Goal: Communication & Community: Answer question/provide support

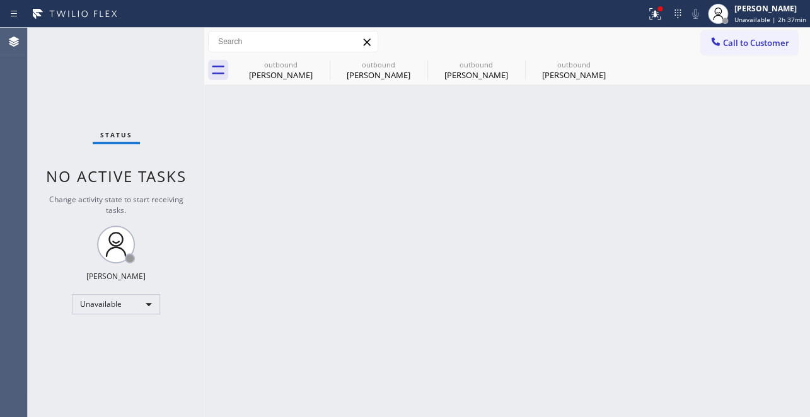
click at [672, 289] on div "Back to Dashboard Change Sender ID Customers Technicians Select a contact Outbo…" at bounding box center [507, 223] width 606 height 390
click at [324, 64] on icon at bounding box center [321, 64] width 15 height 15
click at [0, 0] on icon at bounding box center [0, 0] width 0 height 0
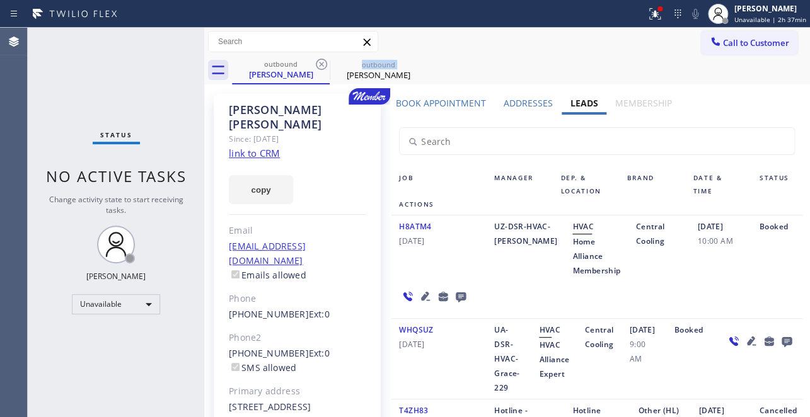
click at [324, 64] on icon at bounding box center [321, 64] width 15 height 15
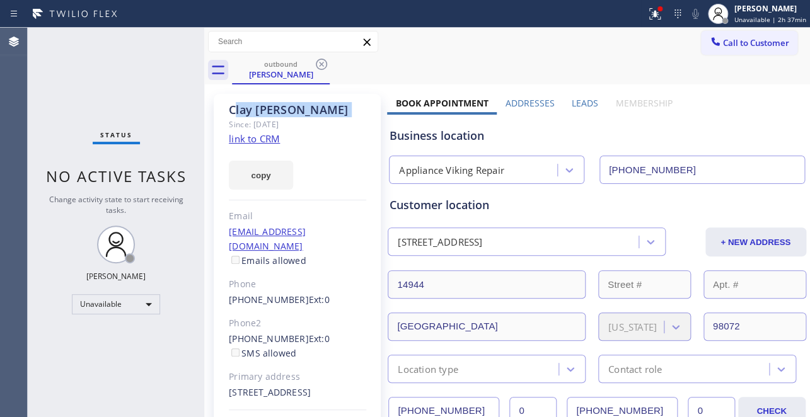
click at [324, 64] on icon at bounding box center [321, 64] width 15 height 15
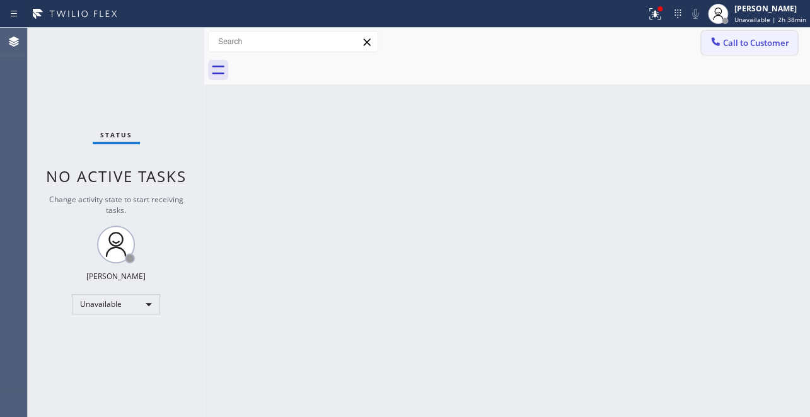
click at [767, 47] on span "Call to Customer" at bounding box center [756, 42] width 66 height 11
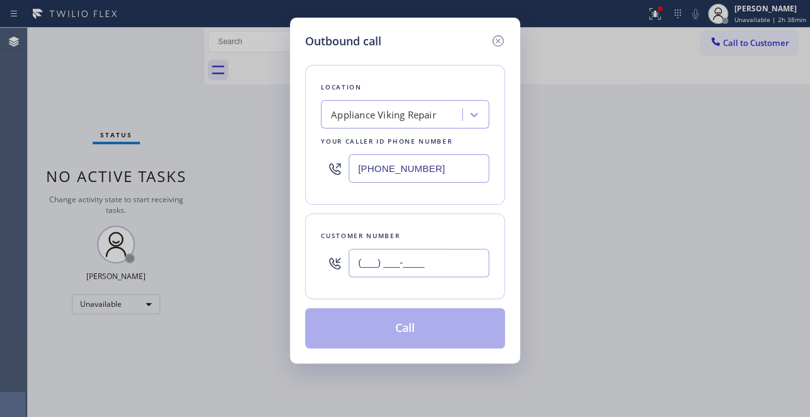
click at [358, 267] on input "(___) ___-____" at bounding box center [419, 263] width 141 height 28
paste input "818) 397-8957"
click at [430, 259] on input "[PHONE_NUMBER]" at bounding box center [419, 263] width 141 height 28
type input "[PHONE_NUMBER]"
click at [592, 214] on div "Outbound call Location Appliance Viking Repair Your caller id phone number [PHO…" at bounding box center [405, 208] width 810 height 417
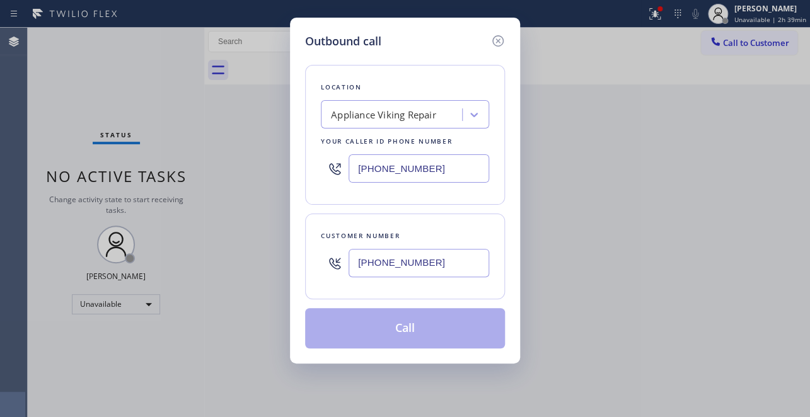
click at [592, 214] on div "Outbound call Location Appliance Viking Repair Your caller id phone number [PHO…" at bounding box center [405, 208] width 810 height 417
click at [502, 44] on icon at bounding box center [498, 40] width 15 height 15
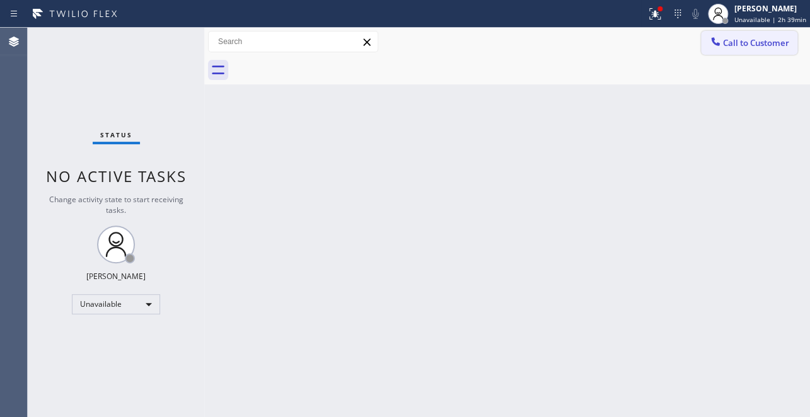
click at [733, 53] on button "Call to Customer" at bounding box center [749, 43] width 96 height 24
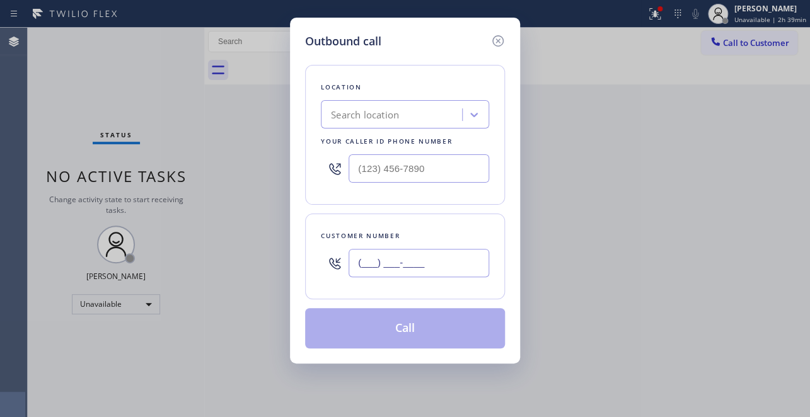
click at [364, 256] on input "(___) ___-____" at bounding box center [419, 263] width 141 height 28
paste input "818) 397-8957"
type input "[PHONE_NUMBER]"
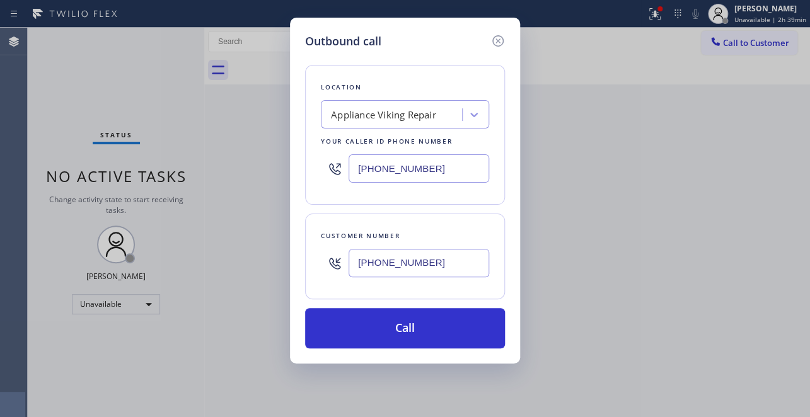
click at [363, 169] on input "[PHONE_NUMBER]" at bounding box center [419, 169] width 141 height 28
click at [495, 214] on div "Customer number [PHONE_NUMBER]" at bounding box center [405, 257] width 200 height 86
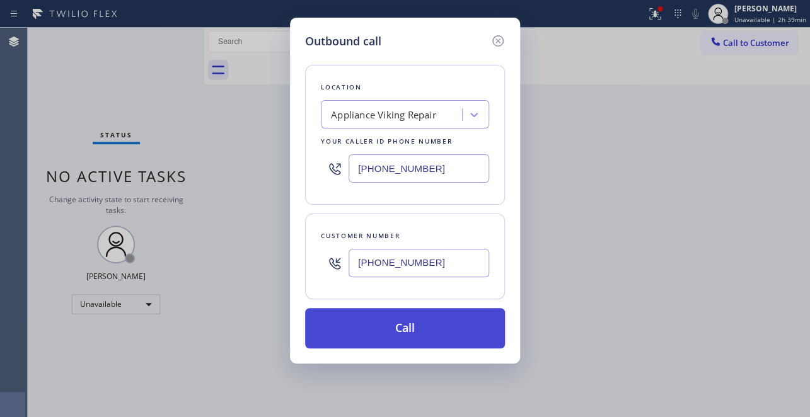
click at [460, 322] on button "Call" at bounding box center [405, 328] width 200 height 40
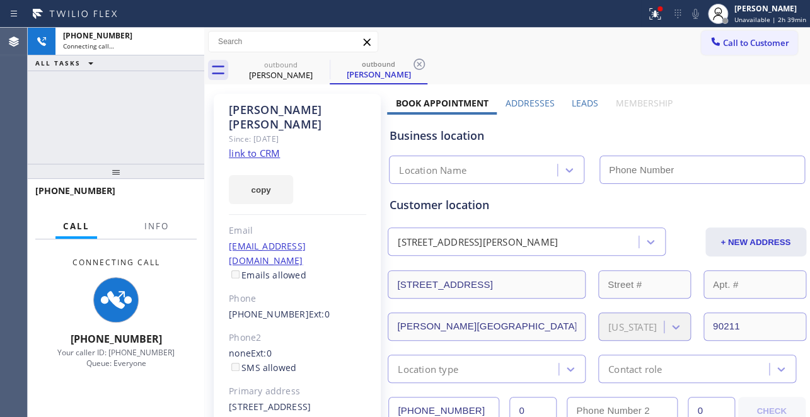
click at [583, 103] on label "Leads" at bounding box center [585, 103] width 26 height 12
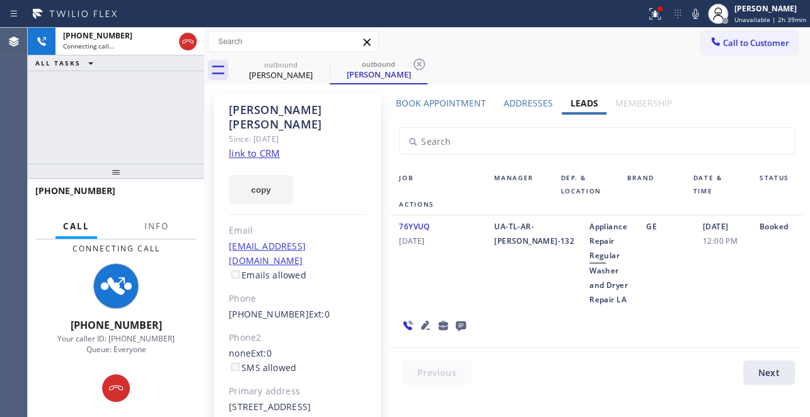
click at [466, 322] on icon at bounding box center [461, 327] width 10 height 10
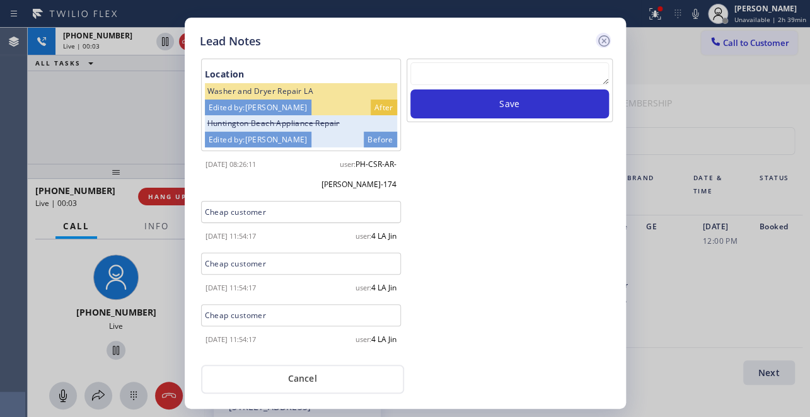
click at [603, 37] on icon at bounding box center [604, 40] width 15 height 15
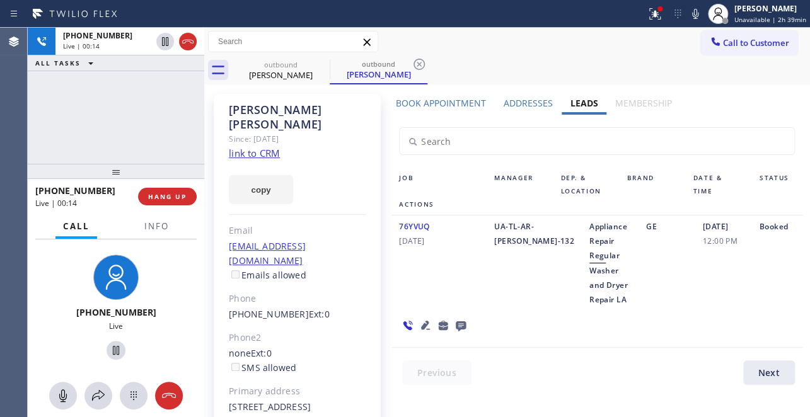
click at [430, 321] on icon at bounding box center [425, 325] width 9 height 9
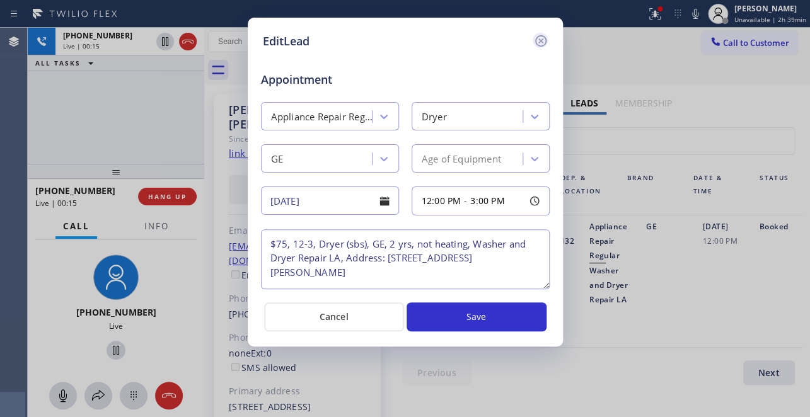
click at [536, 40] on icon at bounding box center [541, 40] width 15 height 15
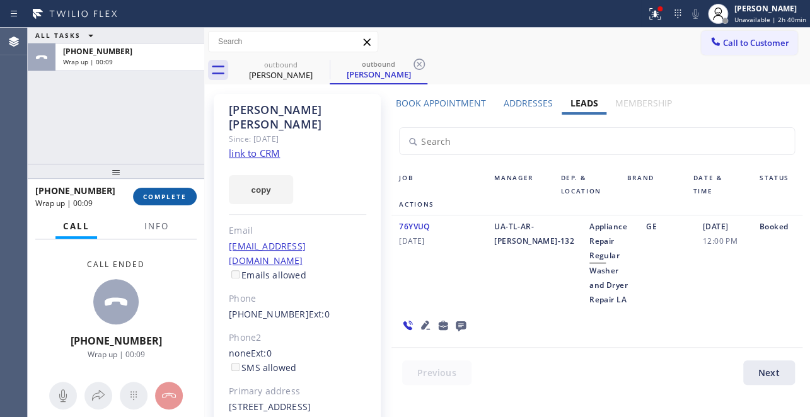
click at [149, 200] on span "COMPLETE" at bounding box center [165, 196] width 44 height 9
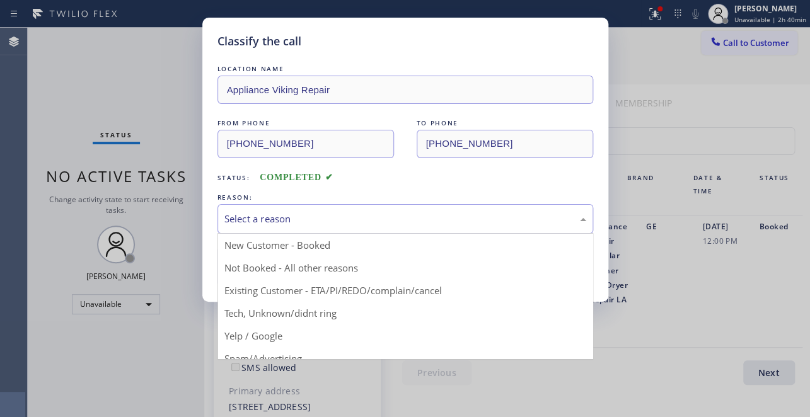
click at [363, 224] on div "Select a reason" at bounding box center [406, 219] width 362 height 15
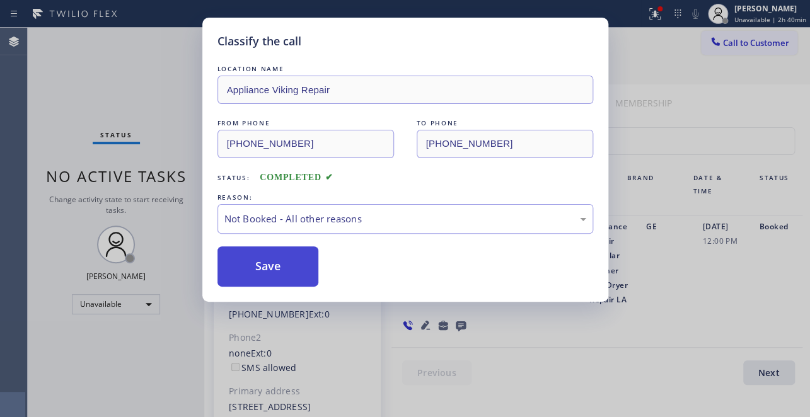
click at [293, 265] on button "Save" at bounding box center [269, 267] width 102 height 40
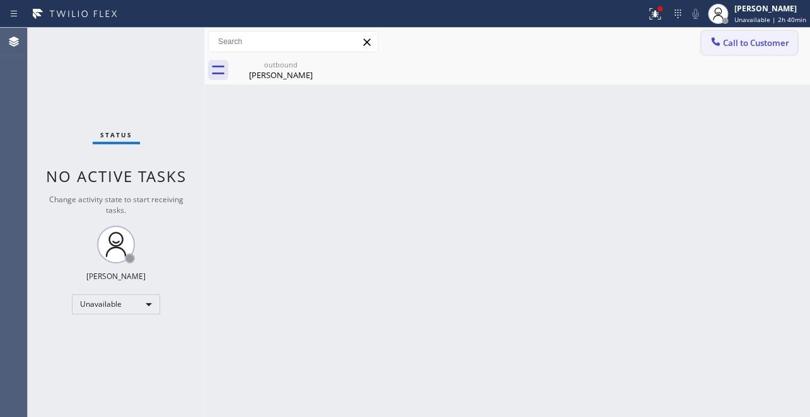
click at [744, 50] on button "Call to Customer" at bounding box center [749, 43] width 96 height 24
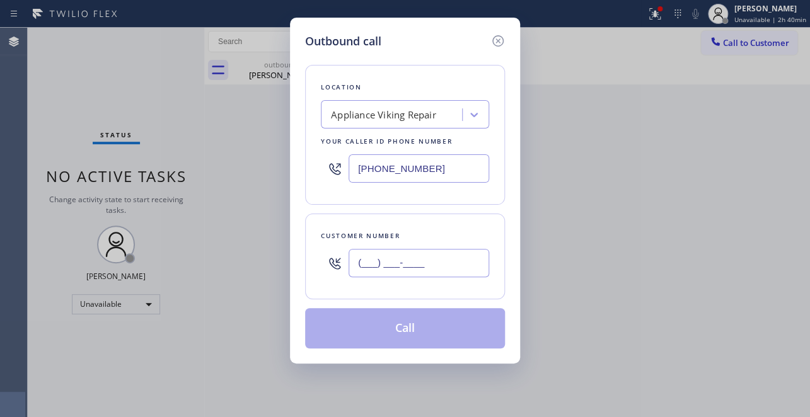
click at [387, 269] on input "(___) ___-____" at bounding box center [419, 263] width 141 height 28
paste input "415) 640-3849"
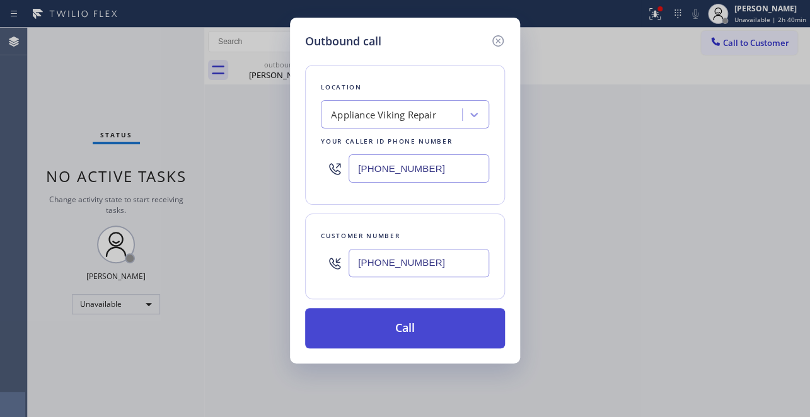
type input "[PHONE_NUMBER]"
click at [400, 334] on button "Call" at bounding box center [405, 328] width 200 height 40
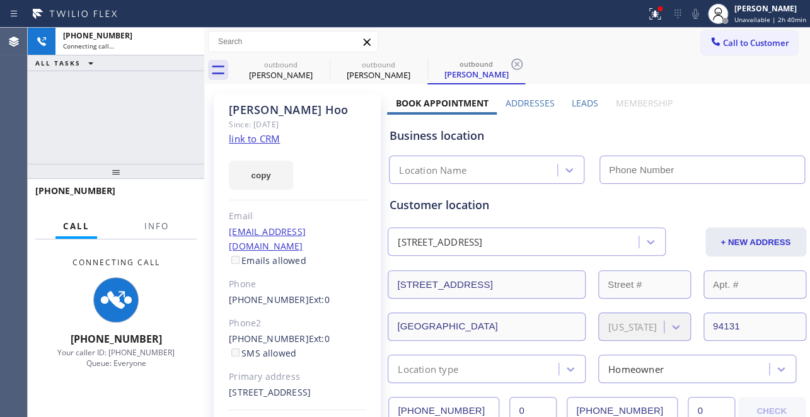
type input "[PHONE_NUMBER]"
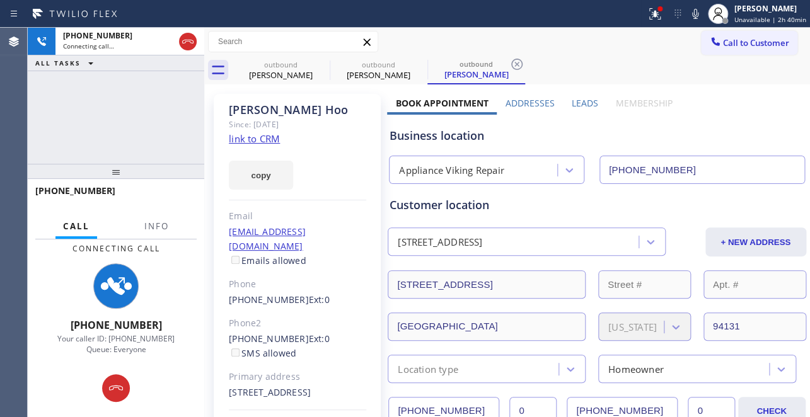
click at [691, 119] on div "Business location Appliance Viking Repair [PHONE_NUMBER]" at bounding box center [596, 149] width 419 height 69
click at [588, 101] on label "Leads" at bounding box center [585, 103] width 26 height 12
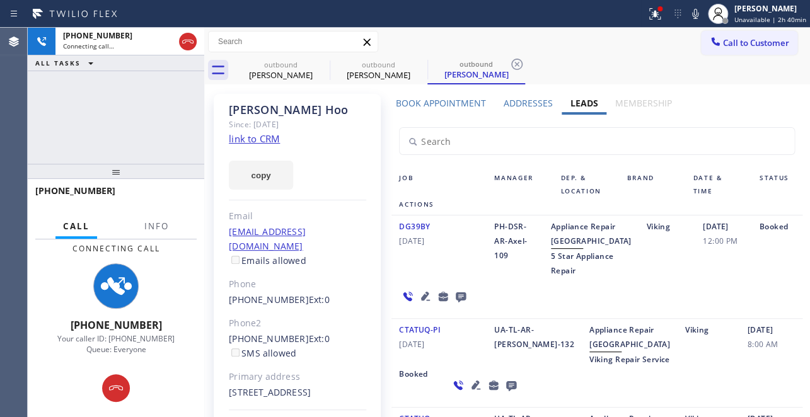
click at [421, 304] on icon at bounding box center [425, 296] width 15 height 15
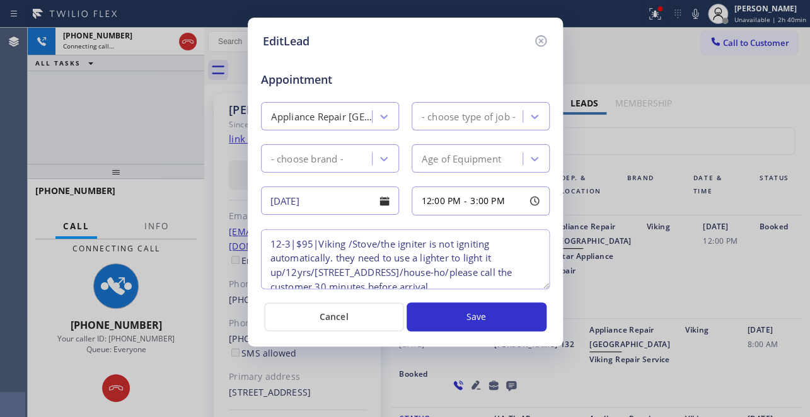
type textarea "12-3|$95|Viking /Stove/the igniter is not igniting automatically. they need to …"
click at [536, 40] on icon at bounding box center [541, 40] width 15 height 15
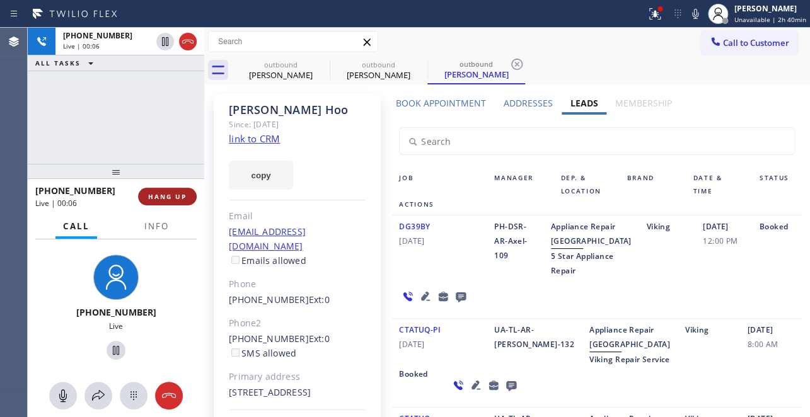
click at [165, 198] on span "HANG UP" at bounding box center [167, 196] width 38 height 9
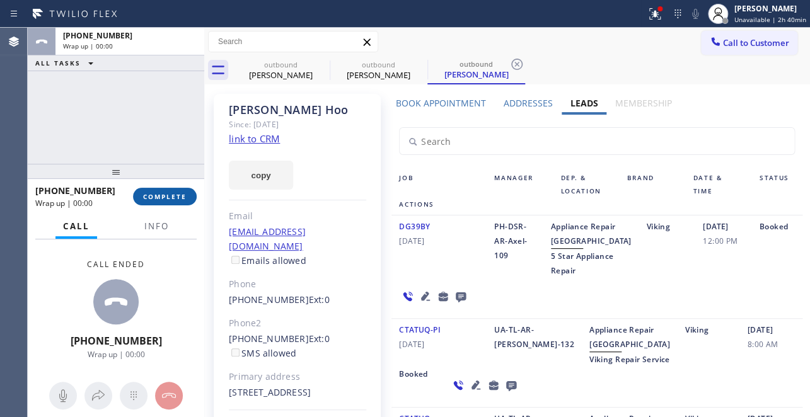
click at [165, 198] on span "COMPLETE" at bounding box center [165, 196] width 44 height 9
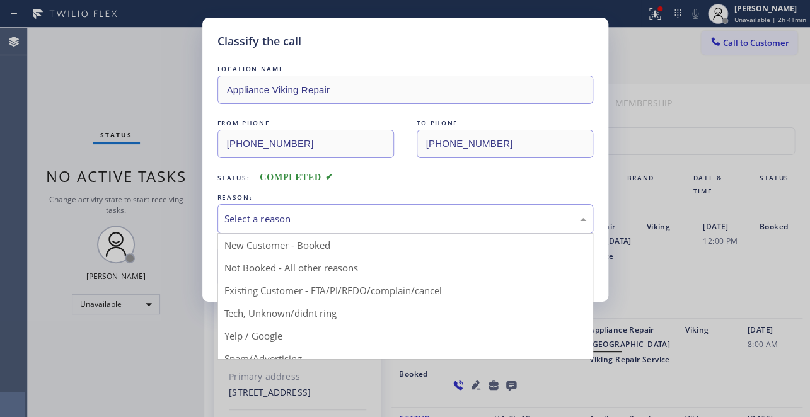
click at [274, 212] on div "Select a reason" at bounding box center [406, 219] width 362 height 15
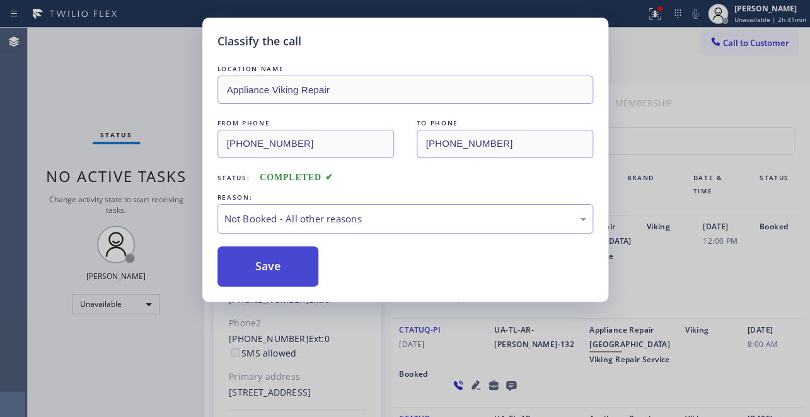
click at [280, 262] on button "Save" at bounding box center [269, 267] width 102 height 40
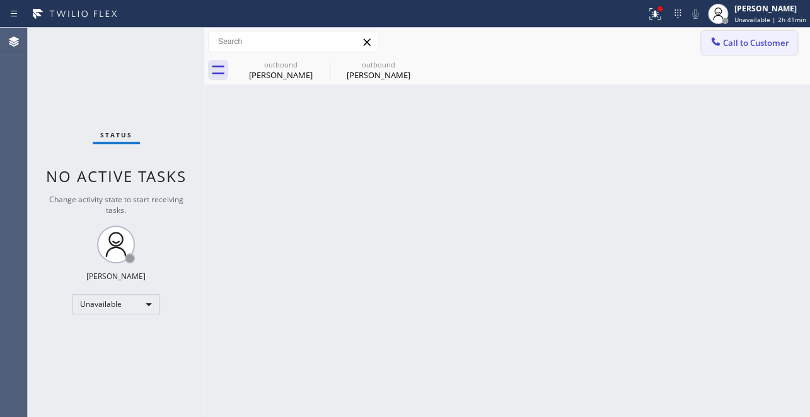
click at [739, 42] on span "Call to Customer" at bounding box center [756, 42] width 66 height 11
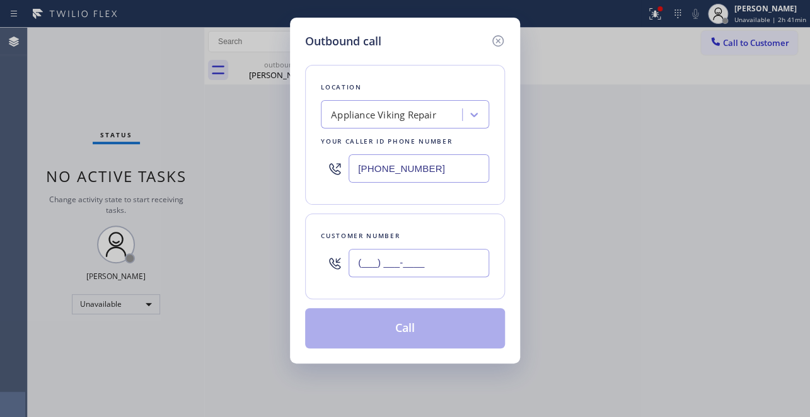
click at [387, 262] on input "(___) ___-____" at bounding box center [419, 263] width 141 height 28
paste input "760) 270-7280"
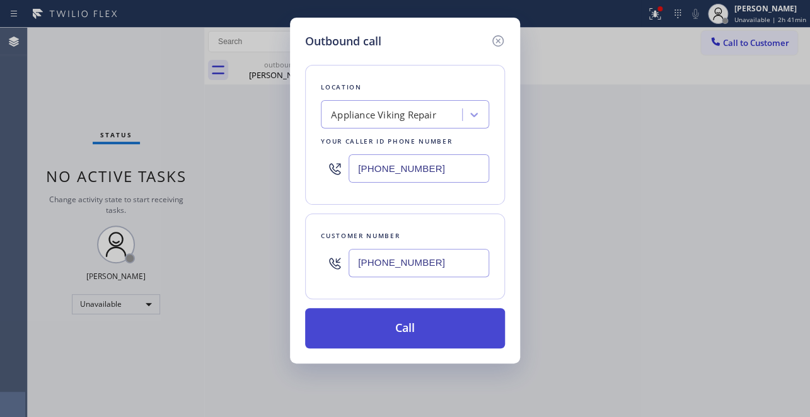
type input "[PHONE_NUMBER]"
click at [408, 332] on button "Call" at bounding box center [405, 328] width 200 height 40
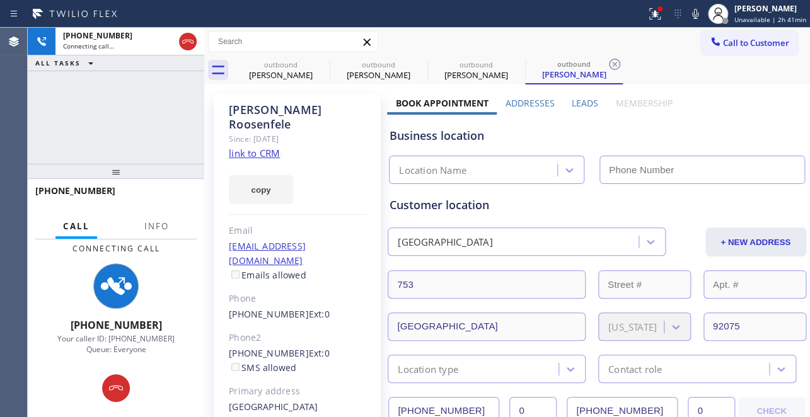
type input "[PHONE_NUMBER]"
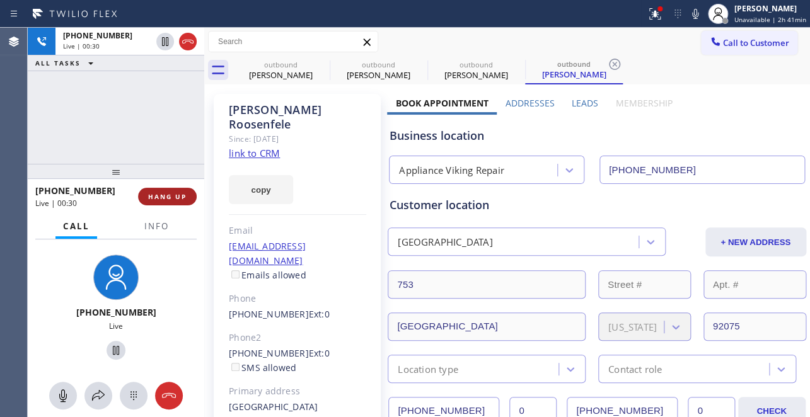
click at [150, 192] on span "HANG UP" at bounding box center [167, 196] width 38 height 9
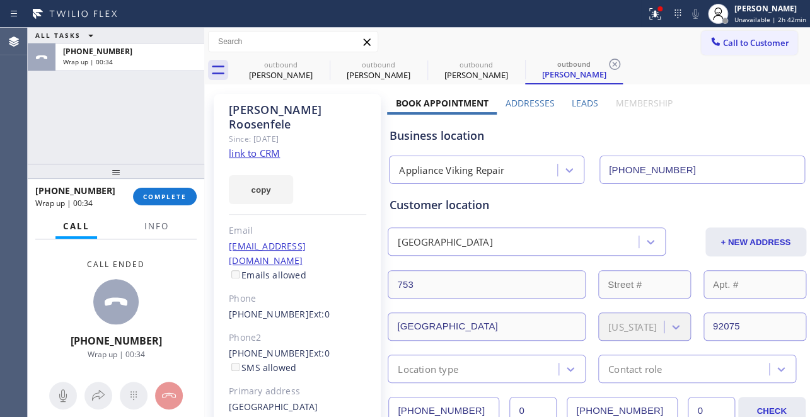
click at [161, 214] on div "[PHONE_NUMBER] Wrap up | 00:34 COMPLETE" at bounding box center [116, 196] width 177 height 35
click at [177, 191] on button "COMPLETE" at bounding box center [165, 197] width 64 height 18
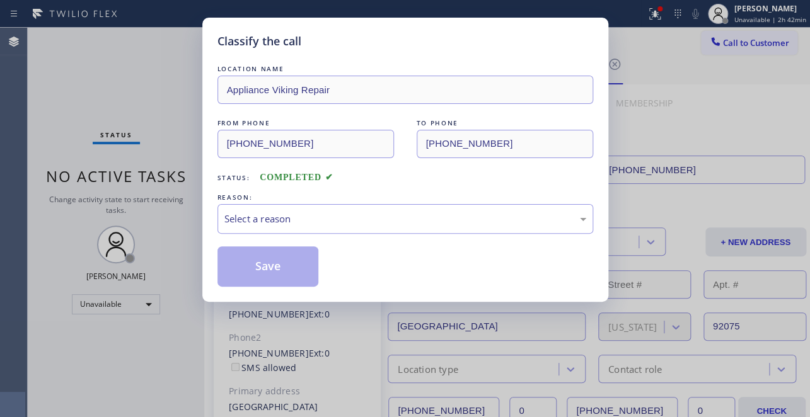
click at [265, 214] on div "Select a reason" at bounding box center [406, 219] width 362 height 15
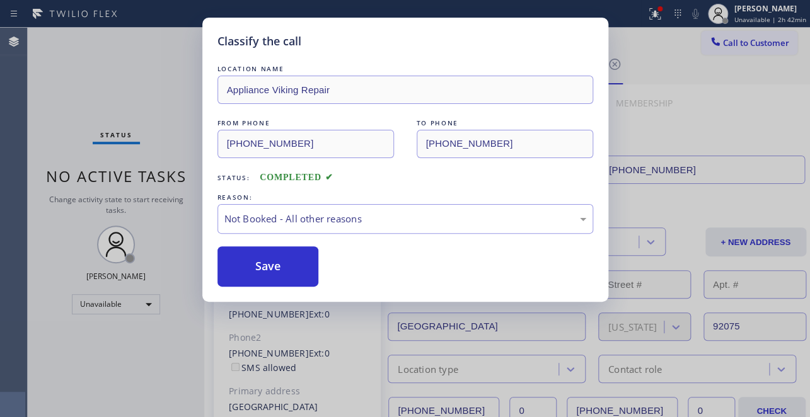
click at [259, 265] on button "Save" at bounding box center [269, 267] width 102 height 40
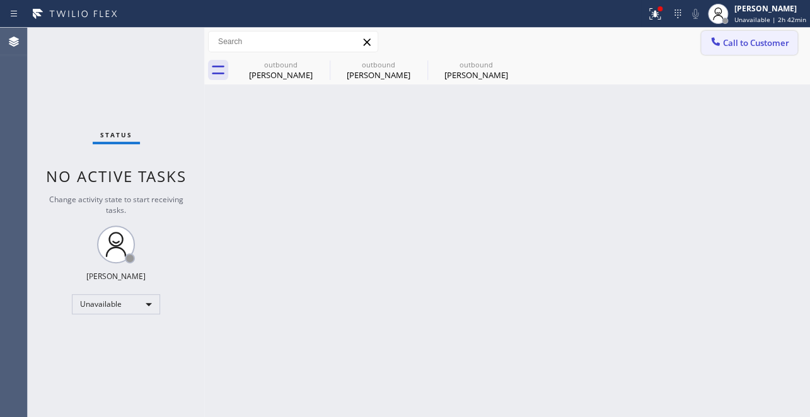
click at [715, 35] on icon at bounding box center [715, 41] width 13 height 13
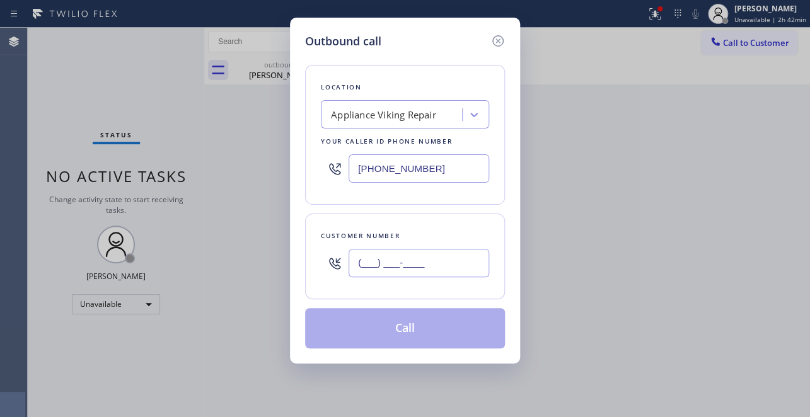
click at [399, 261] on input "(___) ___-____" at bounding box center [419, 263] width 141 height 28
paste input "213) 245-0800"
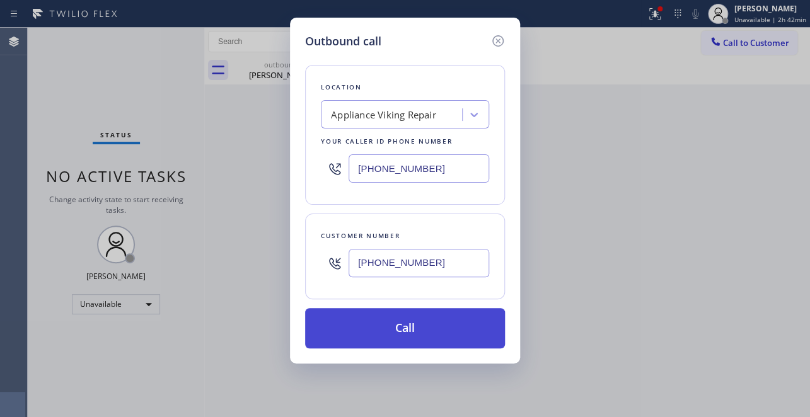
type input "[PHONE_NUMBER]"
click at [404, 329] on button "Call" at bounding box center [405, 328] width 200 height 40
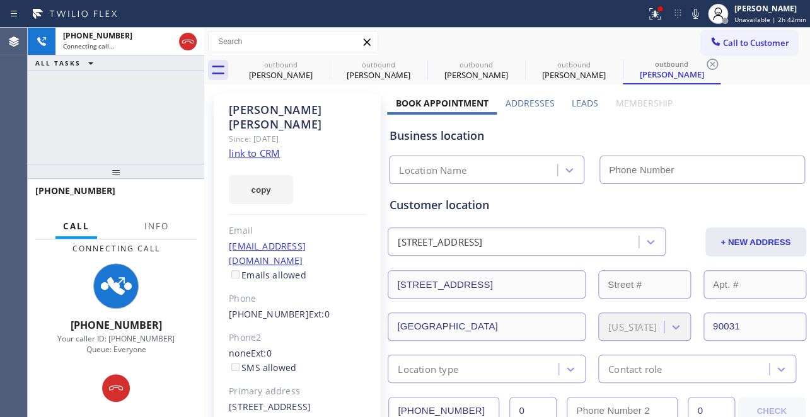
type input "[PHONE_NUMBER]"
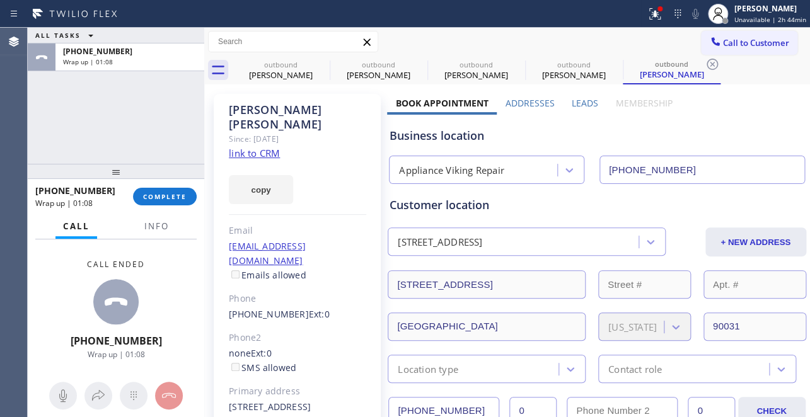
click at [165, 186] on div "[PHONE_NUMBER] Wrap up | 01:08 COMPLETE" at bounding box center [115, 196] width 161 height 33
click at [170, 192] on span "COMPLETE" at bounding box center [165, 196] width 44 height 9
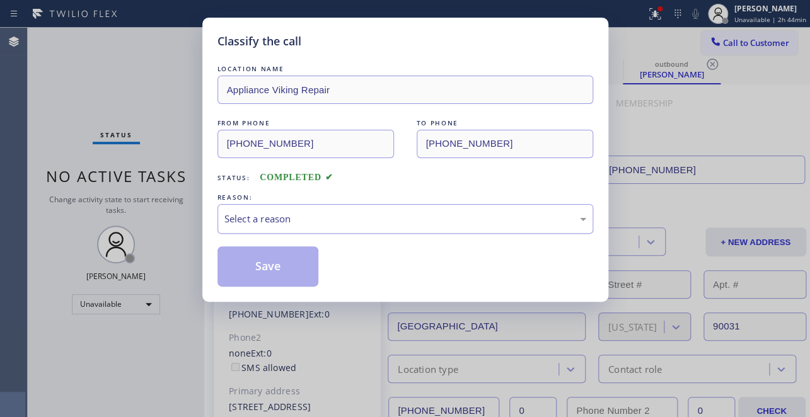
click at [314, 213] on div "Select a reason" at bounding box center [406, 219] width 362 height 15
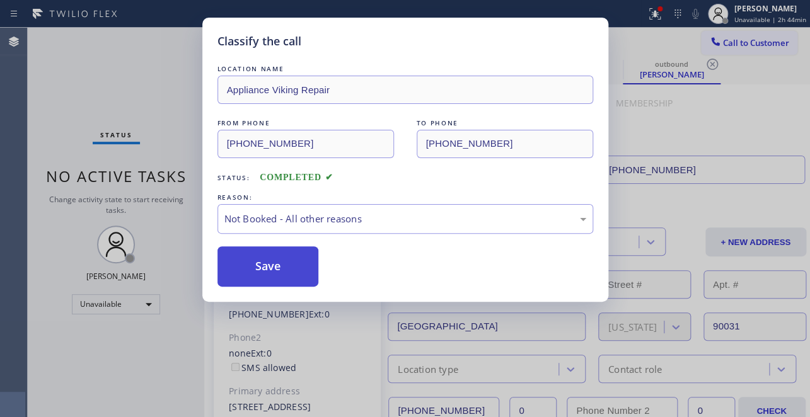
click at [282, 260] on button "Save" at bounding box center [269, 267] width 102 height 40
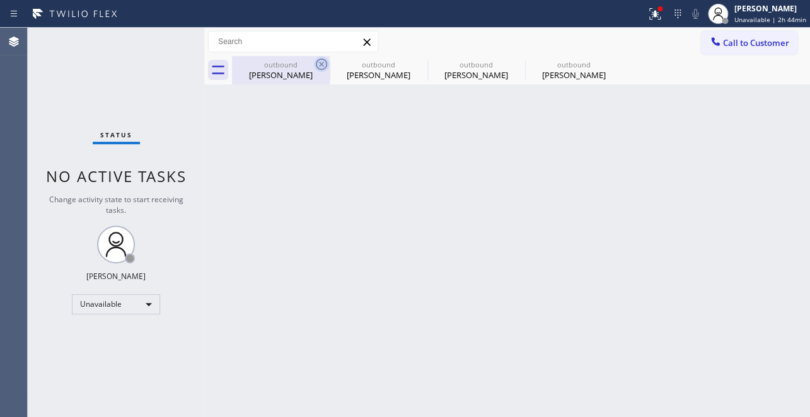
click at [322, 64] on icon at bounding box center [321, 64] width 11 height 11
click at [0, 0] on icon at bounding box center [0, 0] width 0 height 0
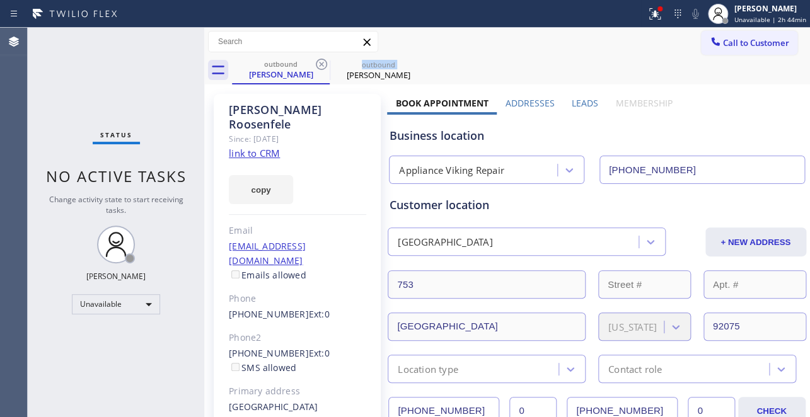
click at [322, 64] on icon at bounding box center [321, 64] width 11 height 11
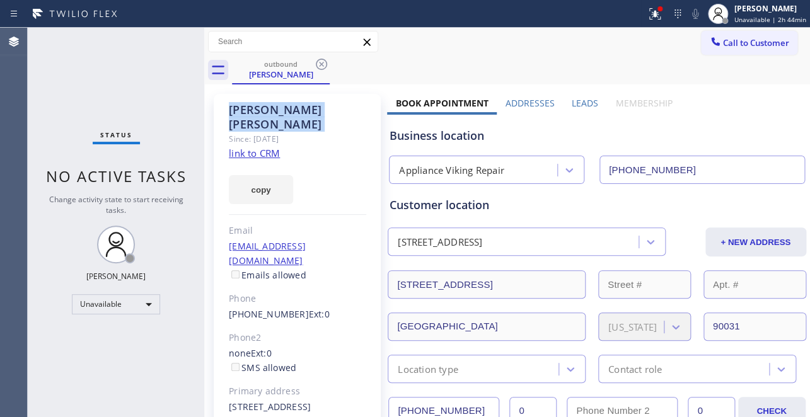
click at [322, 64] on icon at bounding box center [321, 64] width 11 height 11
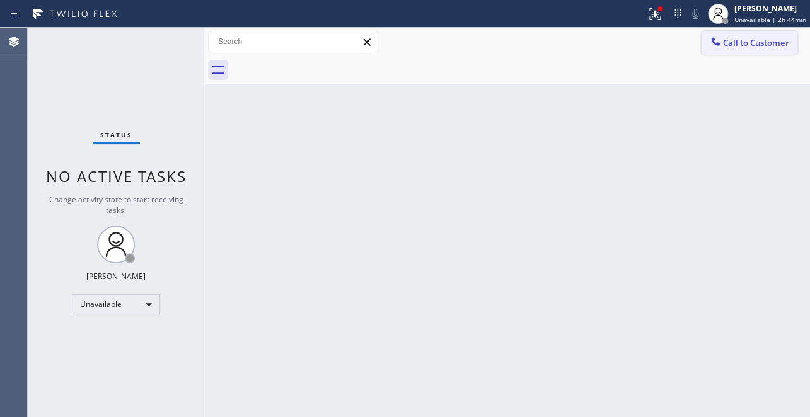
click at [738, 35] on button "Call to Customer" at bounding box center [749, 43] width 96 height 24
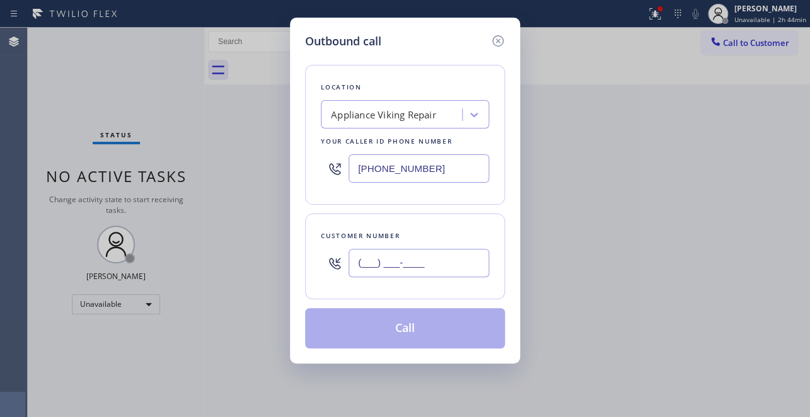
click at [431, 265] on input "(___) ___-____" at bounding box center [419, 263] width 141 height 28
paste input "626) 374-9394"
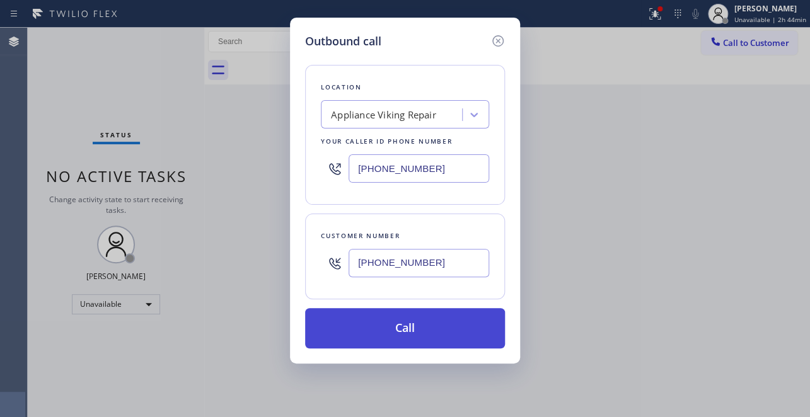
type input "[PHONE_NUMBER]"
click at [398, 330] on button "Call" at bounding box center [405, 328] width 200 height 40
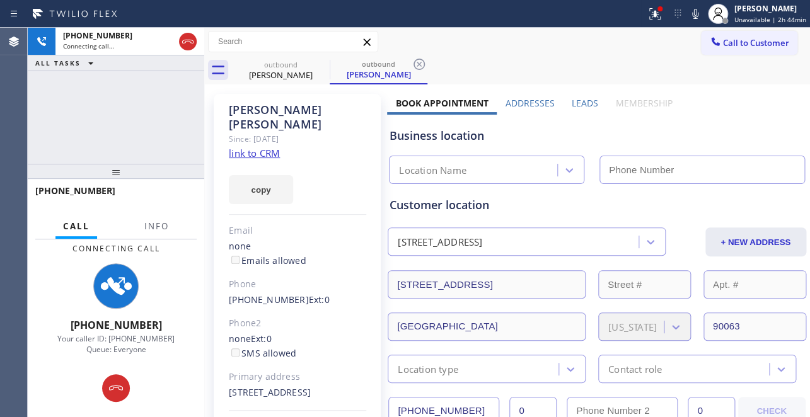
type input "[PHONE_NUMBER]"
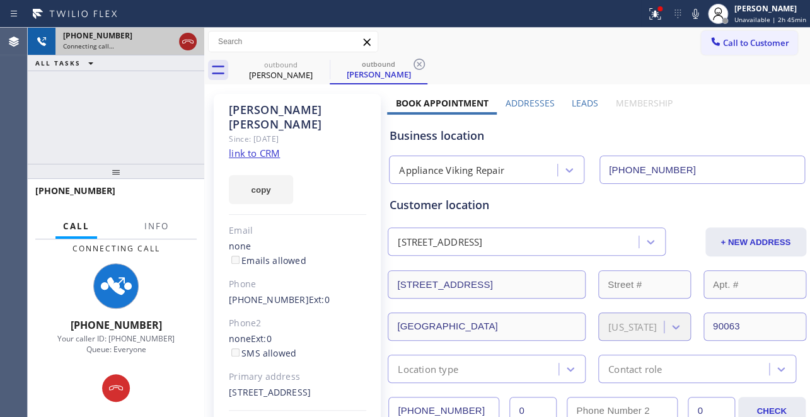
click at [185, 42] on icon at bounding box center [187, 41] width 15 height 15
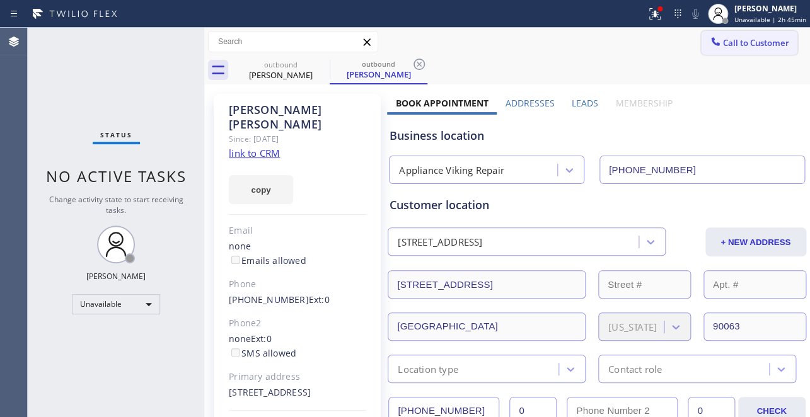
click at [737, 45] on span "Call to Customer" at bounding box center [756, 42] width 66 height 11
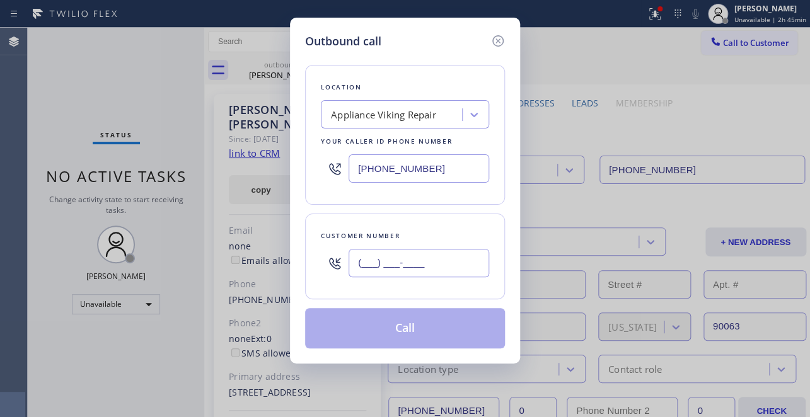
paste input "310) 704-5715"
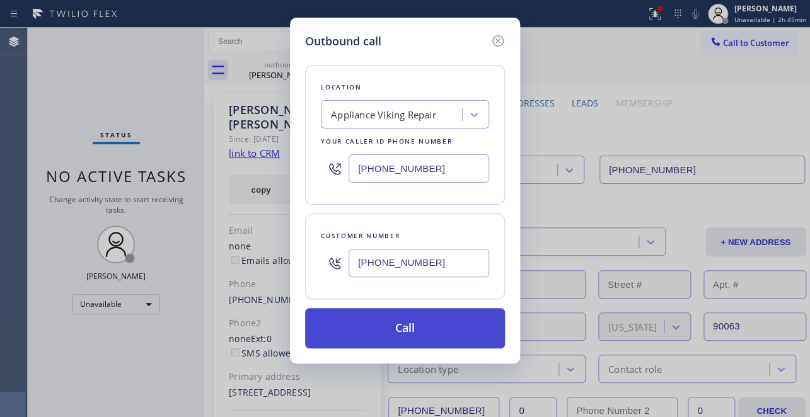
type input "[PHONE_NUMBER]"
click at [388, 325] on button "Call" at bounding box center [405, 328] width 200 height 40
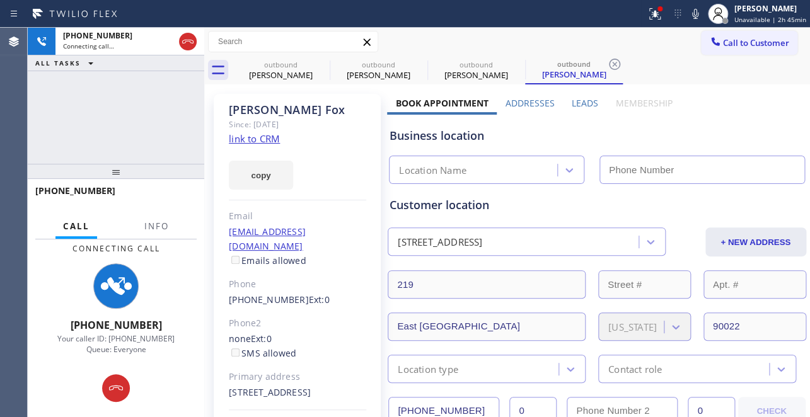
type input "[PHONE_NUMBER]"
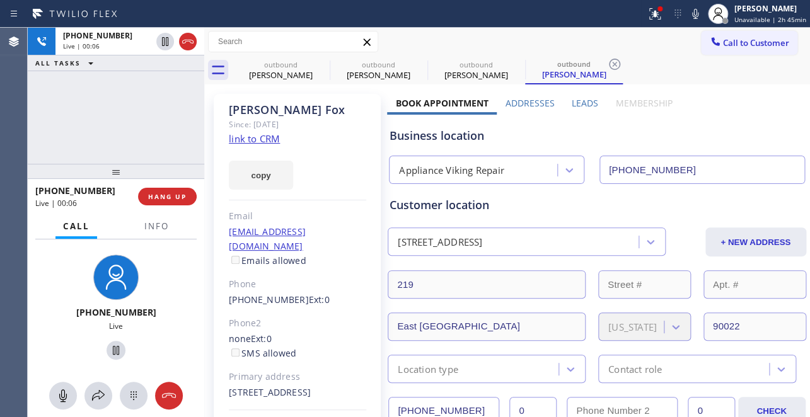
click at [586, 100] on label "Leads" at bounding box center [585, 103] width 26 height 12
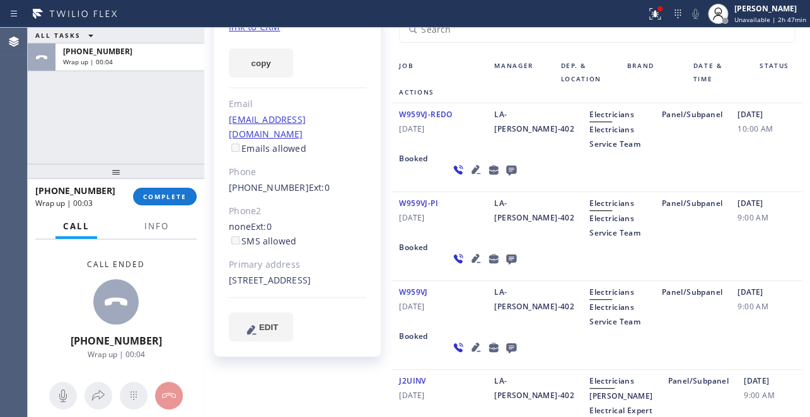
scroll to position [114, 0]
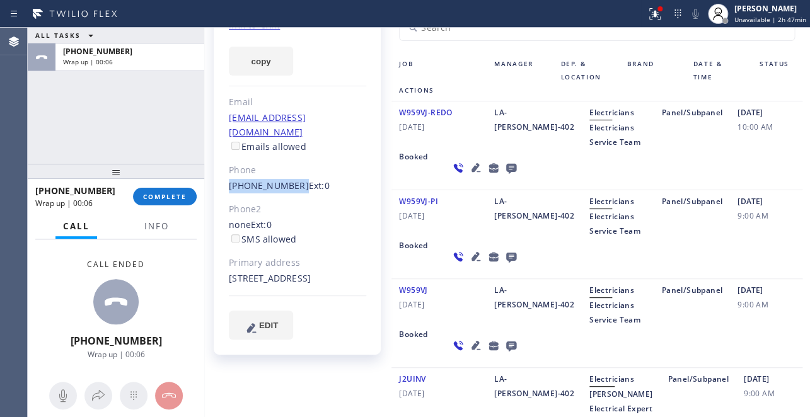
drag, startPoint x: 291, startPoint y: 172, endPoint x: 228, endPoint y: 172, distance: 63.7
click at [228, 172] on div "[PERSON_NAME] Since: [DATE] link to CRM copy Email [EMAIL_ADDRESS][DOMAIN_NAME]…" at bounding box center [297, 167] width 167 height 375
copy link "[PHONE_NUMBER]"
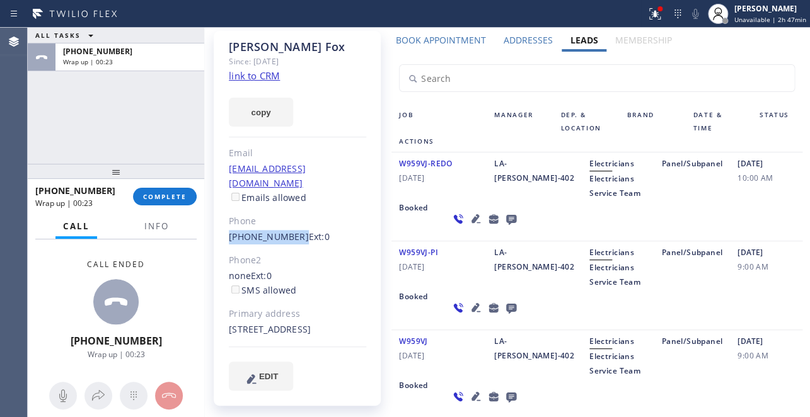
scroll to position [0, 0]
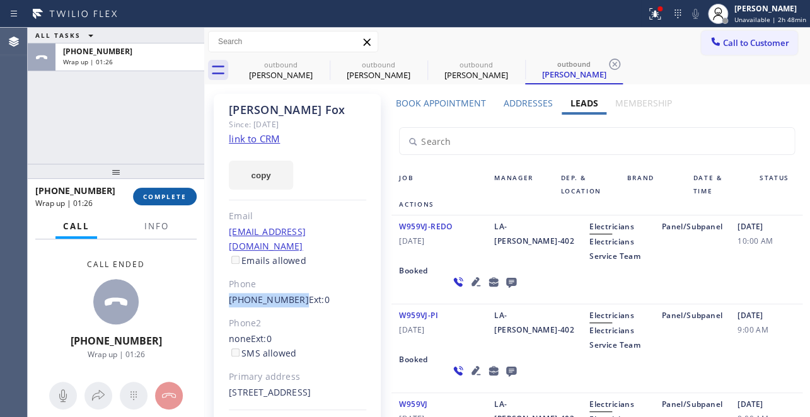
click at [164, 189] on button "COMPLETE" at bounding box center [165, 197] width 64 height 18
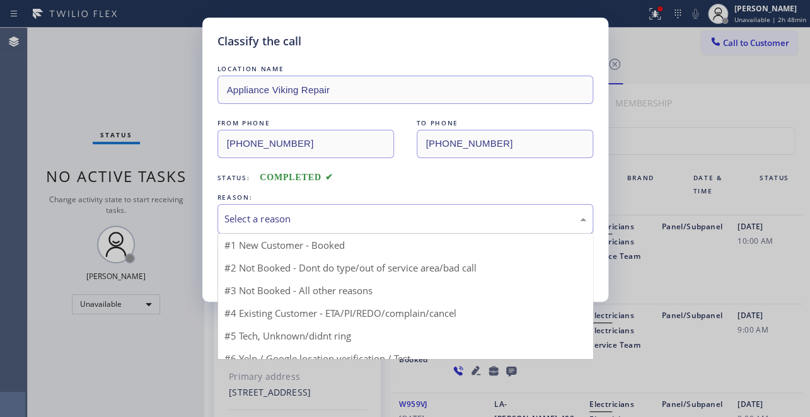
click at [232, 219] on div "Select a reason" at bounding box center [406, 219] width 362 height 15
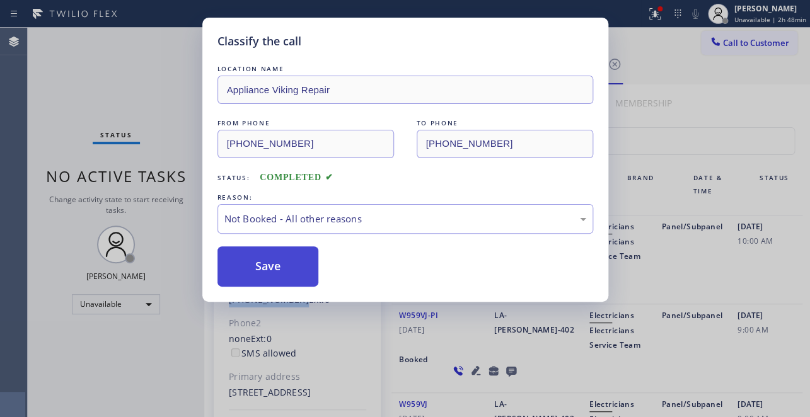
click at [241, 268] on button "Save" at bounding box center [269, 267] width 102 height 40
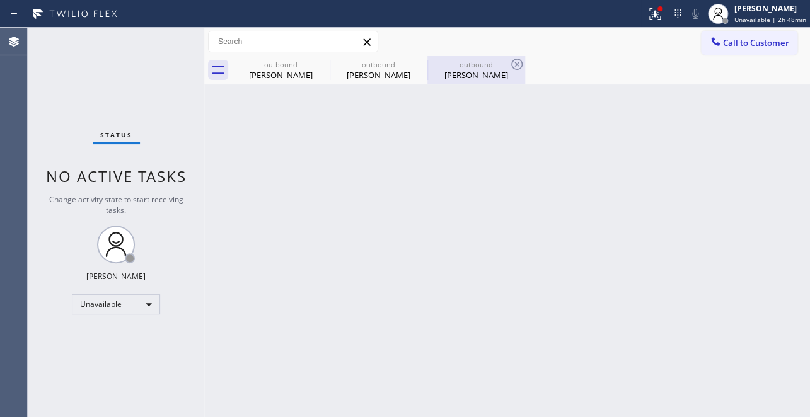
click at [484, 76] on div "[PERSON_NAME]" at bounding box center [476, 74] width 95 height 11
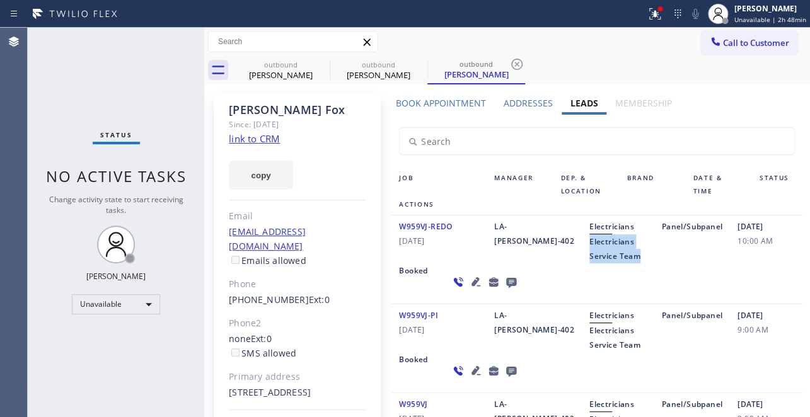
drag, startPoint x: 553, startPoint y: 240, endPoint x: 580, endPoint y: 265, distance: 36.1
click at [582, 264] on div "Electricians Electricians Service Team" at bounding box center [618, 241] width 73 height 44
copy span "Electricians Service Team"
click at [317, 63] on icon at bounding box center [321, 64] width 15 height 15
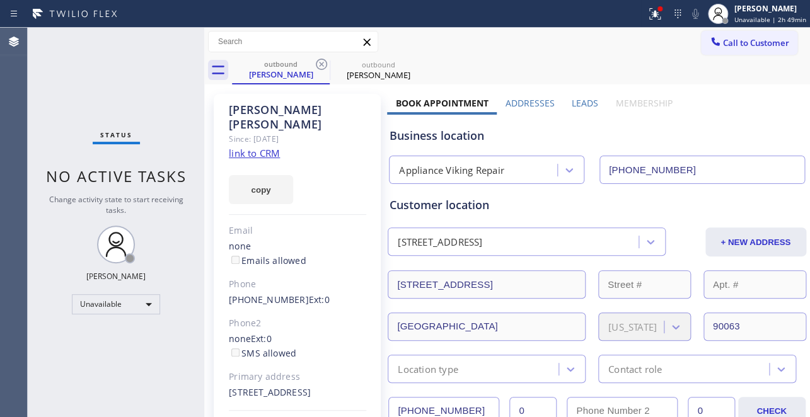
click at [317, 63] on icon at bounding box center [321, 64] width 15 height 15
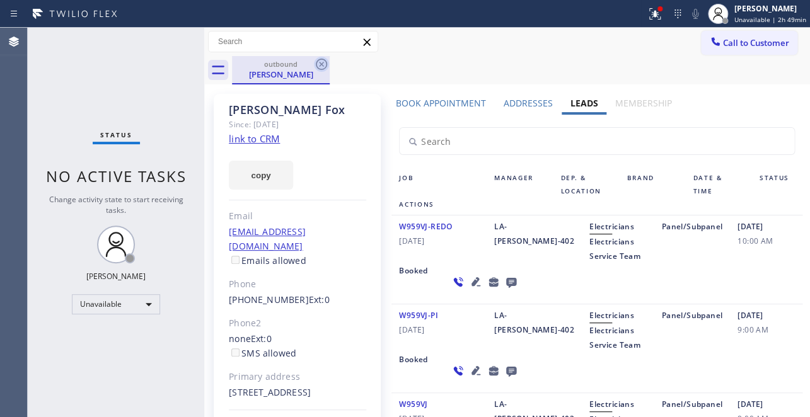
click at [318, 63] on icon at bounding box center [321, 64] width 15 height 15
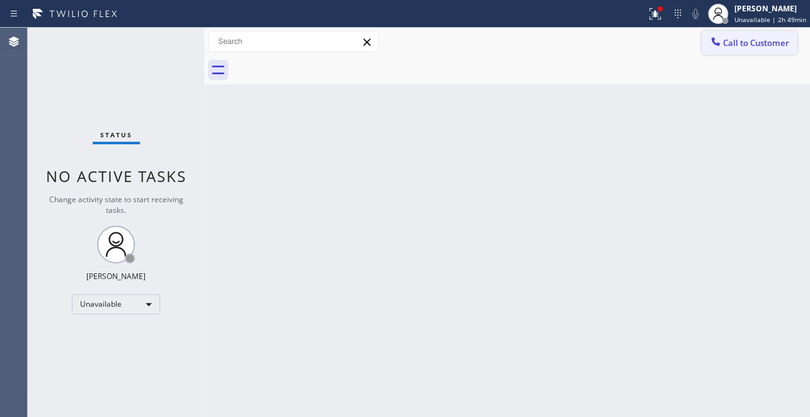
click at [766, 54] on button "Call to Customer" at bounding box center [749, 43] width 96 height 24
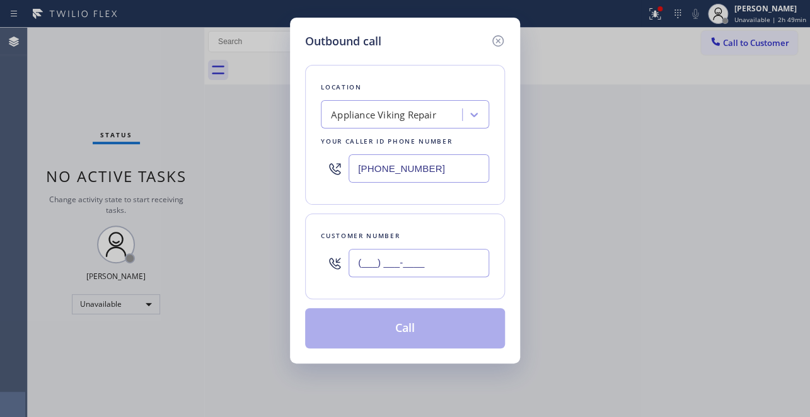
click at [372, 257] on input "(___) ___-____" at bounding box center [419, 263] width 141 height 28
paste input "424) 312-4400"
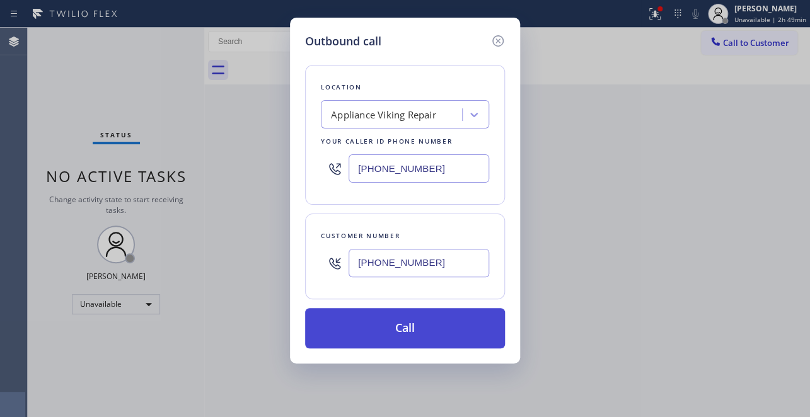
click at [418, 320] on button "Call" at bounding box center [405, 328] width 200 height 40
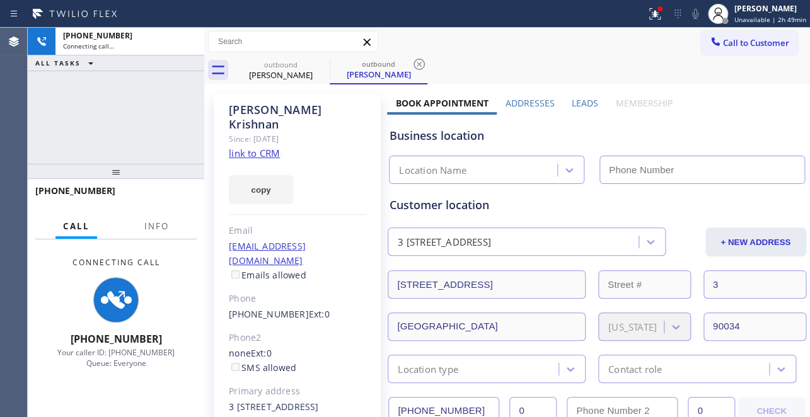
click at [581, 100] on label "Leads" at bounding box center [585, 103] width 26 height 12
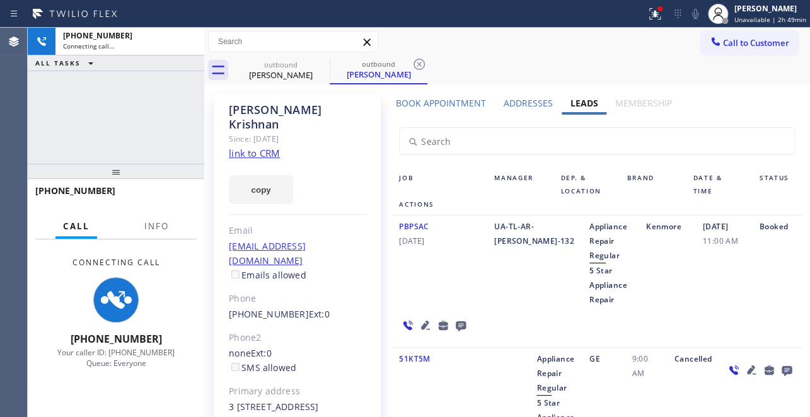
click at [441, 298] on div "PBPSAC [DATE]" at bounding box center [439, 263] width 95 height 88
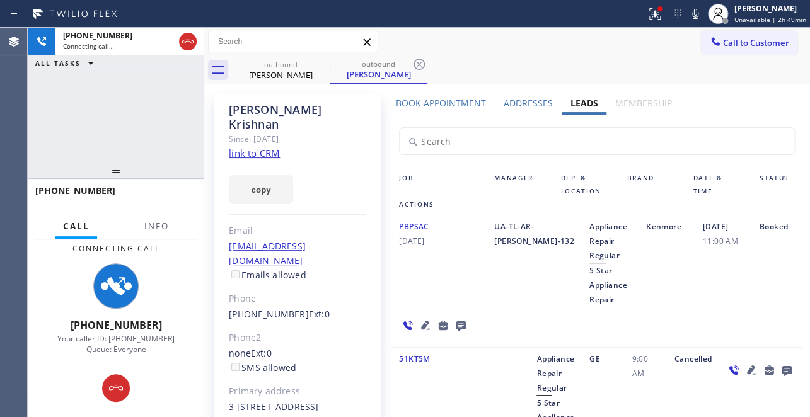
click at [419, 324] on icon at bounding box center [425, 325] width 15 height 15
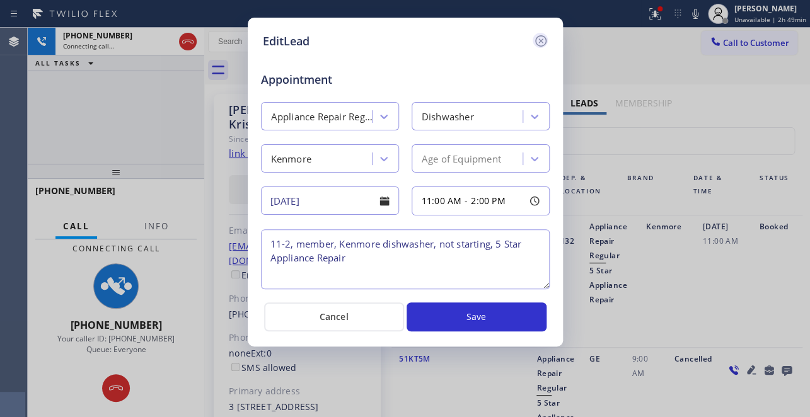
click at [539, 38] on icon at bounding box center [540, 40] width 11 height 11
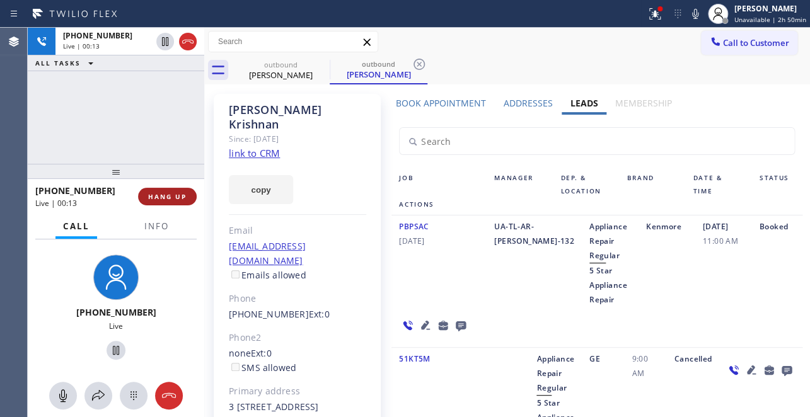
click at [149, 195] on span "HANG UP" at bounding box center [167, 196] width 38 height 9
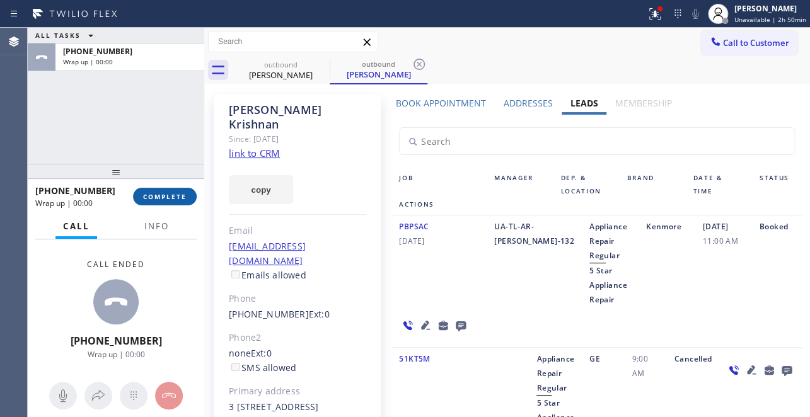
click at [149, 195] on span "COMPLETE" at bounding box center [165, 196] width 44 height 9
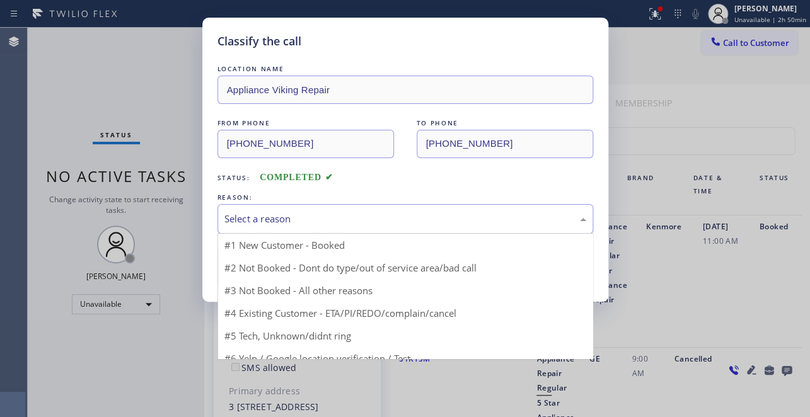
click at [325, 221] on div "Select a reason" at bounding box center [406, 219] width 362 height 15
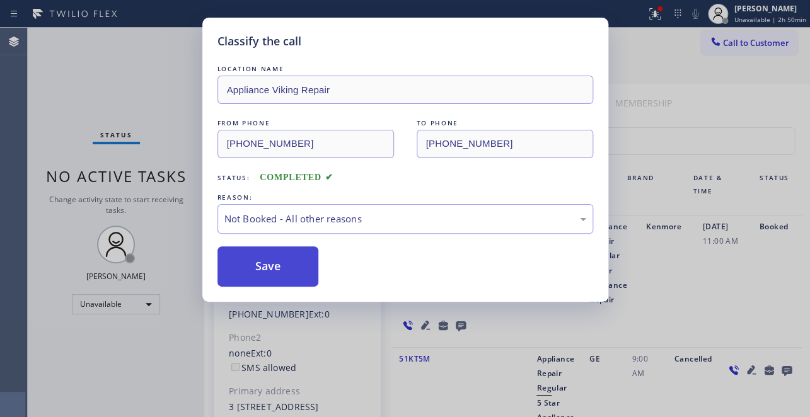
click at [277, 270] on button "Save" at bounding box center [269, 267] width 102 height 40
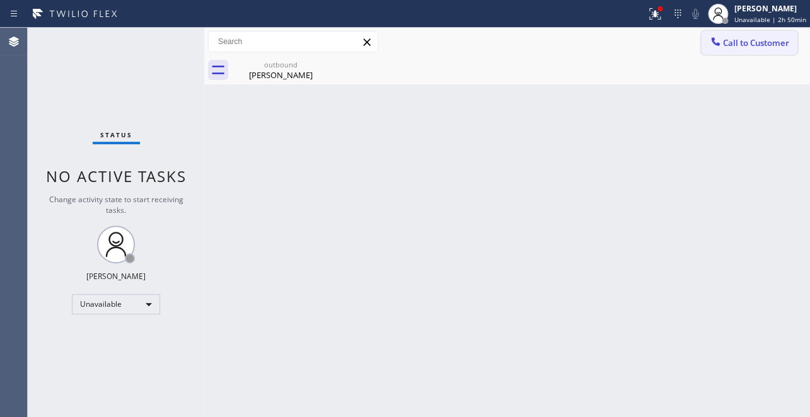
click at [749, 50] on button "Call to Customer" at bounding box center [749, 43] width 96 height 24
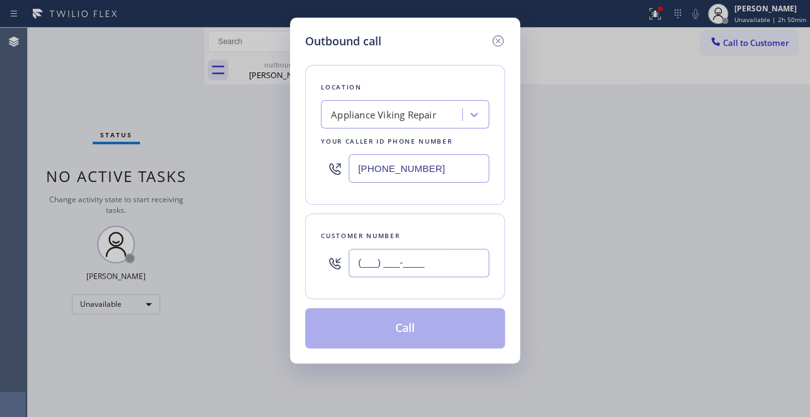
click at [356, 268] on input "(___) ___-____" at bounding box center [419, 263] width 141 height 28
paste input "714) 993-3110"
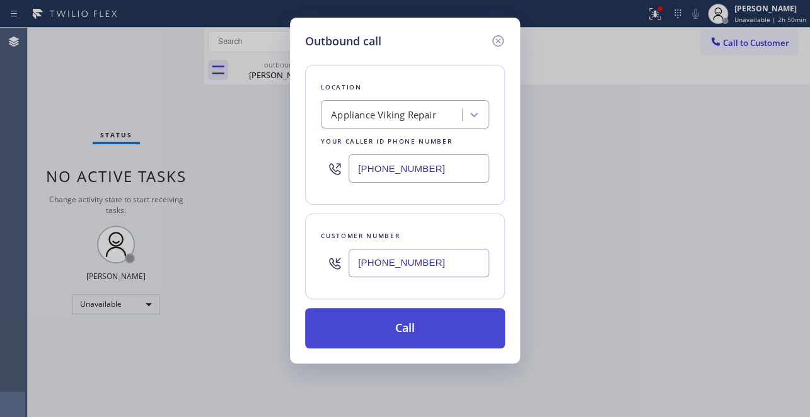
type input "[PHONE_NUMBER]"
click at [393, 326] on button "Call" at bounding box center [405, 328] width 200 height 40
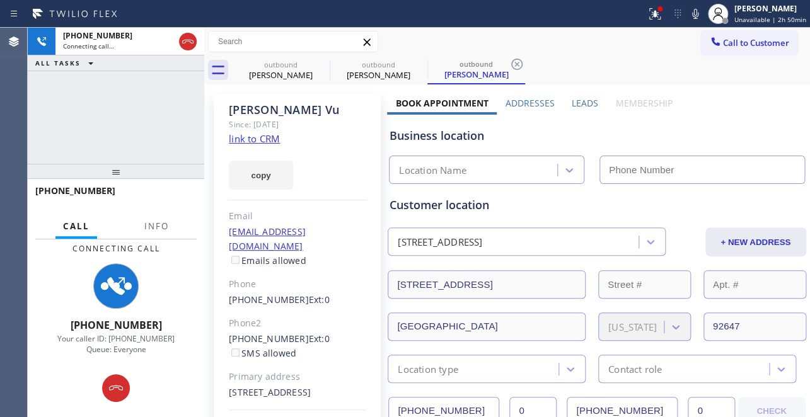
type input "[PHONE_NUMBER]"
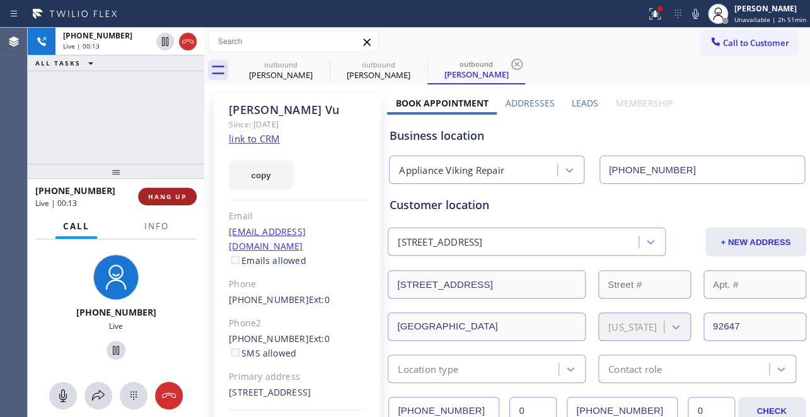
click at [186, 198] on button "HANG UP" at bounding box center [167, 197] width 59 height 18
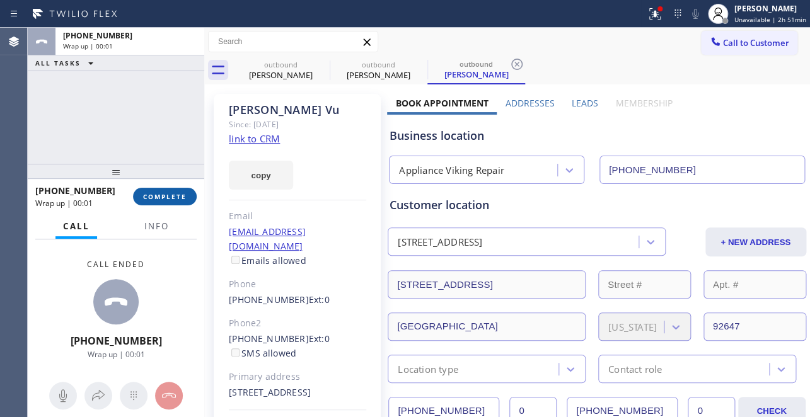
click at [175, 192] on span "COMPLETE" at bounding box center [165, 196] width 44 height 9
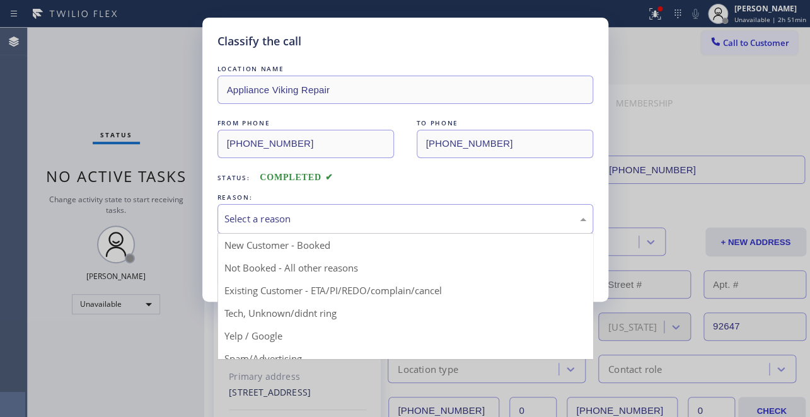
click at [350, 221] on div "Select a reason" at bounding box center [406, 219] width 362 height 15
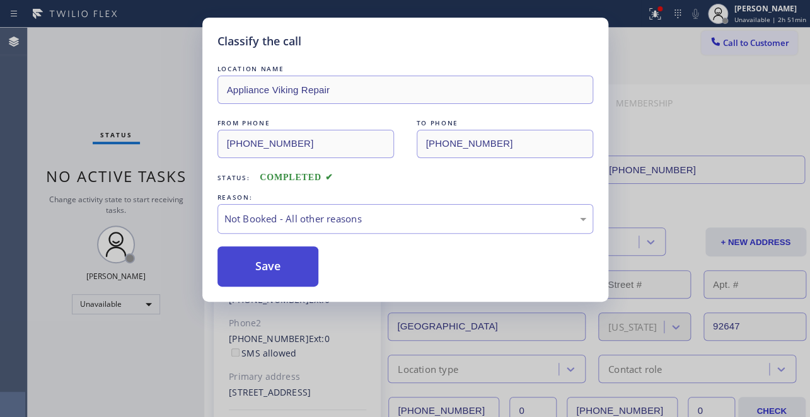
click at [255, 265] on button "Save" at bounding box center [269, 267] width 102 height 40
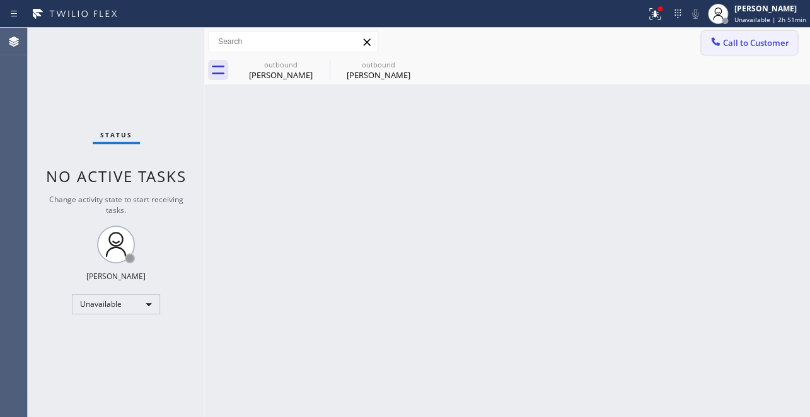
click at [733, 37] on span "Call to Customer" at bounding box center [756, 42] width 66 height 11
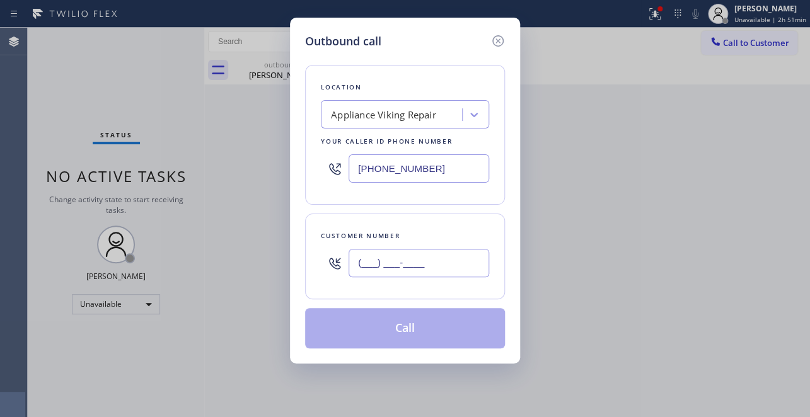
click at [363, 264] on input "(___) ___-____" at bounding box center [419, 263] width 141 height 28
paste input "626) 400-0849"
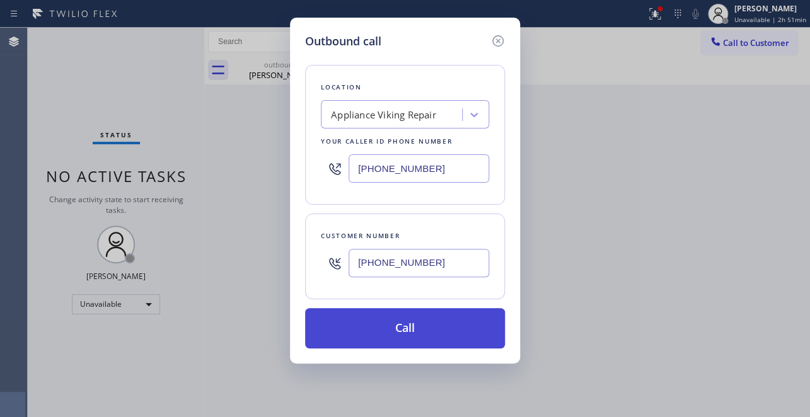
type input "[PHONE_NUMBER]"
click at [390, 325] on button "Call" at bounding box center [405, 328] width 200 height 40
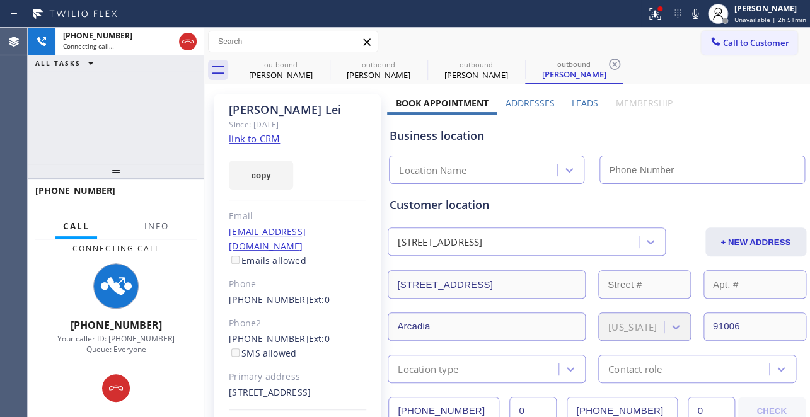
type input "[PHONE_NUMBER]"
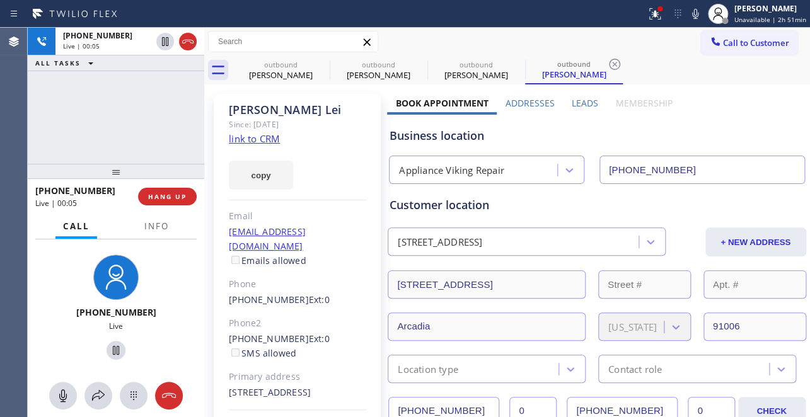
click at [585, 103] on label "Leads" at bounding box center [585, 103] width 26 height 12
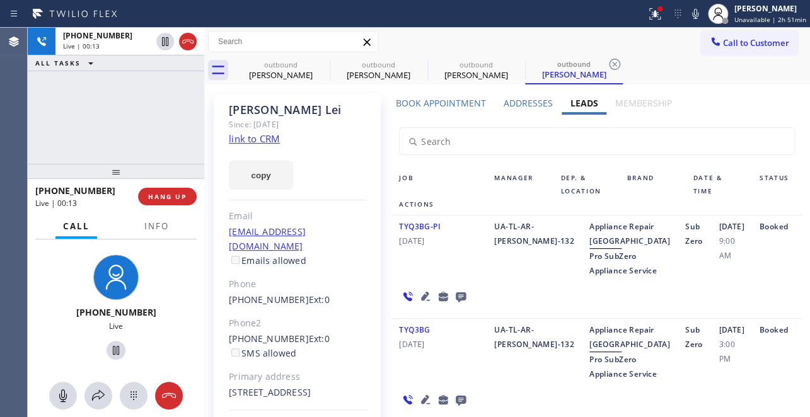
click at [421, 301] on icon at bounding box center [425, 296] width 9 height 9
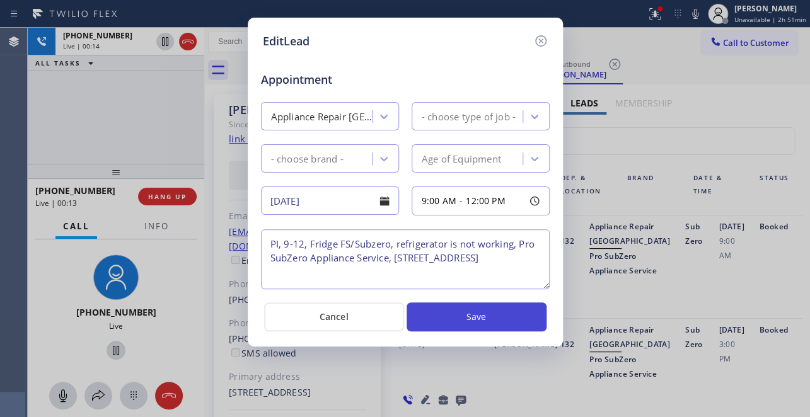
type textarea "PI, 9-12, Fridge FS/Subzero, refrigerator is not working, Pro SubZero Appliance…"
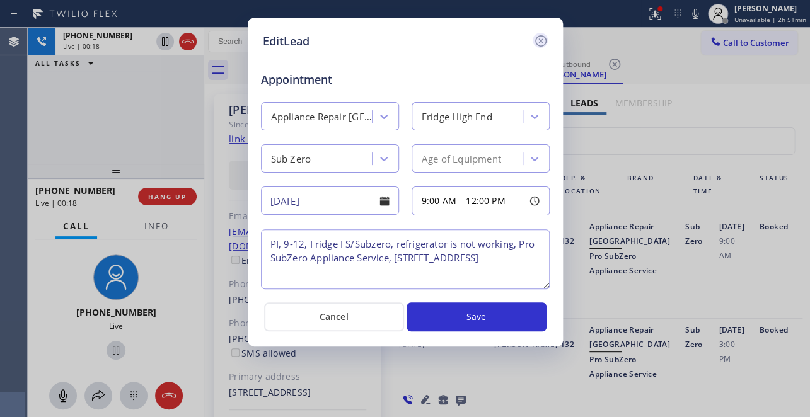
click at [536, 38] on icon at bounding box center [540, 40] width 11 height 11
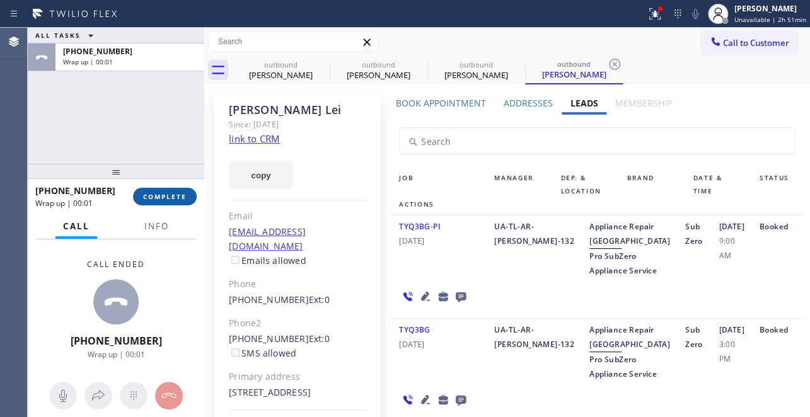
click at [166, 195] on span "COMPLETE" at bounding box center [165, 196] width 44 height 9
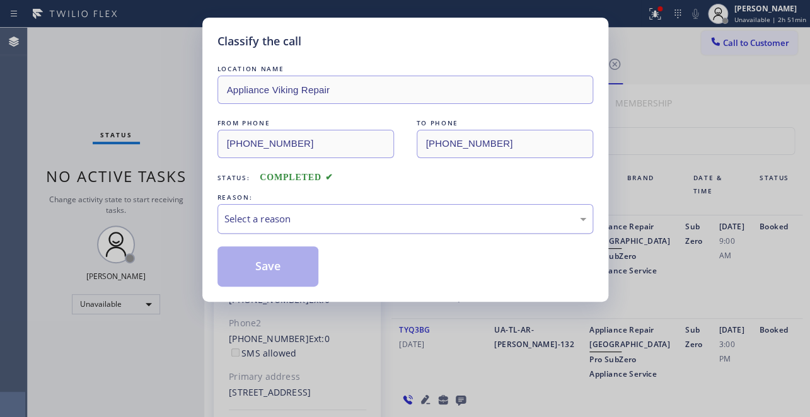
click at [300, 215] on div "Select a reason" at bounding box center [406, 219] width 362 height 15
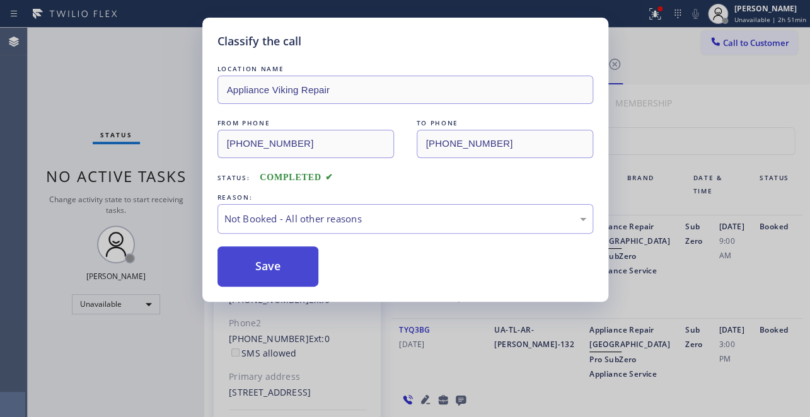
click at [266, 263] on button "Save" at bounding box center [269, 267] width 102 height 40
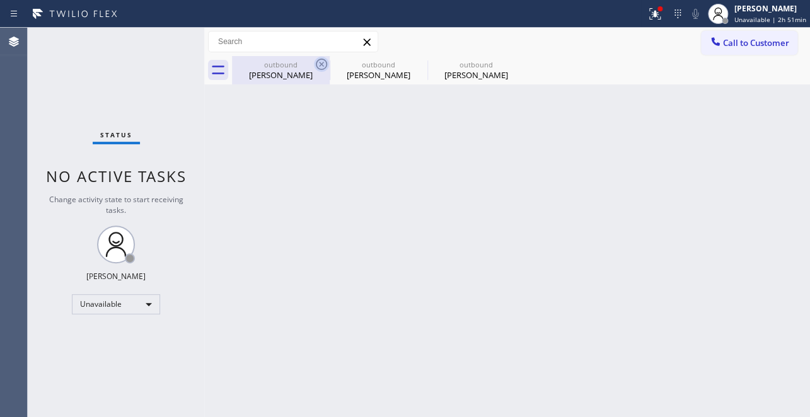
click at [321, 63] on icon at bounding box center [321, 64] width 15 height 15
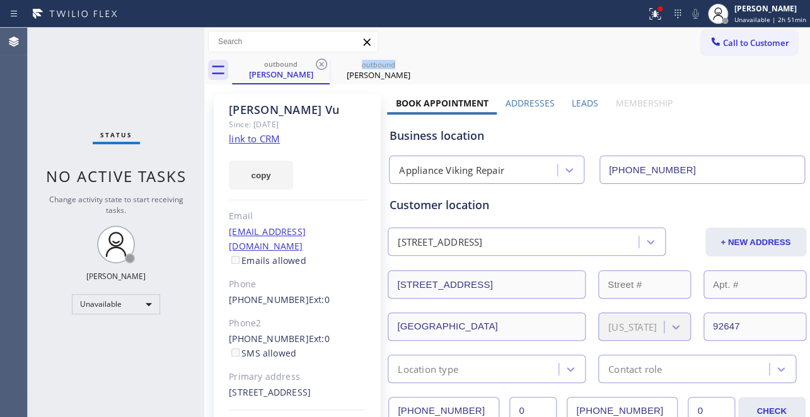
click at [321, 63] on icon at bounding box center [321, 64] width 15 height 15
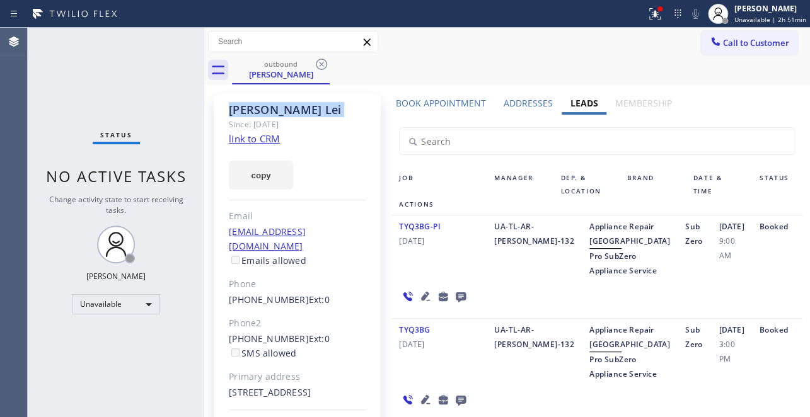
click at [321, 63] on icon at bounding box center [321, 64] width 15 height 15
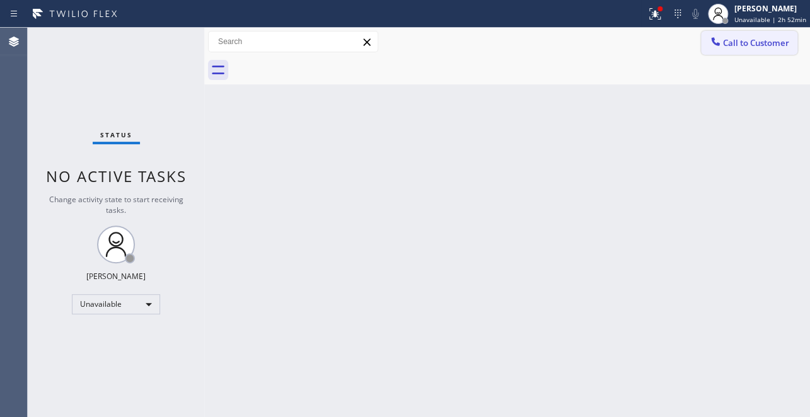
click at [739, 38] on span "Call to Customer" at bounding box center [756, 42] width 66 height 11
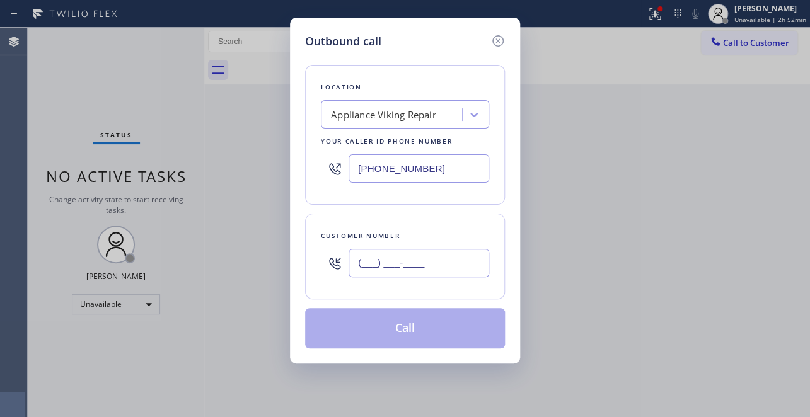
click at [372, 263] on input "(___) ___-____" at bounding box center [419, 263] width 141 height 28
paste input "646) 416-3894"
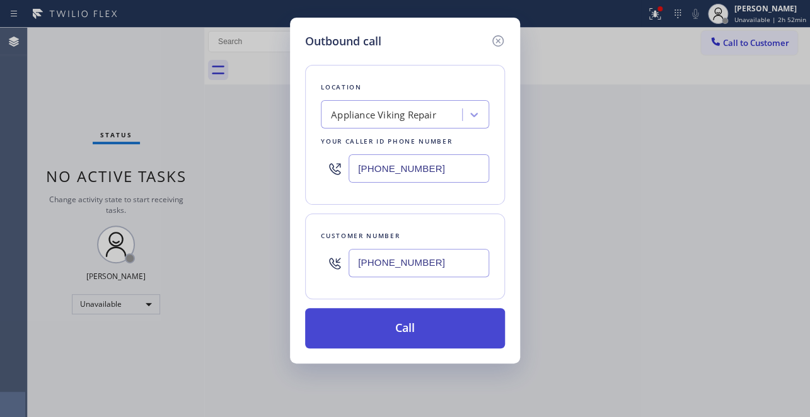
click at [402, 340] on button "Call" at bounding box center [405, 328] width 200 height 40
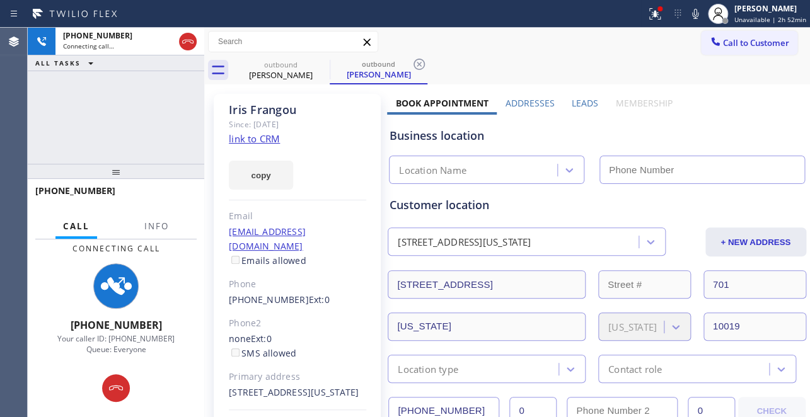
click at [575, 102] on label "Leads" at bounding box center [585, 103] width 26 height 12
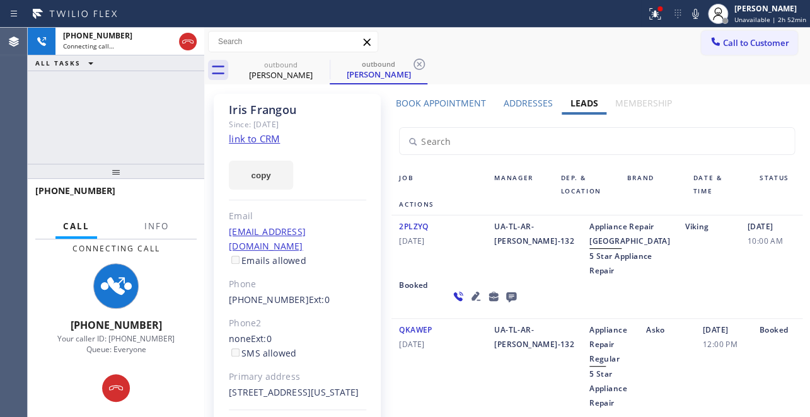
click at [469, 304] on icon at bounding box center [476, 296] width 15 height 15
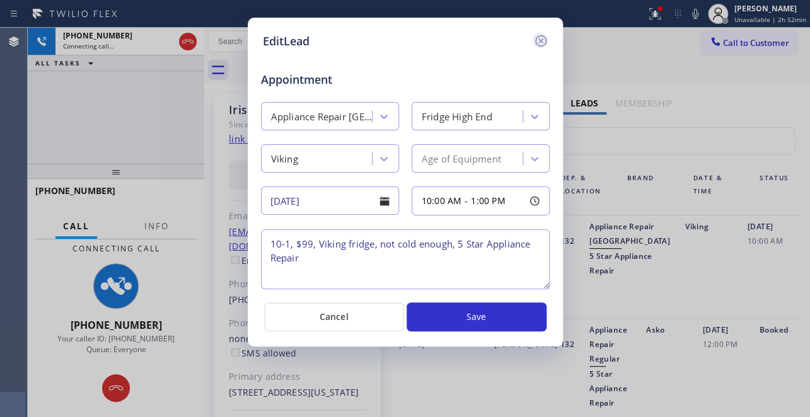
click at [544, 37] on icon at bounding box center [540, 40] width 11 height 11
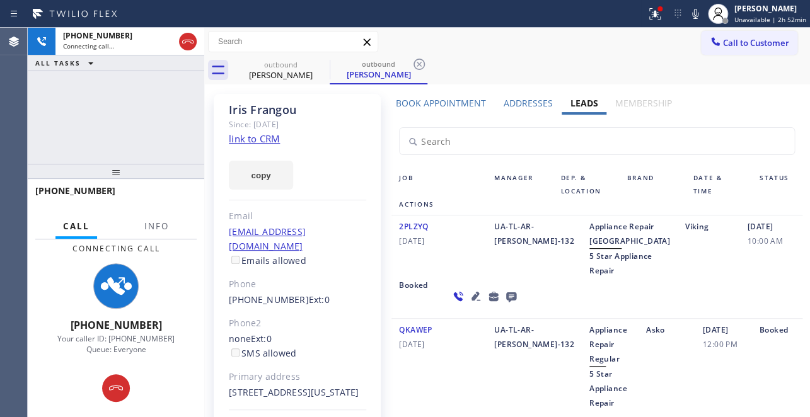
click at [467, 278] on div "2PLZYQ [DATE]" at bounding box center [439, 248] width 95 height 59
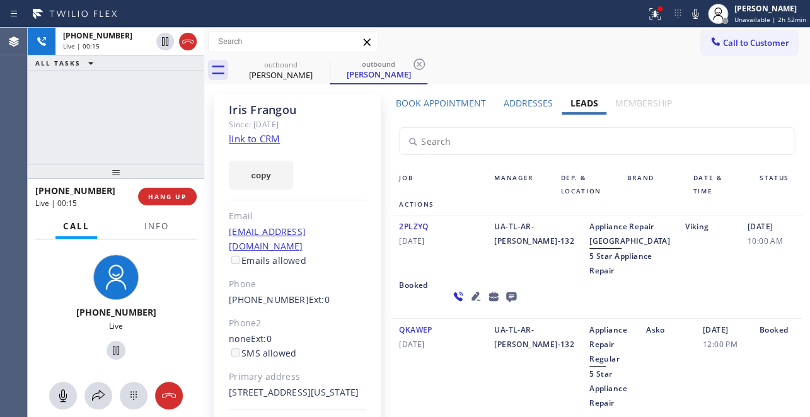
click at [469, 304] on icon at bounding box center [476, 296] width 15 height 15
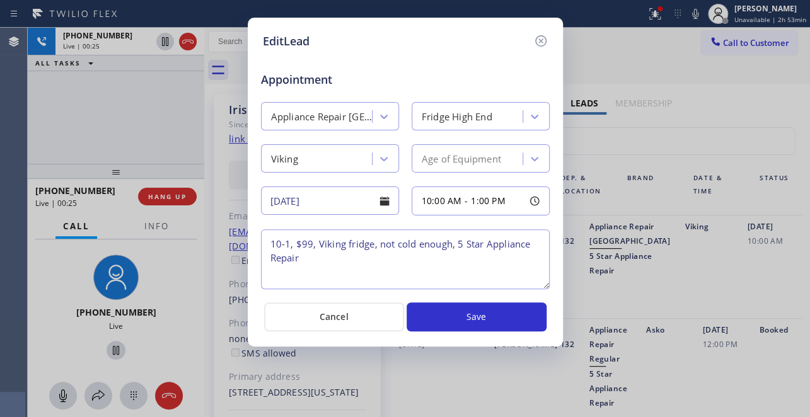
click at [540, 38] on icon at bounding box center [541, 40] width 15 height 15
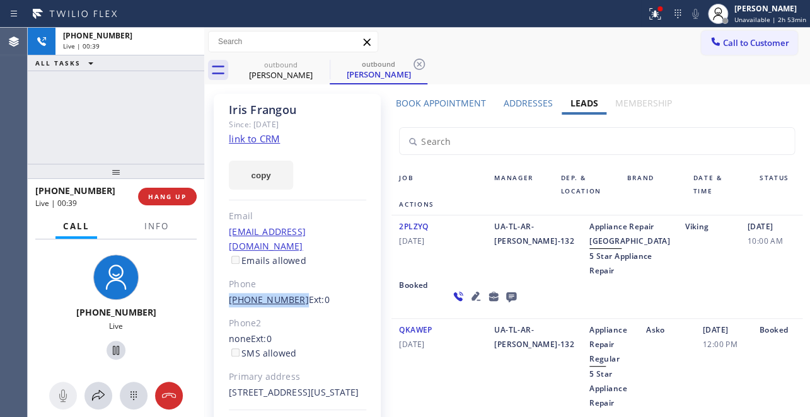
drag, startPoint x: 292, startPoint y: 285, endPoint x: 228, endPoint y: 289, distance: 63.8
click at [229, 293] on div "[PHONE_NUMBER] Ext: 0" at bounding box center [297, 300] width 137 height 15
copy link "[PHONE_NUMBER]"
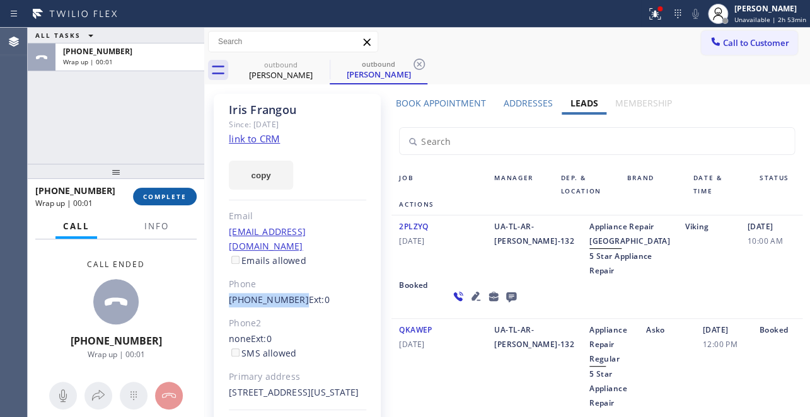
click at [173, 201] on span "COMPLETE" at bounding box center [165, 196] width 44 height 9
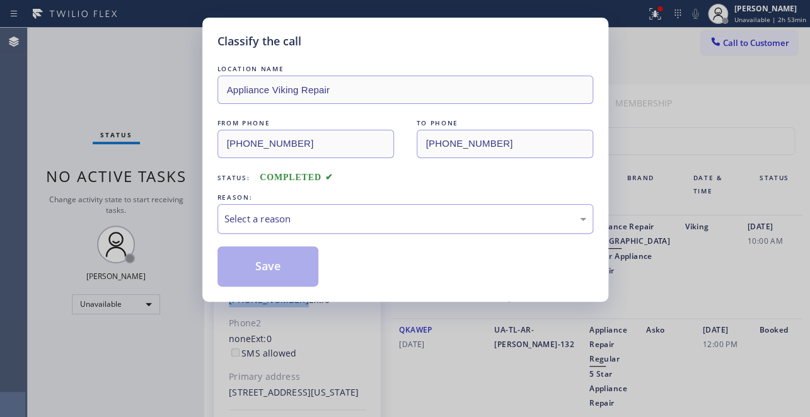
click at [346, 209] on div "Select a reason" at bounding box center [406, 219] width 376 height 30
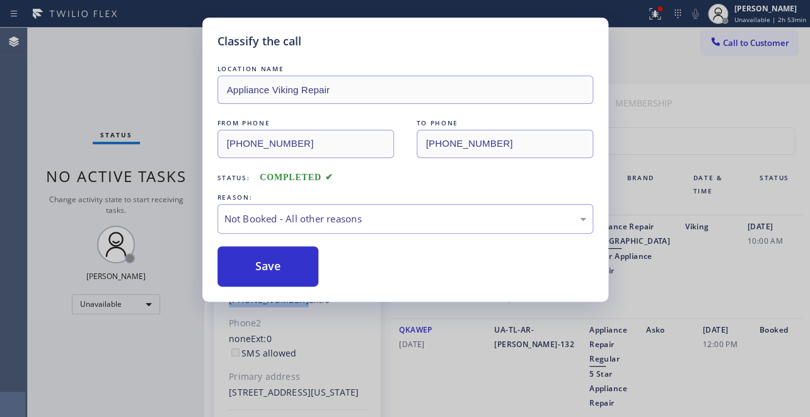
click at [259, 265] on button "Save" at bounding box center [269, 267] width 102 height 40
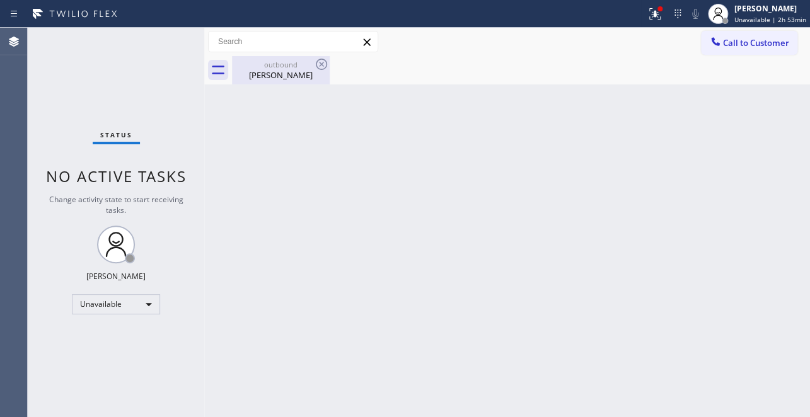
click at [269, 82] on div "outbound [PERSON_NAME]" at bounding box center [280, 70] width 95 height 28
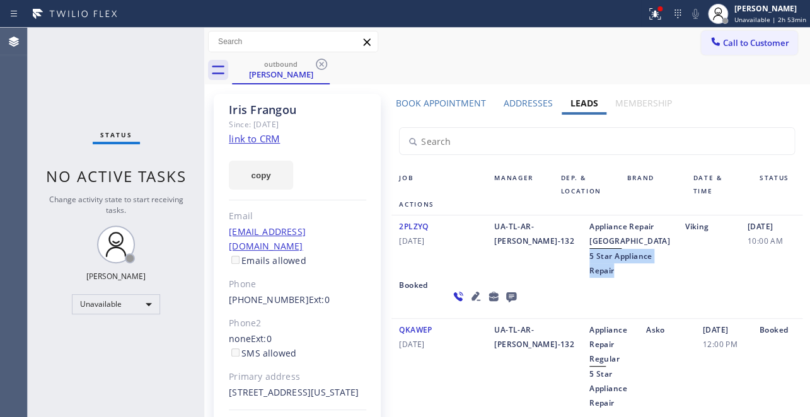
drag, startPoint x: 557, startPoint y: 271, endPoint x: 610, endPoint y: 306, distance: 63.5
click at [610, 278] on div "Appliance Repair High End 5 Star Appliance Repair" at bounding box center [630, 248] width 96 height 59
copy span "5 Star Appliance Repair"
click at [328, 57] on icon at bounding box center [321, 64] width 15 height 15
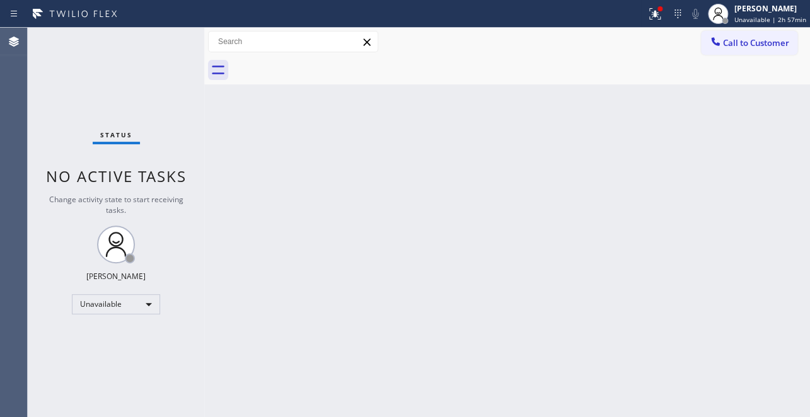
click at [323, 62] on div at bounding box center [521, 70] width 578 height 28
click at [728, 50] on button "Call to Customer" at bounding box center [749, 43] width 96 height 24
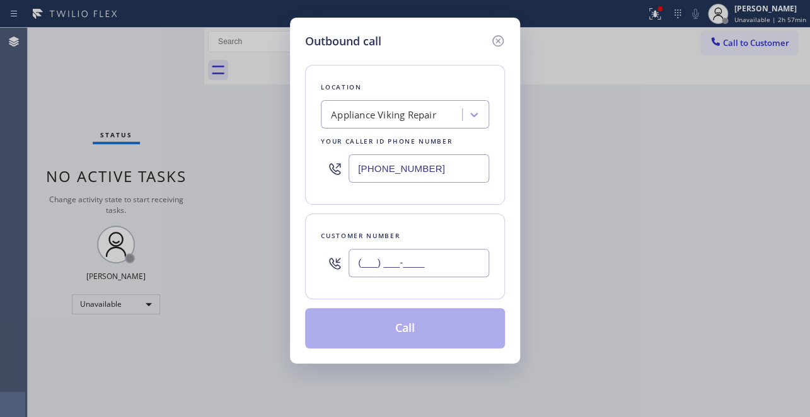
click at [387, 264] on input "(___) ___-____" at bounding box center [419, 263] width 141 height 28
paste input "206) 817-4617"
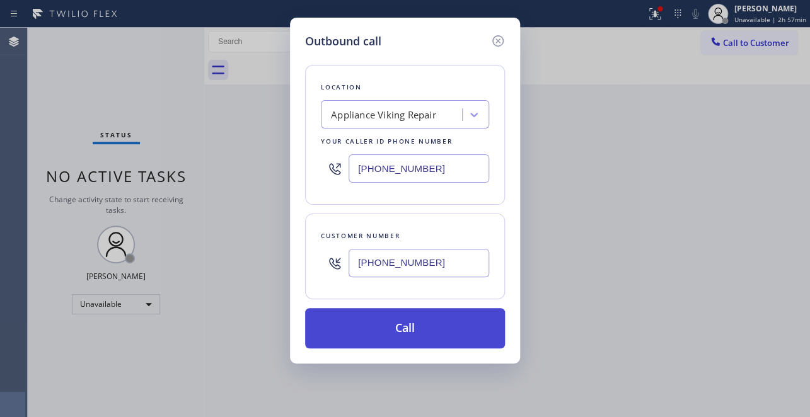
click at [407, 327] on button "Call" at bounding box center [405, 328] width 200 height 40
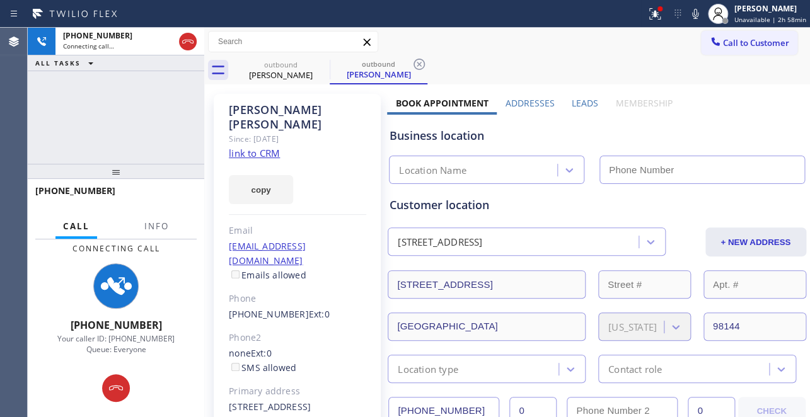
click at [575, 107] on label "Leads" at bounding box center [585, 103] width 26 height 12
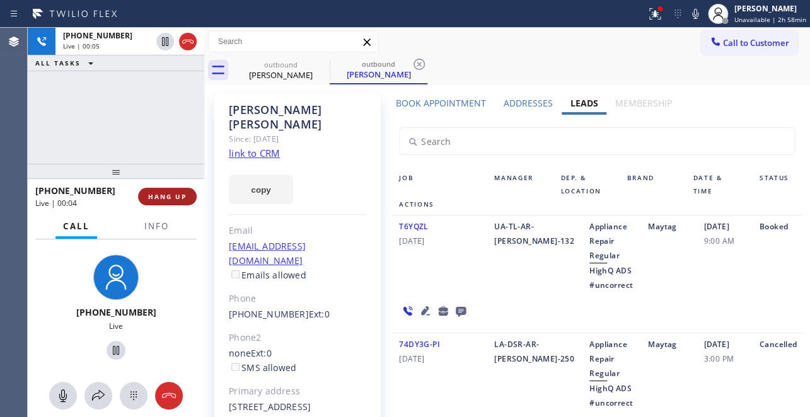
click at [187, 195] on button "HANG UP" at bounding box center [167, 197] width 59 height 18
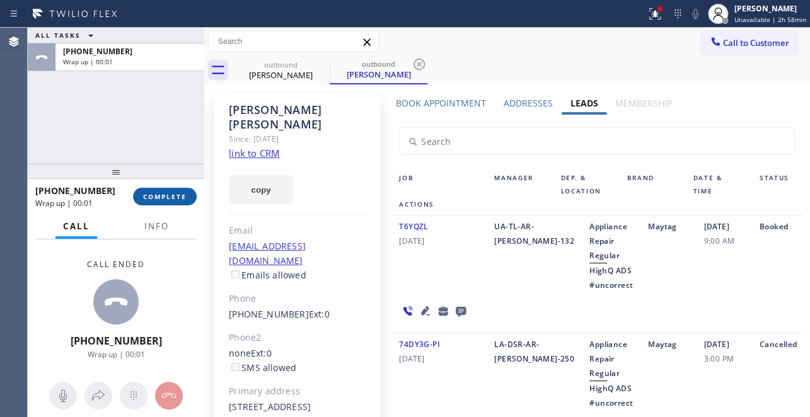
click at [149, 191] on button "COMPLETE" at bounding box center [165, 197] width 64 height 18
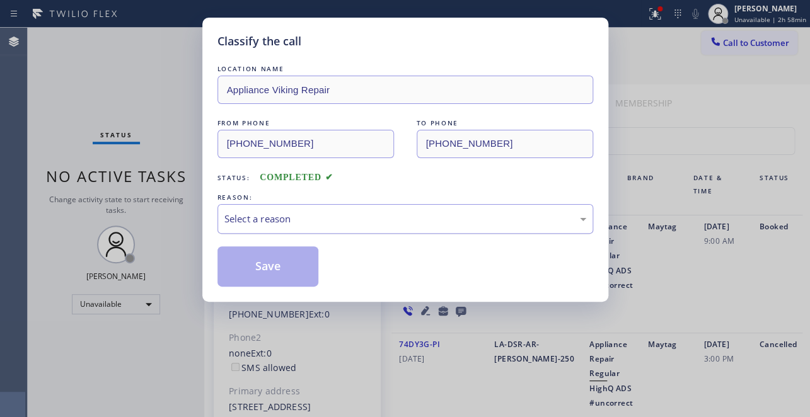
click at [290, 218] on div "Select a reason" at bounding box center [406, 219] width 362 height 15
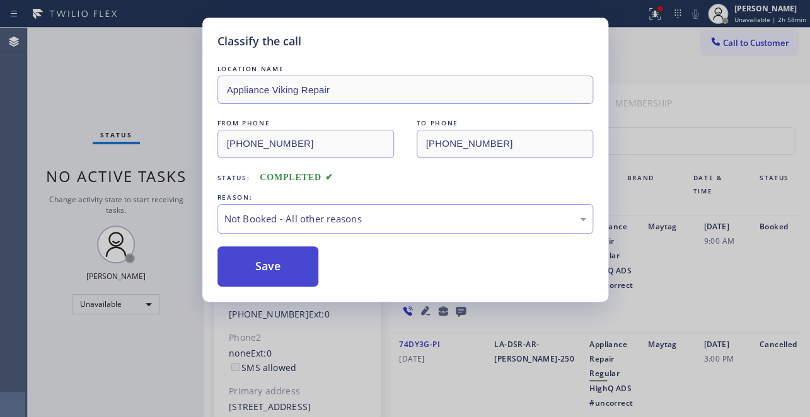
click at [260, 260] on button "Save" at bounding box center [269, 267] width 102 height 40
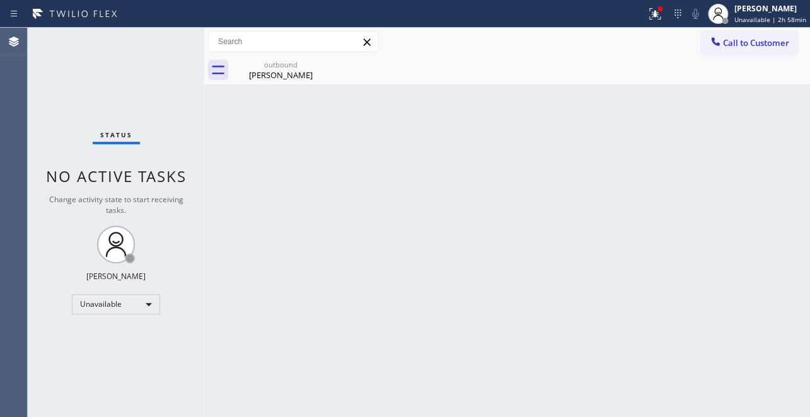
click at [739, 49] on button "Call to Customer" at bounding box center [749, 43] width 96 height 24
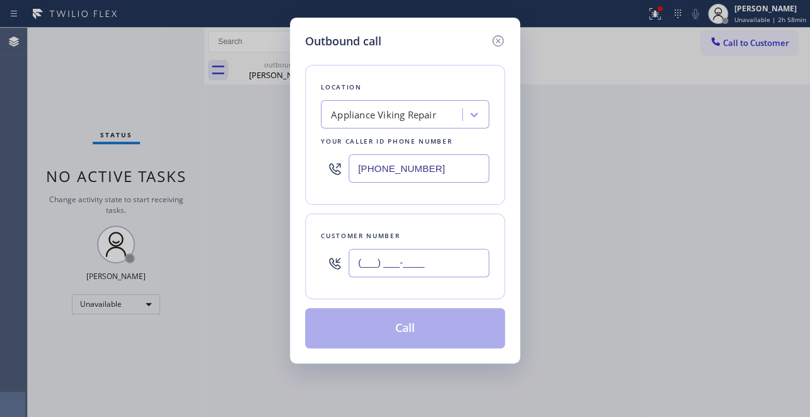
click at [373, 260] on input "(___) ___-____" at bounding box center [419, 263] width 141 height 28
paste input "215) 588-7388"
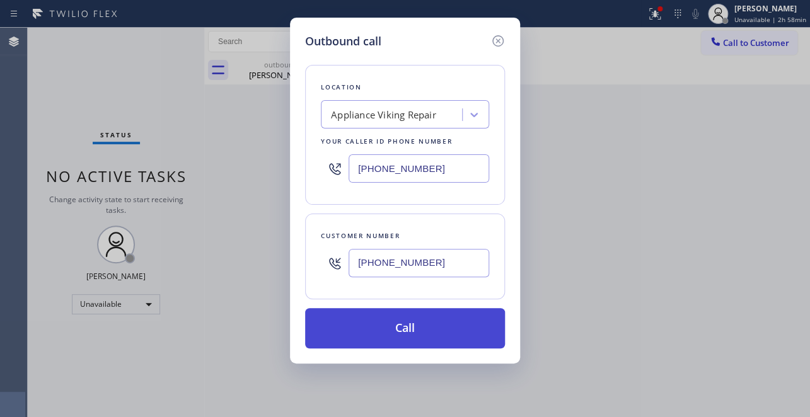
type input "[PHONE_NUMBER]"
click at [419, 326] on button "Call" at bounding box center [405, 328] width 200 height 40
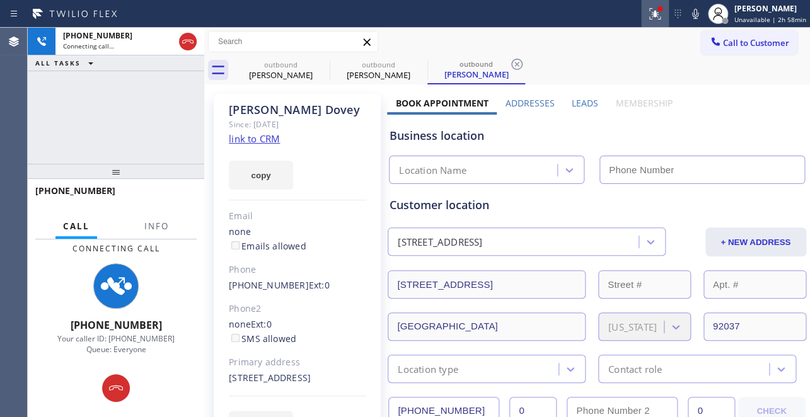
type input "[PHONE_NUMBER]"
click at [573, 99] on label "Leads" at bounding box center [585, 103] width 26 height 12
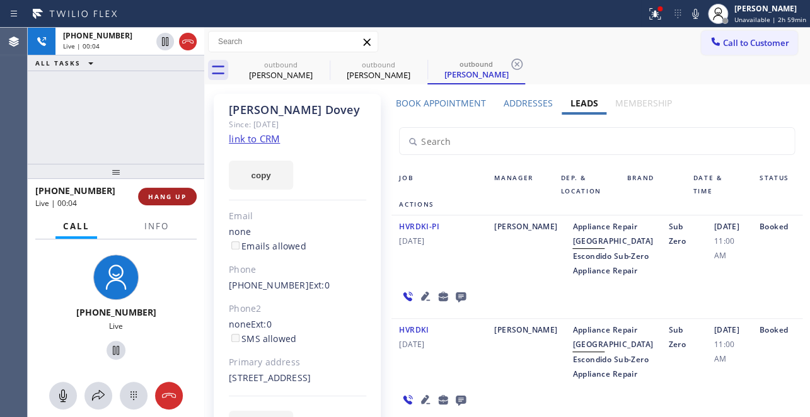
click at [146, 193] on button "HANG UP" at bounding box center [167, 197] width 59 height 18
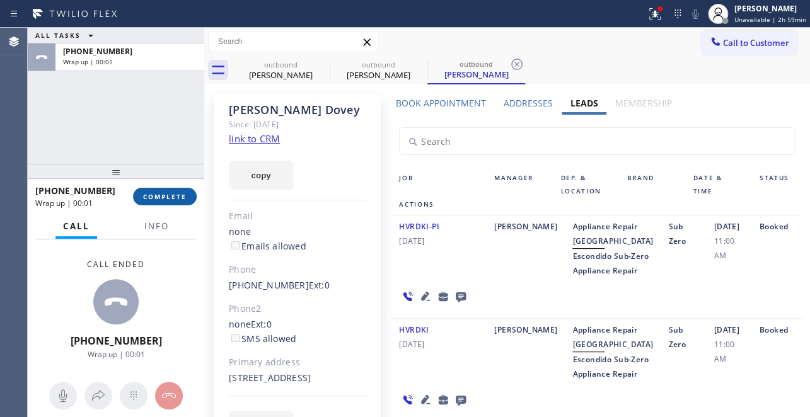
click at [144, 199] on span "COMPLETE" at bounding box center [165, 196] width 44 height 9
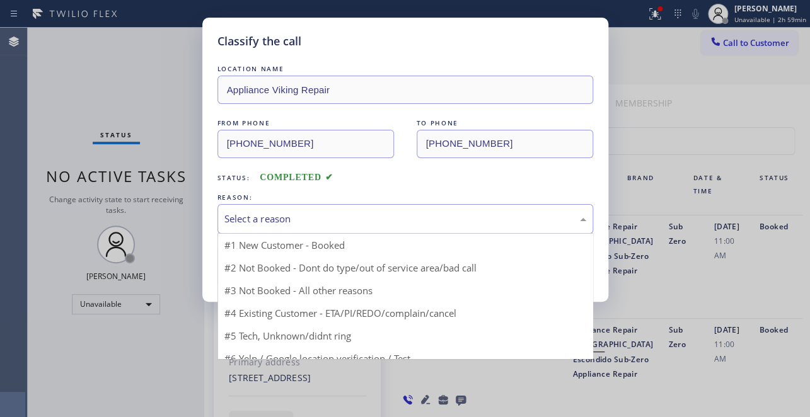
click at [321, 226] on div "Select a reason" at bounding box center [406, 219] width 376 height 30
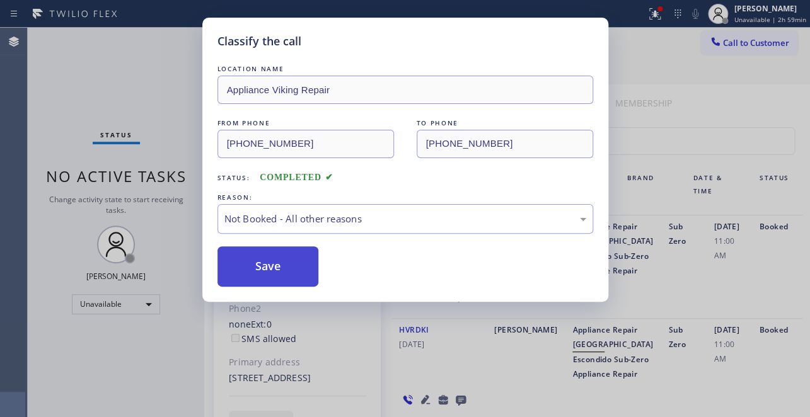
click at [267, 268] on button "Save" at bounding box center [269, 267] width 102 height 40
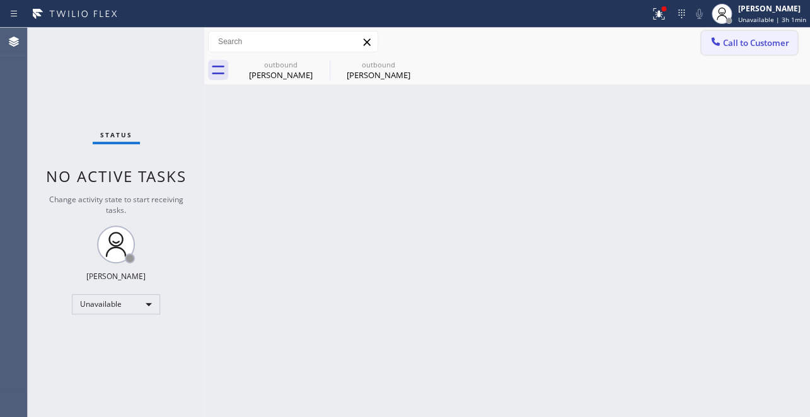
click at [721, 39] on icon at bounding box center [715, 41] width 13 height 13
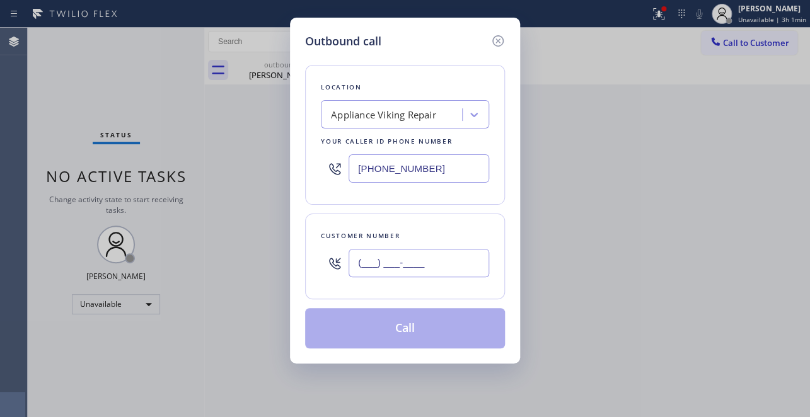
click at [376, 259] on input "(___) ___-____" at bounding box center [419, 263] width 141 height 28
paste input "714) 425-2368"
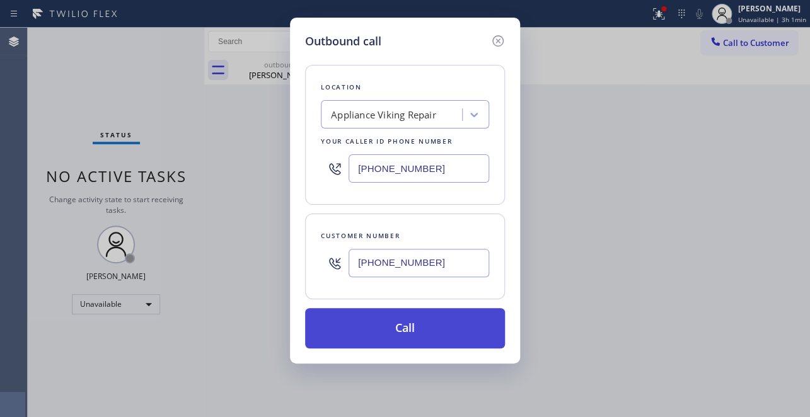
type input "[PHONE_NUMBER]"
click at [394, 335] on button "Call" at bounding box center [405, 328] width 200 height 40
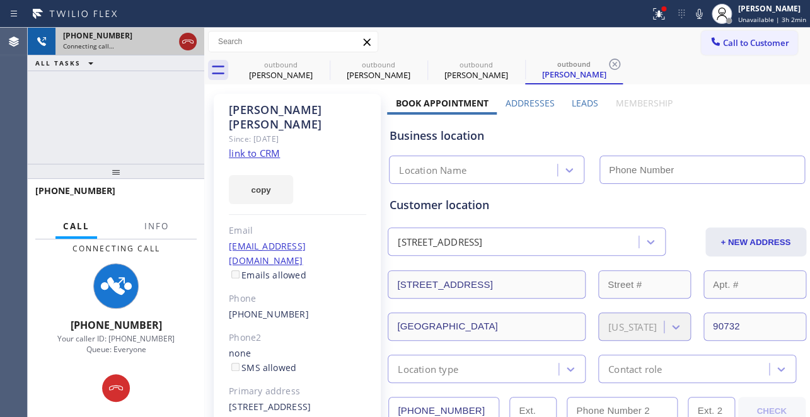
click at [187, 44] on icon at bounding box center [187, 41] width 15 height 15
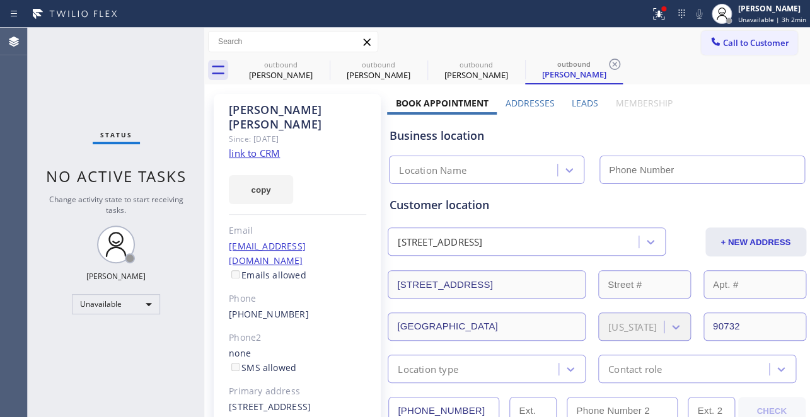
type input "[PHONE_NUMBER]"
click at [259, 147] on link "link to CRM" at bounding box center [254, 153] width 51 height 13
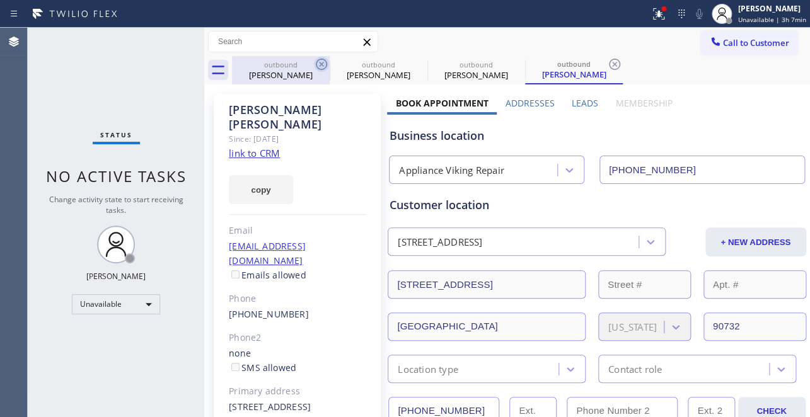
click at [319, 62] on icon at bounding box center [321, 64] width 11 height 11
click at [0, 0] on icon at bounding box center [0, 0] width 0 height 0
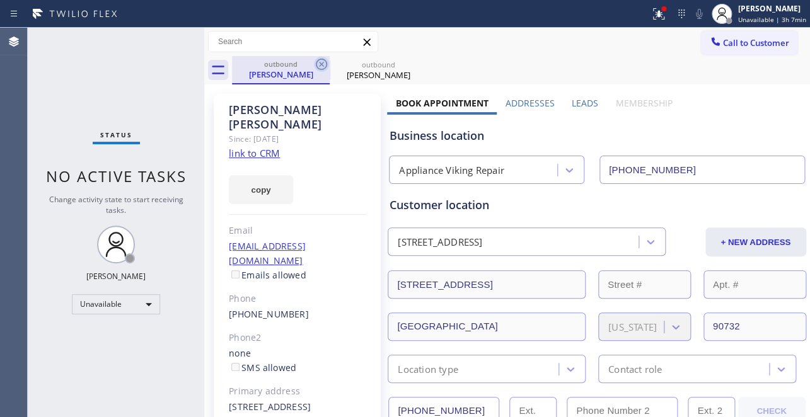
click at [320, 63] on icon at bounding box center [321, 64] width 15 height 15
click at [321, 61] on icon at bounding box center [321, 64] width 15 height 15
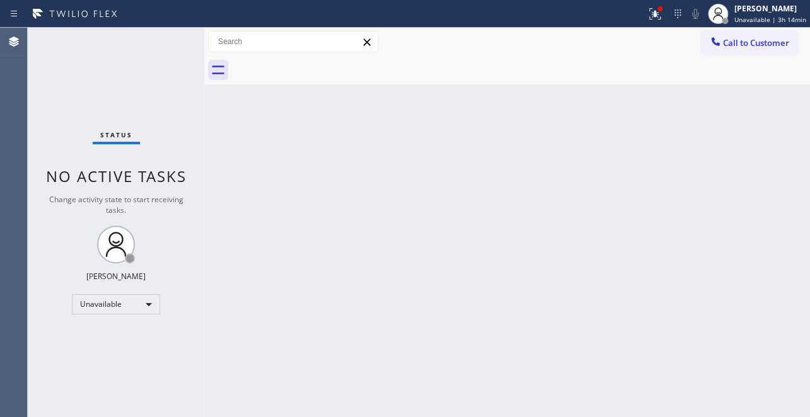
click at [255, 81] on div at bounding box center [521, 70] width 578 height 28
click at [289, 44] on input "text" at bounding box center [293, 42] width 169 height 20
paste input "7144252368"
type input "7144252368"
drag, startPoint x: 289, startPoint y: 44, endPoint x: 134, endPoint y: 57, distance: 155.7
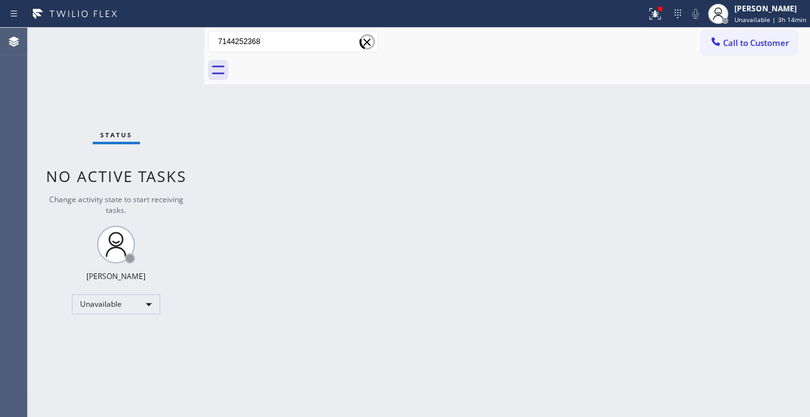
click at [134, 57] on div "Status No active tasks Change activity state to start receiving tasks. [PERSON_…" at bounding box center [419, 223] width 783 height 390
click at [737, 42] on span "Call to Customer" at bounding box center [756, 42] width 66 height 11
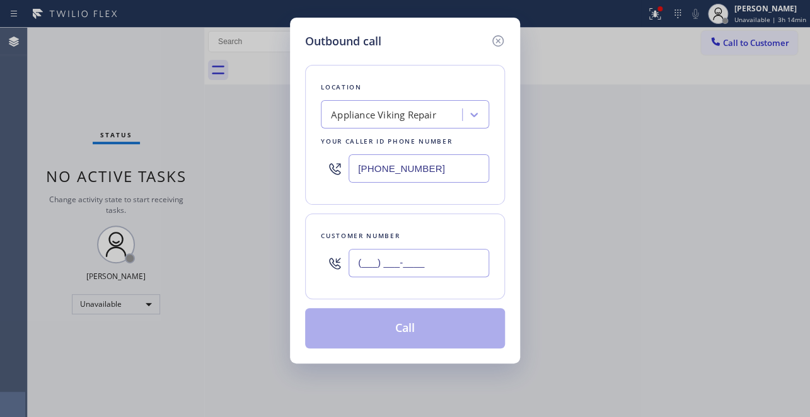
click at [386, 262] on input "(___) ___-____" at bounding box center [419, 263] width 141 height 28
paste input "714) 425-2368"
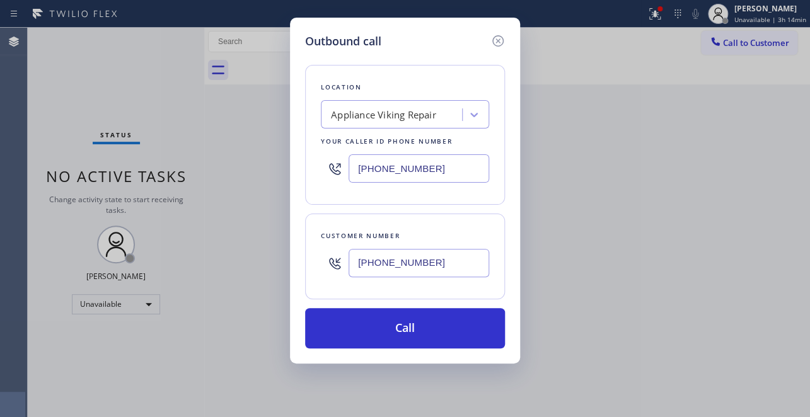
type input "[PHONE_NUMBER]"
drag, startPoint x: 302, startPoint y: 182, endPoint x: 283, endPoint y: 186, distance: 19.4
click at [283, 186] on div "Outbound call Location Appliance Viking Repair Your caller id phone number [PHO…" at bounding box center [405, 208] width 810 height 417
paste input "562) 276-2449"
type input "[PHONE_NUMBER]"
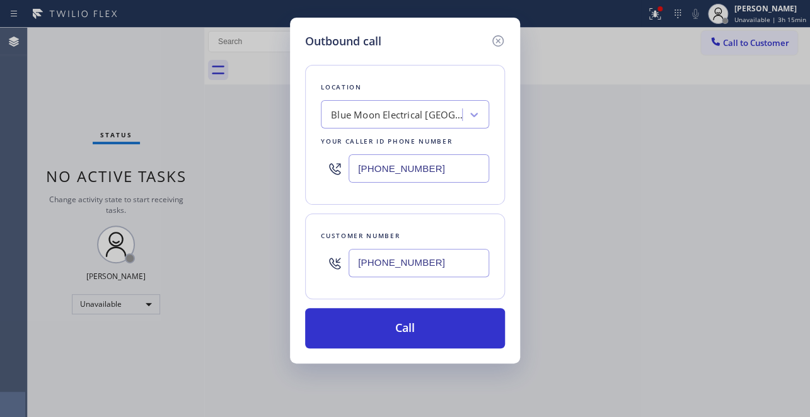
click at [670, 214] on div "Outbound call Location Blue Moon Electrical [GEOGRAPHIC_DATA] Your caller id ph…" at bounding box center [405, 208] width 810 height 417
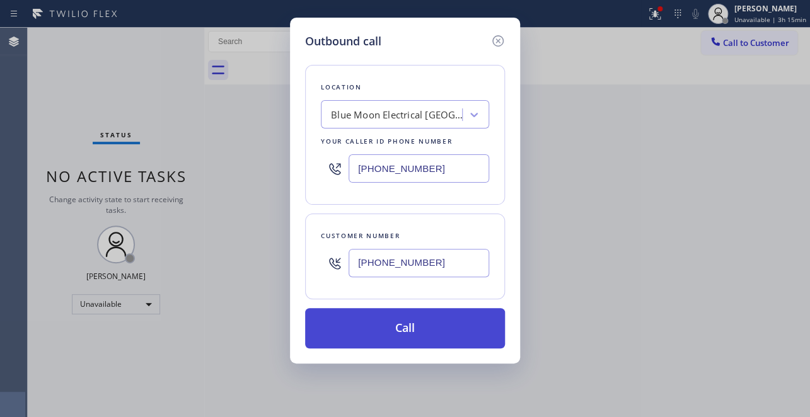
click at [412, 329] on button "Call" at bounding box center [405, 328] width 200 height 40
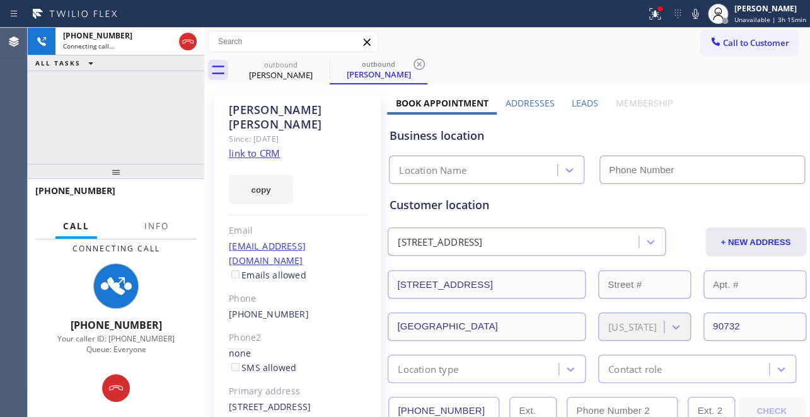
click at [573, 105] on label "Leads" at bounding box center [585, 103] width 26 height 12
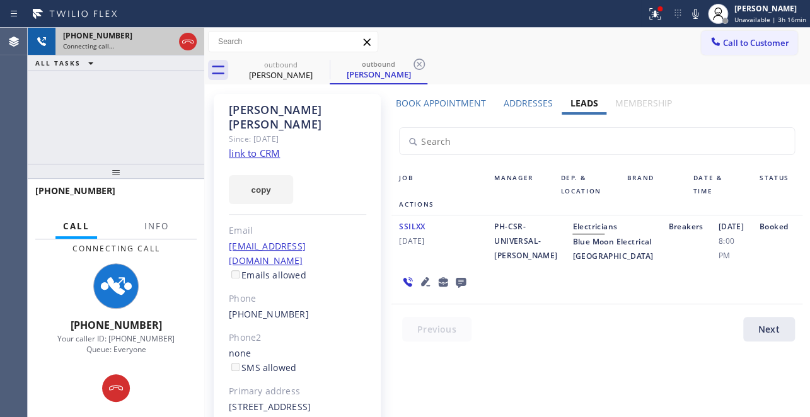
drag, startPoint x: 185, startPoint y: 40, endPoint x: 165, endPoint y: 50, distance: 22.0
click at [185, 40] on icon at bounding box center [187, 41] width 15 height 15
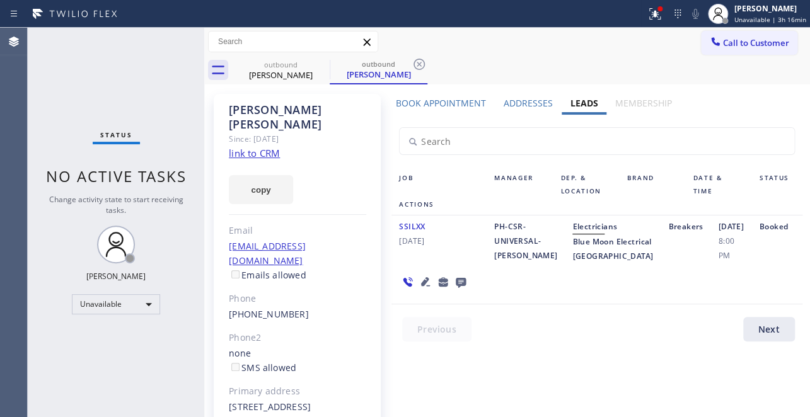
click at [454, 290] on icon at bounding box center [460, 282] width 15 height 16
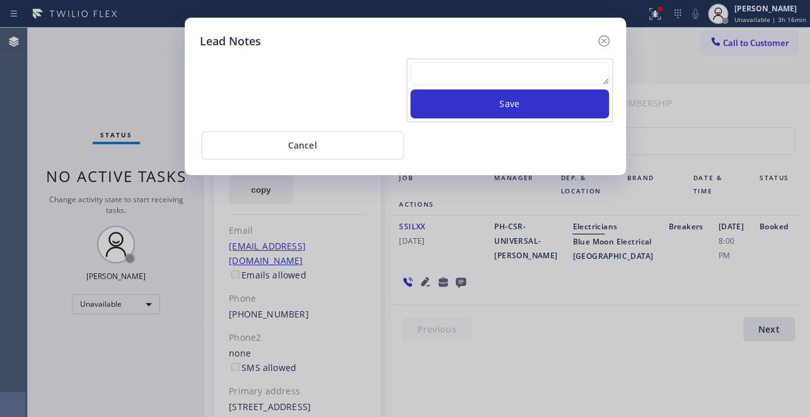
click at [435, 77] on textarea at bounding box center [510, 73] width 199 height 23
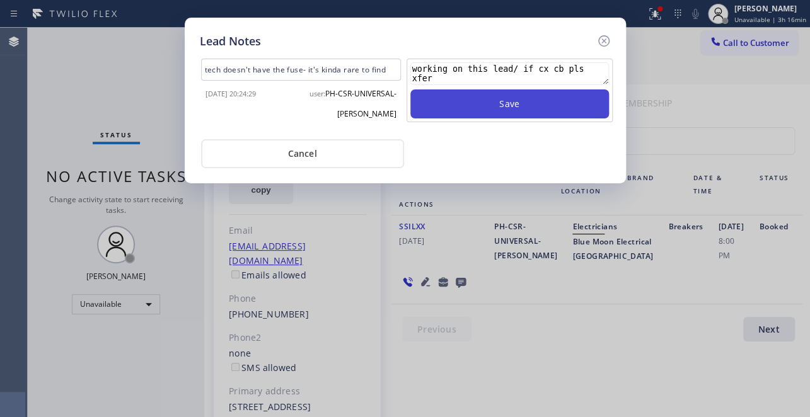
type textarea "working on this lead/ if cx cb pls xfer"
click at [523, 105] on button "Save" at bounding box center [510, 104] width 199 height 29
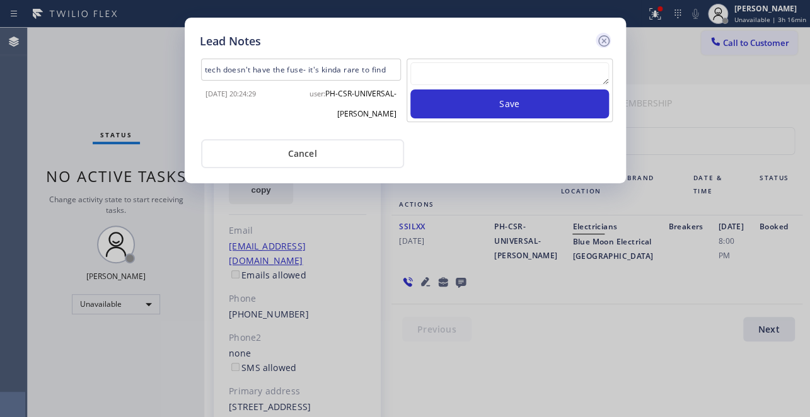
click at [608, 37] on icon at bounding box center [604, 40] width 15 height 15
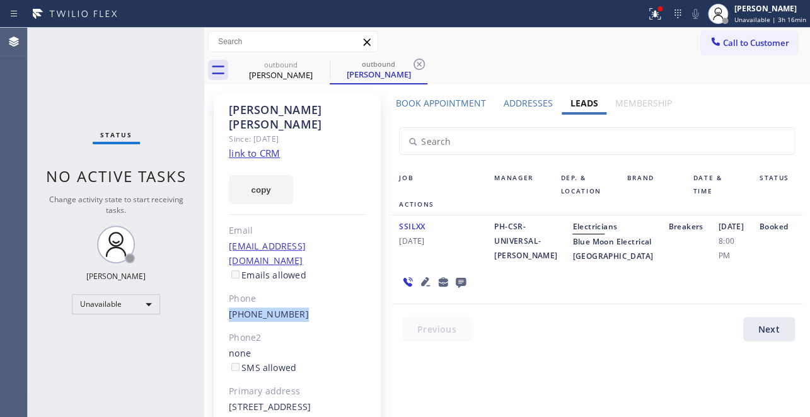
drag, startPoint x: 218, startPoint y: 283, endPoint x: 310, endPoint y: 283, distance: 92.1
click at [310, 283] on div "[PERSON_NAME] Since: [DATE] link to CRM copy Email [EMAIL_ADDRESS][DOMAIN_NAME]…" at bounding box center [297, 289] width 167 height 390
copy link "[PHONE_NUMBER]"
click at [742, 40] on span "Call to Customer" at bounding box center [756, 42] width 66 height 11
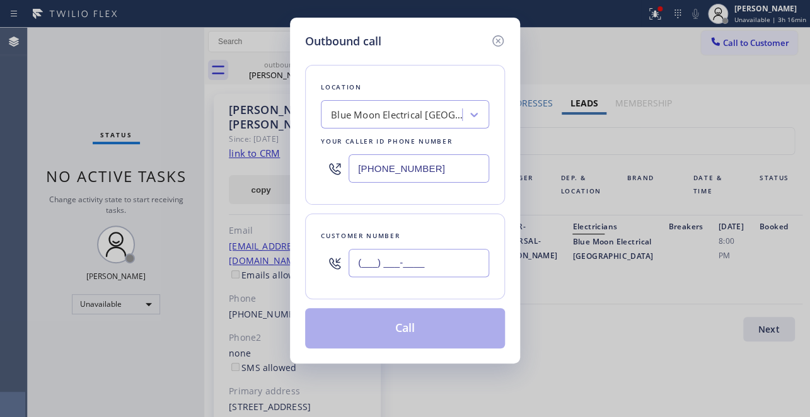
click at [366, 265] on input "(___) ___-____" at bounding box center [419, 263] width 141 height 28
paste input "310) 406-9881"
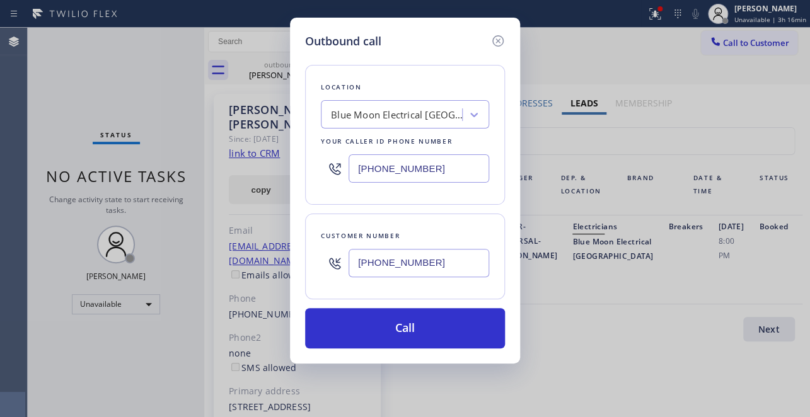
type input "[PHONE_NUMBER]"
drag, startPoint x: 493, startPoint y: 160, endPoint x: 182, endPoint y: 178, distance: 311.5
click at [182, 178] on div "Outbound call Location Blue Moon Electrical [GEOGRAPHIC_DATA] Your caller id ph…" at bounding box center [405, 208] width 810 height 417
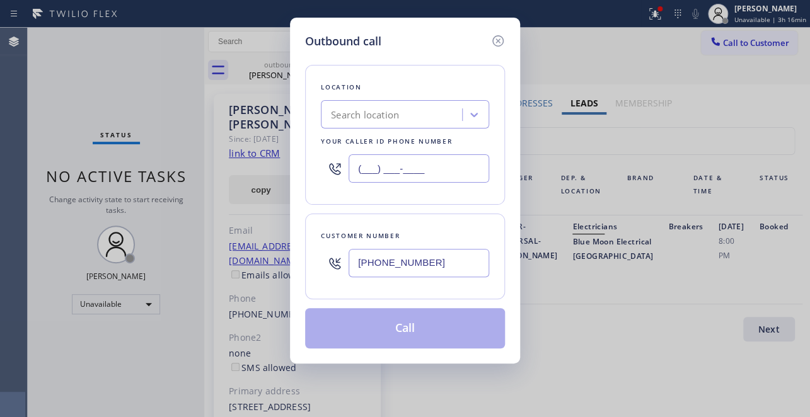
click at [424, 174] on input "(___) ___-____" at bounding box center [419, 169] width 141 height 28
drag, startPoint x: 435, startPoint y: 168, endPoint x: 121, endPoint y: 194, distance: 315.2
click at [121, 194] on div "Outbound call Location Search location Your caller id phone number (___) ___-__…" at bounding box center [405, 208] width 810 height 417
paste input "617) 219-9255"
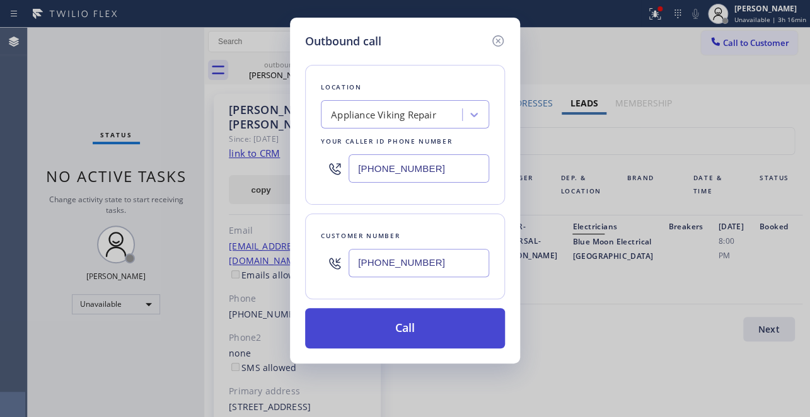
type input "[PHONE_NUMBER]"
click at [373, 332] on button "Call" at bounding box center [405, 328] width 200 height 40
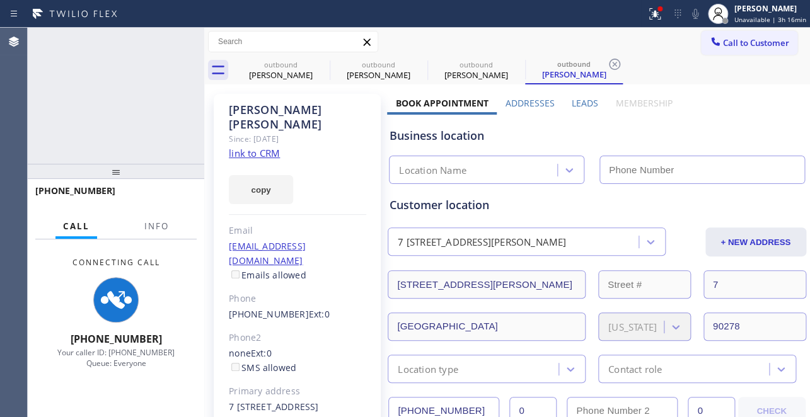
type input "[PHONE_NUMBER]"
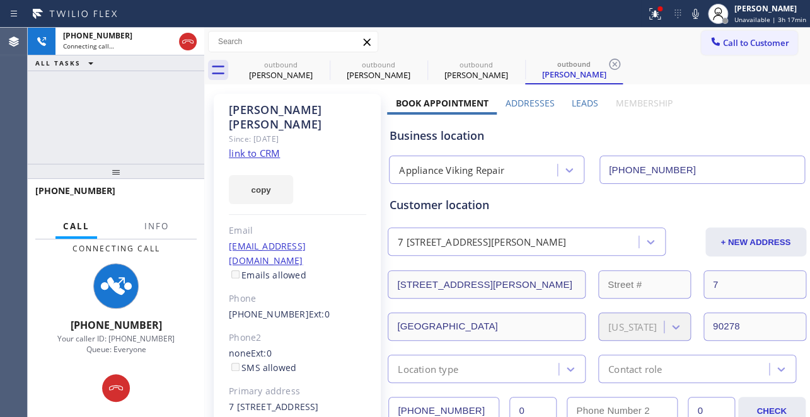
click at [585, 98] on label "Leads" at bounding box center [585, 103] width 26 height 12
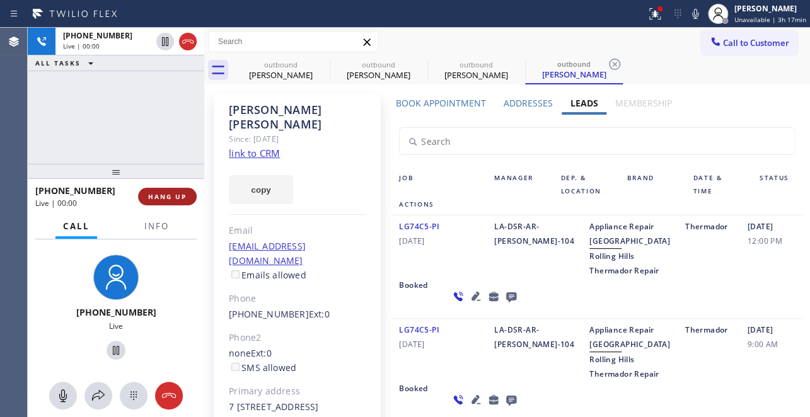
click at [167, 190] on button "HANG UP" at bounding box center [167, 197] width 59 height 18
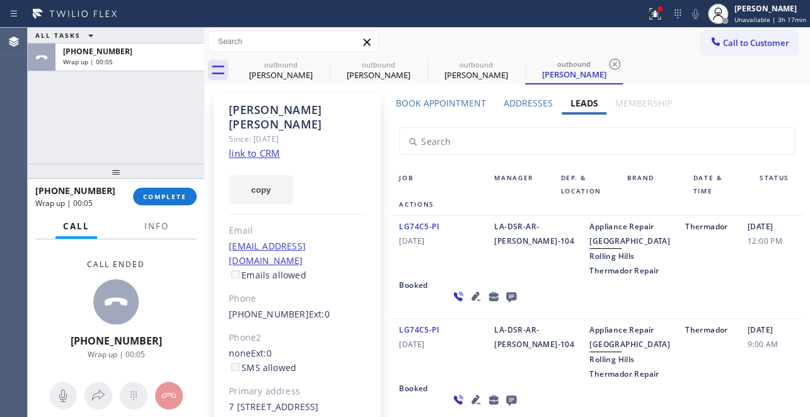
click at [506, 303] on icon at bounding box center [511, 298] width 10 height 10
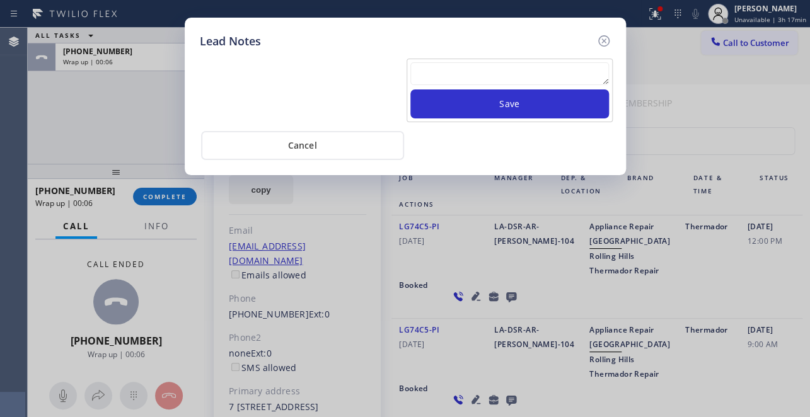
click at [469, 64] on textarea at bounding box center [510, 73] width 199 height 23
paste textarea "Routed to Voice mail// If CX will call back please transfer to me- Love:*"
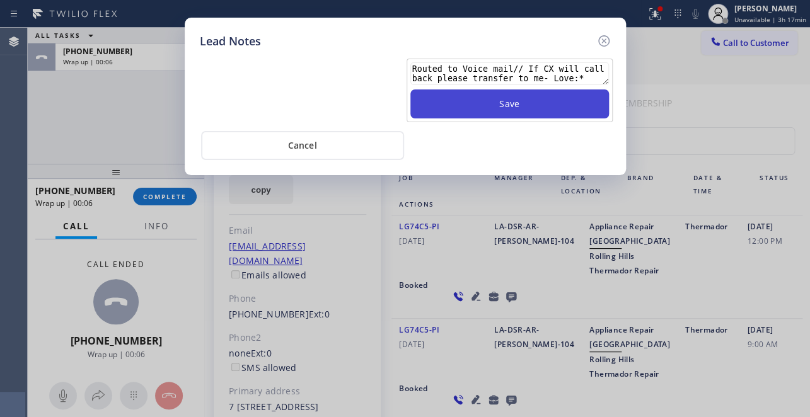
type textarea "Routed to Voice mail// If CX will call back please transfer to me- Love:*"
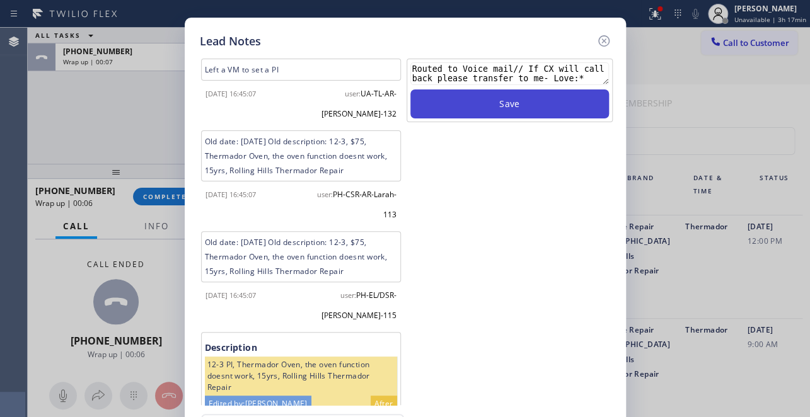
click at [493, 116] on button "Save" at bounding box center [510, 104] width 199 height 29
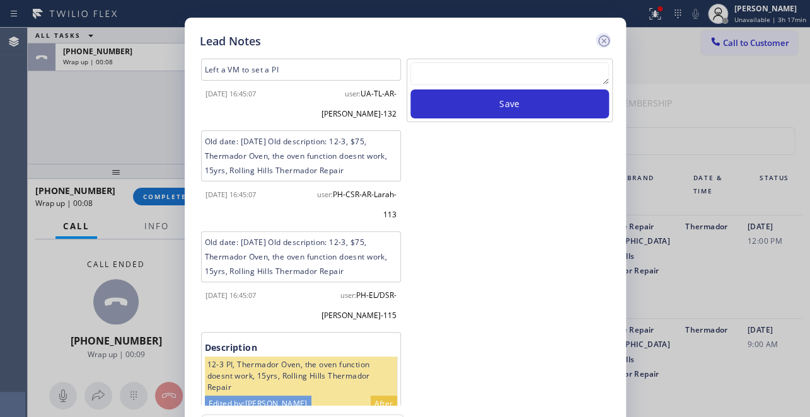
click at [603, 38] on icon at bounding box center [604, 40] width 15 height 15
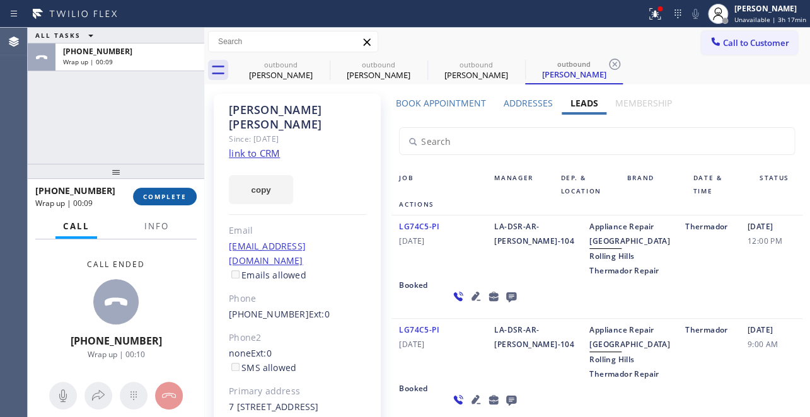
click at [156, 190] on button "COMPLETE" at bounding box center [165, 197] width 64 height 18
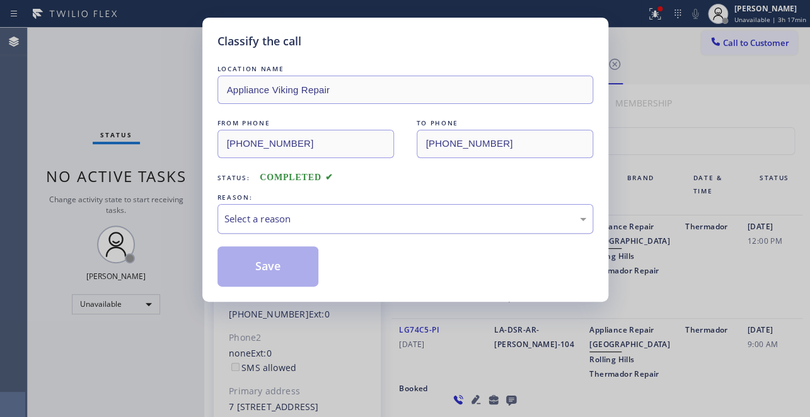
click at [305, 214] on div "Select a reason" at bounding box center [406, 219] width 362 height 15
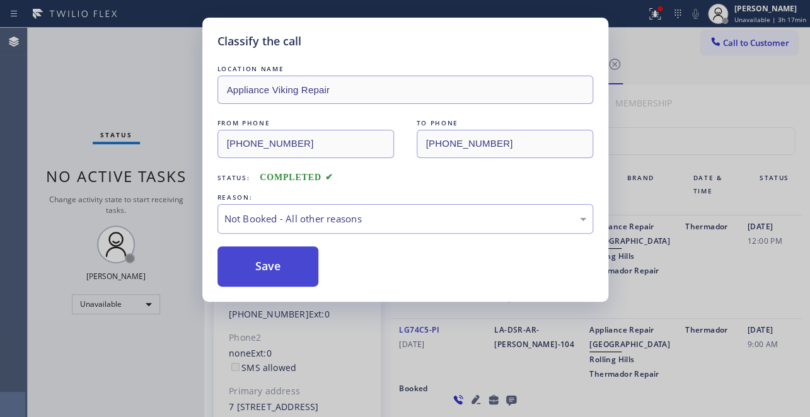
drag, startPoint x: 300, startPoint y: 267, endPoint x: 277, endPoint y: 265, distance: 22.7
click at [276, 265] on button "Save" at bounding box center [269, 267] width 102 height 40
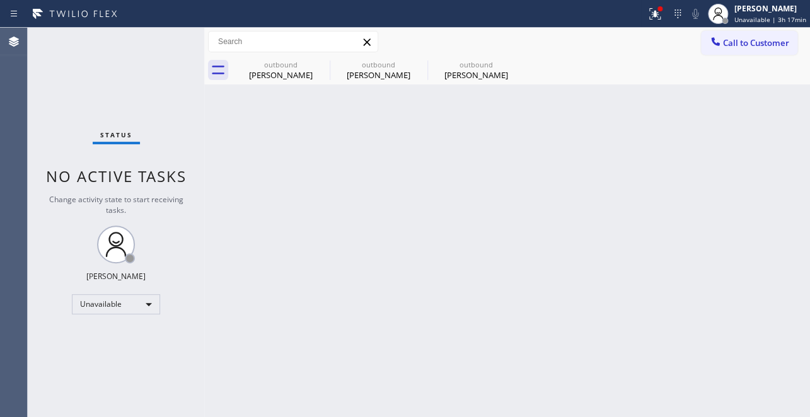
click at [753, 37] on span "Call to Customer" at bounding box center [756, 42] width 66 height 11
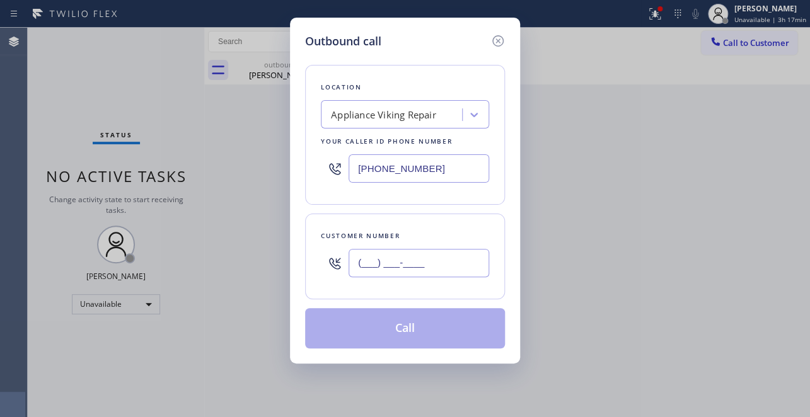
click at [400, 265] on input "(___) ___-____" at bounding box center [419, 263] width 141 height 28
paste input "408) 489-1114"
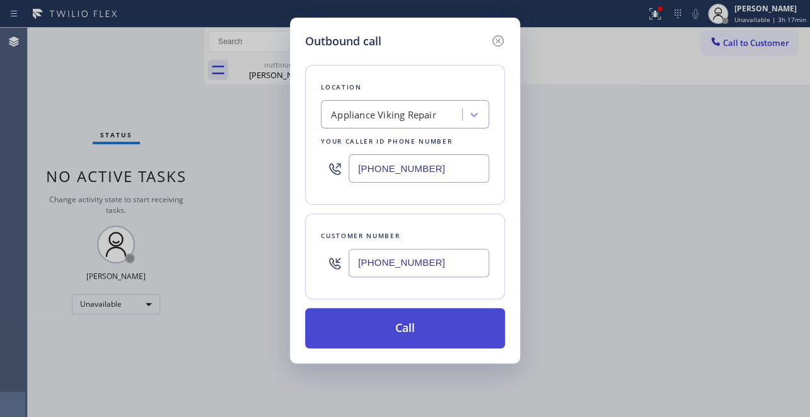
type input "[PHONE_NUMBER]"
click at [419, 332] on button "Call" at bounding box center [405, 328] width 200 height 40
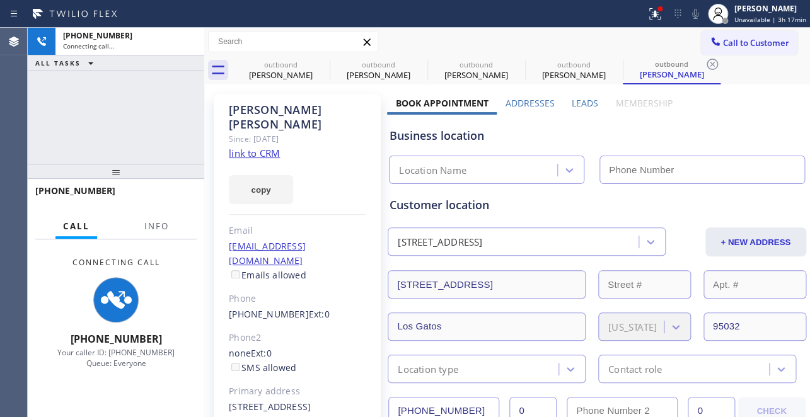
click at [584, 100] on label "Leads" at bounding box center [585, 103] width 26 height 12
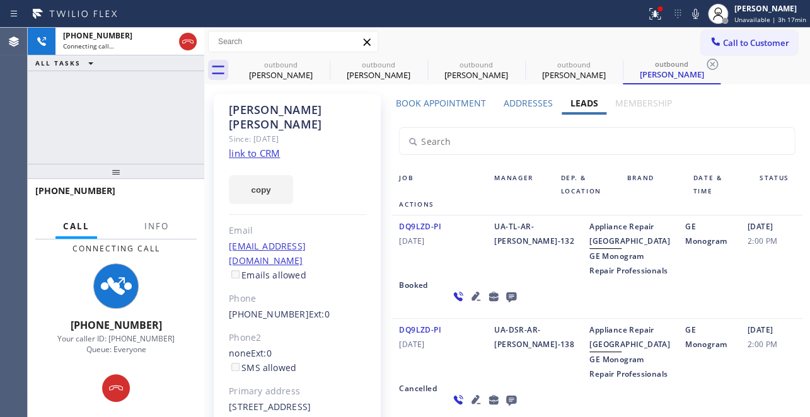
click at [472, 301] on icon at bounding box center [476, 296] width 9 height 9
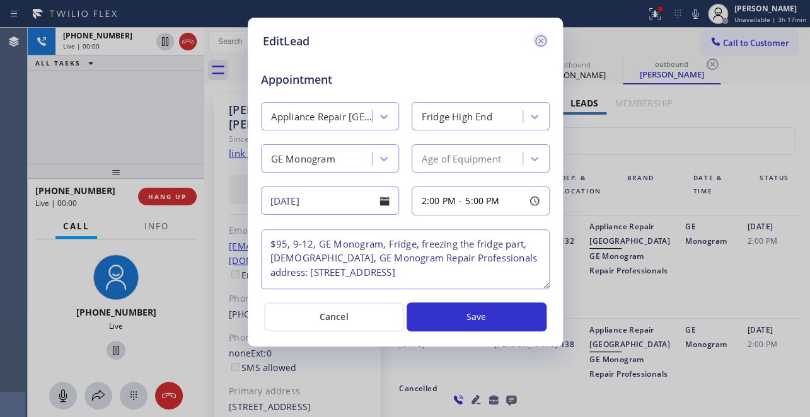
click at [542, 44] on icon at bounding box center [541, 40] width 15 height 15
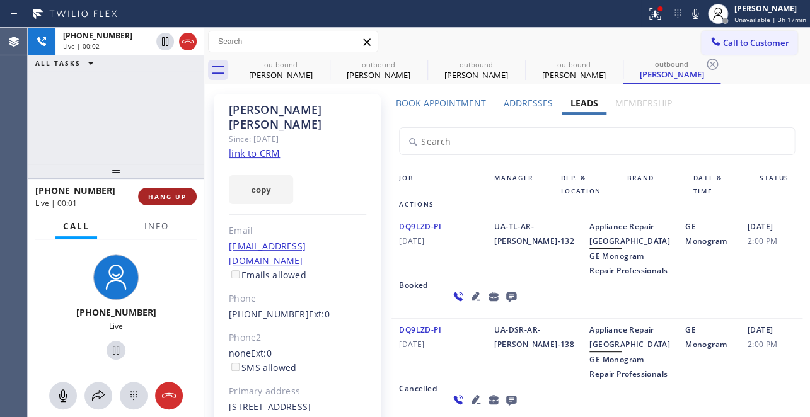
click at [162, 195] on span "HANG UP" at bounding box center [167, 196] width 38 height 9
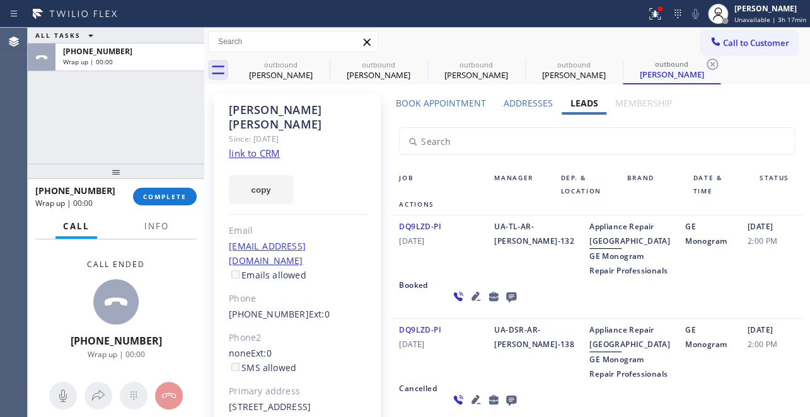
click at [506, 303] on icon at bounding box center [511, 298] width 10 height 10
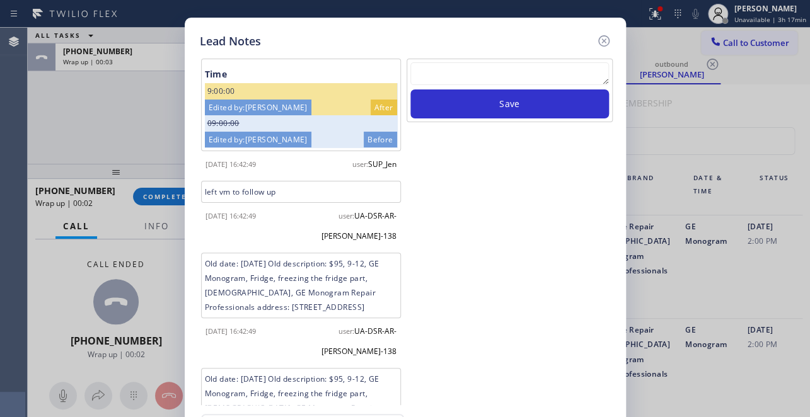
click at [514, 80] on textarea at bounding box center [510, 73] width 199 height 23
paste textarea "Routed to Voice mail// If CX will call back please transfer to me- Love:*"
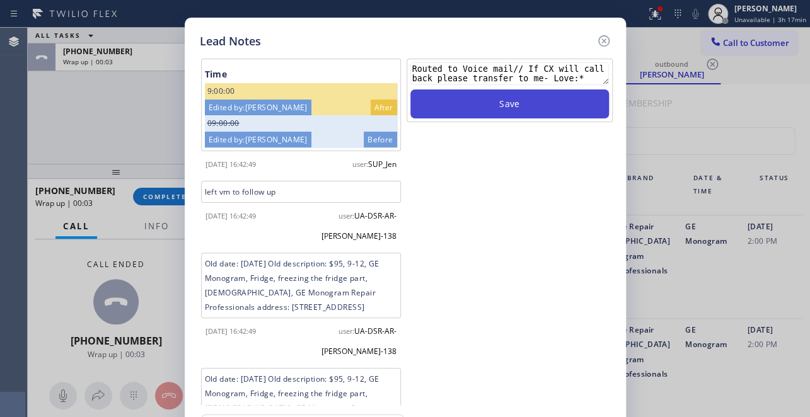
type textarea "Routed to Voice mail// If CX will call back please transfer to me- Love:*"
click at [511, 100] on button "Save" at bounding box center [510, 104] width 199 height 29
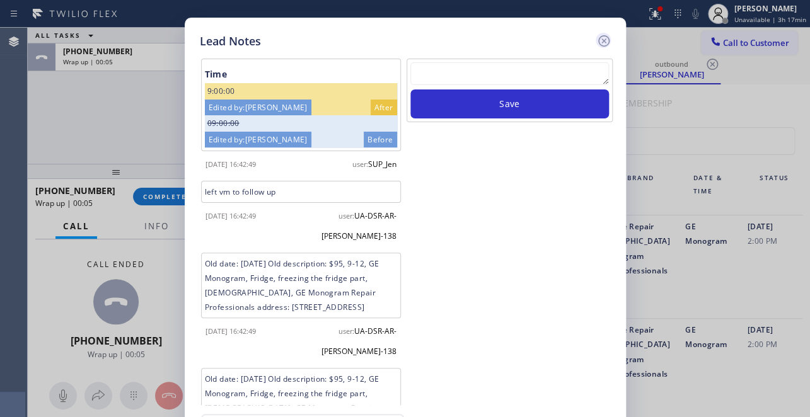
click at [600, 40] on icon at bounding box center [604, 40] width 15 height 15
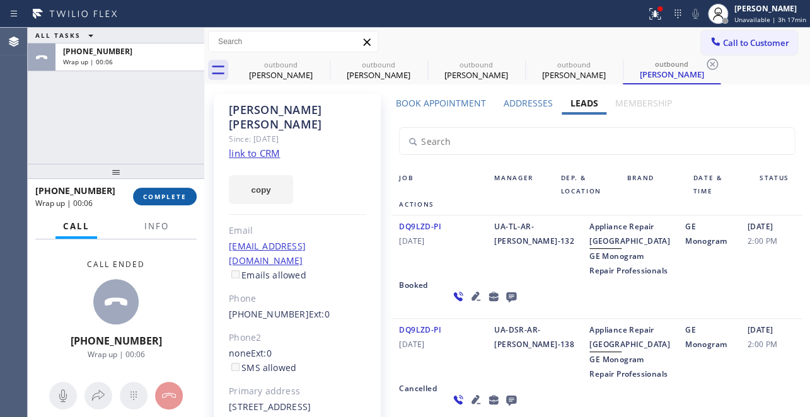
click at [145, 190] on button "COMPLETE" at bounding box center [165, 197] width 64 height 18
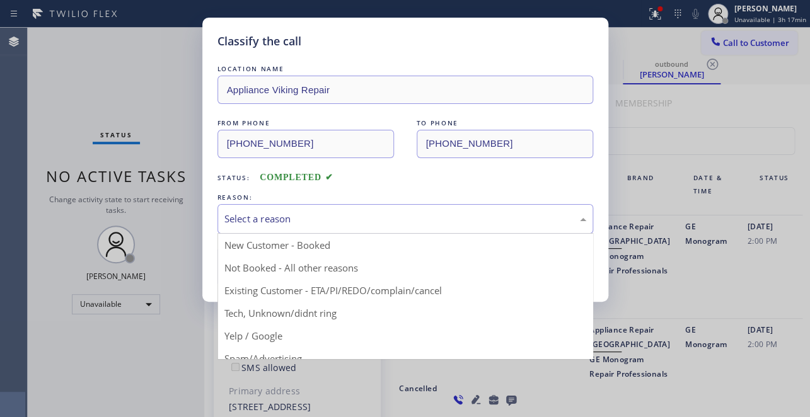
click at [245, 206] on div "Select a reason" at bounding box center [406, 219] width 376 height 30
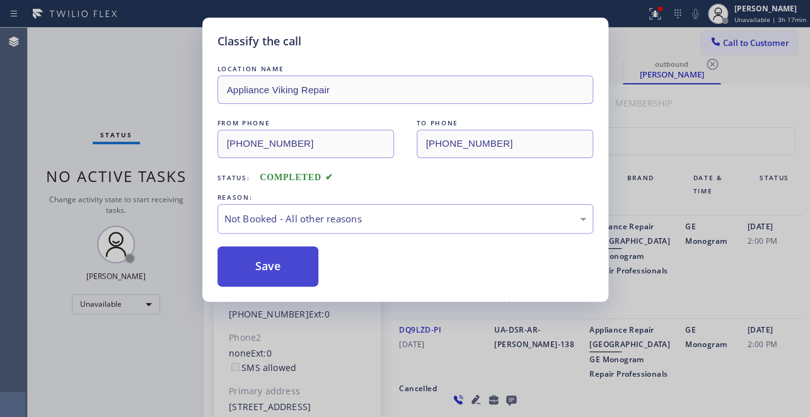
click at [259, 257] on button "Save" at bounding box center [269, 267] width 102 height 40
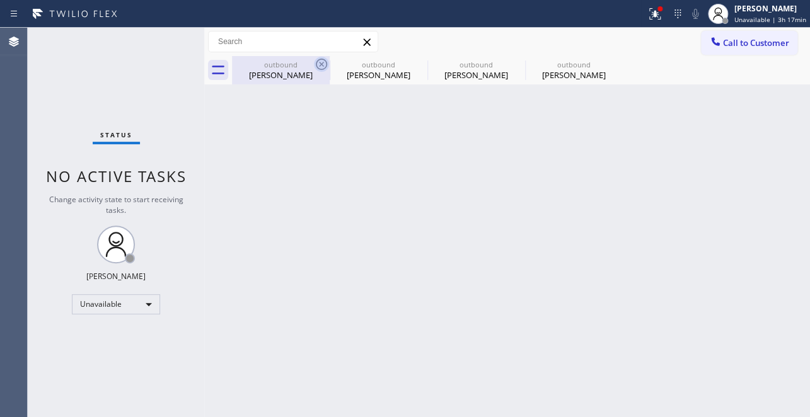
click at [322, 62] on icon at bounding box center [321, 64] width 15 height 15
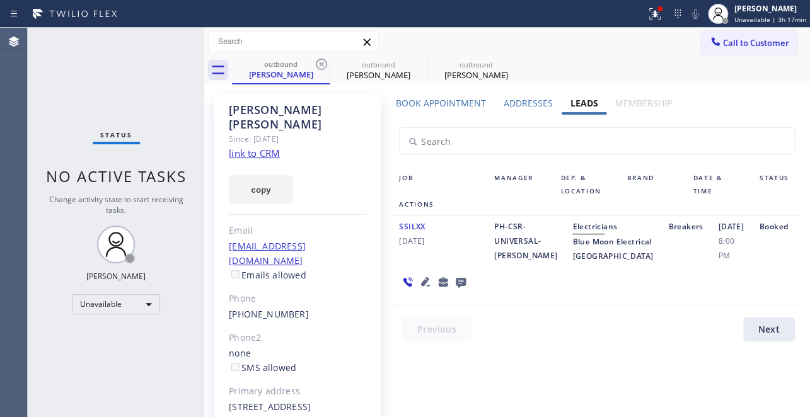
click at [322, 62] on icon at bounding box center [321, 64] width 15 height 15
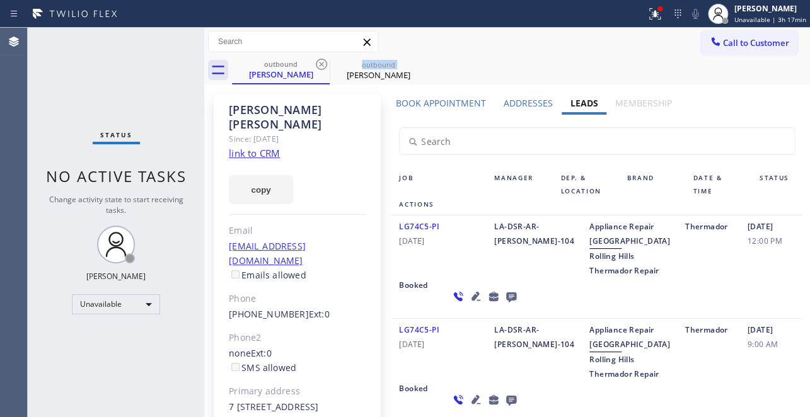
click at [322, 62] on icon at bounding box center [321, 64] width 15 height 15
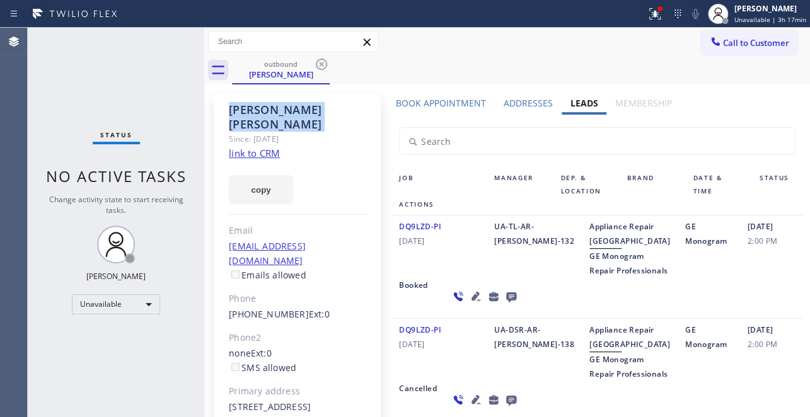
click at [322, 62] on icon at bounding box center [321, 64] width 15 height 15
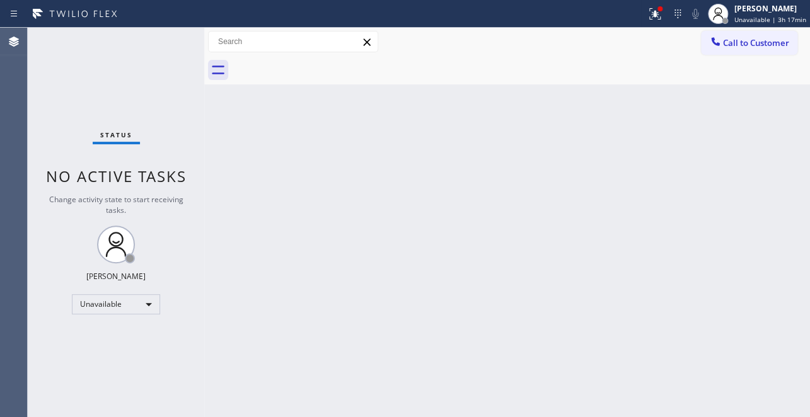
click at [322, 62] on div at bounding box center [521, 70] width 578 height 28
click at [742, 37] on span "Call to Customer" at bounding box center [756, 42] width 66 height 11
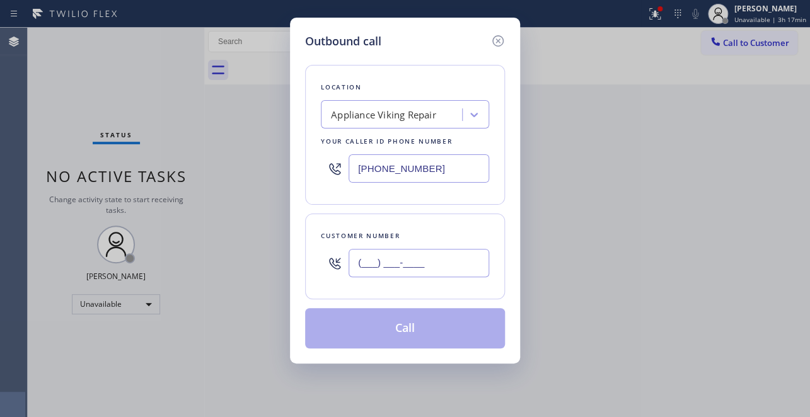
click at [363, 267] on input "(___) ___-____" at bounding box center [419, 263] width 141 height 28
paste input "323) 412-4048"
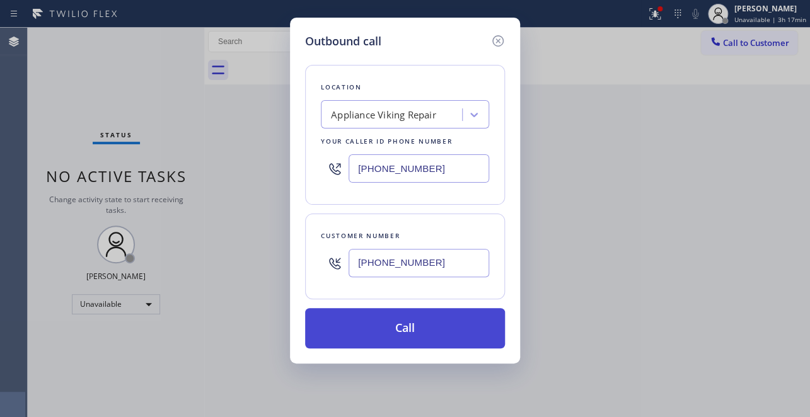
type input "[PHONE_NUMBER]"
click at [394, 332] on button "Call" at bounding box center [405, 328] width 200 height 40
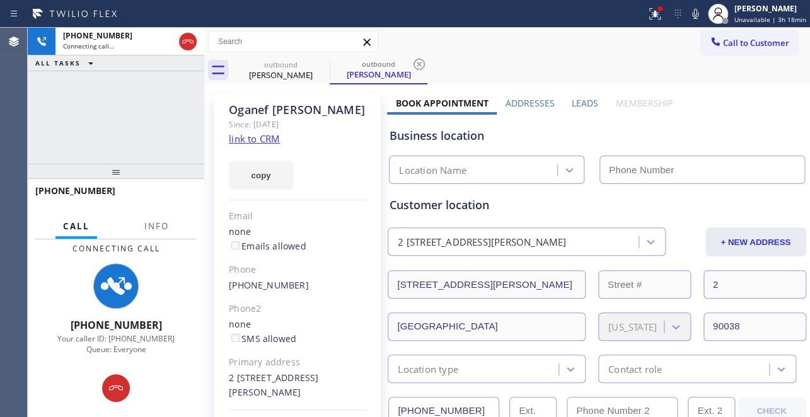
click at [573, 101] on label "Leads" at bounding box center [585, 103] width 26 height 12
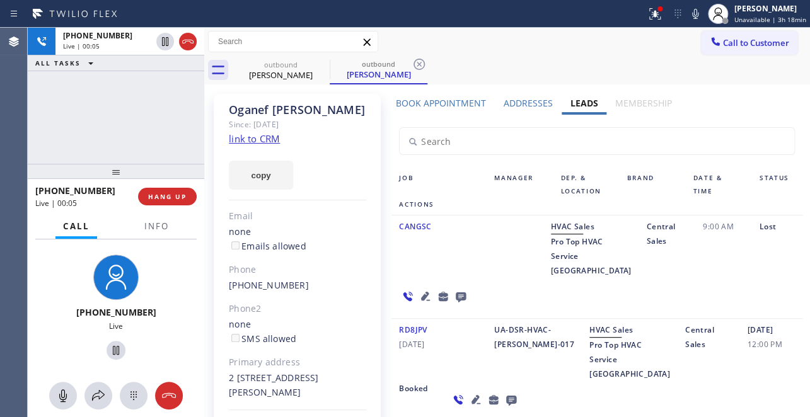
drag, startPoint x: 160, startPoint y: 202, endPoint x: 757, endPoint y: 266, distance: 600.0
click at [160, 204] on button "HANG UP" at bounding box center [167, 197] width 59 height 18
click at [466, 293] on icon at bounding box center [461, 298] width 10 height 10
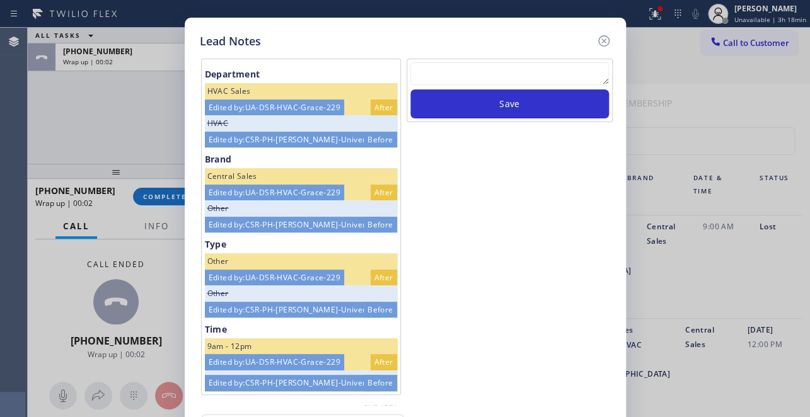
click at [515, 78] on textarea at bounding box center [510, 73] width 199 height 23
paste textarea "Routed to Voice mail// If CX will call back please transfer to me- Love:*"
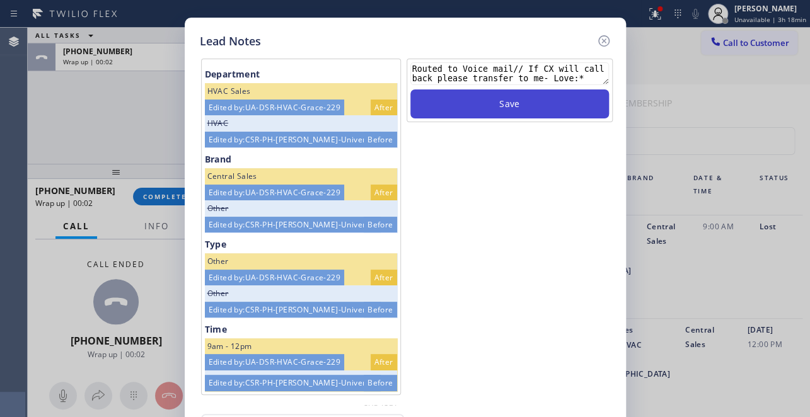
type textarea "Routed to Voice mail// If CX will call back please transfer to me- Love:*"
click at [537, 101] on button "Save" at bounding box center [510, 104] width 199 height 29
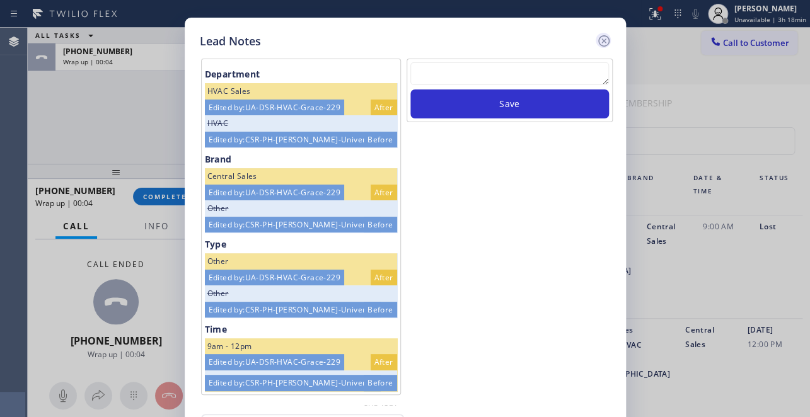
click at [604, 38] on icon at bounding box center [604, 40] width 15 height 15
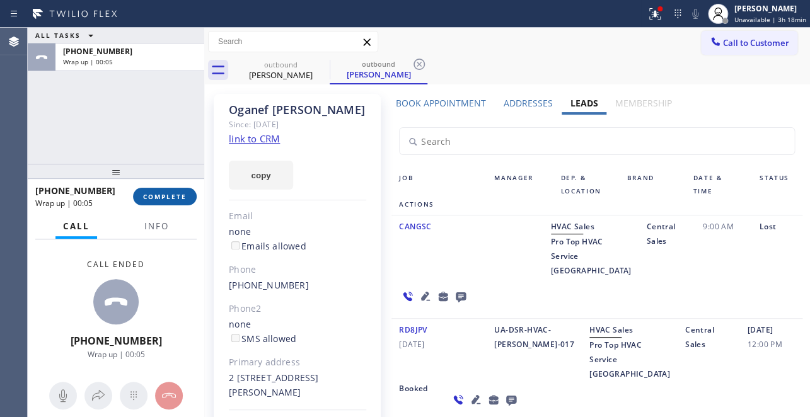
click at [144, 199] on span "COMPLETE" at bounding box center [165, 196] width 44 height 9
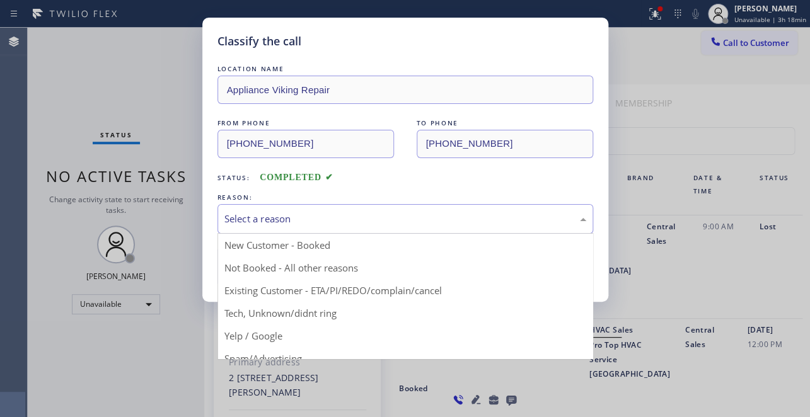
click at [312, 221] on div "Select a reason" at bounding box center [406, 219] width 362 height 15
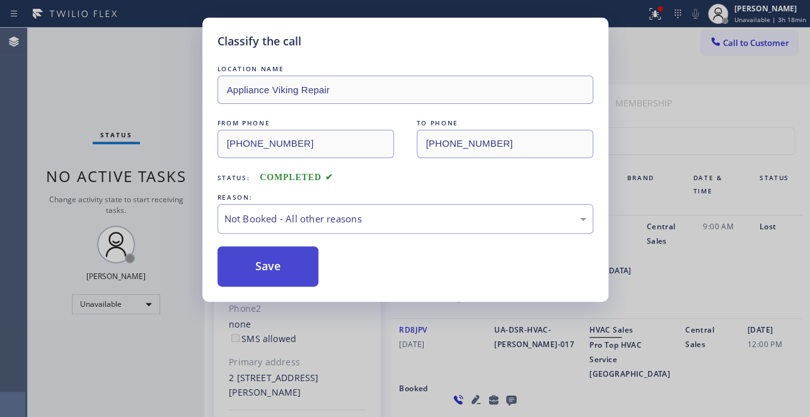
click at [266, 268] on button "Save" at bounding box center [269, 267] width 102 height 40
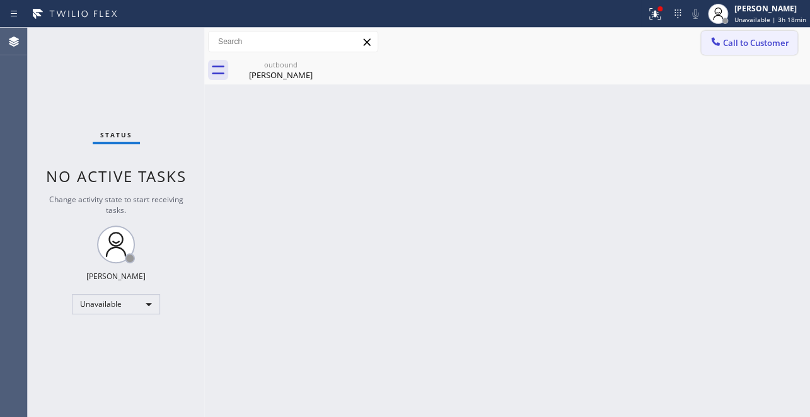
click at [758, 35] on button "Call to Customer" at bounding box center [749, 43] width 96 height 24
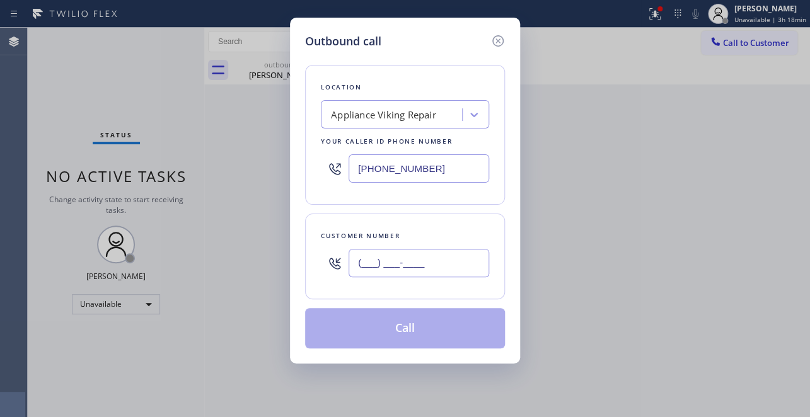
click at [356, 275] on input "(___) ___-____" at bounding box center [419, 263] width 141 height 28
paste input "206) 524-6783"
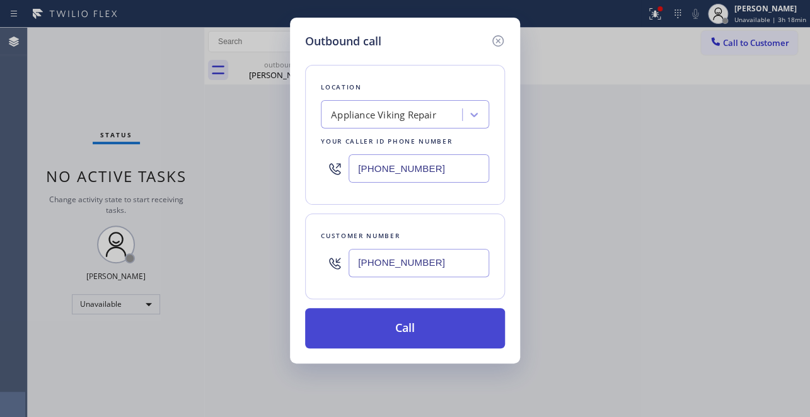
type input "[PHONE_NUMBER]"
click at [409, 331] on button "Call" at bounding box center [405, 328] width 200 height 40
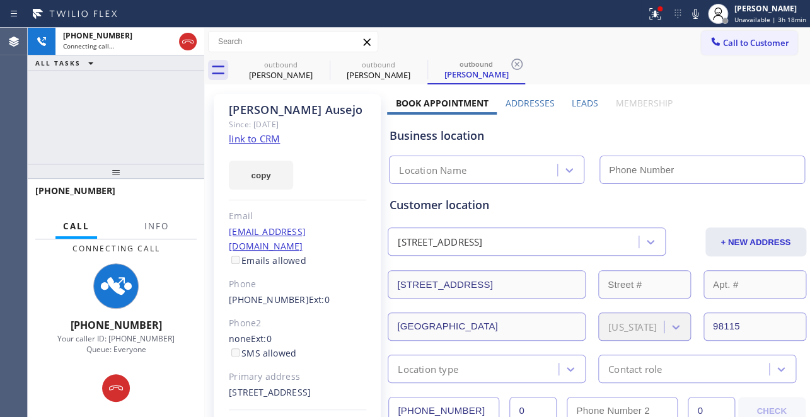
click at [580, 100] on label "Leads" at bounding box center [585, 103] width 26 height 12
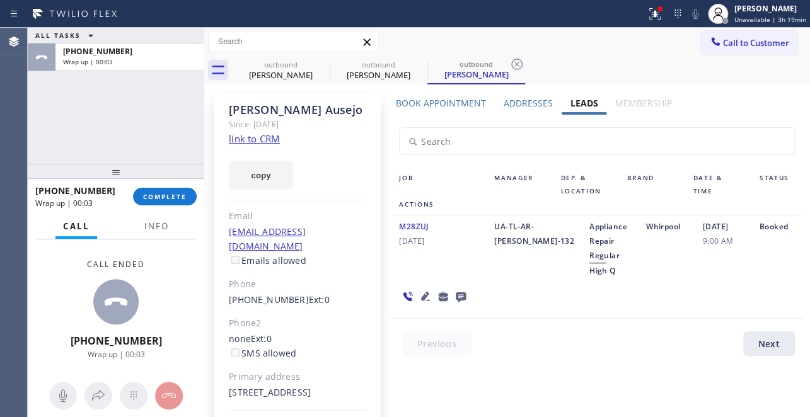
click at [455, 296] on icon at bounding box center [460, 297] width 15 height 16
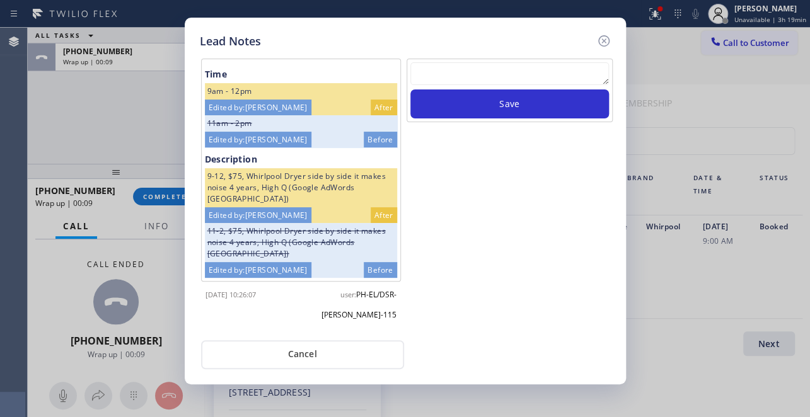
click at [454, 86] on div at bounding box center [510, 75] width 199 height 27
click at [454, 81] on textarea at bounding box center [510, 73] width 199 height 23
paste textarea "Routed to Voice mail// If CX will call back please transfer to me- Love:*"
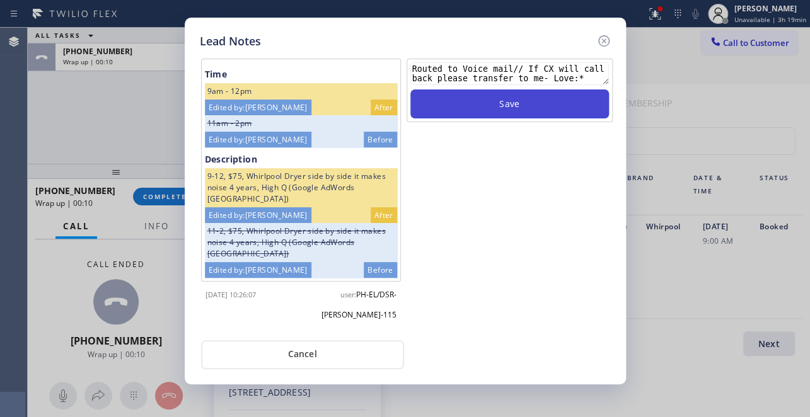
type textarea "Routed to Voice mail// If CX will call back please transfer to me- Love:*"
click at [496, 98] on button "Save" at bounding box center [510, 104] width 199 height 29
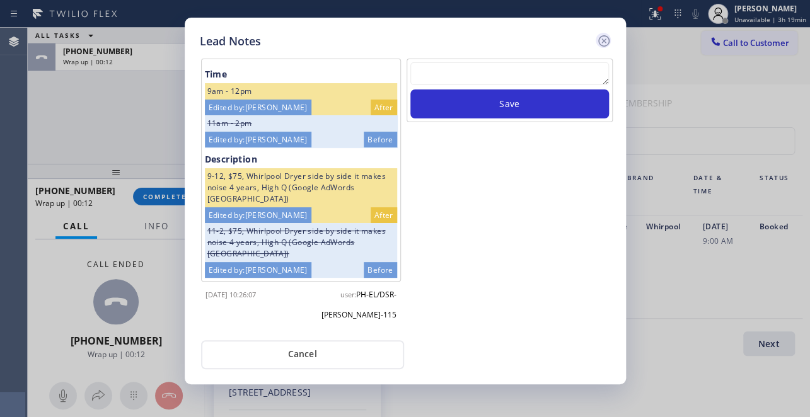
click at [604, 44] on icon at bounding box center [604, 40] width 15 height 15
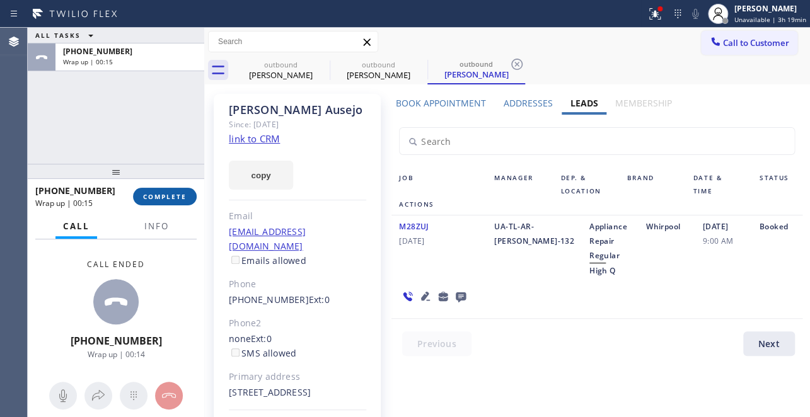
click at [157, 197] on span "COMPLETE" at bounding box center [165, 196] width 44 height 9
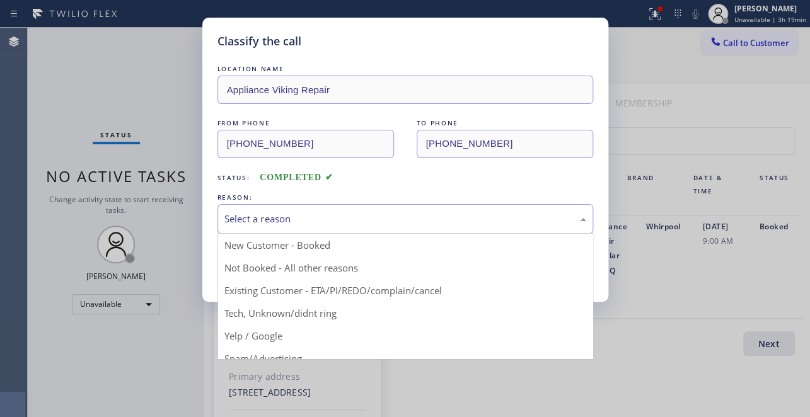
click at [328, 212] on div "Select a reason" at bounding box center [406, 219] width 362 height 15
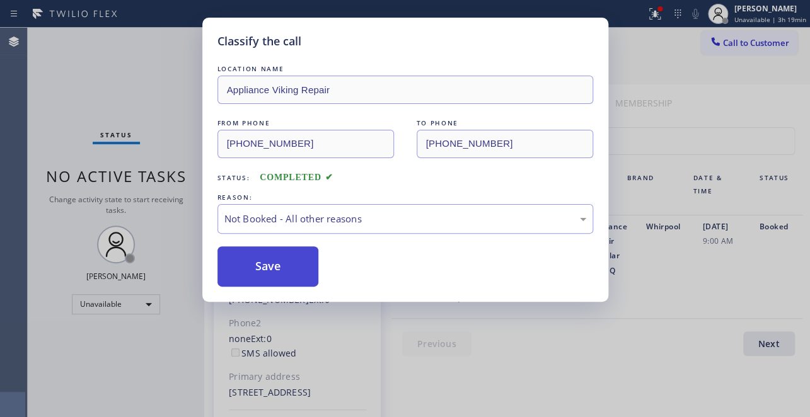
click at [274, 267] on button "Save" at bounding box center [269, 267] width 102 height 40
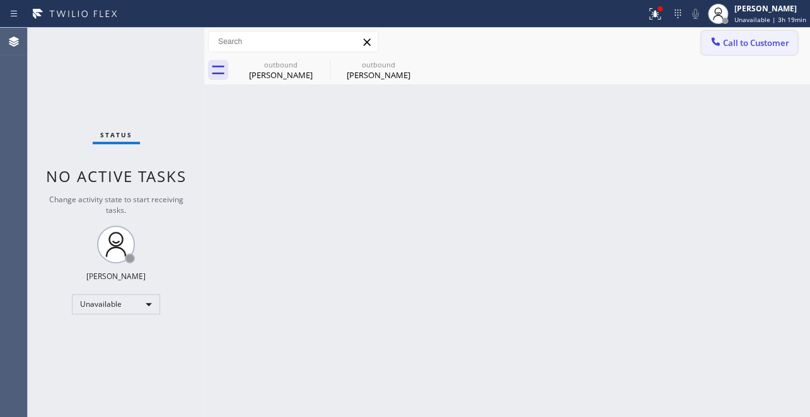
click at [748, 39] on span "Call to Customer" at bounding box center [756, 42] width 66 height 11
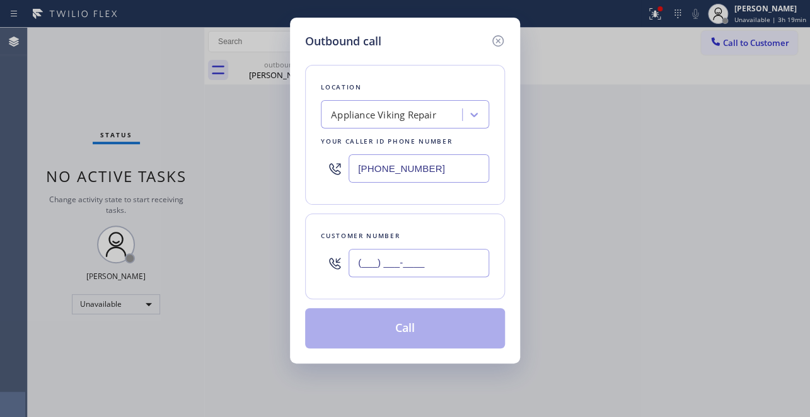
click at [391, 271] on input "(___) ___-____" at bounding box center [419, 263] width 141 height 28
paste input "213) 448-7613"
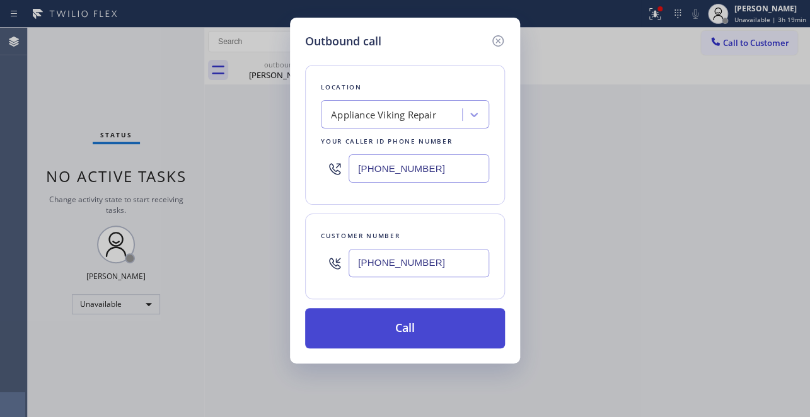
click at [383, 324] on button "Call" at bounding box center [405, 328] width 200 height 40
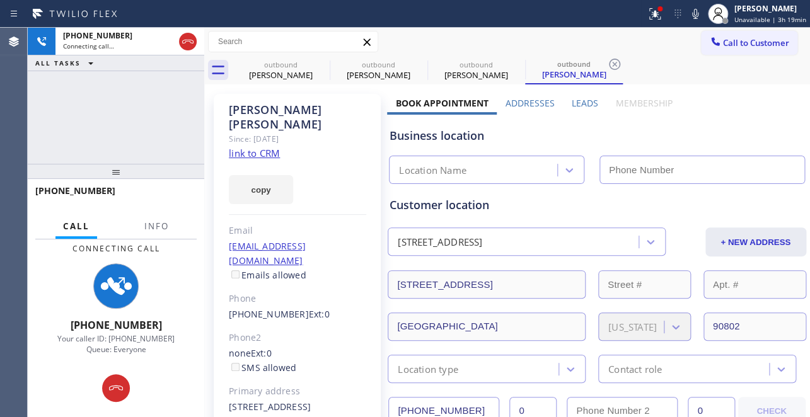
click at [582, 102] on label "Leads" at bounding box center [585, 103] width 26 height 12
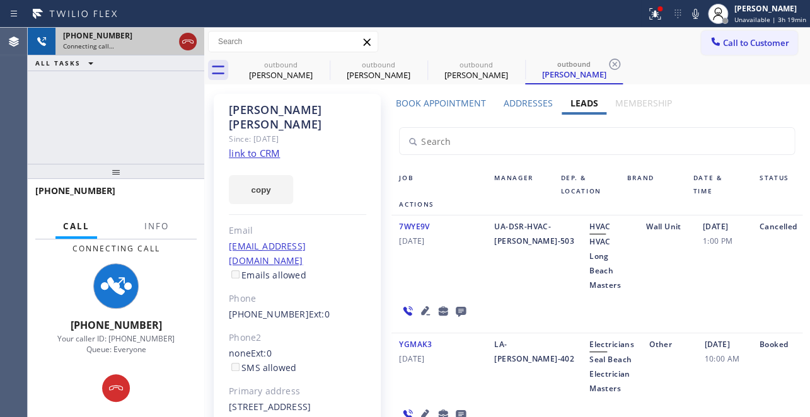
click at [189, 46] on icon at bounding box center [187, 41] width 15 height 15
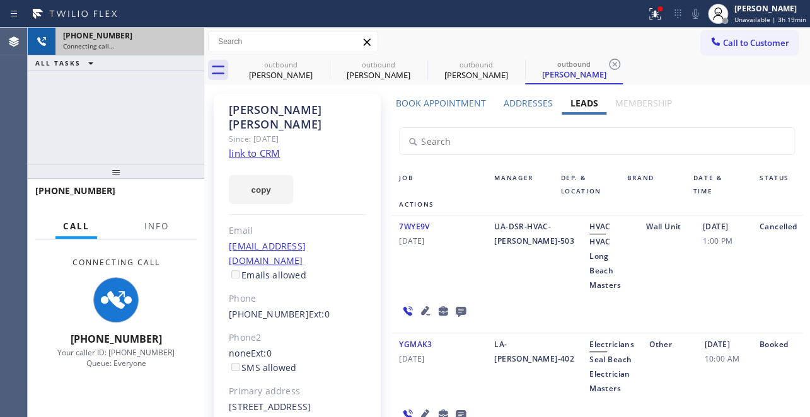
click at [745, 35] on button "Call to Customer" at bounding box center [749, 43] width 96 height 24
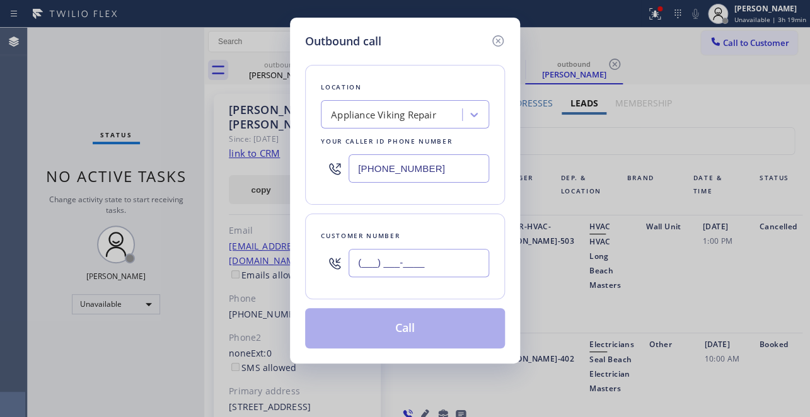
click at [410, 262] on input "(___) ___-____" at bounding box center [419, 263] width 141 height 28
paste input "626) 622-9691"
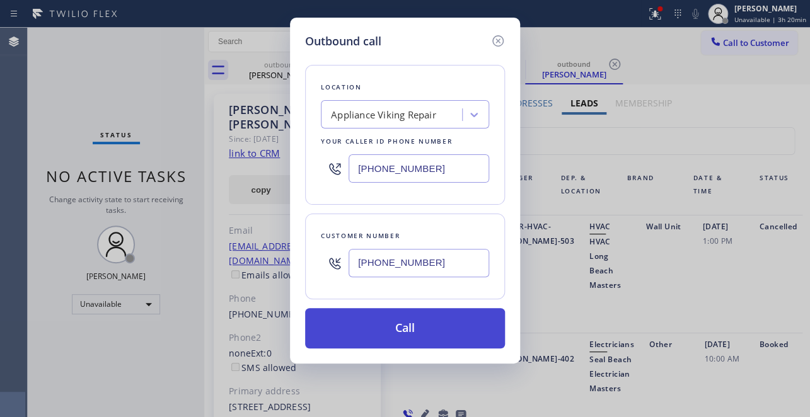
type input "[PHONE_NUMBER]"
click at [438, 317] on button "Call" at bounding box center [405, 328] width 200 height 40
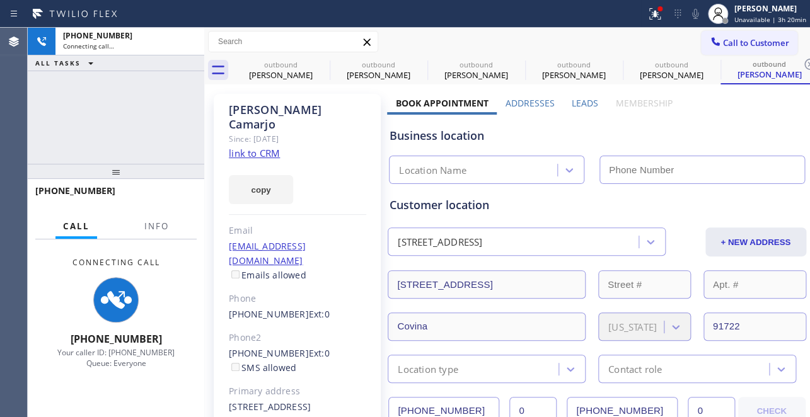
click at [583, 103] on label "Leads" at bounding box center [585, 103] width 26 height 12
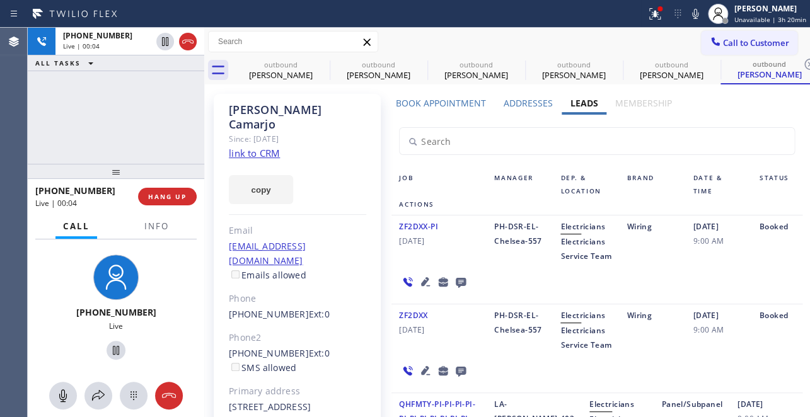
click at [187, 207] on div "[PHONE_NUMBER] Live | 00:04 HANG UP" at bounding box center [115, 196] width 161 height 33
click at [184, 196] on span "HANG UP" at bounding box center [167, 196] width 38 height 9
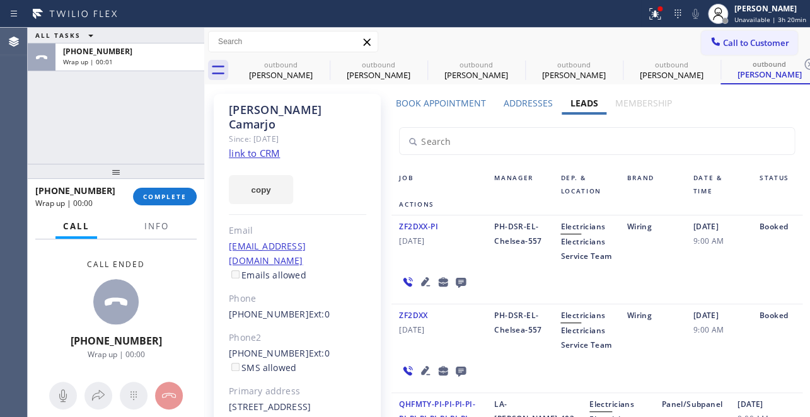
click at [456, 288] on icon at bounding box center [461, 283] width 10 height 10
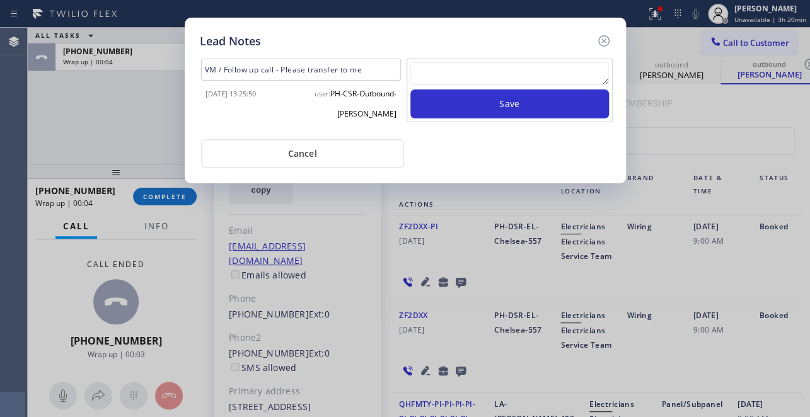
click at [490, 78] on textarea at bounding box center [510, 73] width 199 height 23
paste textarea "Routed to Voice mail// If CX will call back please transfer to me- Love:*"
type textarea "Routed to Voice mail// If CX will call back please transfer to me- Love:*"
click at [500, 119] on div "Routed to Voice mail// If CX will call back please transfer to me- Love:* Save" at bounding box center [510, 91] width 206 height 64
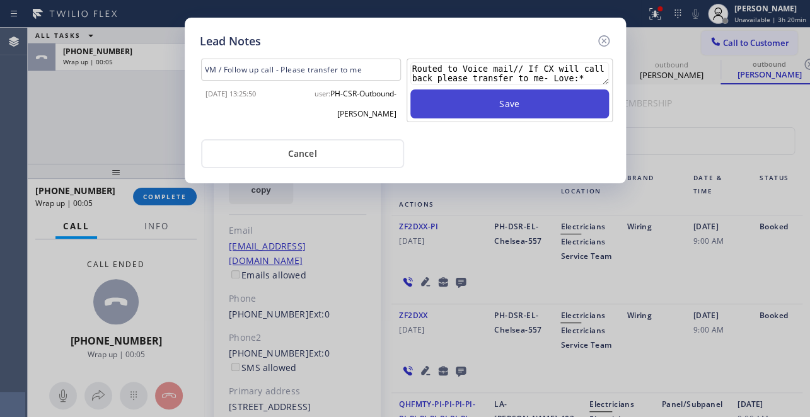
click at [501, 107] on button "Save" at bounding box center [510, 104] width 199 height 29
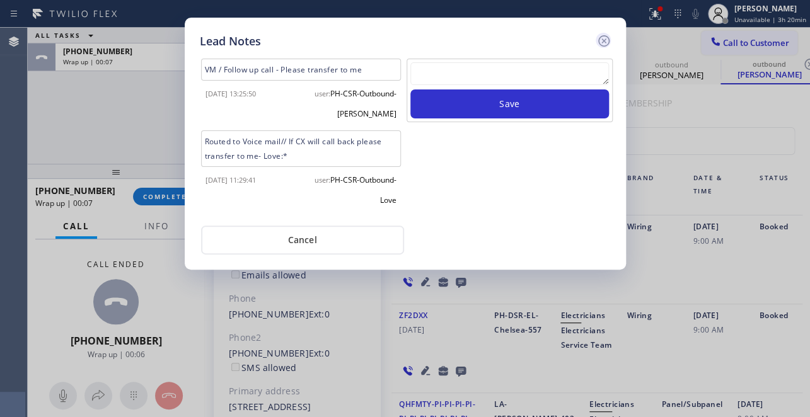
click at [605, 37] on icon at bounding box center [604, 40] width 15 height 15
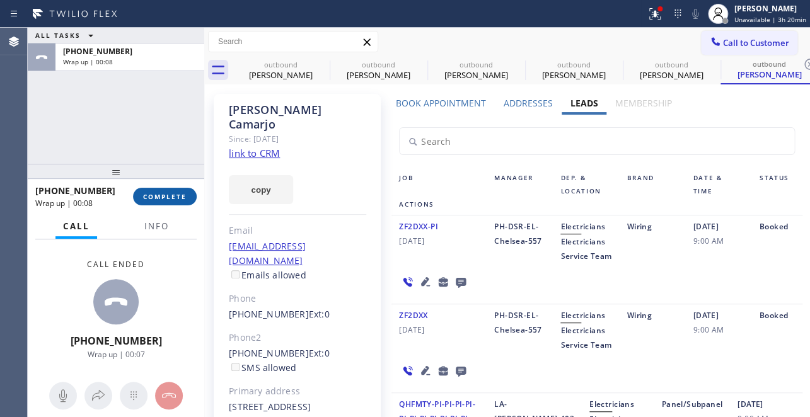
click at [138, 202] on button "COMPLETE" at bounding box center [165, 197] width 64 height 18
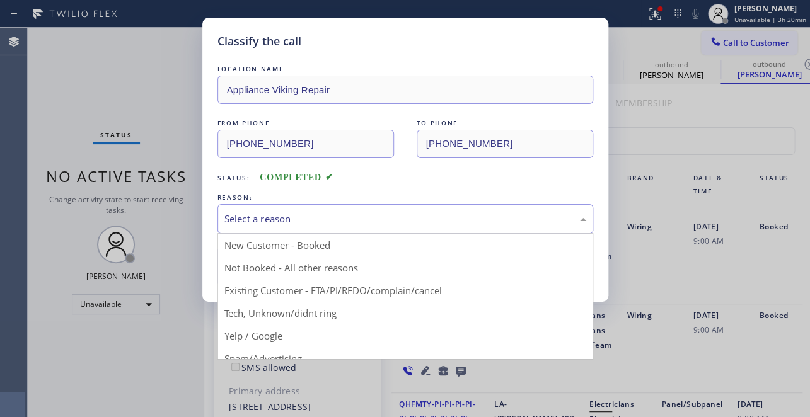
click at [300, 216] on div "Select a reason" at bounding box center [406, 219] width 362 height 15
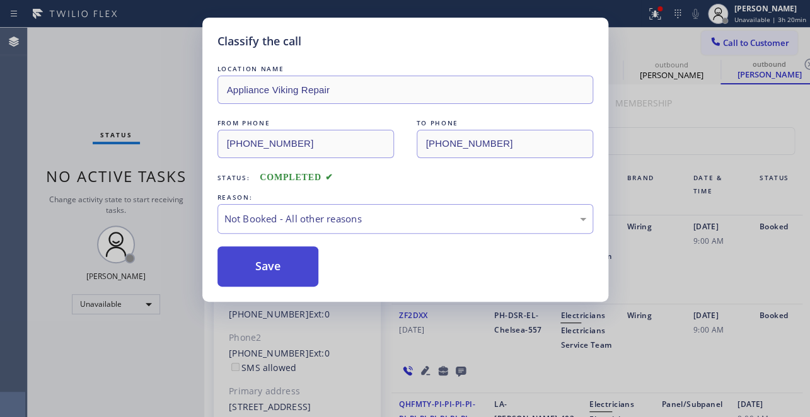
click at [267, 263] on button "Save" at bounding box center [269, 267] width 102 height 40
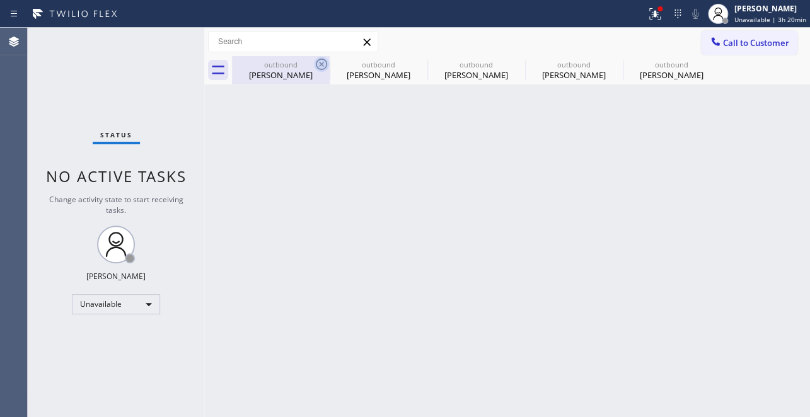
click at [318, 62] on icon at bounding box center [321, 64] width 15 height 15
click at [0, 0] on icon at bounding box center [0, 0] width 0 height 0
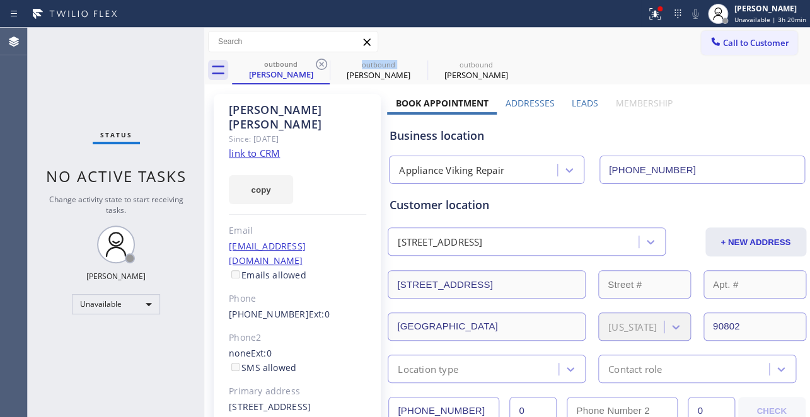
click at [318, 62] on icon at bounding box center [321, 64] width 15 height 15
click at [0, 0] on icon at bounding box center [0, 0] width 0 height 0
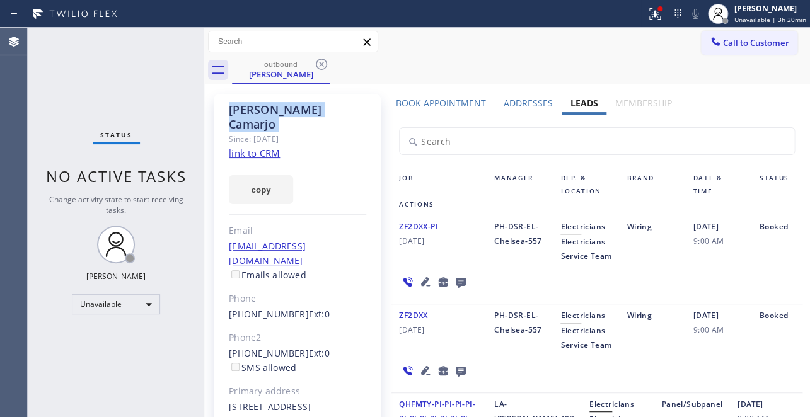
click at [318, 62] on icon at bounding box center [321, 64] width 15 height 15
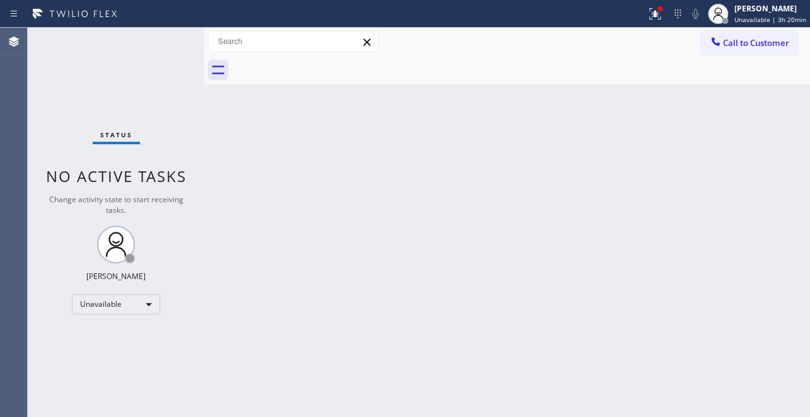
click at [318, 62] on div at bounding box center [521, 70] width 578 height 28
drag, startPoint x: 732, startPoint y: 53, endPoint x: 517, endPoint y: 69, distance: 215.6
click at [732, 52] on button "Call to Customer" at bounding box center [749, 43] width 96 height 24
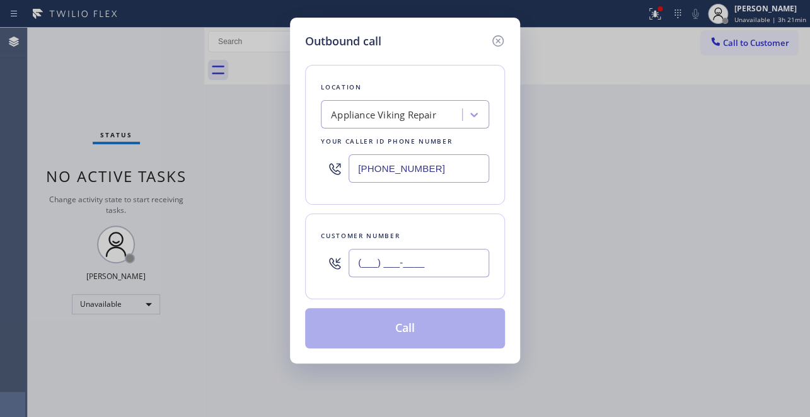
click at [375, 266] on input "(___) ___-____" at bounding box center [419, 263] width 141 height 28
paste input "206) 295-6693"
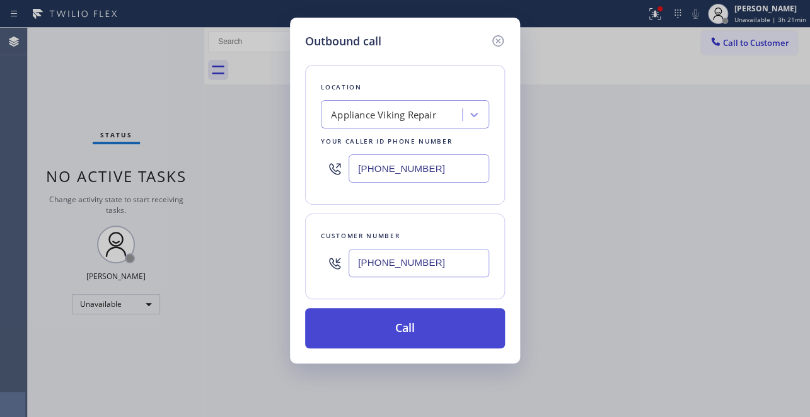
click at [408, 318] on button "Call" at bounding box center [405, 328] width 200 height 40
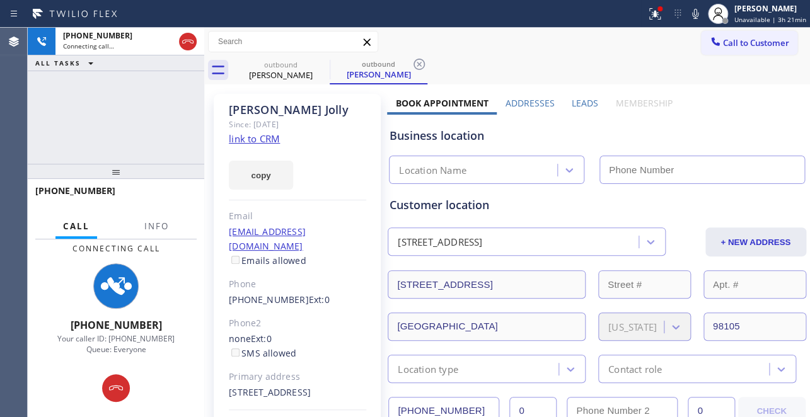
click at [573, 103] on label "Leads" at bounding box center [585, 103] width 26 height 12
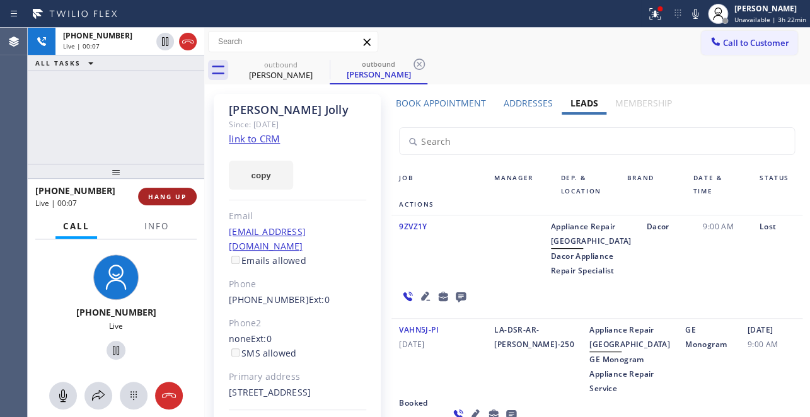
click at [178, 199] on span "HANG UP" at bounding box center [167, 196] width 38 height 9
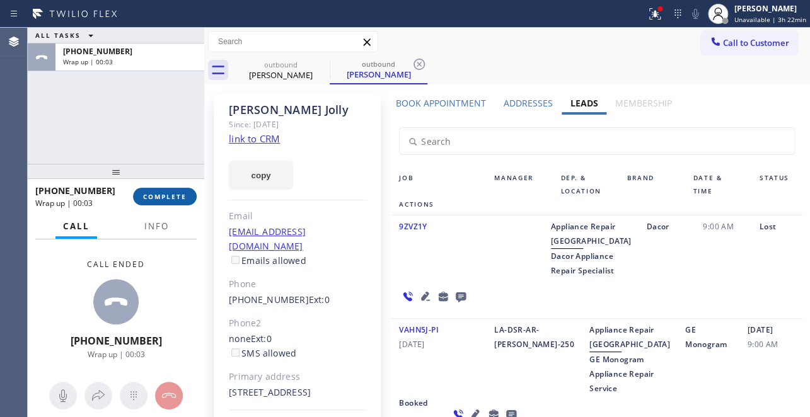
click at [175, 194] on span "COMPLETE" at bounding box center [165, 196] width 44 height 9
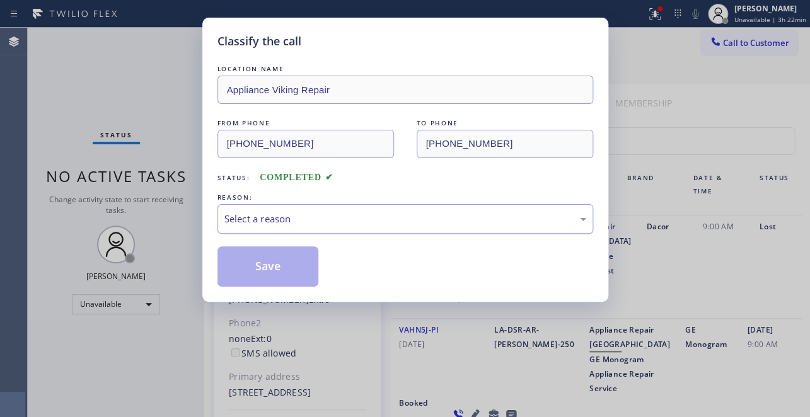
click at [300, 212] on div "Select a reason" at bounding box center [406, 219] width 362 height 15
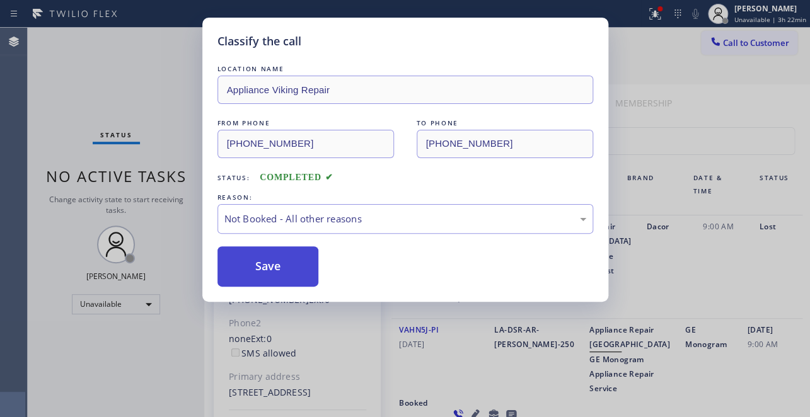
click at [271, 269] on button "Save" at bounding box center [269, 267] width 102 height 40
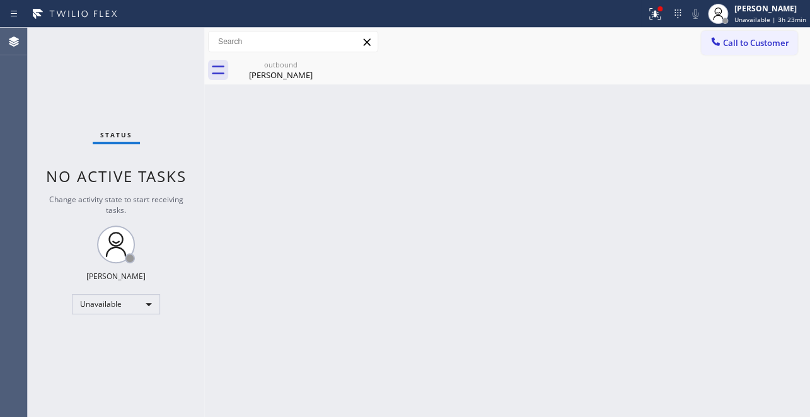
click at [703, 168] on div "Back to Dashboard Change Sender ID Customers Technicians Select a contact Outbo…" at bounding box center [507, 223] width 606 height 390
click at [725, 50] on button "Call to Customer" at bounding box center [749, 43] width 96 height 24
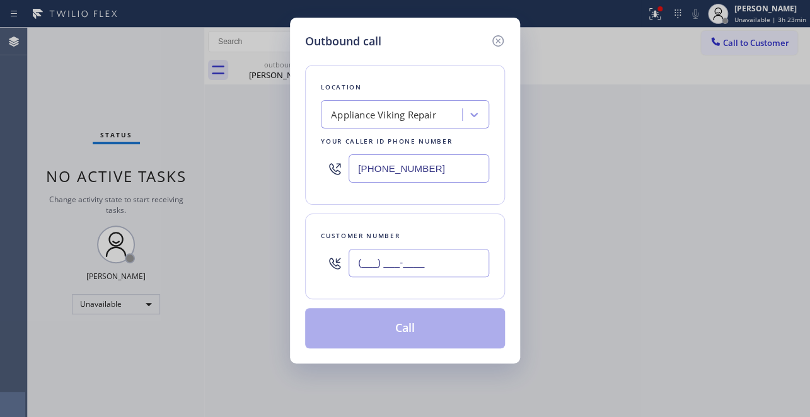
click at [370, 267] on input "(___) ___-____" at bounding box center [419, 263] width 141 height 28
paste input "206) 542-1619"
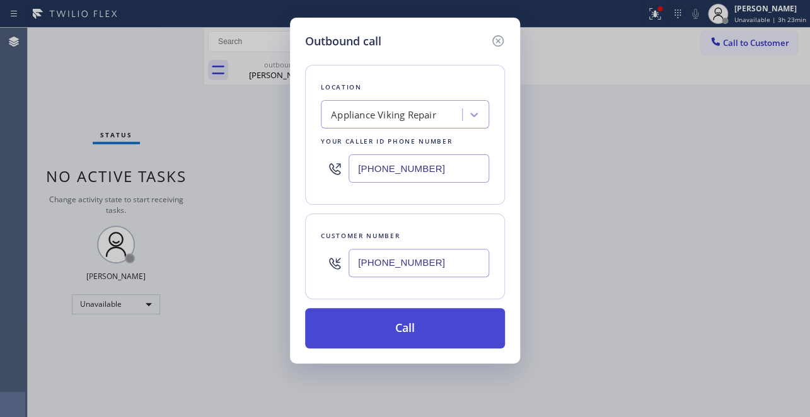
type input "[PHONE_NUMBER]"
click at [400, 325] on button "Call" at bounding box center [405, 328] width 200 height 40
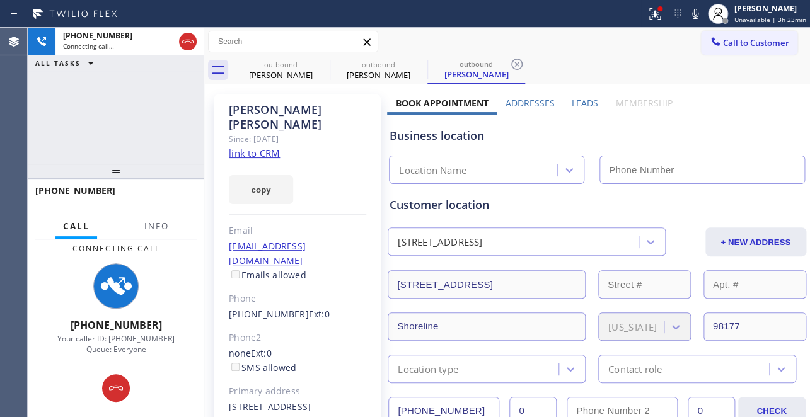
type input "[PHONE_NUMBER]"
click at [583, 104] on label "Leads" at bounding box center [585, 103] width 26 height 12
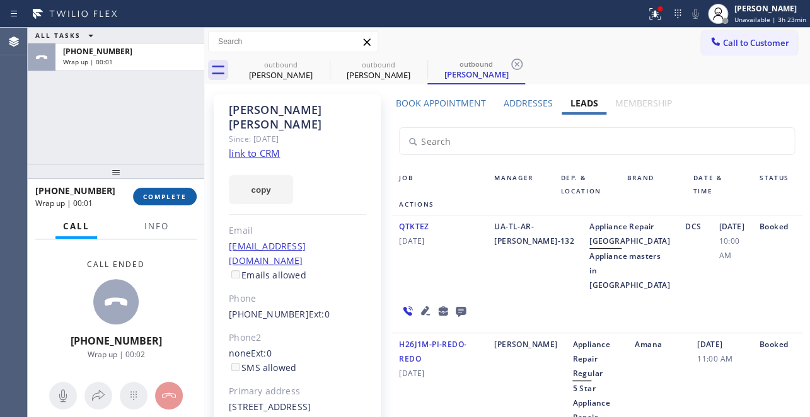
click at [147, 196] on span "COMPLETE" at bounding box center [165, 196] width 44 height 9
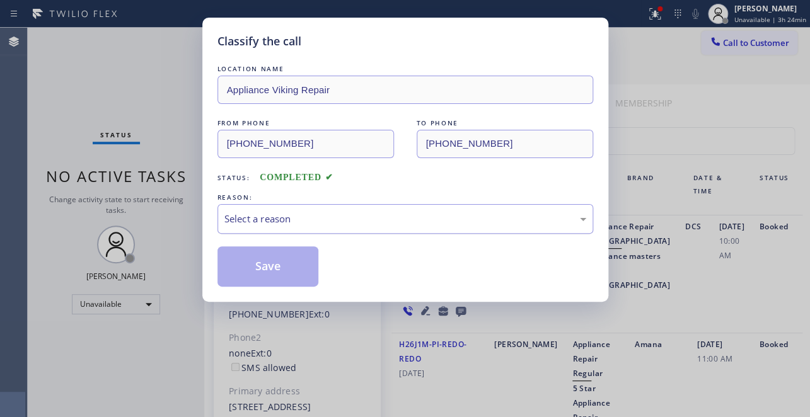
click at [302, 225] on div "Select a reason" at bounding box center [406, 219] width 362 height 15
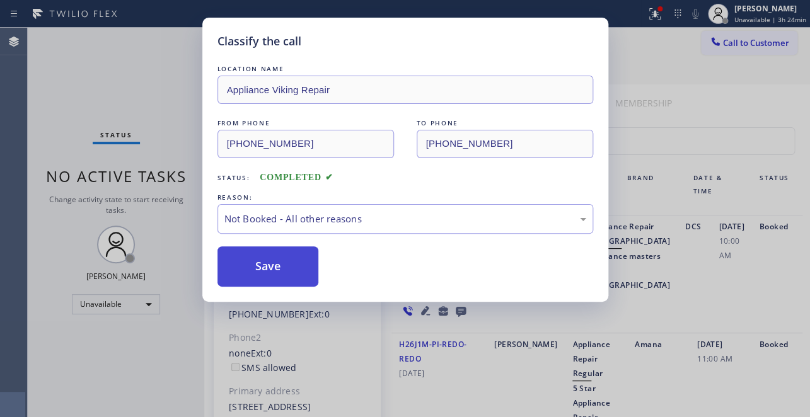
click at [289, 264] on button "Save" at bounding box center [269, 267] width 102 height 40
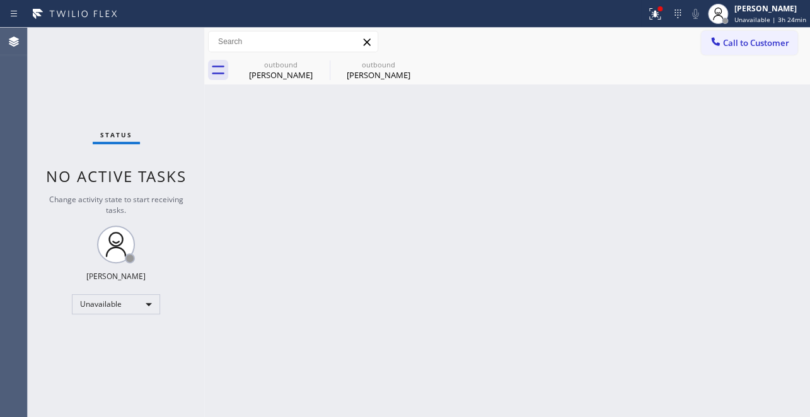
drag, startPoint x: 770, startPoint y: 44, endPoint x: 743, endPoint y: 44, distance: 27.1
click at [770, 44] on span "Call to Customer" at bounding box center [756, 42] width 66 height 11
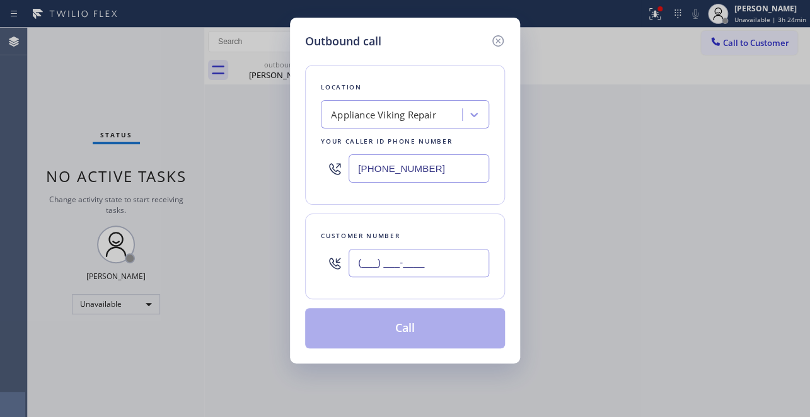
click at [387, 261] on input "(___) ___-____" at bounding box center [419, 263] width 141 height 28
paste input "661) 803-4509"
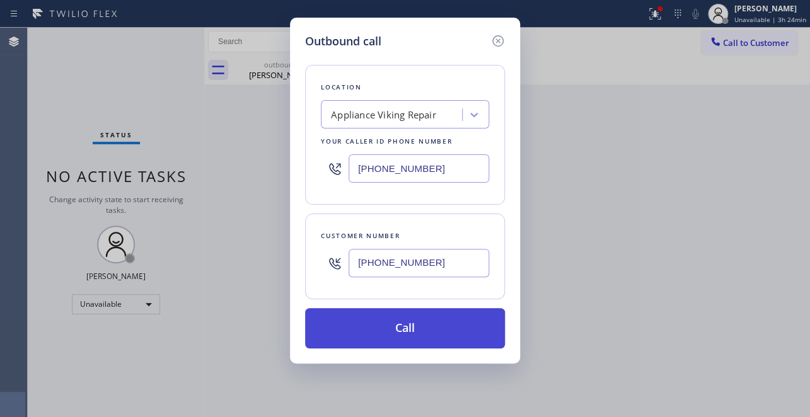
click at [404, 328] on button "Call" at bounding box center [405, 328] width 200 height 40
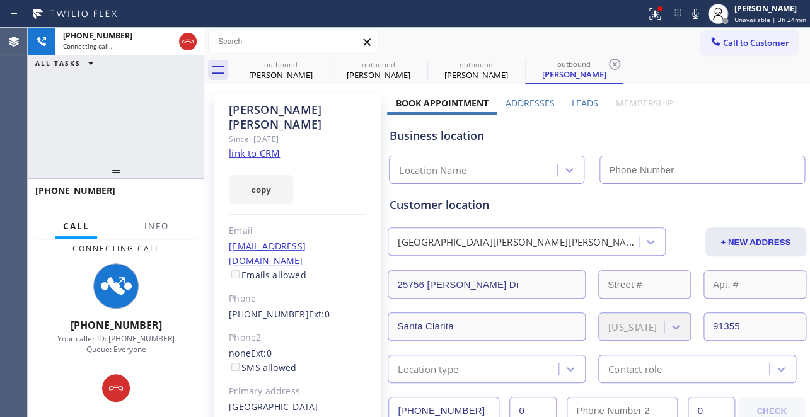
click at [583, 105] on label "Leads" at bounding box center [585, 103] width 26 height 12
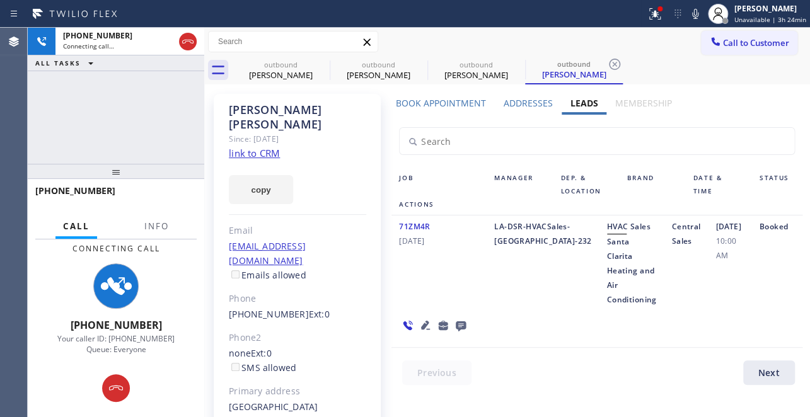
click at [423, 325] on icon at bounding box center [425, 325] width 9 height 9
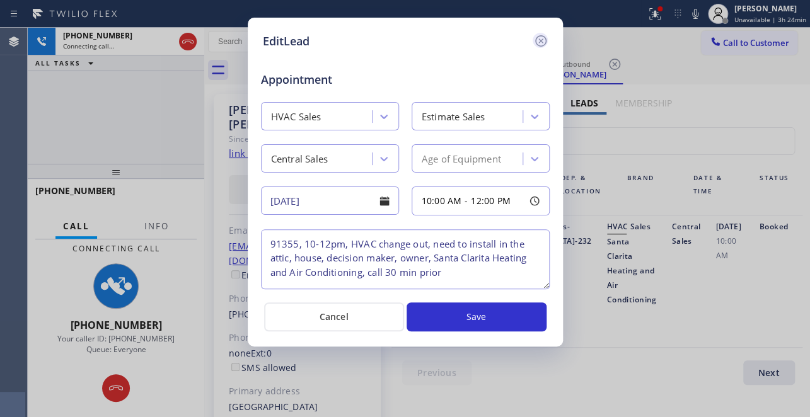
click at [540, 39] on icon at bounding box center [540, 40] width 11 height 11
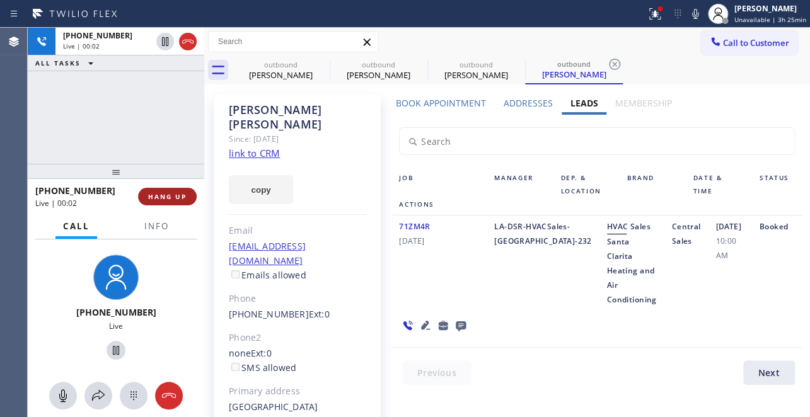
click at [165, 197] on span "HANG UP" at bounding box center [167, 196] width 38 height 9
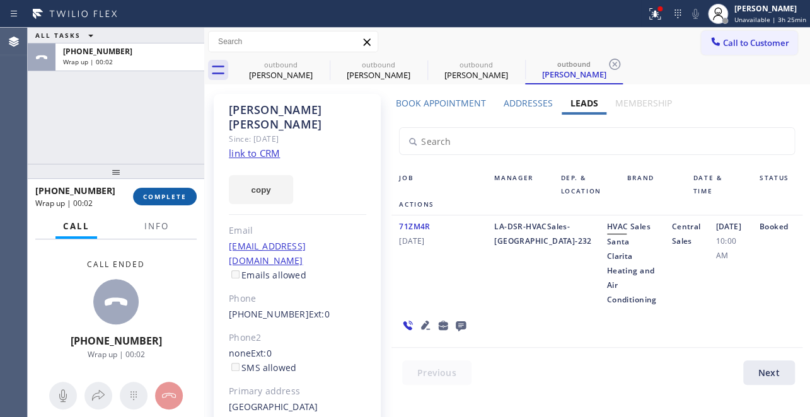
click at [170, 195] on span "COMPLETE" at bounding box center [165, 196] width 44 height 9
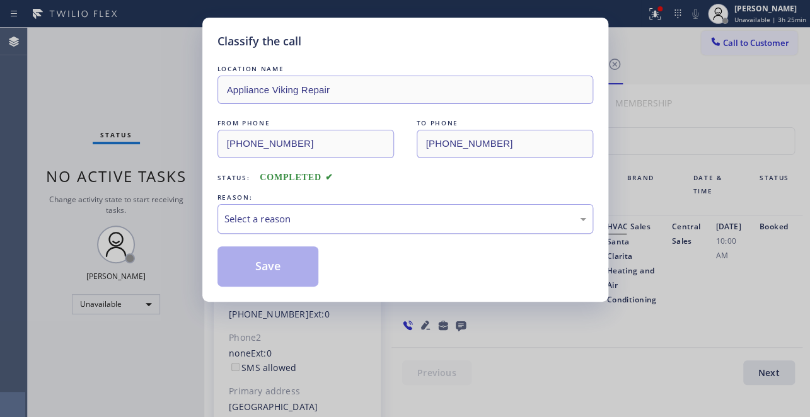
click at [262, 223] on div "Select a reason" at bounding box center [406, 219] width 362 height 15
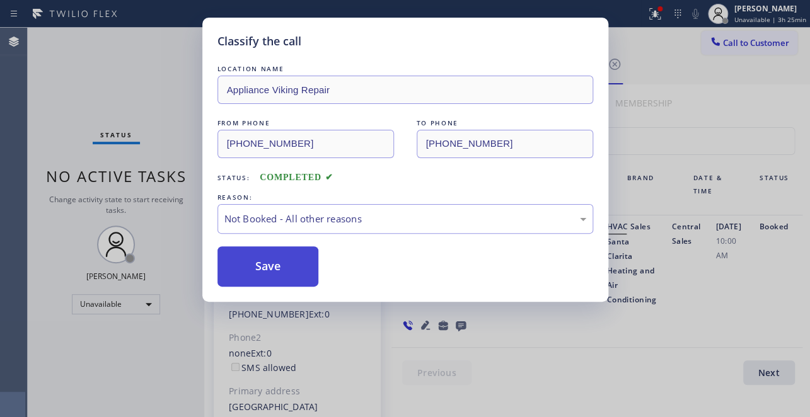
click at [259, 272] on button "Save" at bounding box center [269, 267] width 102 height 40
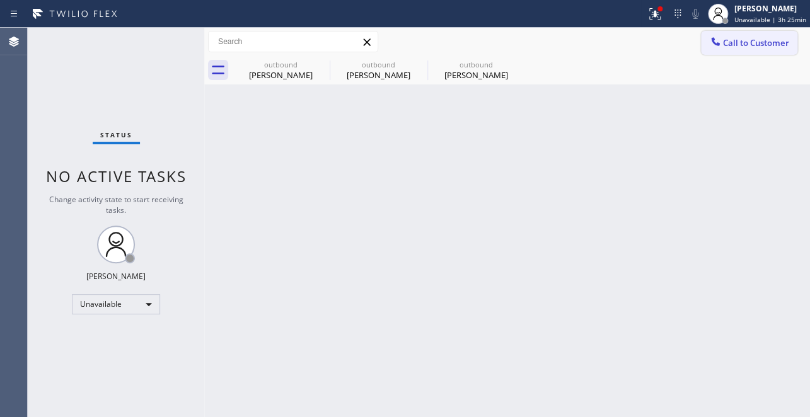
click at [730, 49] on button "Call to Customer" at bounding box center [749, 43] width 96 height 24
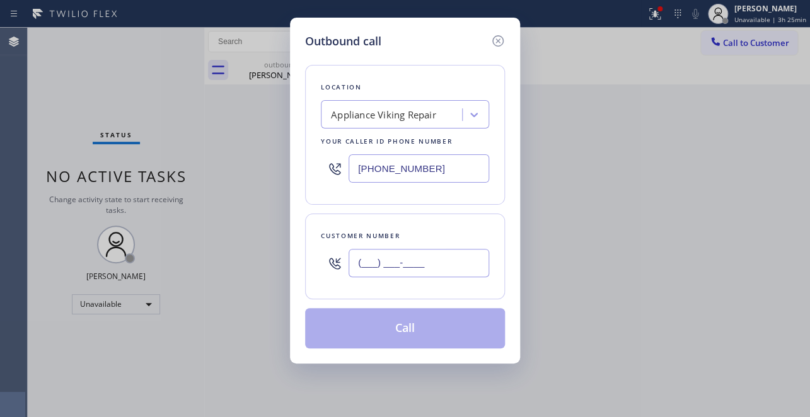
click at [358, 269] on input "(___) ___-____" at bounding box center [419, 263] width 141 height 28
paste input "310) 999-9218"
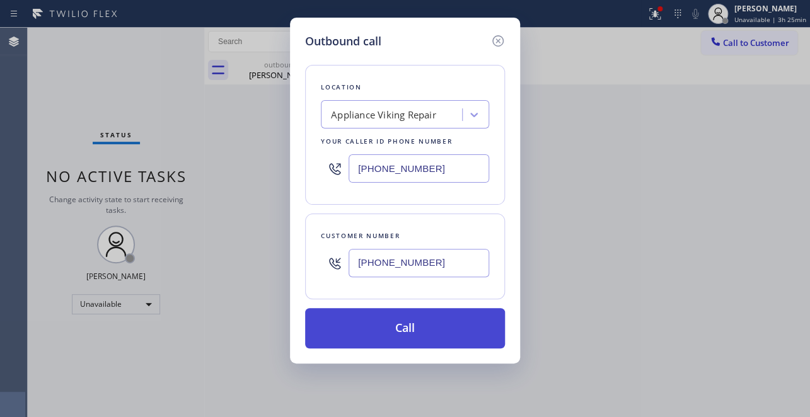
type input "[PHONE_NUMBER]"
click at [397, 322] on button "Call" at bounding box center [405, 328] width 200 height 40
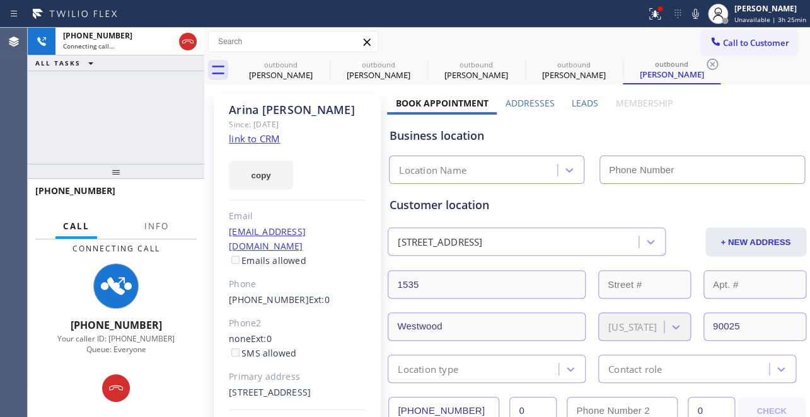
type input "[PHONE_NUMBER]"
click at [584, 101] on label "Leads" at bounding box center [585, 103] width 26 height 12
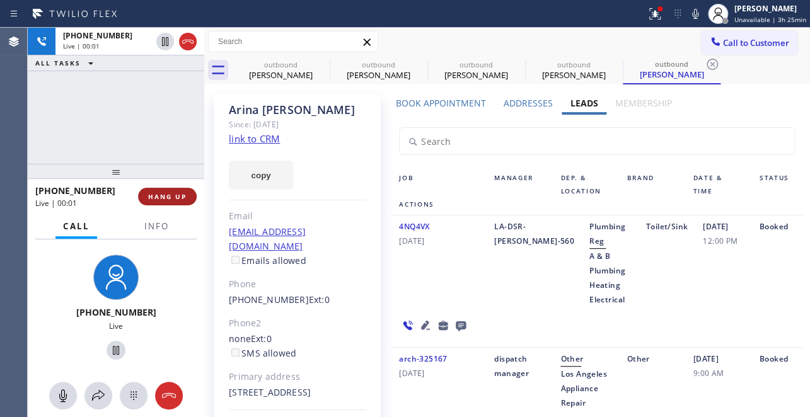
click at [163, 194] on span "HANG UP" at bounding box center [167, 196] width 38 height 9
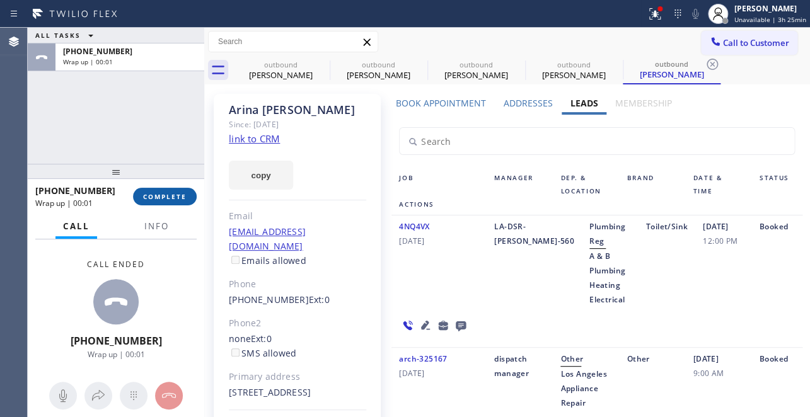
click at [163, 197] on span "COMPLETE" at bounding box center [165, 196] width 44 height 9
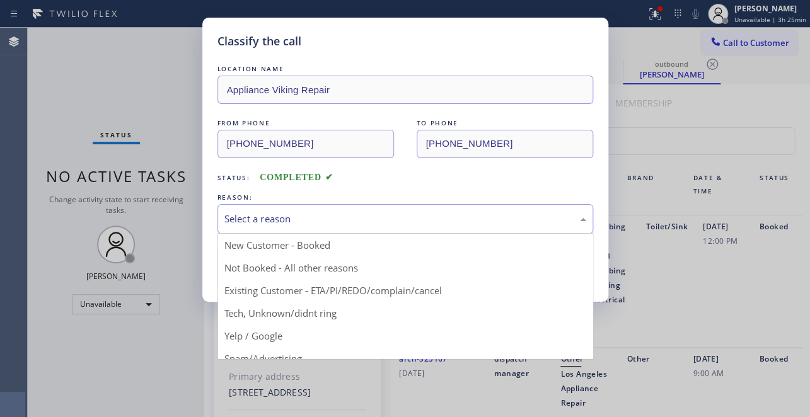
click at [369, 213] on div "Select a reason" at bounding box center [406, 219] width 362 height 15
drag, startPoint x: 303, startPoint y: 266, endPoint x: 297, endPoint y: 265, distance: 6.3
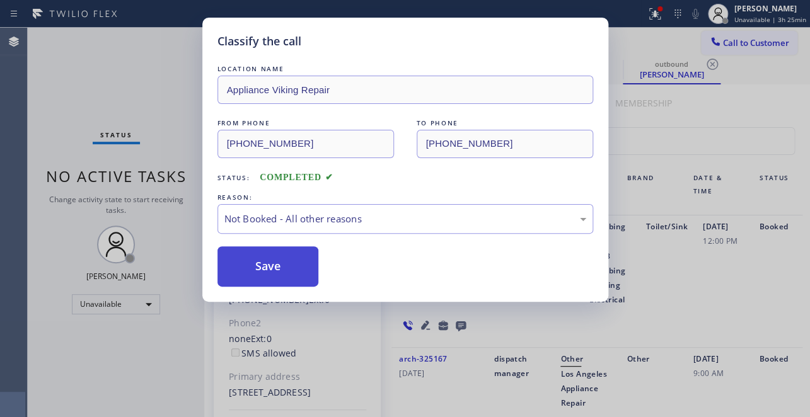
click at [289, 264] on button "Save" at bounding box center [269, 267] width 102 height 40
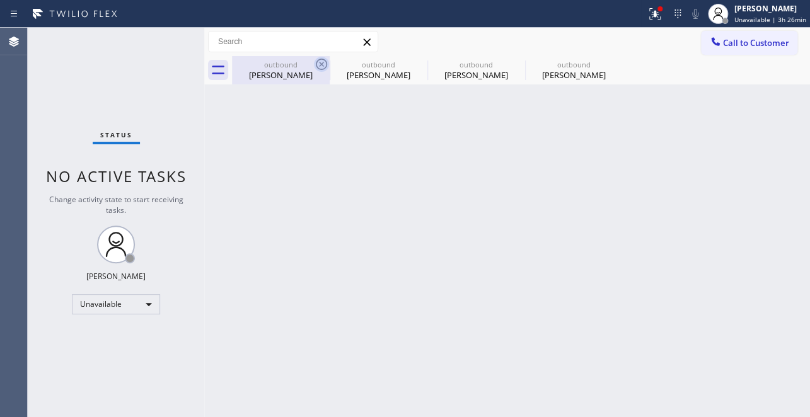
click at [318, 69] on icon at bounding box center [321, 64] width 11 height 11
click at [0, 0] on icon at bounding box center [0, 0] width 0 height 0
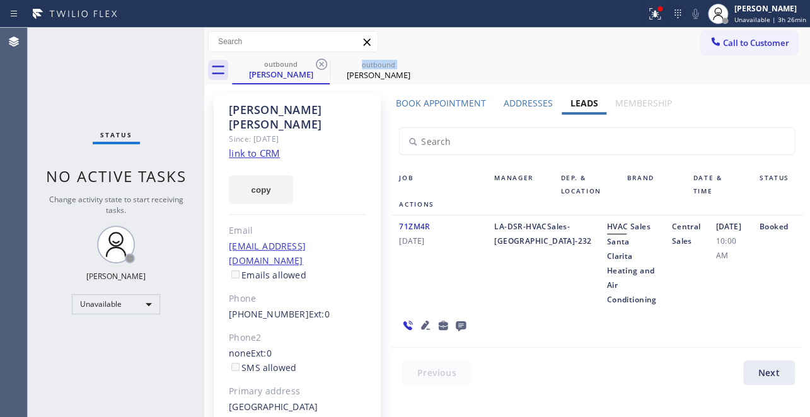
click at [318, 69] on icon at bounding box center [321, 64] width 11 height 11
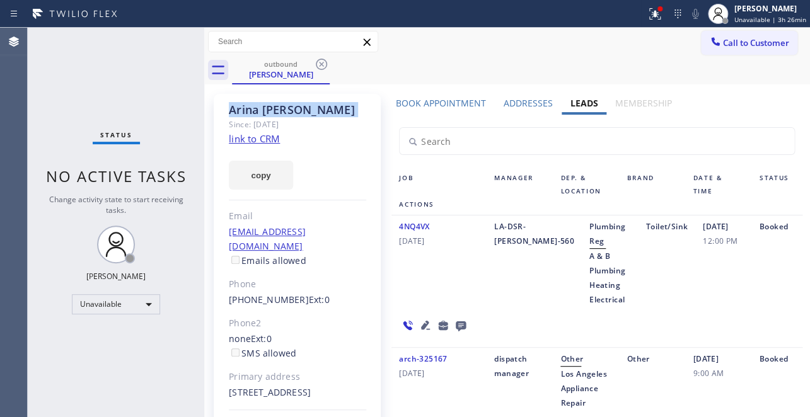
click at [318, 69] on icon at bounding box center [321, 64] width 11 height 11
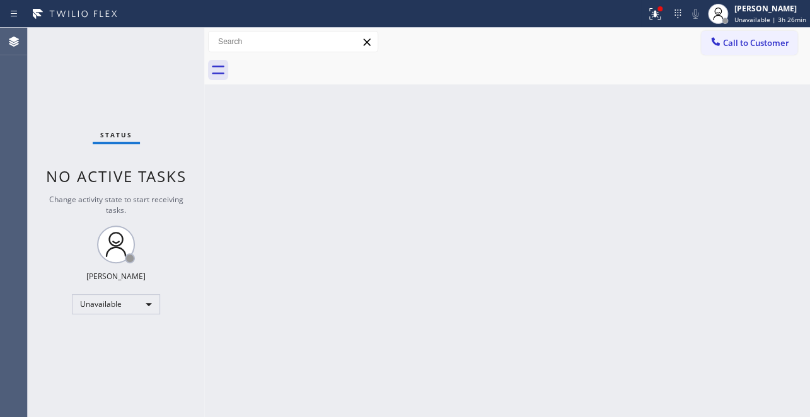
drag, startPoint x: 301, startPoint y: 69, endPoint x: 712, endPoint y: 45, distance: 411.2
click at [712, 45] on icon at bounding box center [715, 41] width 13 height 13
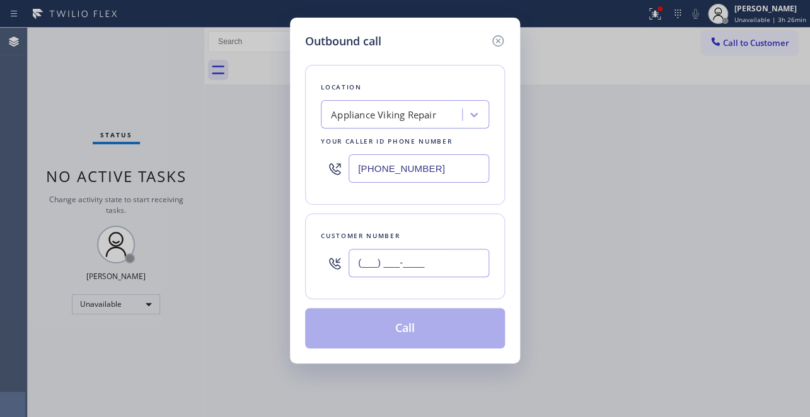
click at [409, 262] on input "(___) ___-____" at bounding box center [419, 263] width 141 height 28
paste input "626) 482-7550"
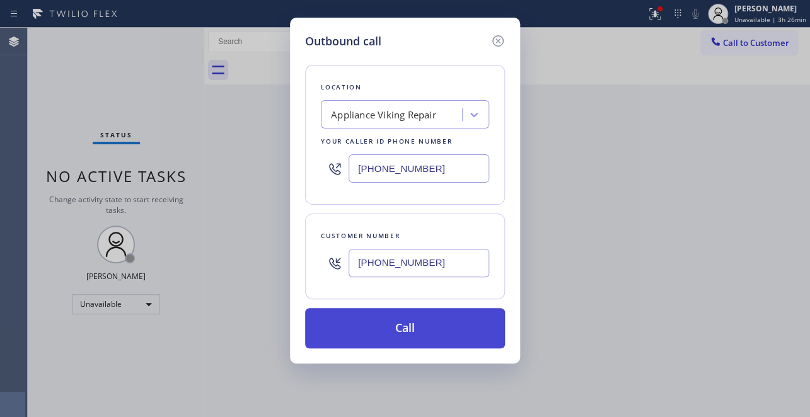
type input "[PHONE_NUMBER]"
click at [385, 332] on button "Call" at bounding box center [405, 328] width 200 height 40
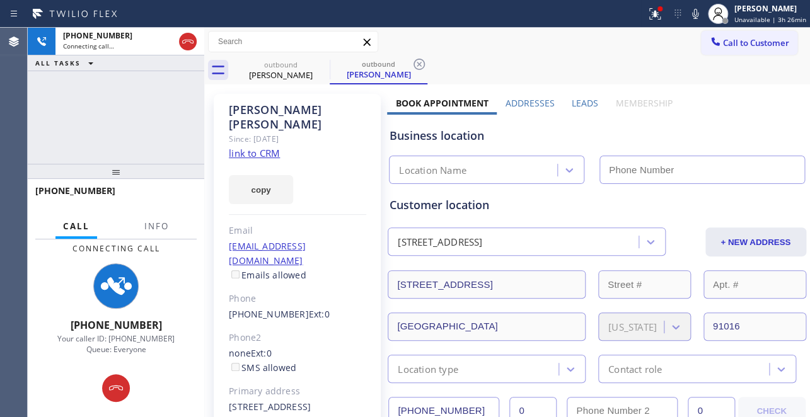
click at [580, 99] on label "Leads" at bounding box center [585, 103] width 26 height 12
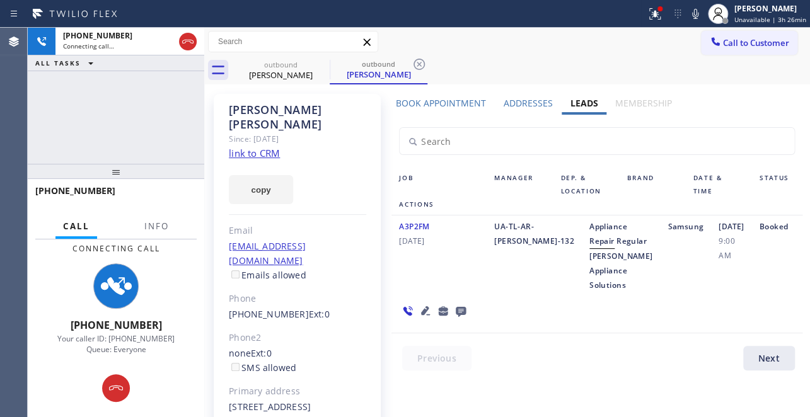
click at [421, 315] on icon at bounding box center [425, 310] width 9 height 9
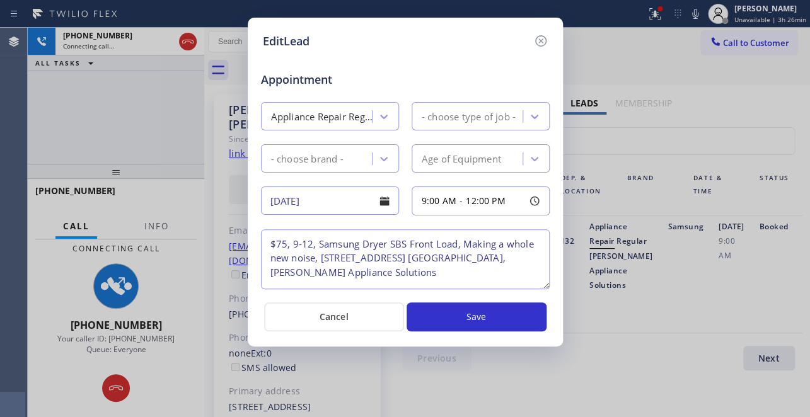
type textarea "$75, 9-12, Samsung Dryer SBS Front Load, Making a whole new noise, [STREET_ADDR…"
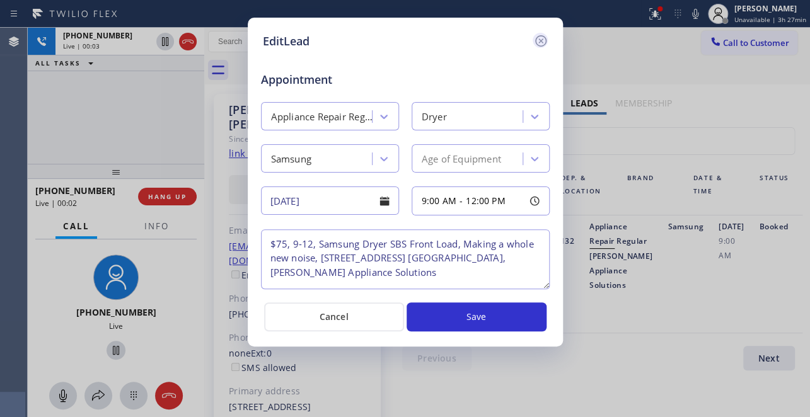
click at [536, 37] on icon at bounding box center [540, 40] width 11 height 11
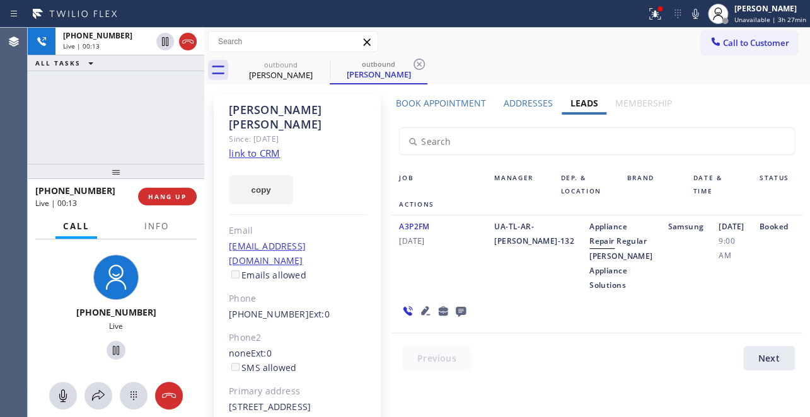
click at [421, 315] on icon at bounding box center [425, 310] width 9 height 9
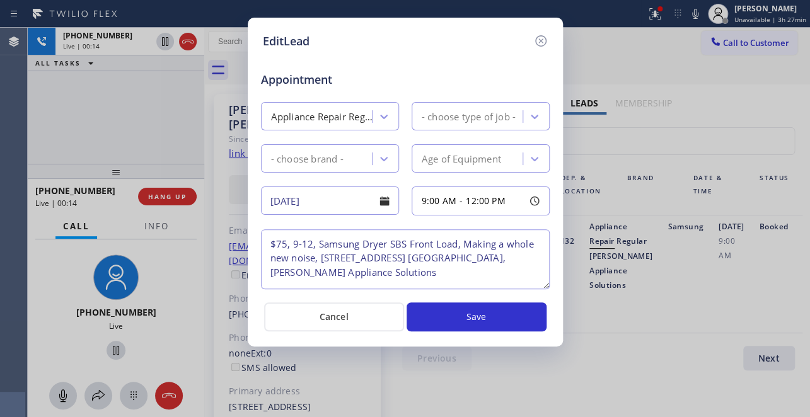
type textarea "$75, 9-12, Samsung Dryer SBS Front Load, Making a whole new noise, [STREET_ADDR…"
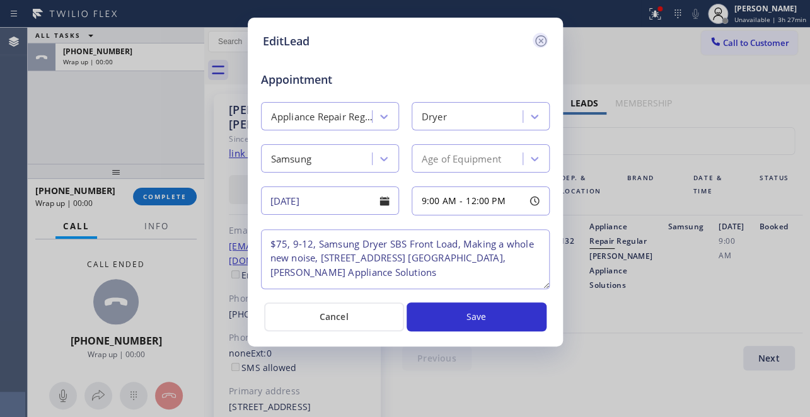
click at [541, 42] on icon at bounding box center [540, 40] width 11 height 11
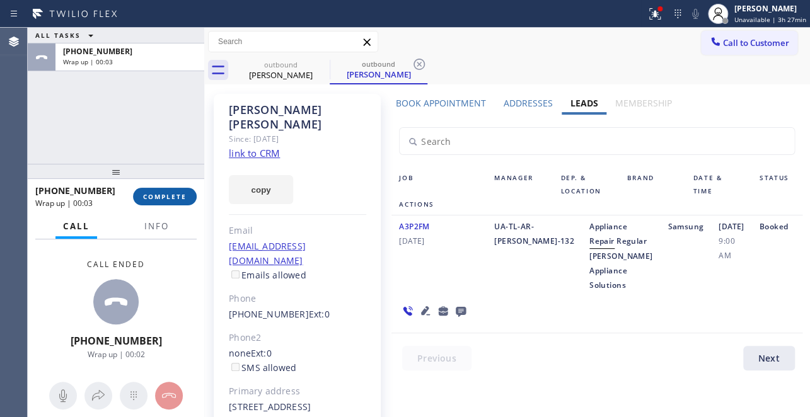
click at [144, 192] on button "COMPLETE" at bounding box center [165, 197] width 64 height 18
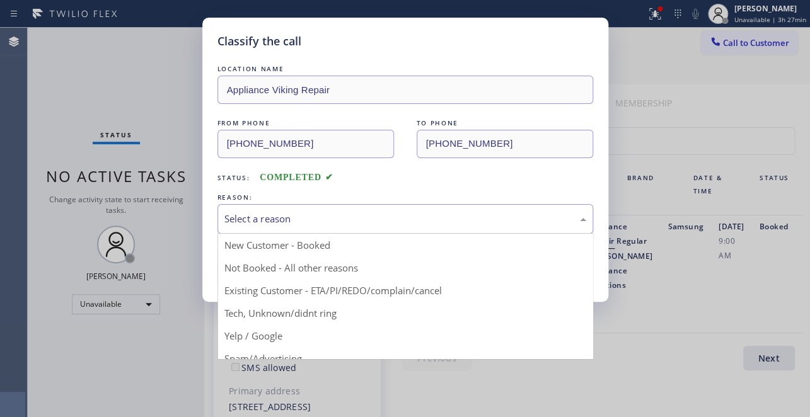
click at [291, 208] on div "Select a reason" at bounding box center [406, 219] width 376 height 30
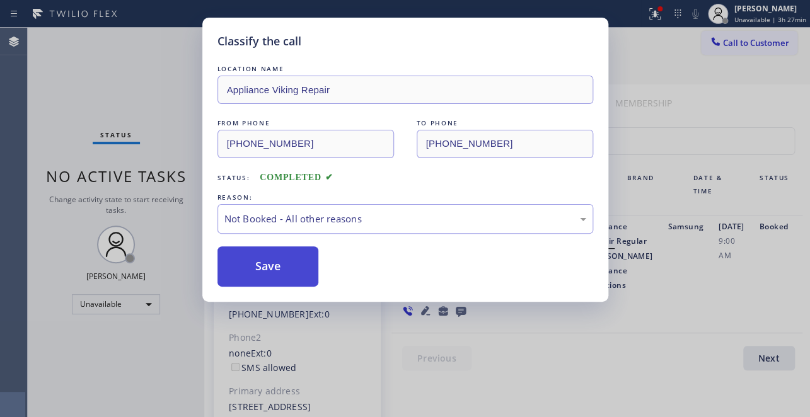
click at [271, 266] on button "Save" at bounding box center [269, 267] width 102 height 40
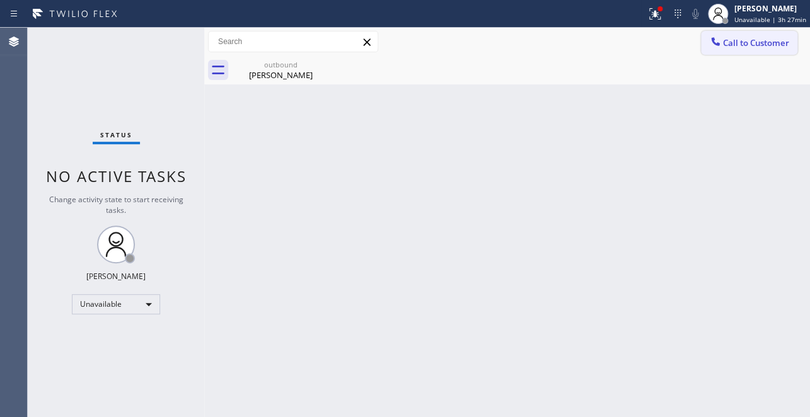
click at [732, 36] on button "Call to Customer" at bounding box center [749, 43] width 96 height 24
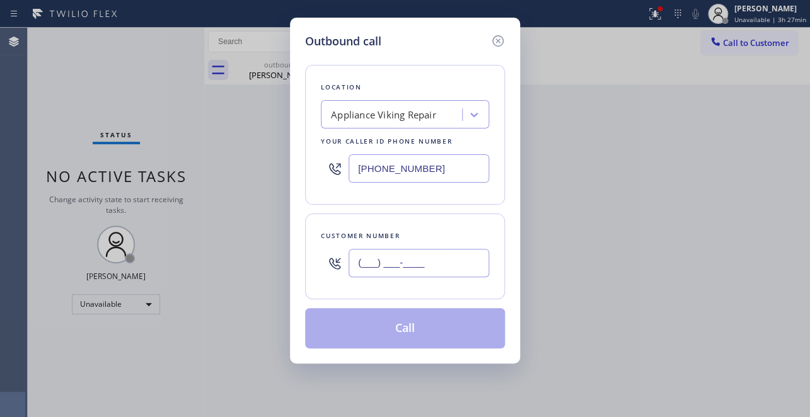
click at [356, 264] on input "(___) ___-____" at bounding box center [419, 263] width 141 height 28
paste input "786) 390-9279"
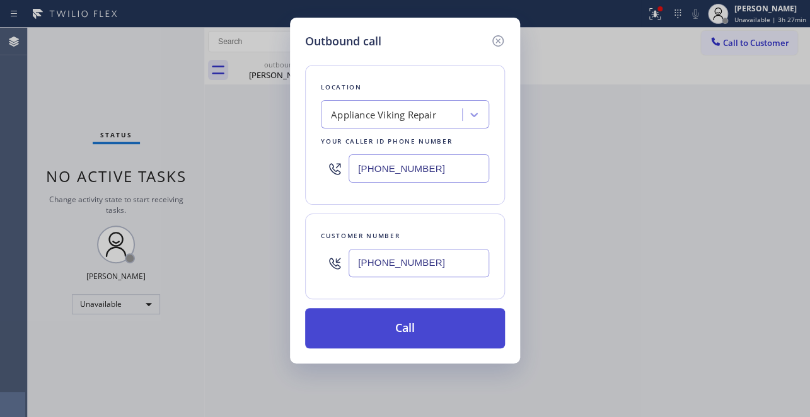
type input "[PHONE_NUMBER]"
click at [402, 335] on button "Call" at bounding box center [405, 328] width 200 height 40
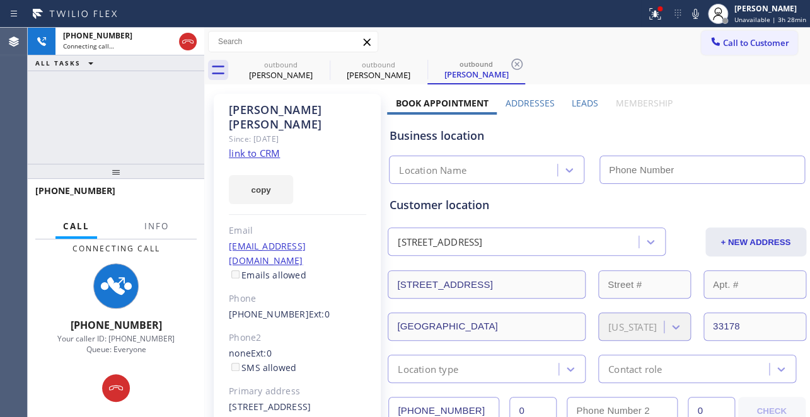
type input "[PHONE_NUMBER]"
click at [585, 101] on label "Leads" at bounding box center [585, 103] width 26 height 12
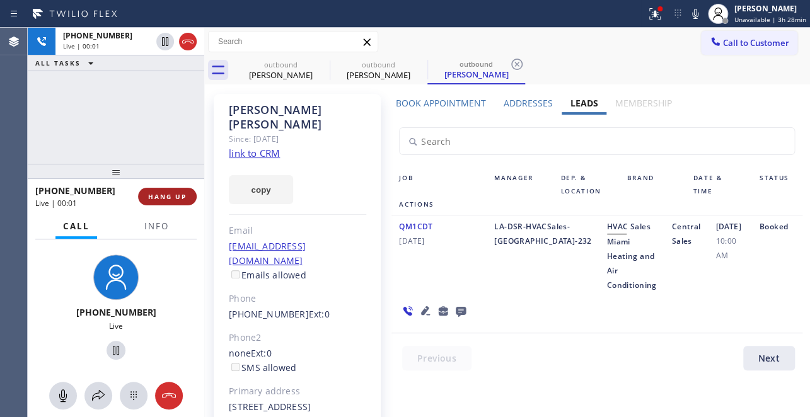
click at [168, 195] on span "HANG UP" at bounding box center [167, 196] width 38 height 9
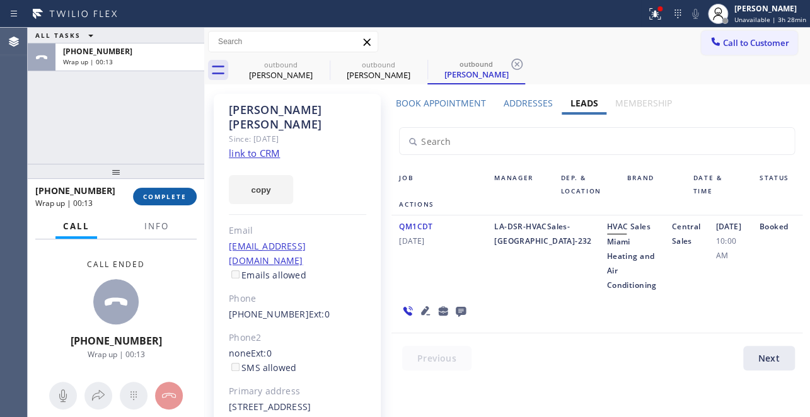
click at [144, 196] on span "COMPLETE" at bounding box center [165, 196] width 44 height 9
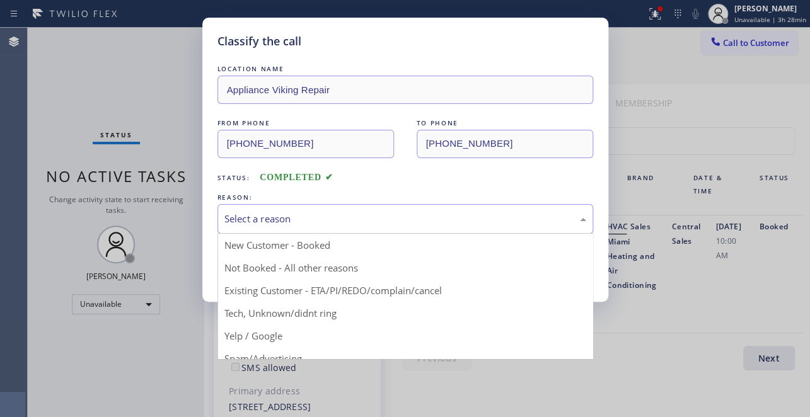
click at [325, 218] on div "Select a reason" at bounding box center [406, 219] width 362 height 15
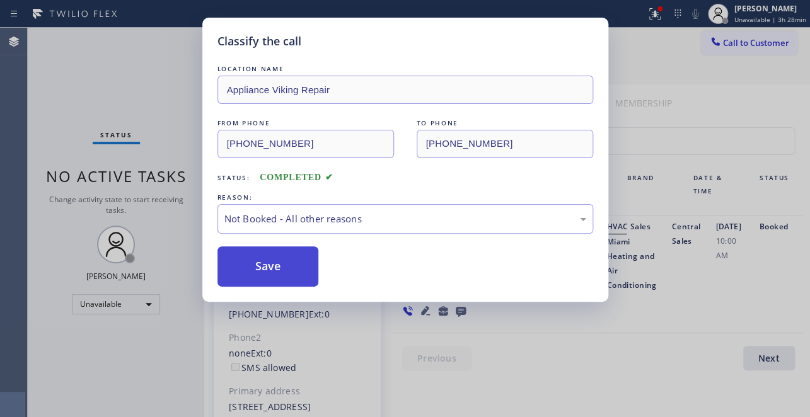
click at [281, 264] on button "Save" at bounding box center [269, 267] width 102 height 40
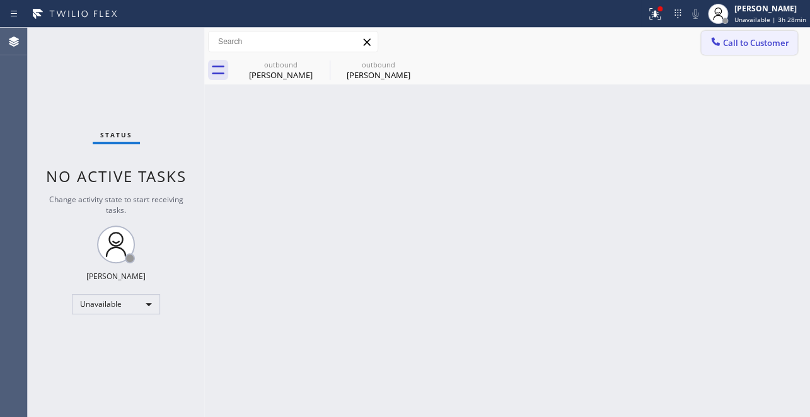
click at [730, 40] on span "Call to Customer" at bounding box center [756, 42] width 66 height 11
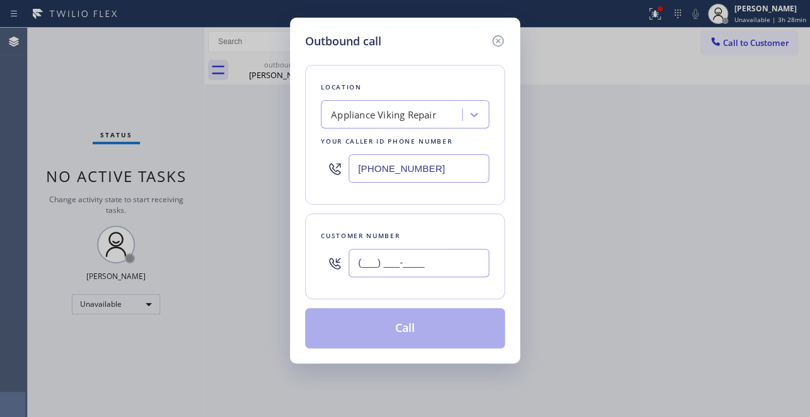
click at [354, 260] on input "(___) ___-____" at bounding box center [419, 263] width 141 height 28
paste input "310) 775-5626"
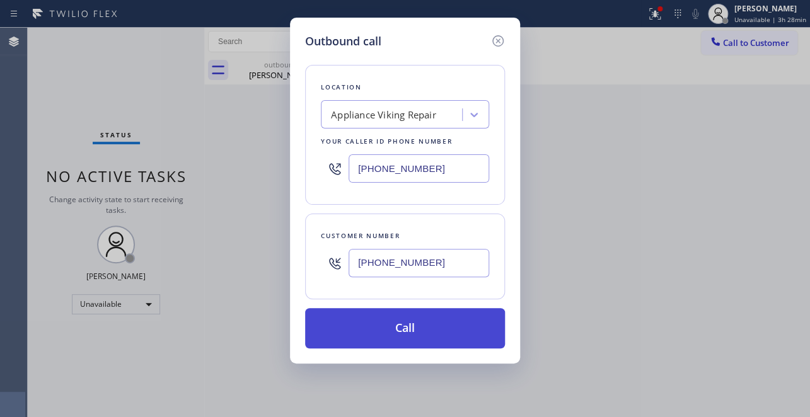
click at [387, 334] on button "Call" at bounding box center [405, 328] width 200 height 40
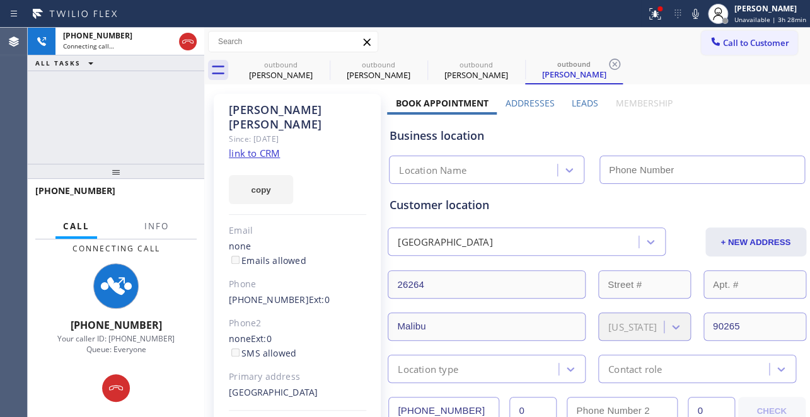
click at [581, 103] on label "Leads" at bounding box center [585, 103] width 26 height 12
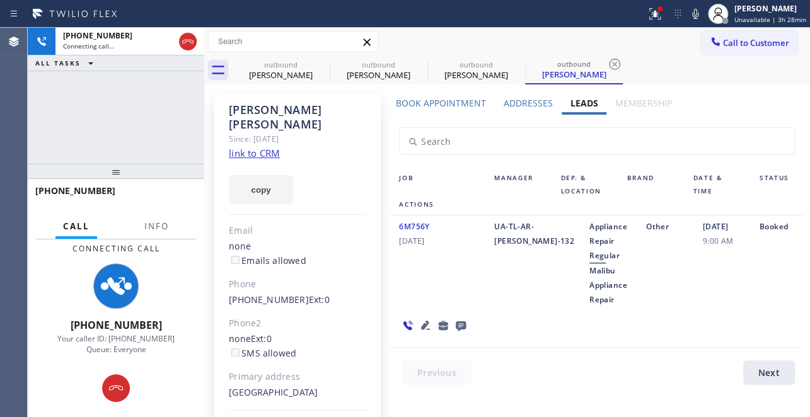
click at [421, 328] on icon at bounding box center [425, 325] width 9 height 9
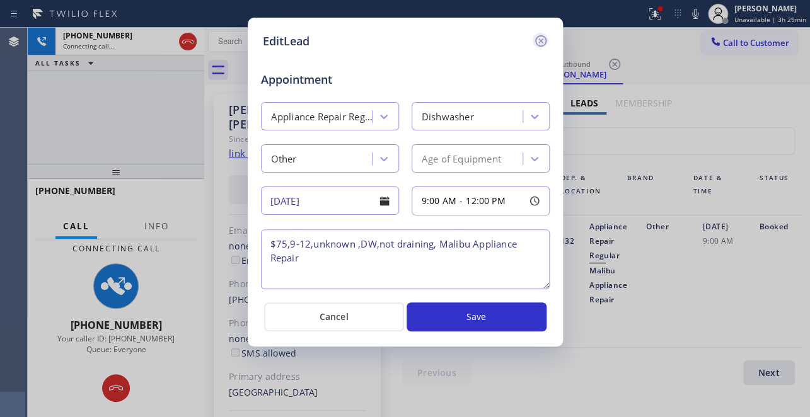
click at [536, 39] on icon at bounding box center [540, 40] width 11 height 11
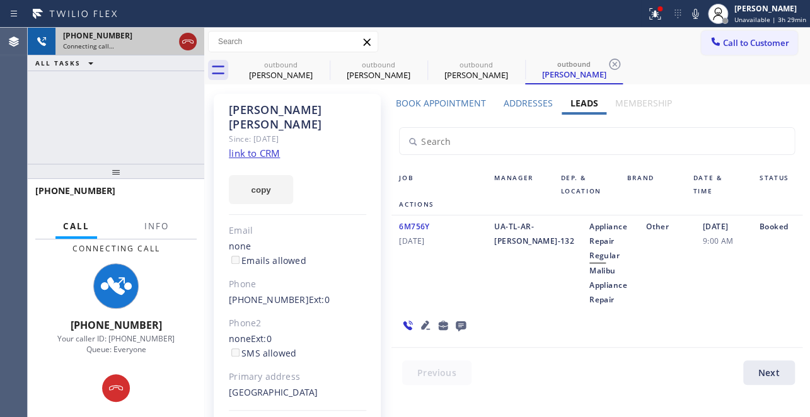
click at [190, 37] on icon at bounding box center [187, 41] width 15 height 15
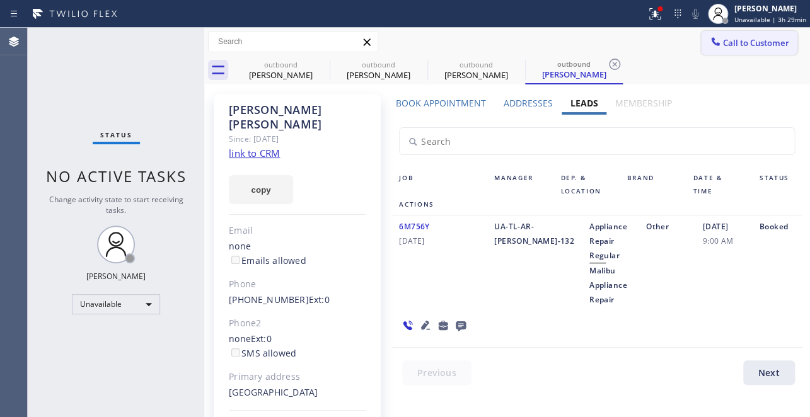
click at [713, 45] on div at bounding box center [715, 42] width 15 height 15
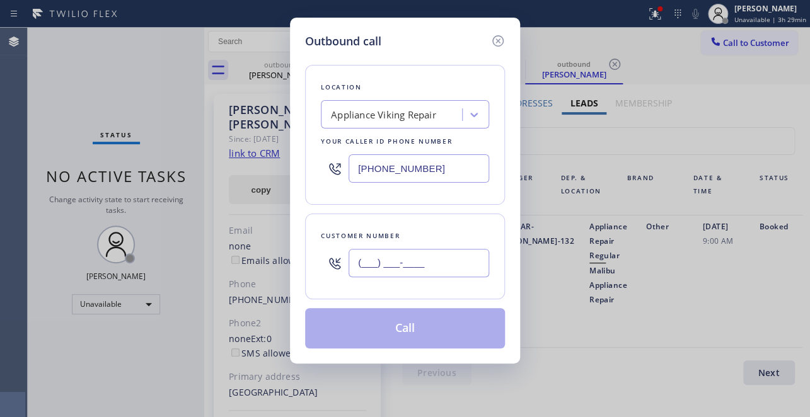
click at [366, 259] on input "(___) ___-____" at bounding box center [419, 263] width 141 height 28
paste input "81) 376-5349"
drag, startPoint x: 423, startPoint y: 263, endPoint x: 289, endPoint y: 262, distance: 134.3
click at [289, 262] on div "Outbound call Location Appliance Viking Repair Your caller id phone number [PHO…" at bounding box center [405, 208] width 810 height 417
paste input "813) 765-3490"
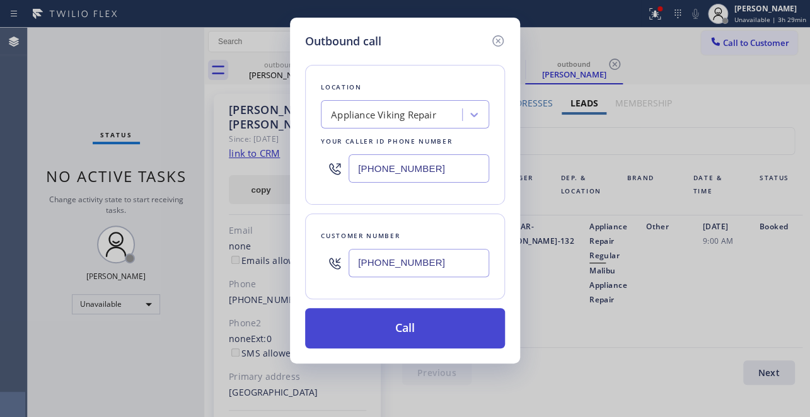
type input "[PHONE_NUMBER]"
click at [403, 329] on button "Call" at bounding box center [405, 328] width 200 height 40
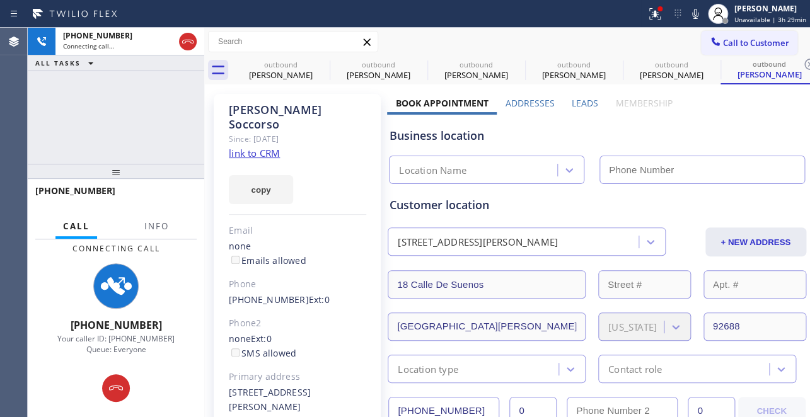
type input "[PHONE_NUMBER]"
click at [580, 100] on label "Leads" at bounding box center [585, 103] width 26 height 12
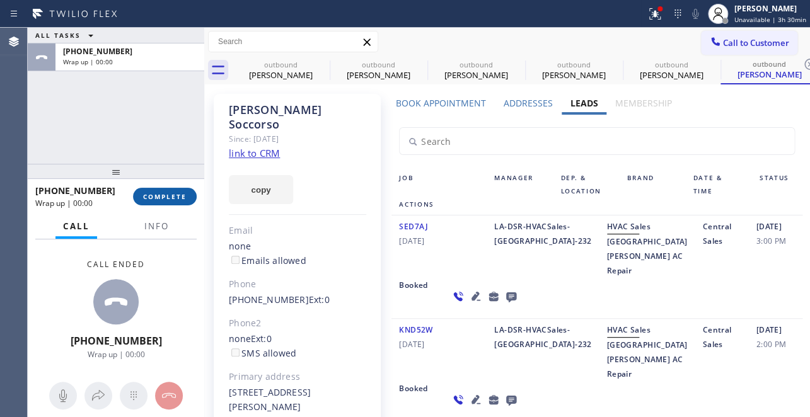
click at [160, 201] on span "COMPLETE" at bounding box center [165, 196] width 44 height 9
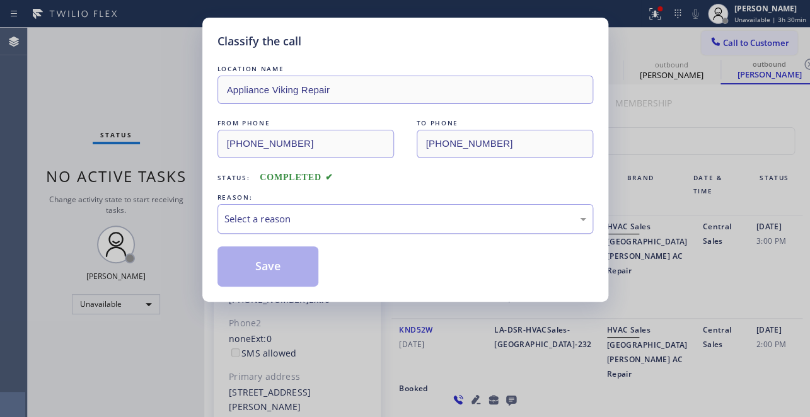
click at [266, 214] on div "Select a reason" at bounding box center [406, 219] width 362 height 15
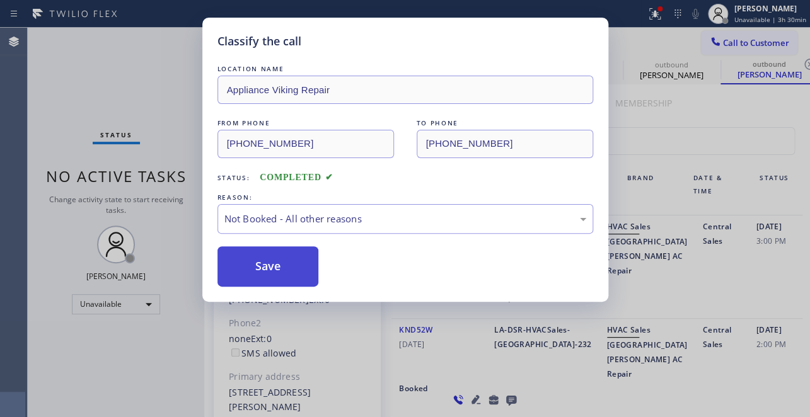
click at [268, 262] on button "Save" at bounding box center [269, 267] width 102 height 40
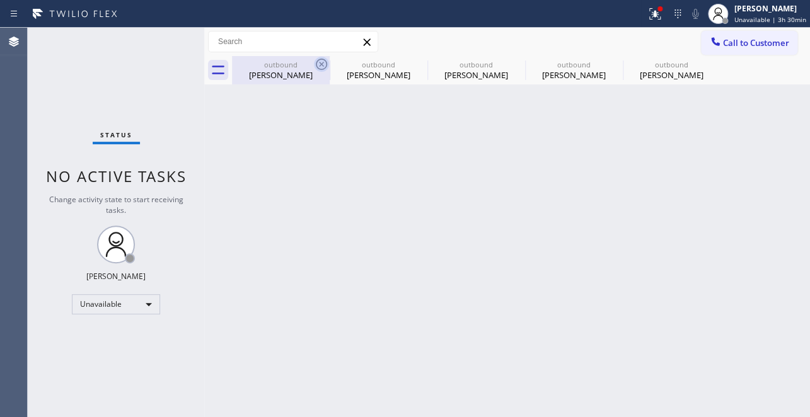
click at [322, 67] on icon at bounding box center [321, 64] width 15 height 15
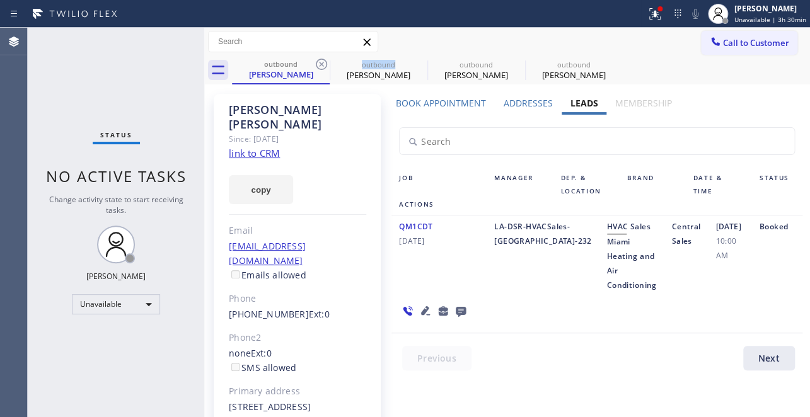
click at [322, 67] on icon at bounding box center [321, 64] width 15 height 15
click at [0, 0] on icon at bounding box center [0, 0] width 0 height 0
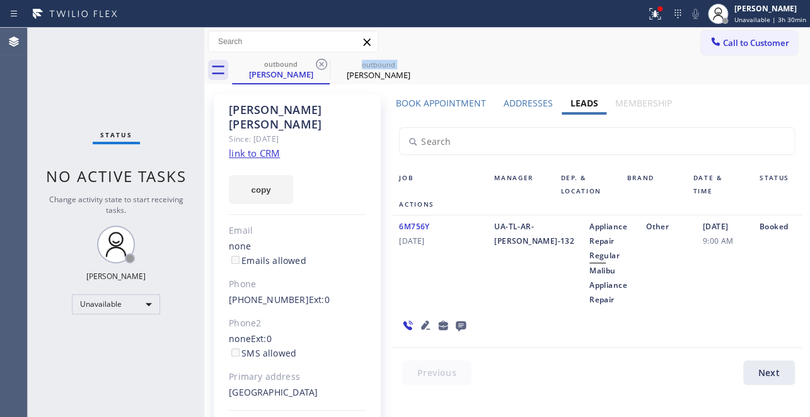
click at [322, 67] on icon at bounding box center [321, 64] width 15 height 15
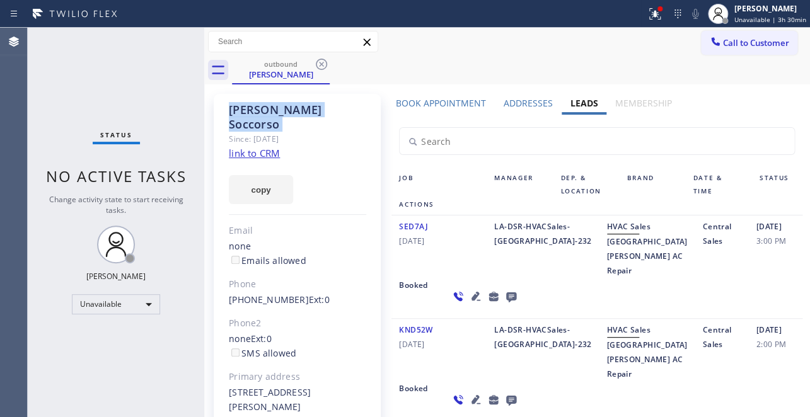
click at [322, 67] on icon at bounding box center [321, 64] width 15 height 15
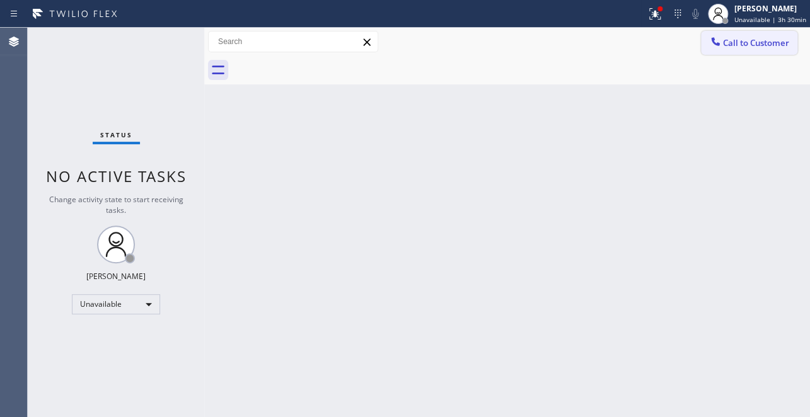
click at [719, 49] on div at bounding box center [715, 42] width 15 height 15
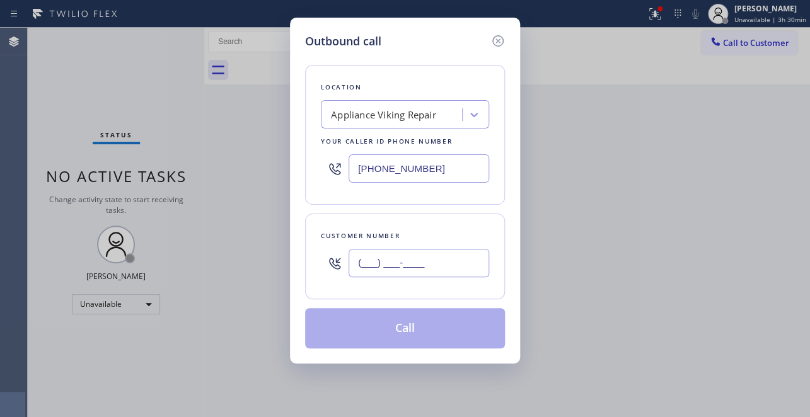
click at [356, 267] on input "(___) ___-____" at bounding box center [419, 263] width 141 height 28
paste input "818) 540-5500"
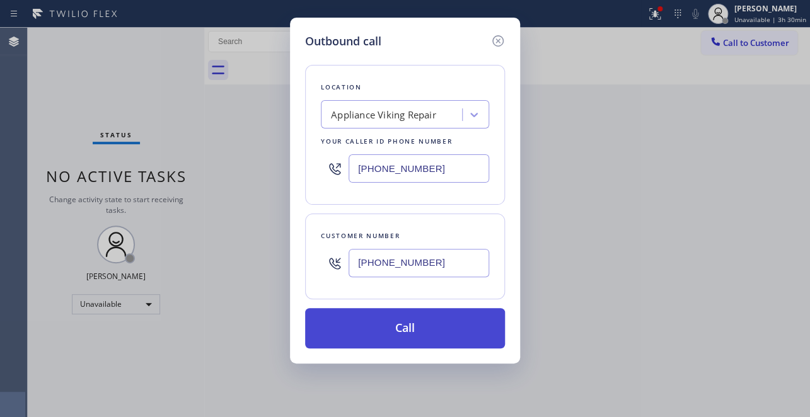
type input "[PHONE_NUMBER]"
click at [404, 324] on button "Call" at bounding box center [405, 328] width 200 height 40
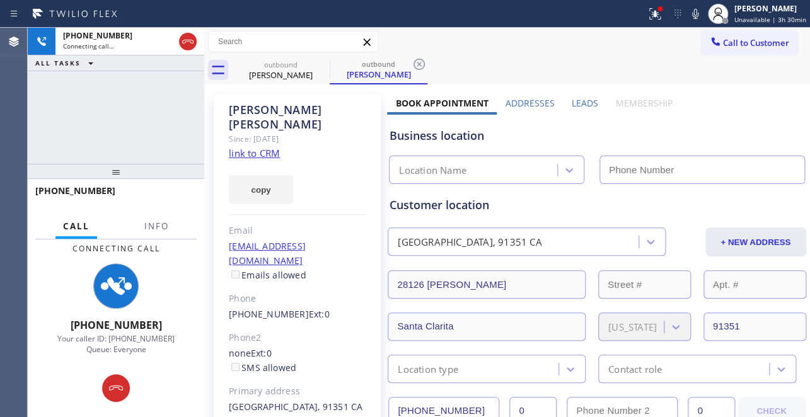
type input "[PHONE_NUMBER]"
click at [578, 101] on label "Leads" at bounding box center [585, 103] width 26 height 12
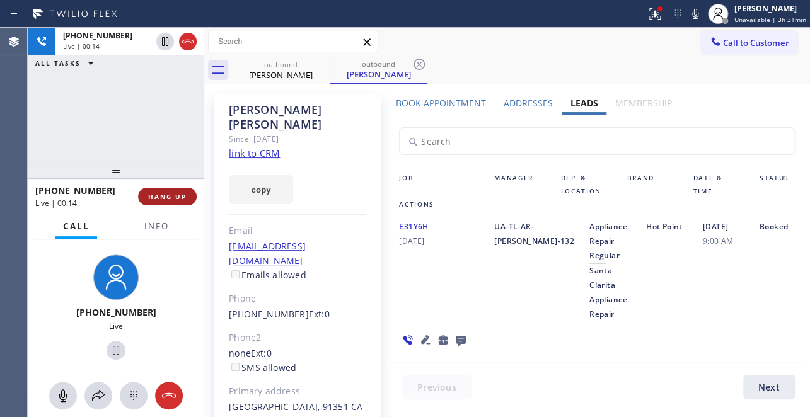
click at [166, 202] on button "HANG UP" at bounding box center [167, 197] width 59 height 18
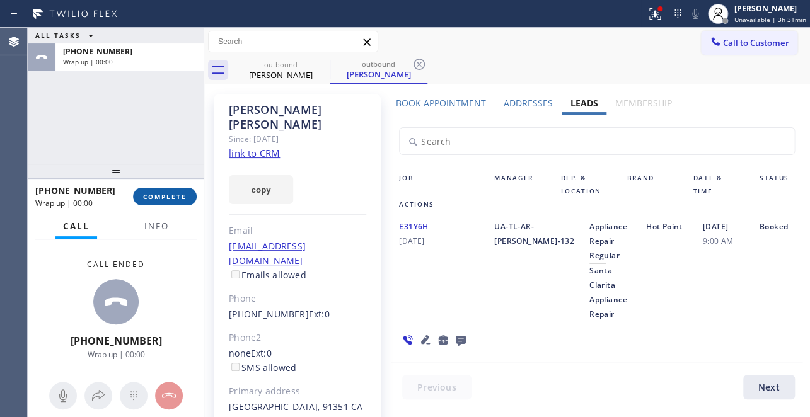
click at [163, 194] on span "COMPLETE" at bounding box center [165, 196] width 44 height 9
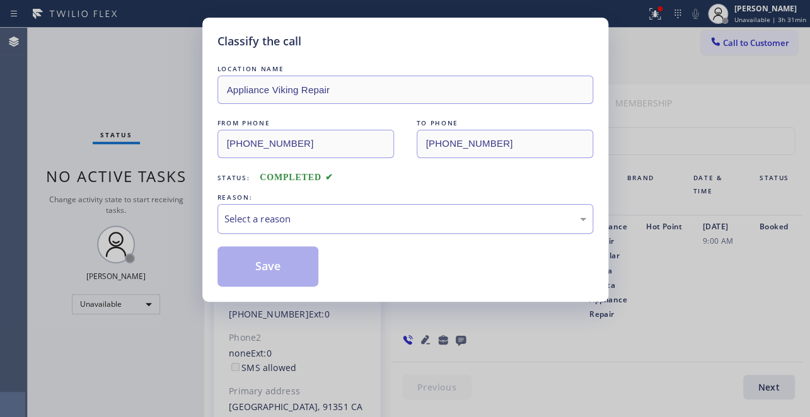
click at [278, 218] on div "Select a reason" at bounding box center [406, 219] width 362 height 15
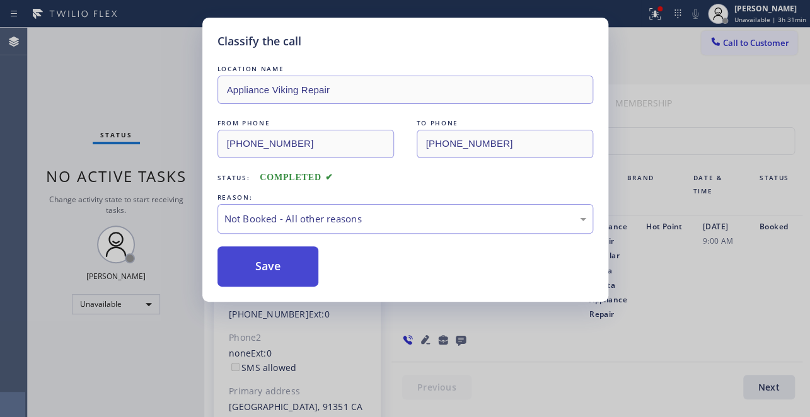
click at [265, 267] on button "Save" at bounding box center [269, 267] width 102 height 40
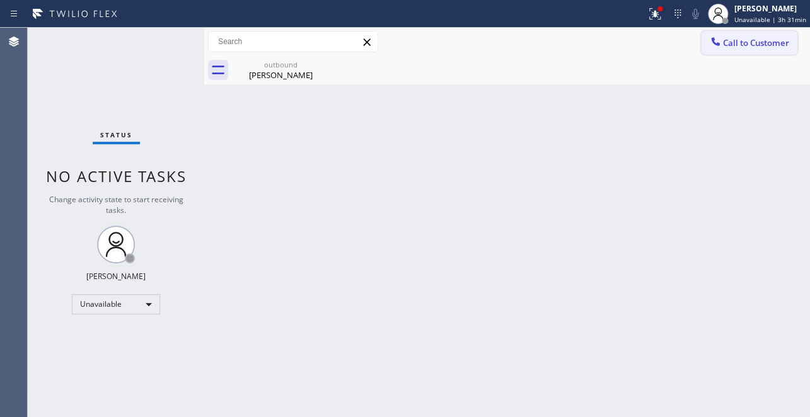
click at [743, 32] on button "Call to Customer" at bounding box center [749, 43] width 96 height 24
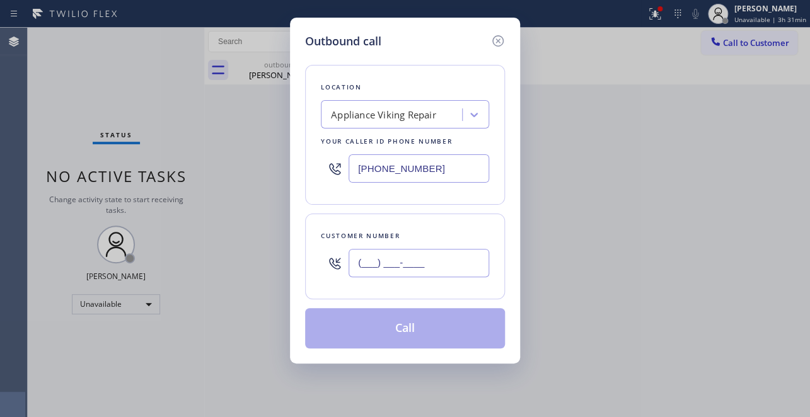
click at [360, 258] on input "(___) ___-____" at bounding box center [419, 263] width 141 height 28
paste input "310) 415-1365"
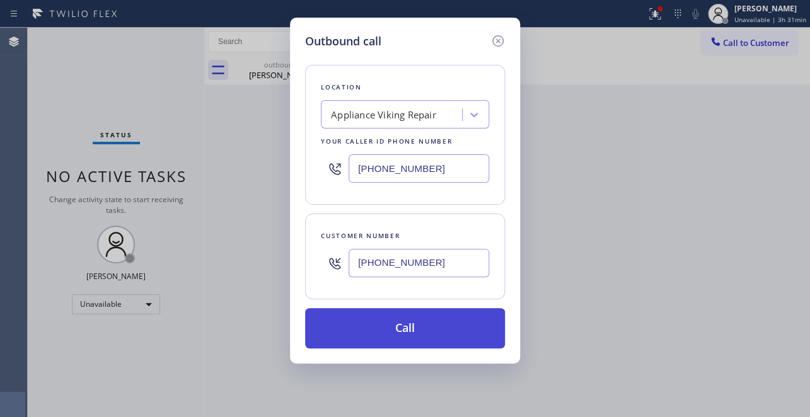
click at [385, 334] on button "Call" at bounding box center [405, 328] width 200 height 40
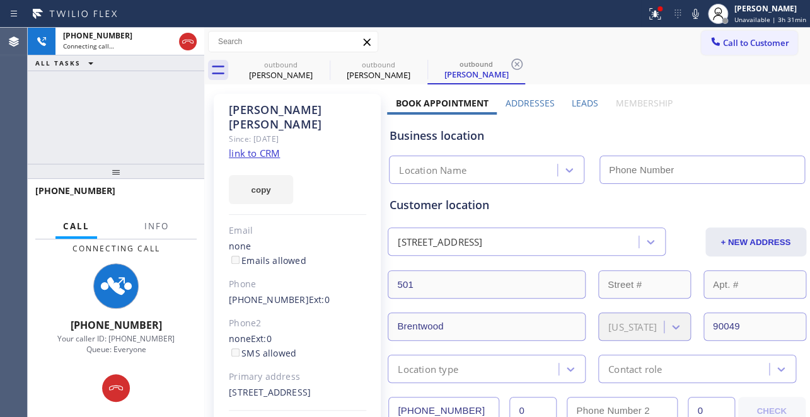
click at [573, 101] on label "Leads" at bounding box center [585, 103] width 26 height 12
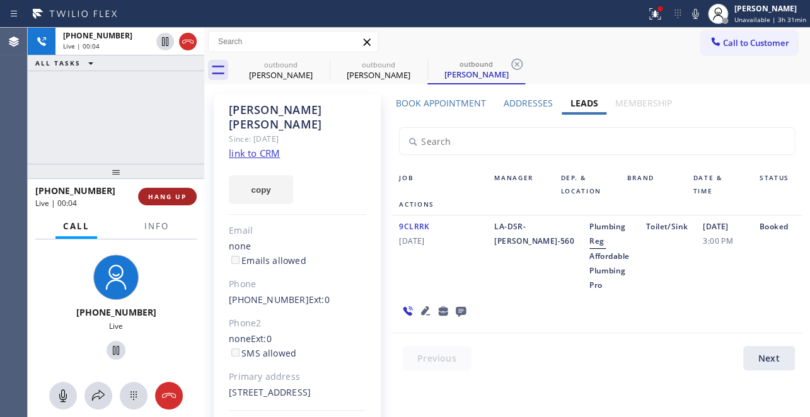
click at [163, 199] on span "HANG UP" at bounding box center [167, 196] width 38 height 9
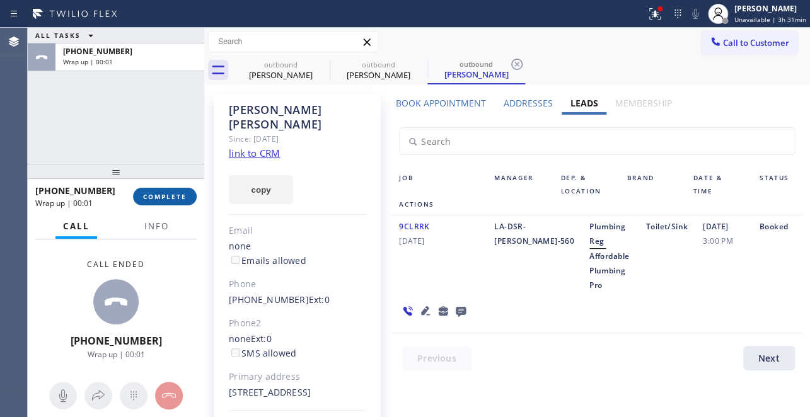
click at [157, 199] on span "COMPLETE" at bounding box center [165, 196] width 44 height 9
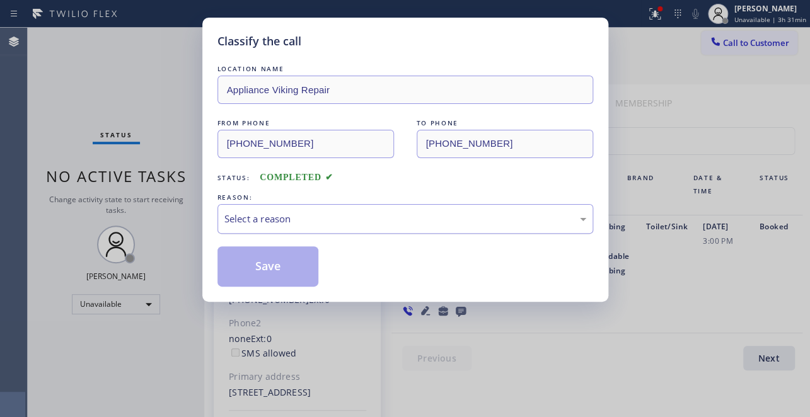
click at [359, 222] on div "Select a reason" at bounding box center [406, 219] width 362 height 15
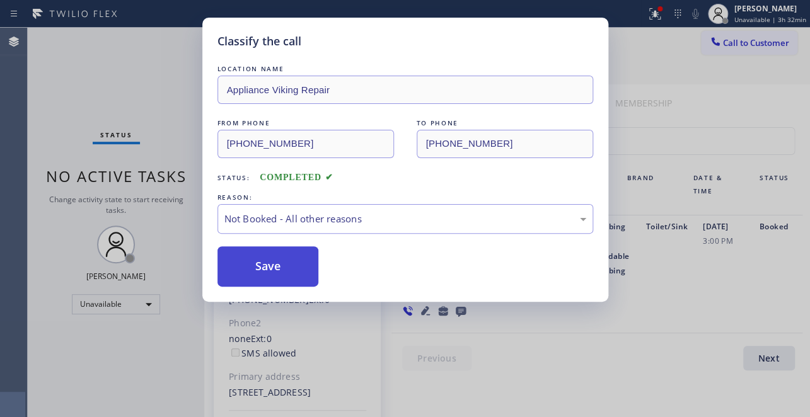
click at [278, 265] on button "Save" at bounding box center [269, 267] width 102 height 40
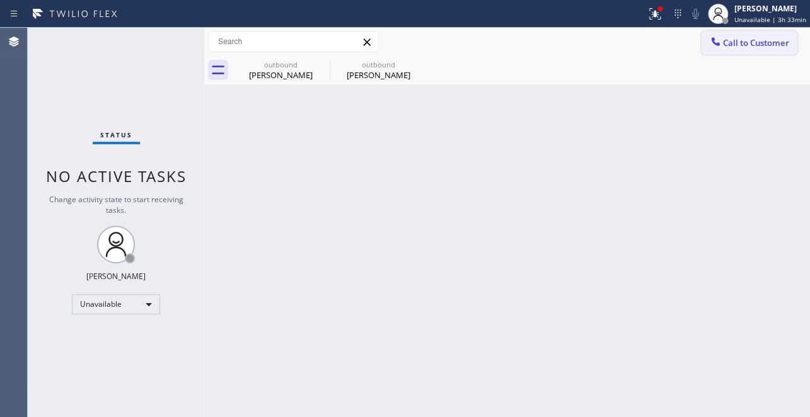
click at [731, 42] on span "Call to Customer" at bounding box center [756, 42] width 66 height 11
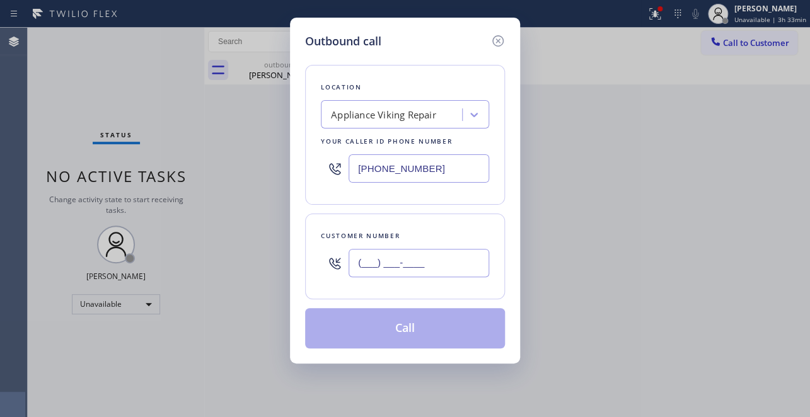
click at [363, 263] on input "(___) ___-____" at bounding box center [419, 263] width 141 height 28
paste input "206) 624-3800"
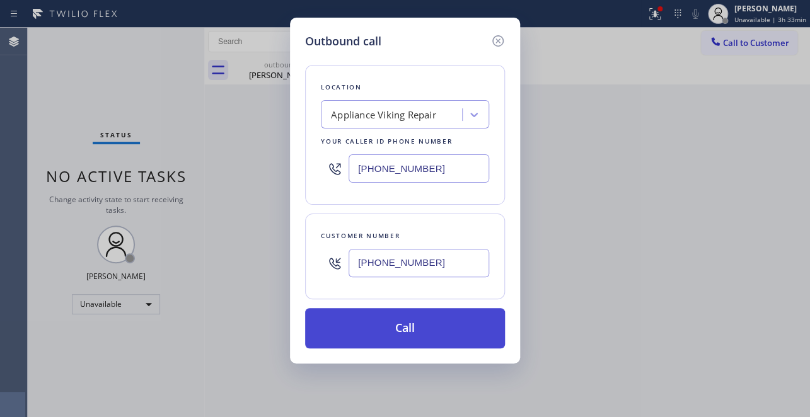
type input "[PHONE_NUMBER]"
click at [416, 324] on button "Call" at bounding box center [405, 328] width 200 height 40
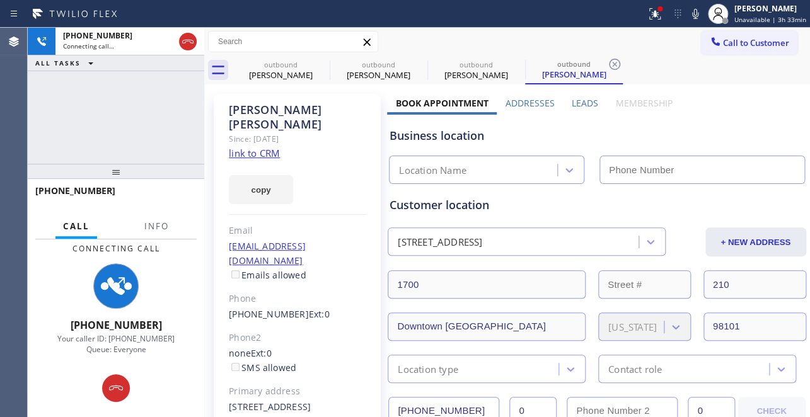
type input "[PHONE_NUMBER]"
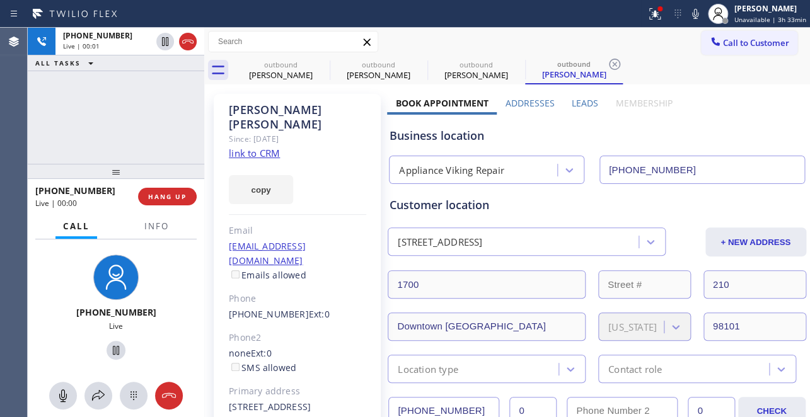
click at [580, 102] on label "Leads" at bounding box center [585, 103] width 26 height 12
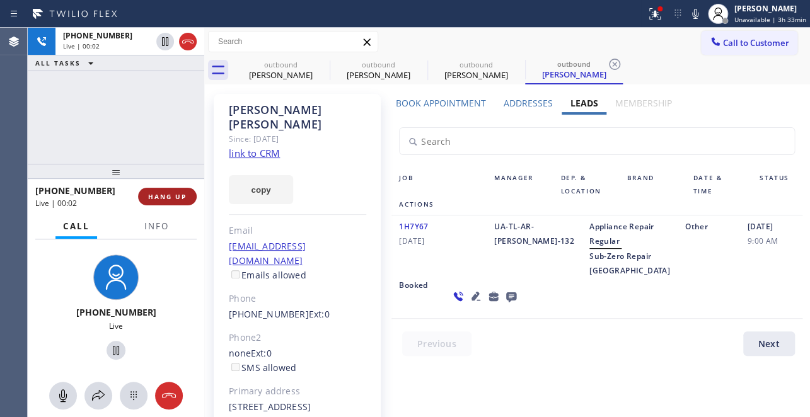
click at [183, 190] on button "HANG UP" at bounding box center [167, 197] width 59 height 18
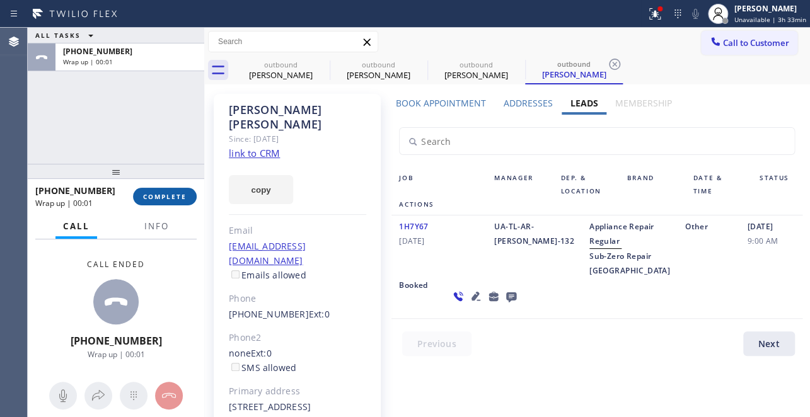
click at [168, 197] on span "COMPLETE" at bounding box center [165, 196] width 44 height 9
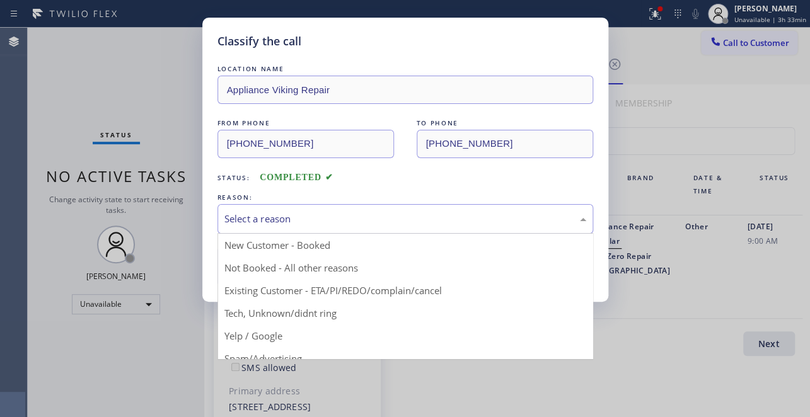
click at [366, 221] on div "Select a reason" at bounding box center [406, 219] width 362 height 15
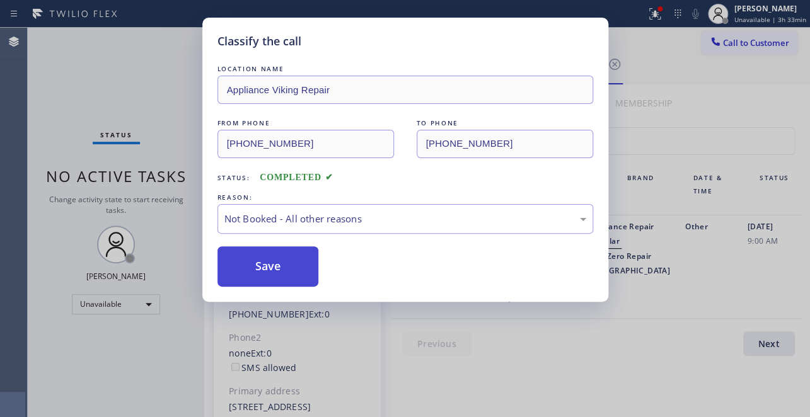
click at [267, 262] on button "Save" at bounding box center [269, 267] width 102 height 40
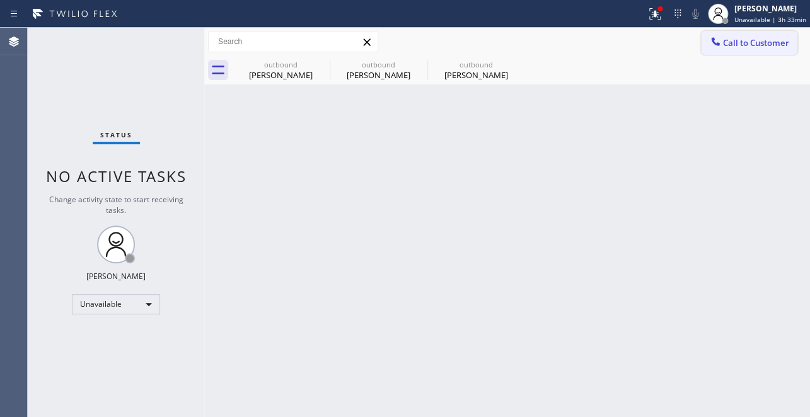
click at [723, 42] on div at bounding box center [715, 42] width 15 height 15
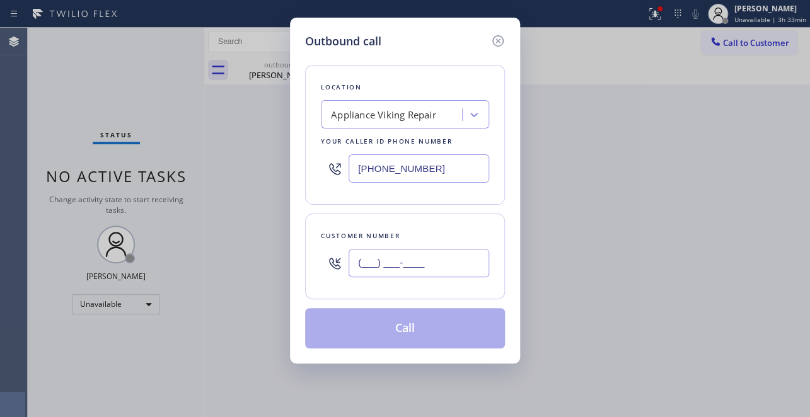
click at [358, 263] on input "(___) ___-____" at bounding box center [419, 263] width 141 height 28
paste input "310) 654-9654"
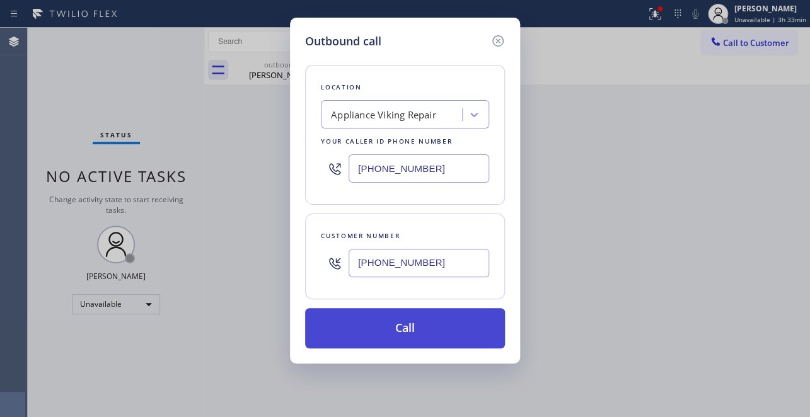
type input "[PHONE_NUMBER]"
click at [377, 344] on button "Call" at bounding box center [405, 328] width 200 height 40
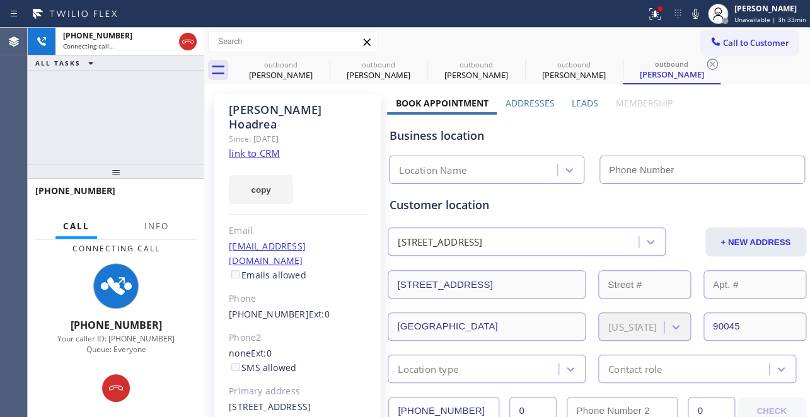
type input "[PHONE_NUMBER]"
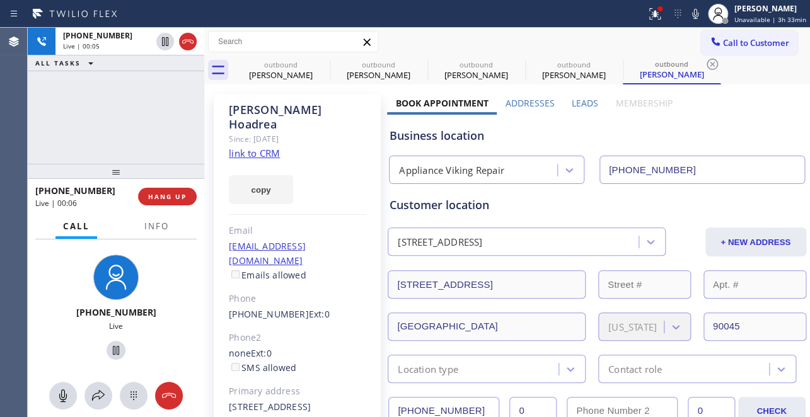
click at [580, 100] on label "Leads" at bounding box center [585, 103] width 26 height 12
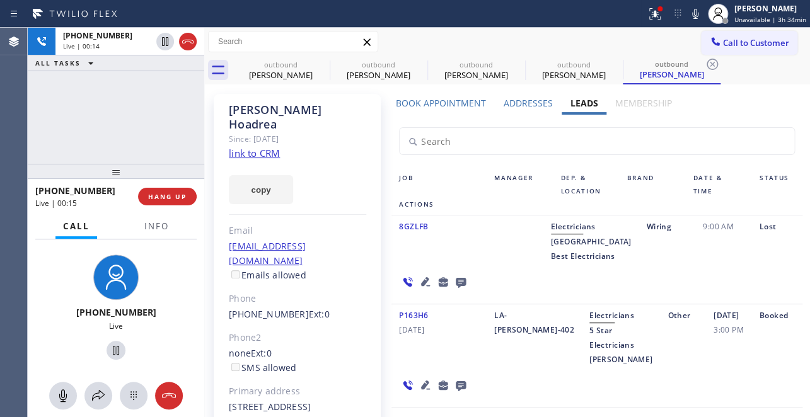
click at [423, 381] on icon at bounding box center [425, 385] width 9 height 9
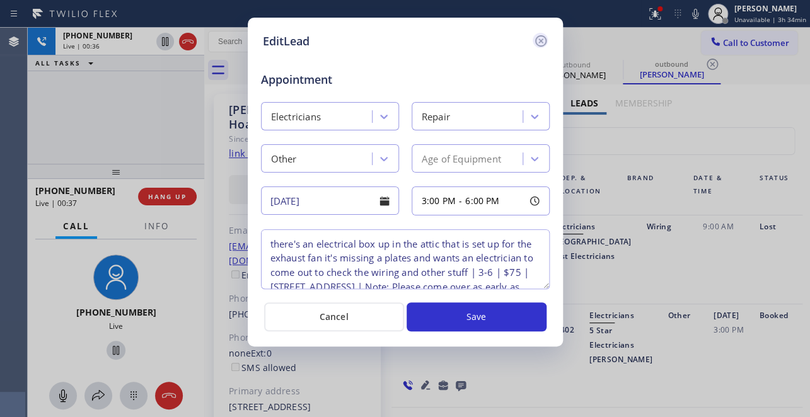
click at [539, 44] on icon at bounding box center [541, 40] width 15 height 15
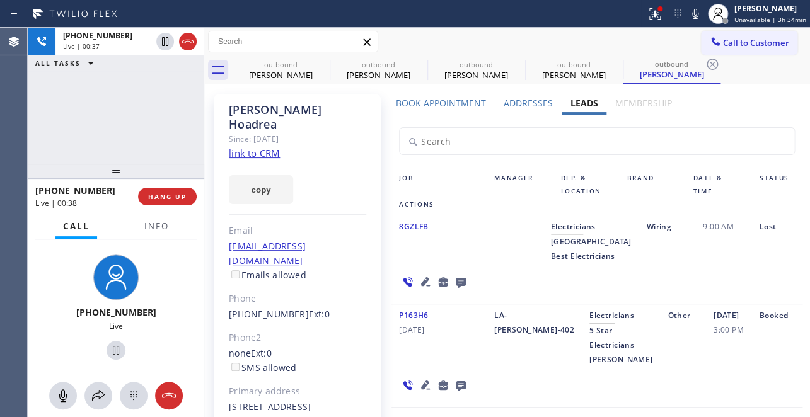
scroll to position [57, 0]
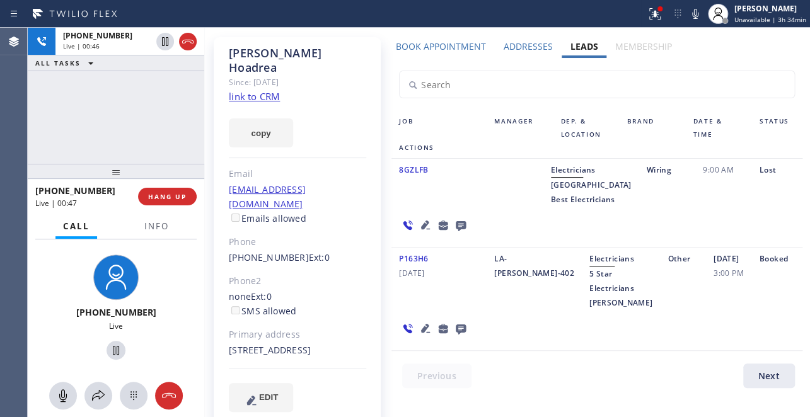
click at [421, 324] on icon at bounding box center [425, 328] width 9 height 9
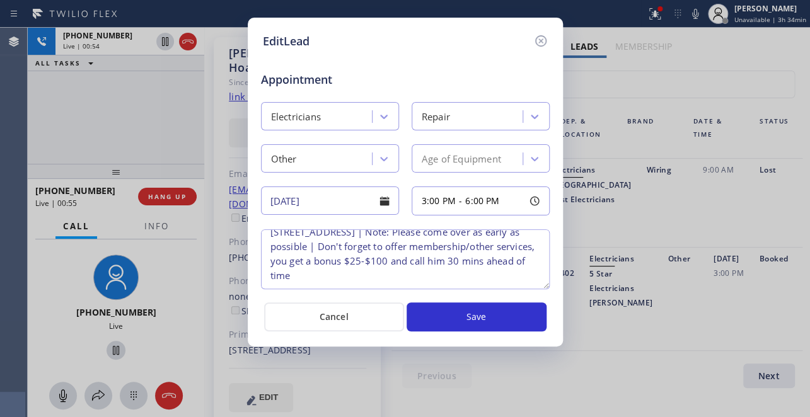
scroll to position [0, 0]
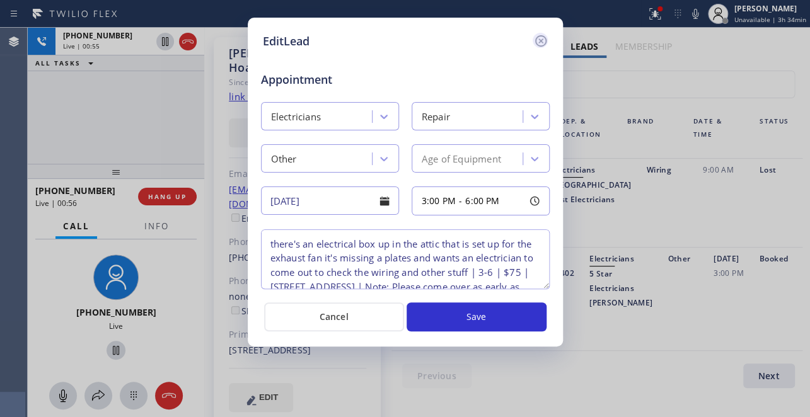
click at [539, 38] on icon at bounding box center [540, 40] width 11 height 11
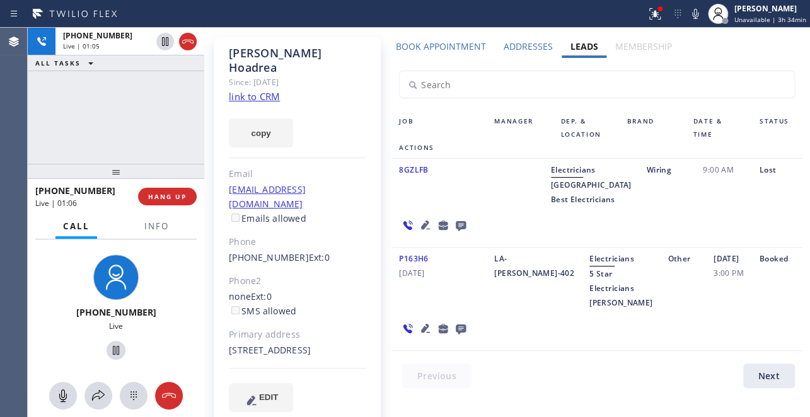
drag, startPoint x: 254, startPoint y: 337, endPoint x: 230, endPoint y: 337, distance: 24.0
click at [230, 344] on div "[STREET_ADDRESS]" at bounding box center [297, 351] width 137 height 15
copy div "90045"
click at [419, 321] on icon at bounding box center [425, 328] width 15 height 15
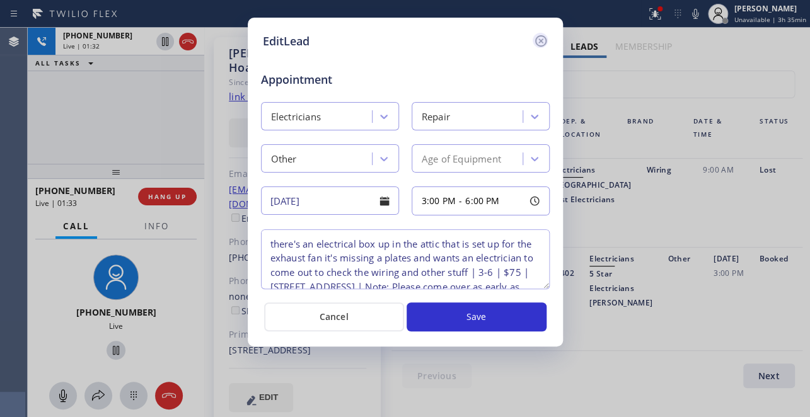
click at [541, 40] on icon at bounding box center [540, 40] width 11 height 11
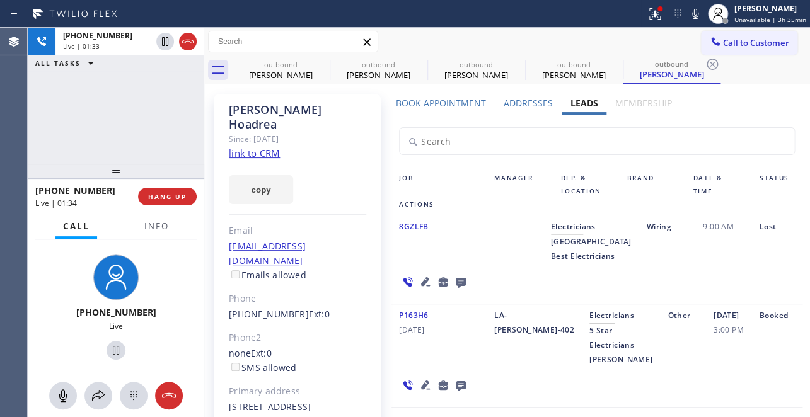
click at [259, 147] on link "link to CRM" at bounding box center [254, 153] width 51 height 13
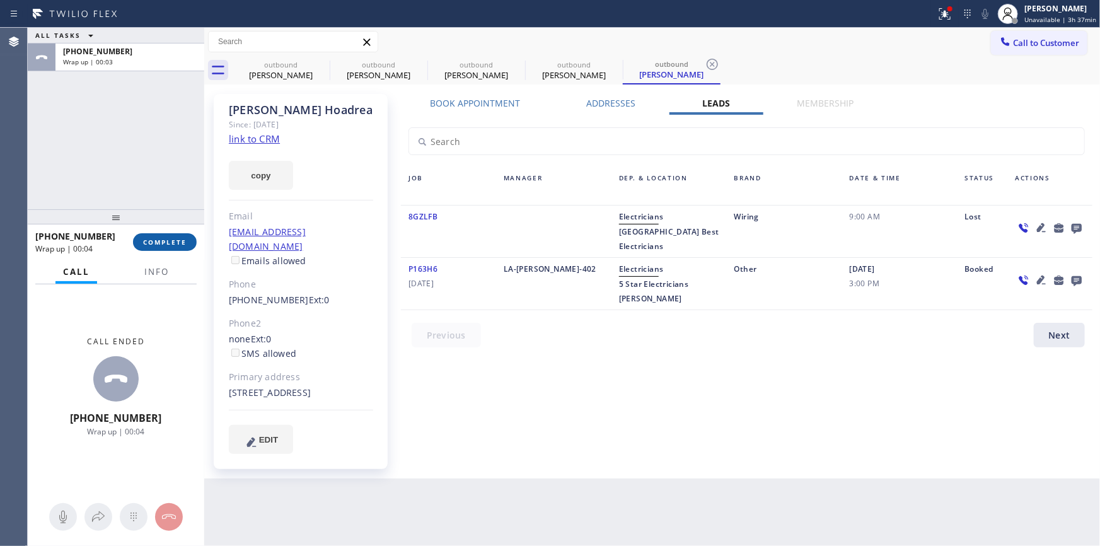
click at [157, 248] on button "COMPLETE" at bounding box center [165, 242] width 64 height 18
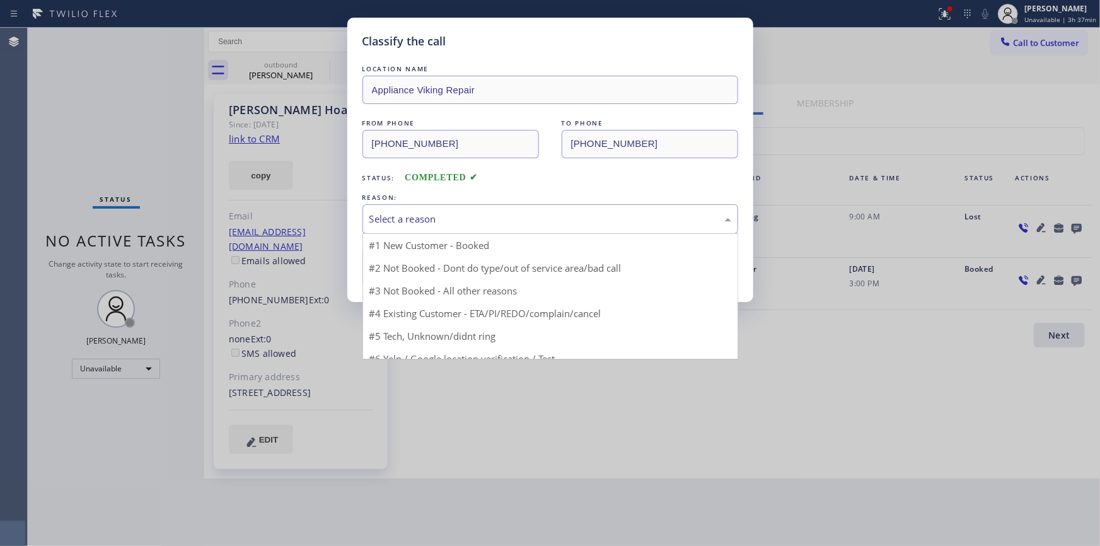
click at [492, 221] on div "Select a reason" at bounding box center [551, 219] width 362 height 15
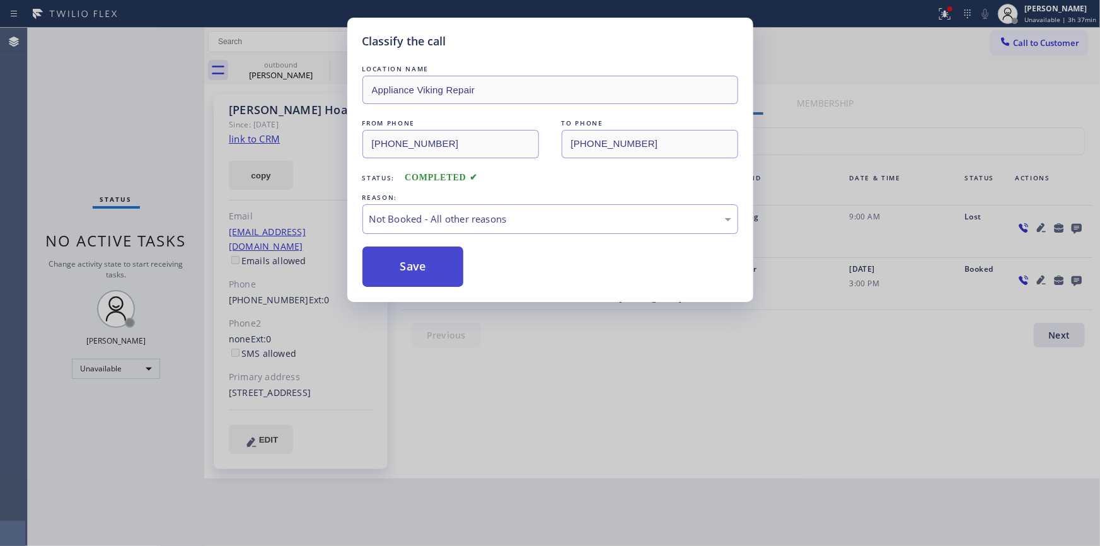
click at [405, 266] on button "Save" at bounding box center [414, 267] width 102 height 40
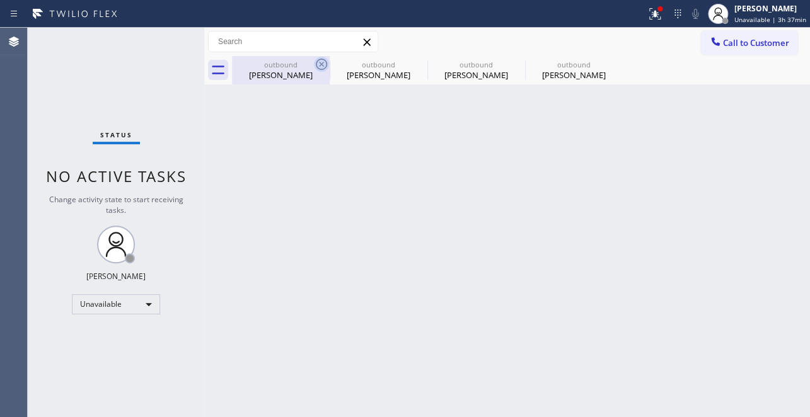
click at [324, 64] on icon at bounding box center [321, 64] width 15 height 15
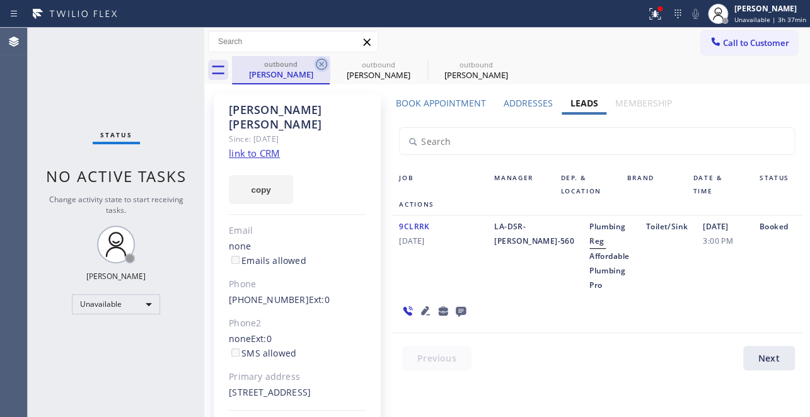
click at [324, 64] on icon at bounding box center [321, 64] width 15 height 15
click at [0, 0] on icon at bounding box center [0, 0] width 0 height 0
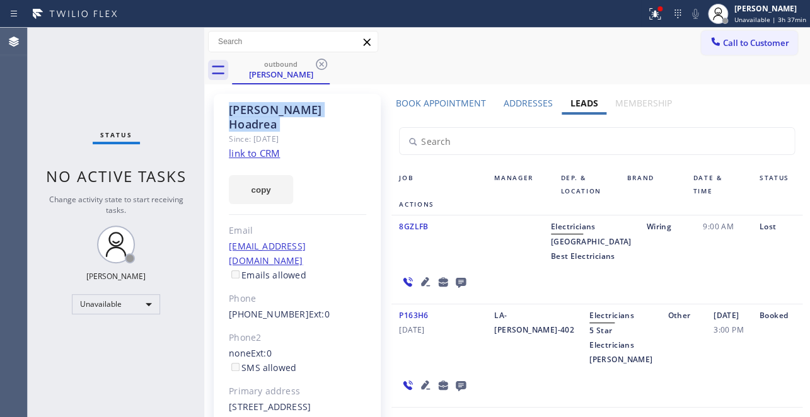
click at [324, 64] on icon at bounding box center [321, 64] width 15 height 15
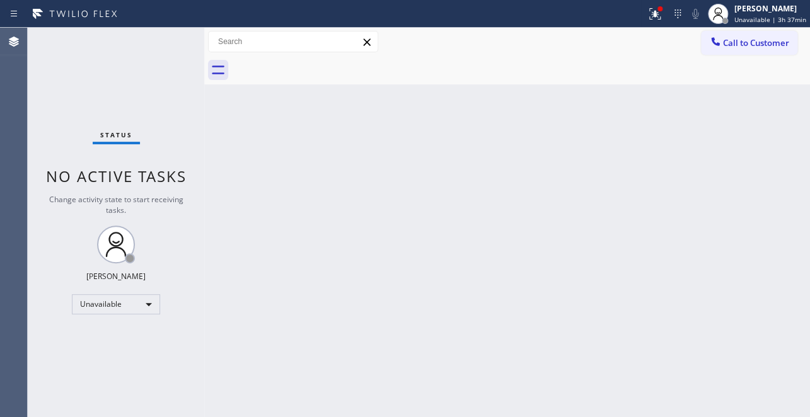
click at [766, 44] on span "Call to Customer" at bounding box center [756, 42] width 66 height 11
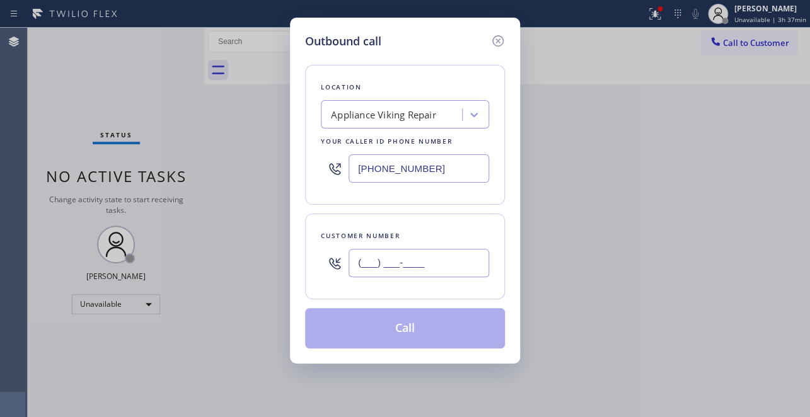
click at [375, 269] on input "(___) ___-____" at bounding box center [419, 263] width 141 height 28
paste input "763) 227-7527"
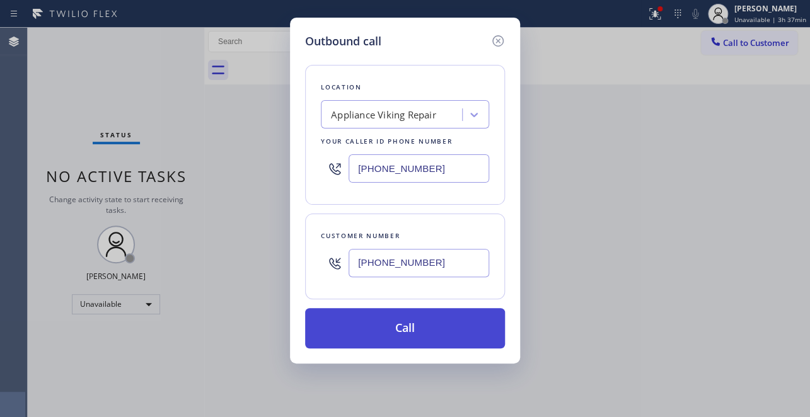
type input "[PHONE_NUMBER]"
click at [393, 339] on button "Call" at bounding box center [405, 328] width 200 height 40
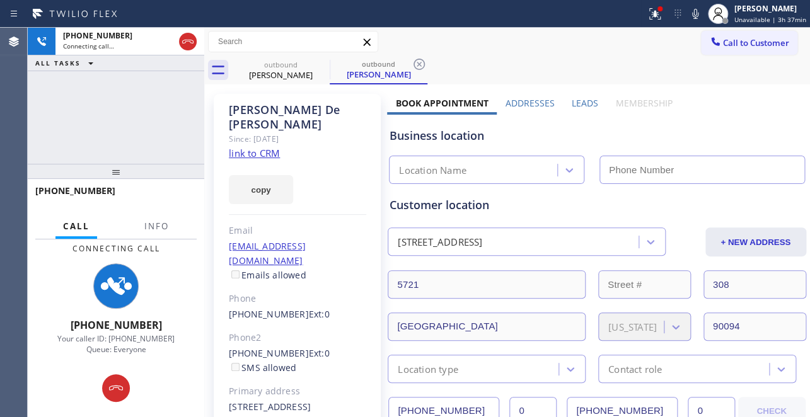
type input "[PHONE_NUMBER]"
click at [581, 101] on label "Leads" at bounding box center [585, 103] width 26 height 12
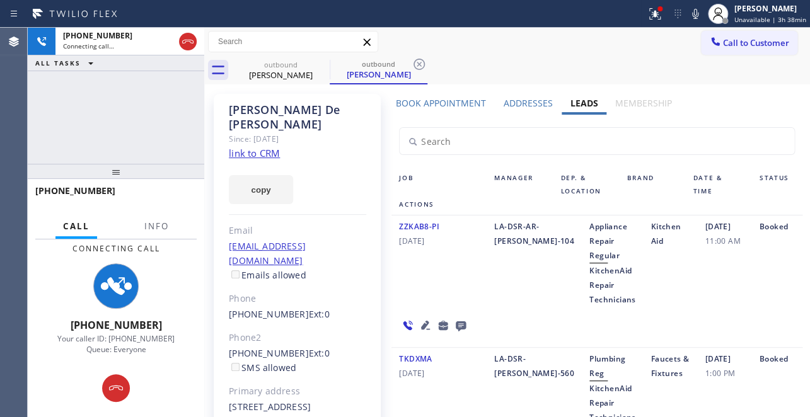
drag, startPoint x: 563, startPoint y: 74, endPoint x: 564, endPoint y: 81, distance: 7.0
click at [564, 81] on div "outbound [PERSON_NAME] outbound [PERSON_NAME]" at bounding box center [521, 70] width 578 height 28
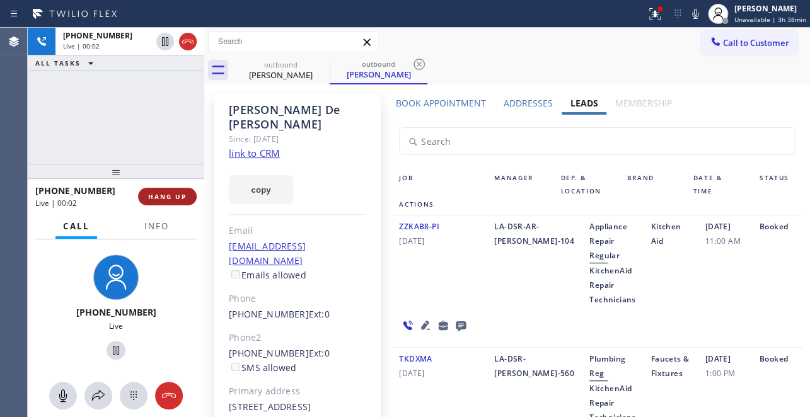
click at [172, 193] on span "HANG UP" at bounding box center [167, 196] width 38 height 9
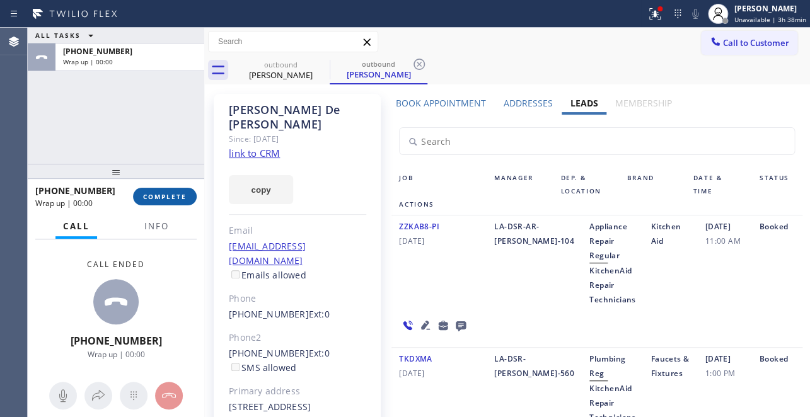
click at [176, 199] on span "COMPLETE" at bounding box center [165, 196] width 44 height 9
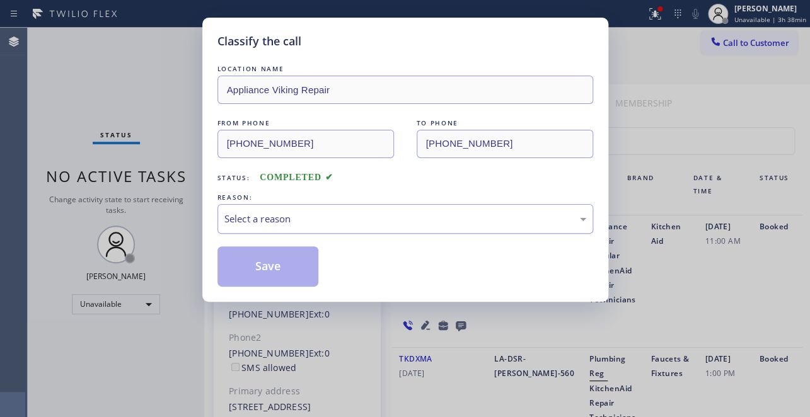
click at [358, 206] on div "Select a reason" at bounding box center [406, 219] width 376 height 30
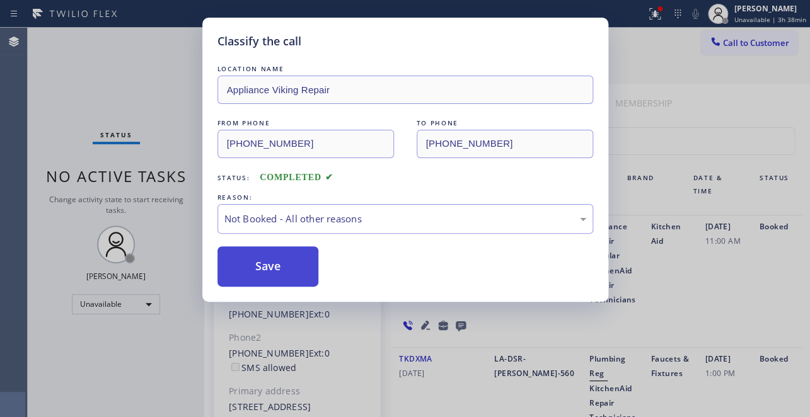
click at [252, 272] on button "Save" at bounding box center [269, 267] width 102 height 40
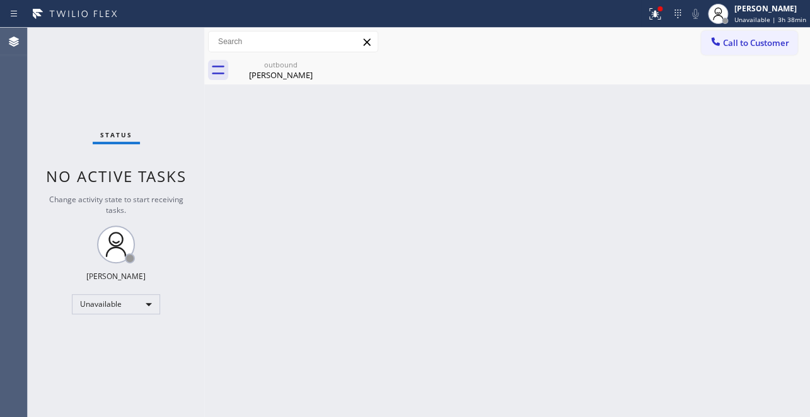
click at [739, 35] on button "Call to Customer" at bounding box center [749, 43] width 96 height 24
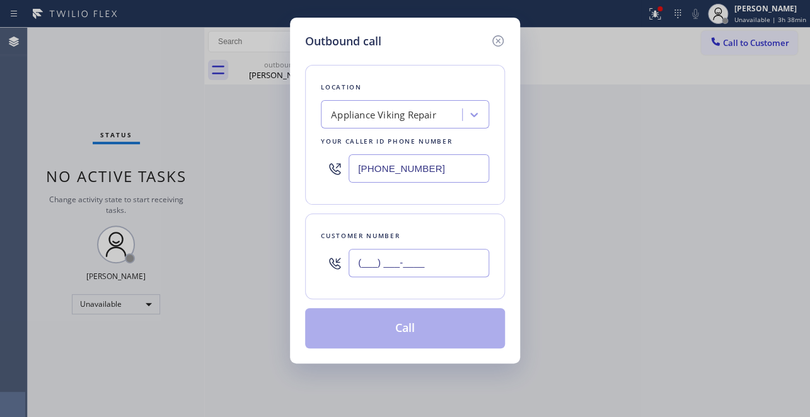
click at [385, 265] on input "(___) ___-____" at bounding box center [419, 263] width 141 height 28
paste input "323) 363-8807"
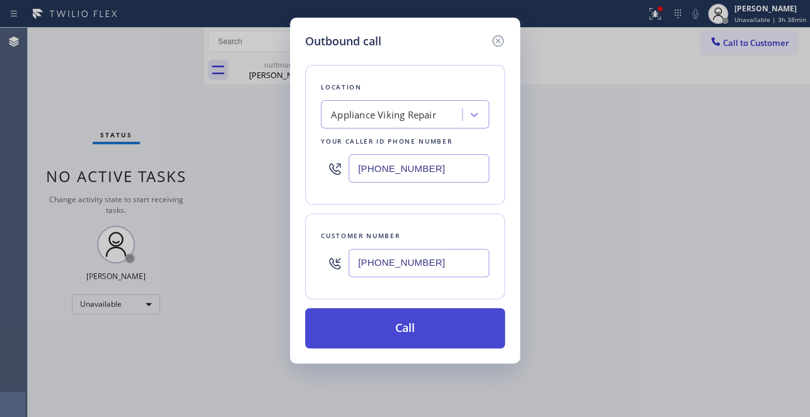
type input "[PHONE_NUMBER]"
click at [378, 330] on button "Call" at bounding box center [405, 328] width 200 height 40
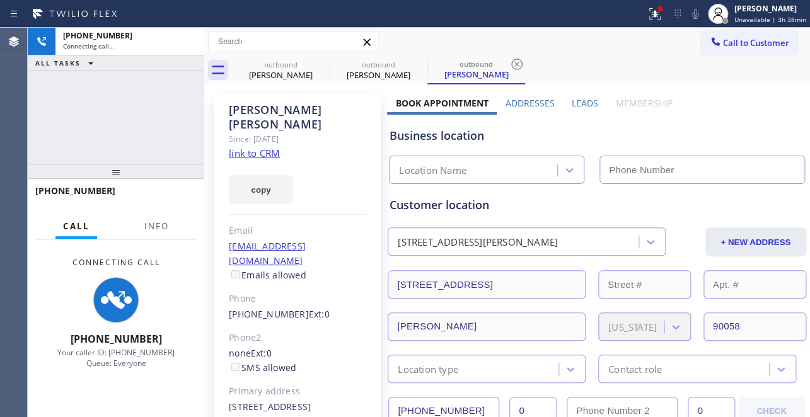
type input "[PHONE_NUMBER]"
click at [580, 98] on label "Leads" at bounding box center [585, 103] width 26 height 12
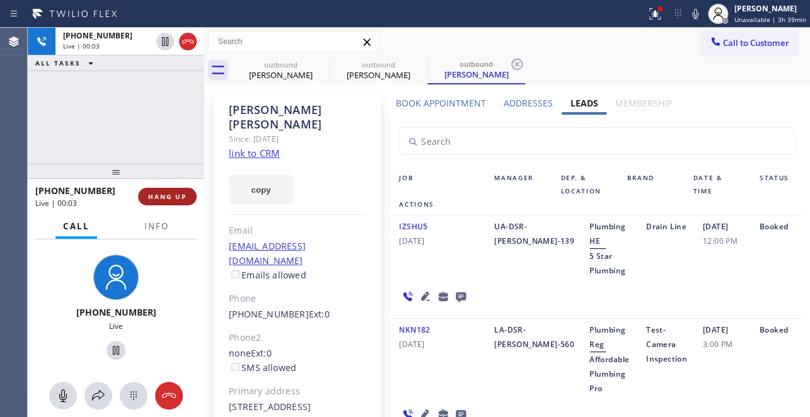
click at [144, 195] on button "HANG UP" at bounding box center [167, 197] width 59 height 18
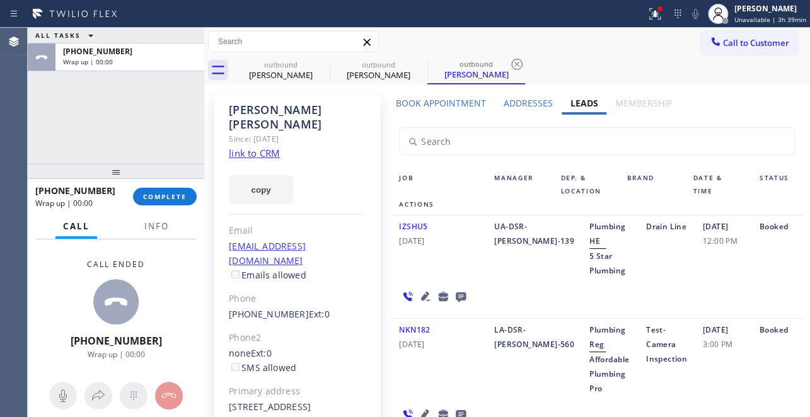
click at [456, 293] on icon at bounding box center [461, 298] width 10 height 10
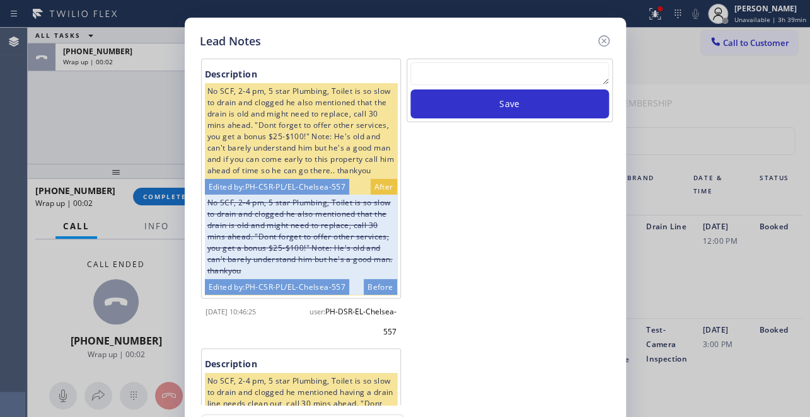
click at [505, 76] on textarea at bounding box center [510, 73] width 199 height 23
paste textarea "Routed to Voice mail// If CX will call back please transfer to me- Love:*"
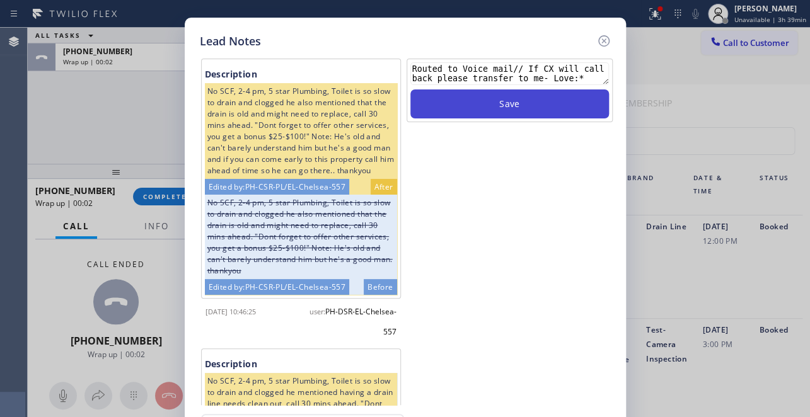
type textarea "Routed to Voice mail// If CX will call back please transfer to me- Love:*"
click at [515, 99] on button "Save" at bounding box center [510, 104] width 199 height 29
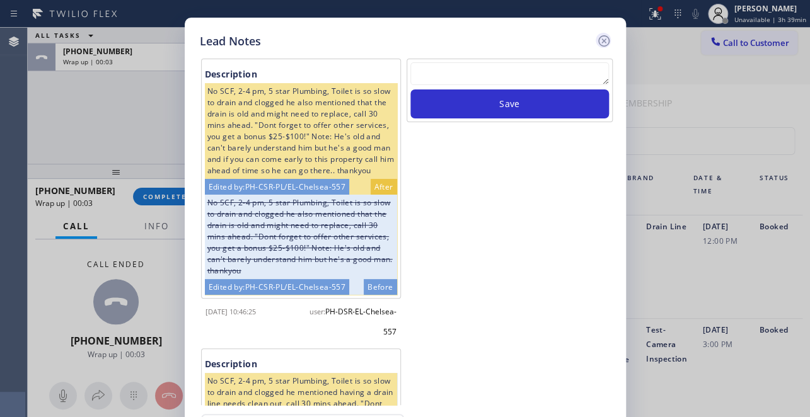
click at [598, 40] on icon at bounding box center [604, 40] width 15 height 15
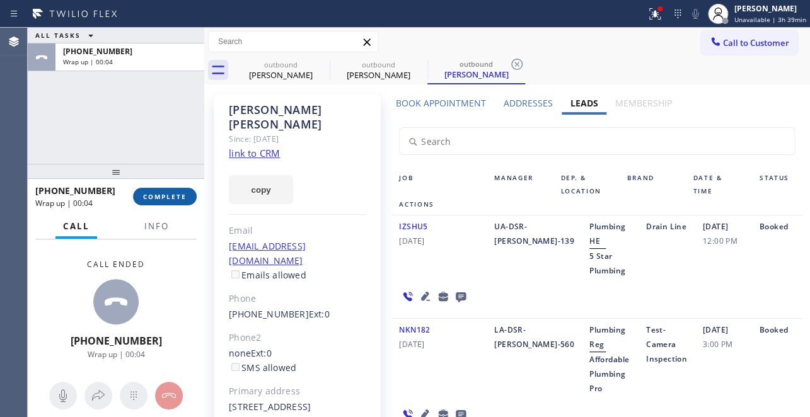
click at [152, 195] on span "COMPLETE" at bounding box center [165, 196] width 44 height 9
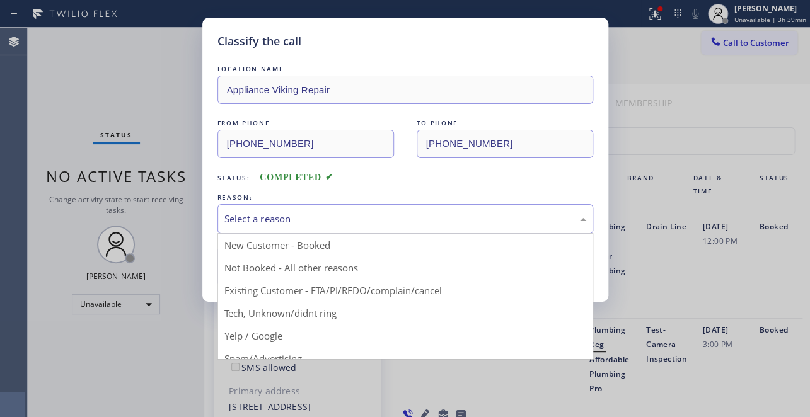
click at [289, 215] on div "Select a reason" at bounding box center [406, 219] width 362 height 15
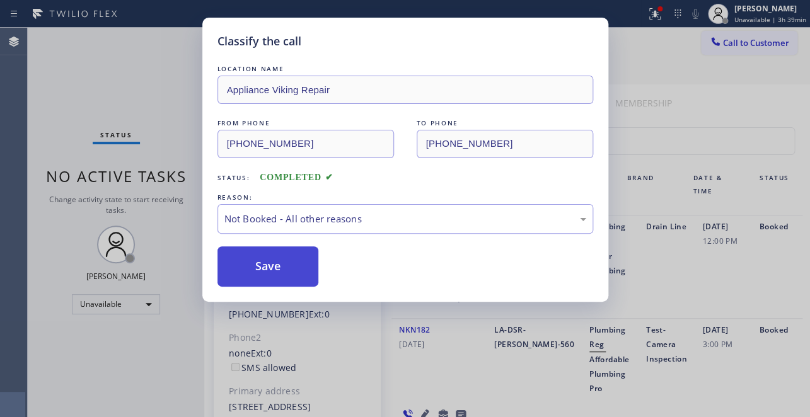
click at [269, 269] on button "Save" at bounding box center [269, 267] width 102 height 40
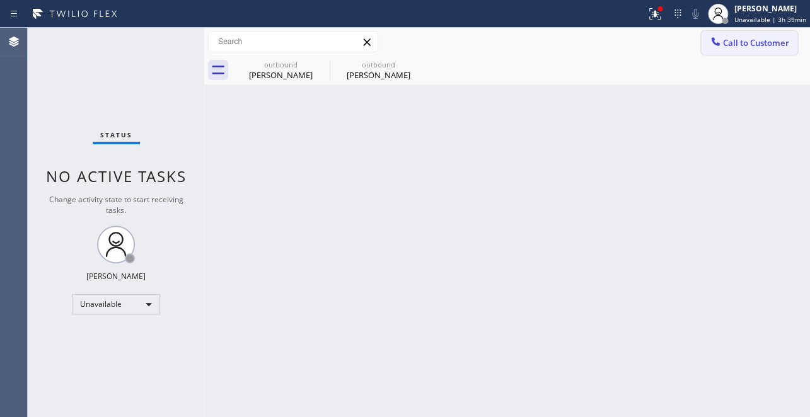
click at [739, 45] on span "Call to Customer" at bounding box center [756, 42] width 66 height 11
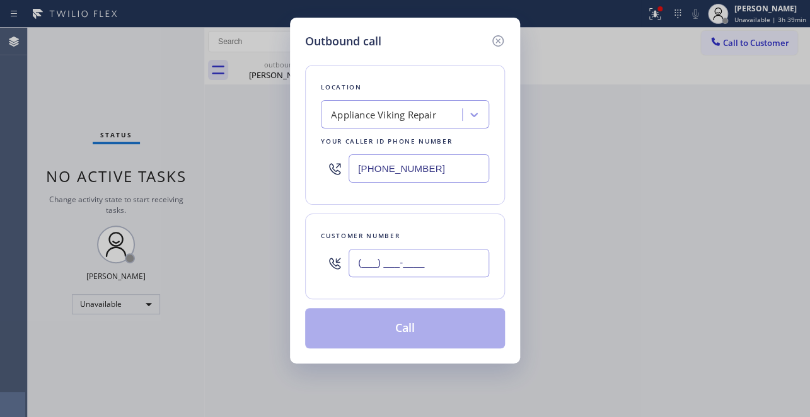
click at [359, 260] on input "(___) ___-____" at bounding box center [419, 263] width 141 height 28
paste input "714) 642-7596"
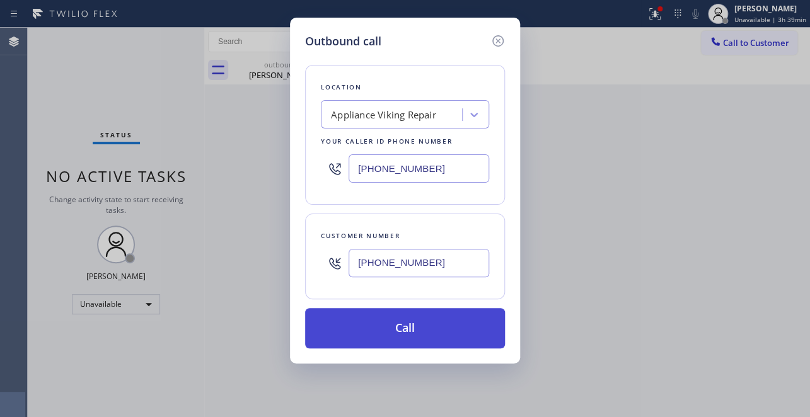
click at [395, 328] on button "Call" at bounding box center [405, 328] width 200 height 40
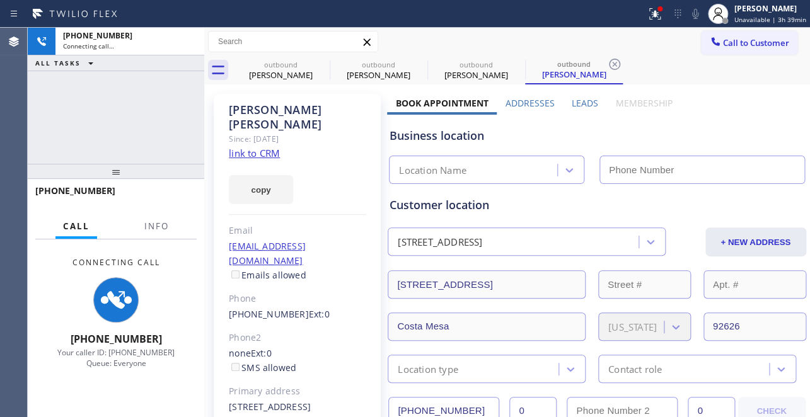
click at [573, 102] on label "Leads" at bounding box center [585, 103] width 26 height 12
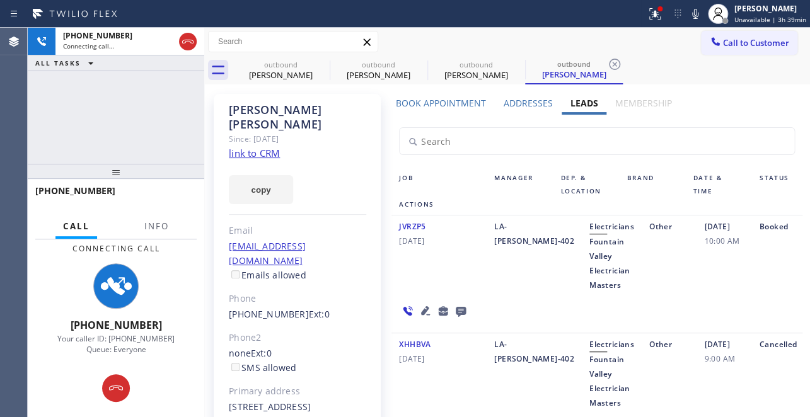
click at [421, 312] on icon at bounding box center [425, 310] width 9 height 9
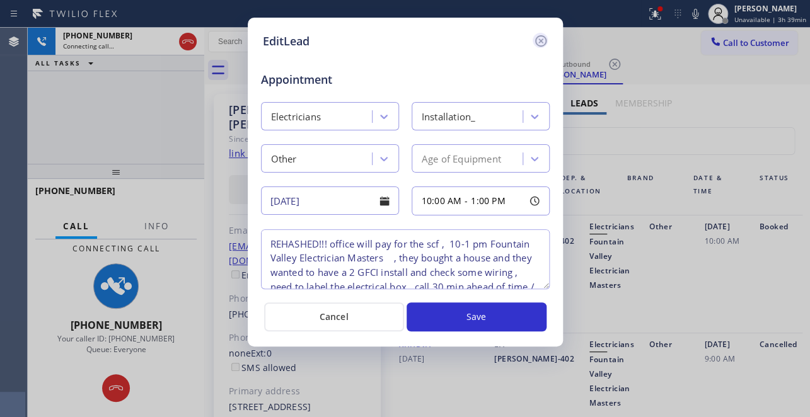
click at [539, 42] on icon at bounding box center [540, 40] width 11 height 11
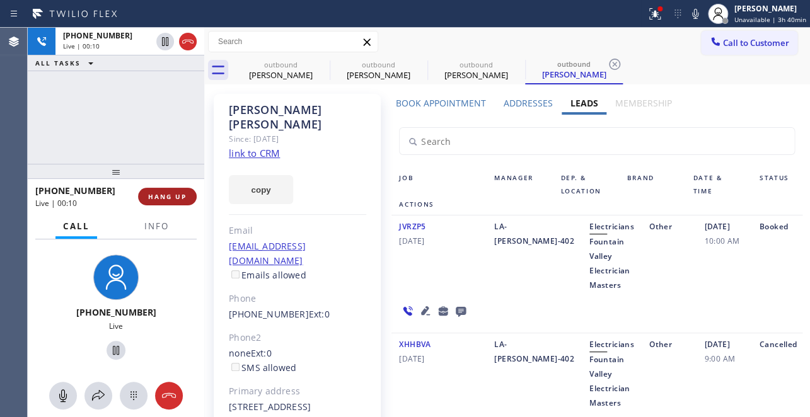
click at [172, 193] on span "HANG UP" at bounding box center [167, 196] width 38 height 9
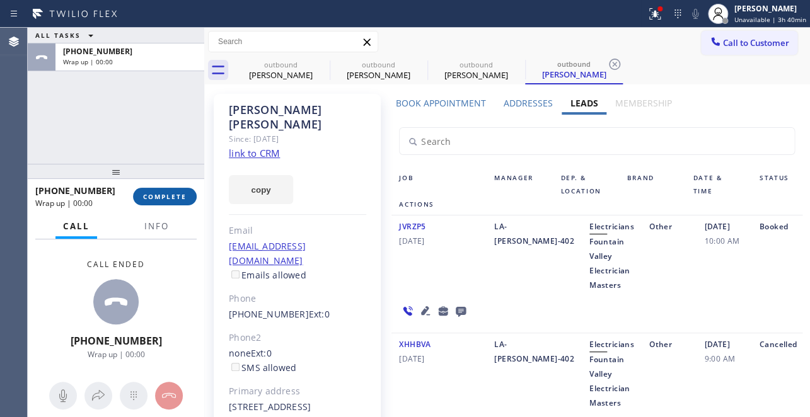
click at [166, 195] on span "COMPLETE" at bounding box center [165, 196] width 44 height 9
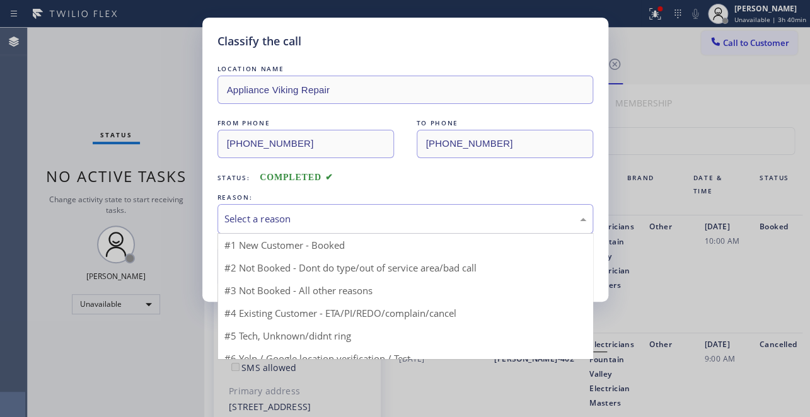
click at [305, 216] on div "Select a reason" at bounding box center [406, 219] width 362 height 15
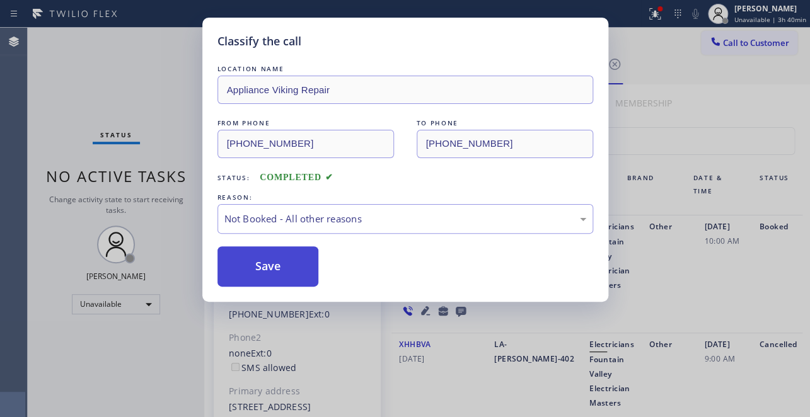
click at [264, 267] on button "Save" at bounding box center [269, 267] width 102 height 40
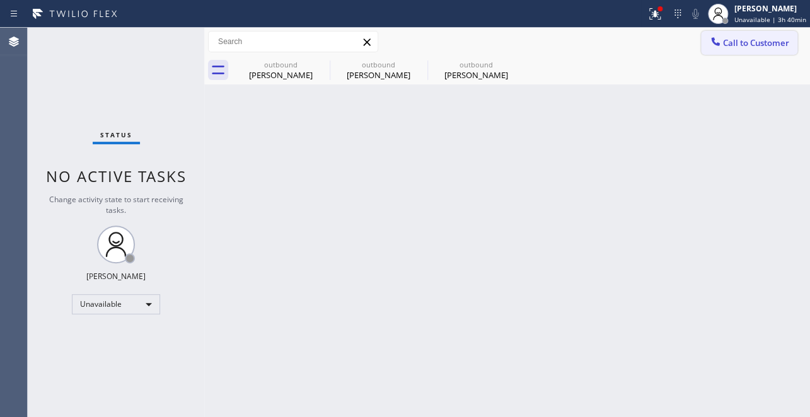
click at [728, 38] on span "Call to Customer" at bounding box center [756, 42] width 66 height 11
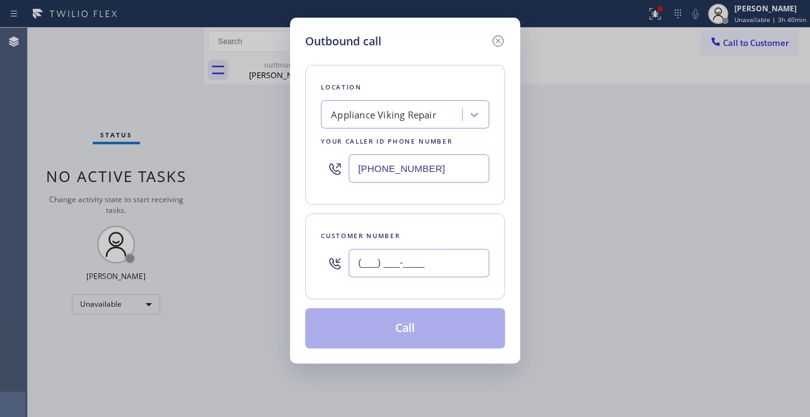
click at [367, 267] on input "(___) ___-____" at bounding box center [419, 263] width 141 height 28
paste input "310) 659-9955"
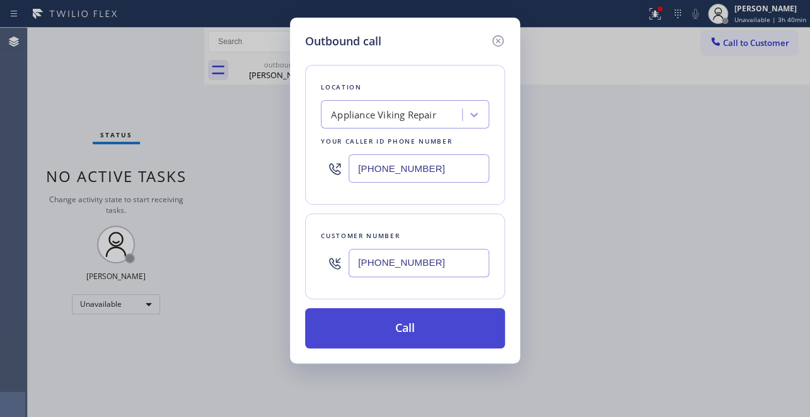
type input "[PHONE_NUMBER]"
click at [387, 321] on button "Call" at bounding box center [405, 328] width 200 height 40
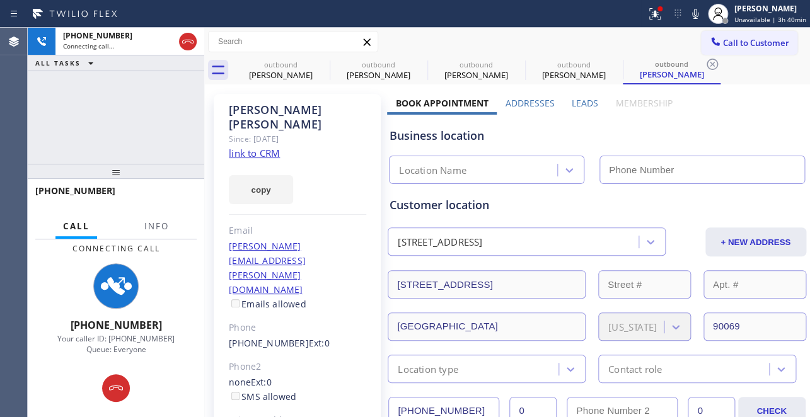
type input "[PHONE_NUMBER]"
click at [583, 98] on label "Leads" at bounding box center [585, 103] width 26 height 12
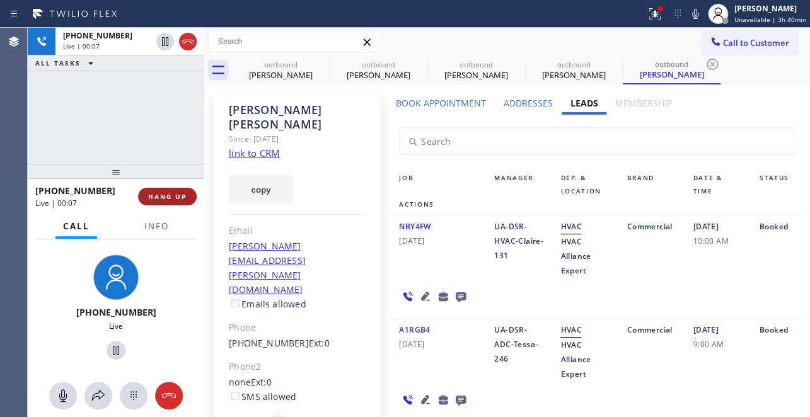
click at [158, 201] on span "HANG UP" at bounding box center [167, 196] width 38 height 9
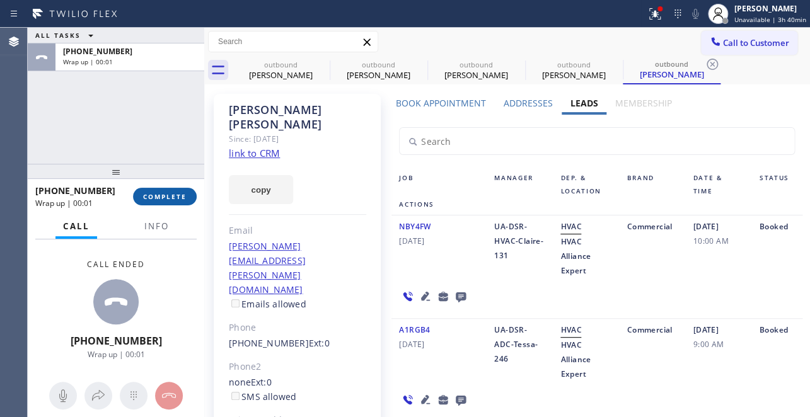
click at [163, 201] on span "COMPLETE" at bounding box center [165, 196] width 44 height 9
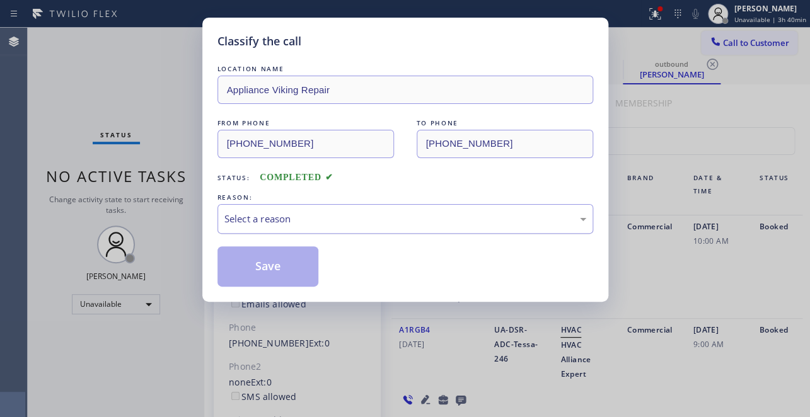
click at [233, 220] on div "Select a reason" at bounding box center [406, 219] width 362 height 15
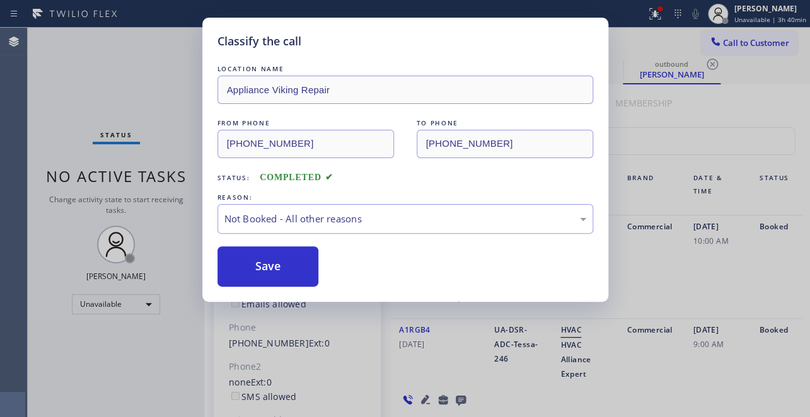
click at [238, 260] on button "Save" at bounding box center [269, 267] width 102 height 40
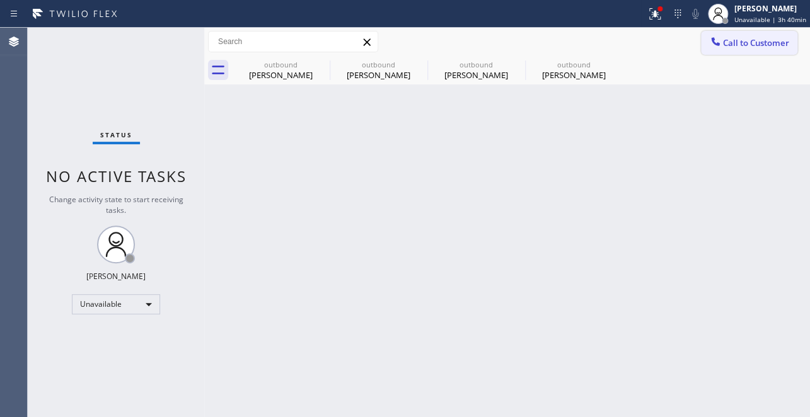
click at [730, 43] on span "Call to Customer" at bounding box center [756, 42] width 66 height 11
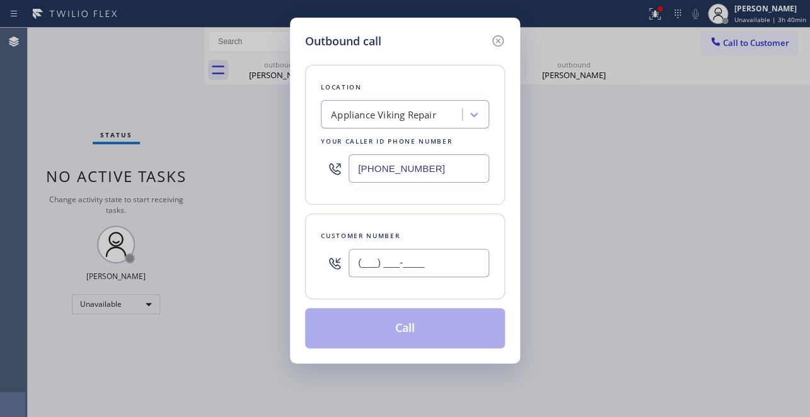
click at [377, 259] on input "(___) ___-____" at bounding box center [419, 263] width 141 height 28
paste input "415) 696-8516"
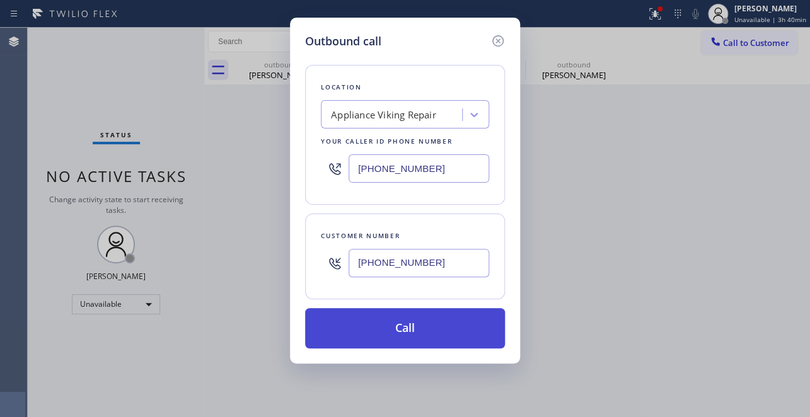
type input "[PHONE_NUMBER]"
click at [403, 337] on button "Call" at bounding box center [405, 328] width 200 height 40
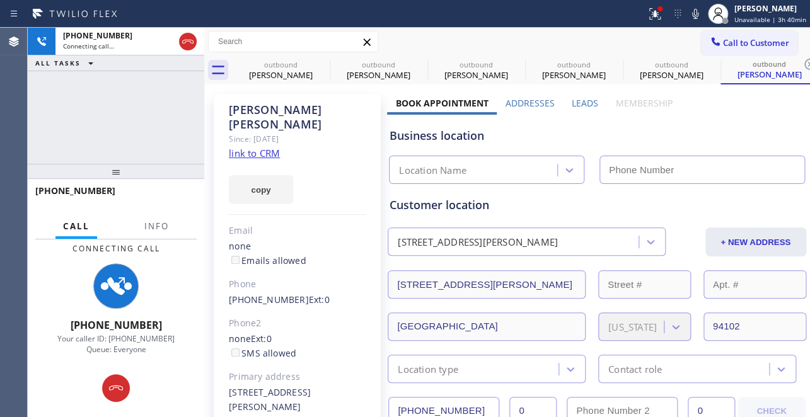
type input "[PHONE_NUMBER]"
click at [580, 107] on label "Leads" at bounding box center [585, 103] width 26 height 12
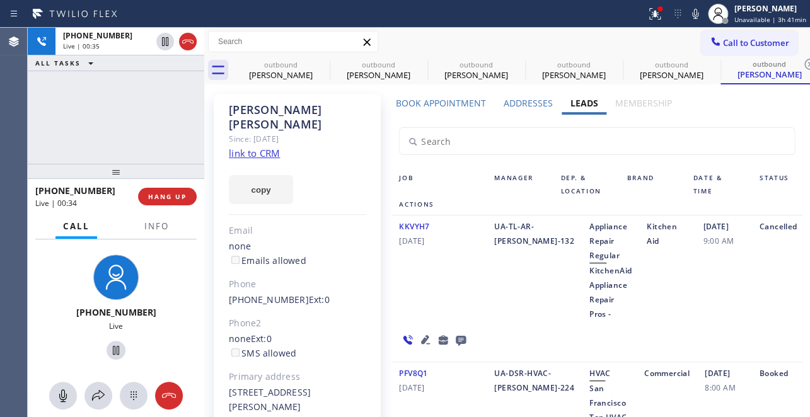
click at [460, 332] on icon at bounding box center [460, 340] width 15 height 16
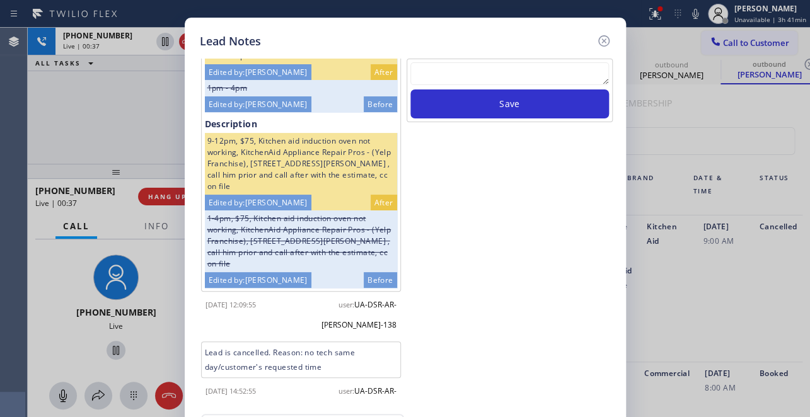
scroll to position [55, 0]
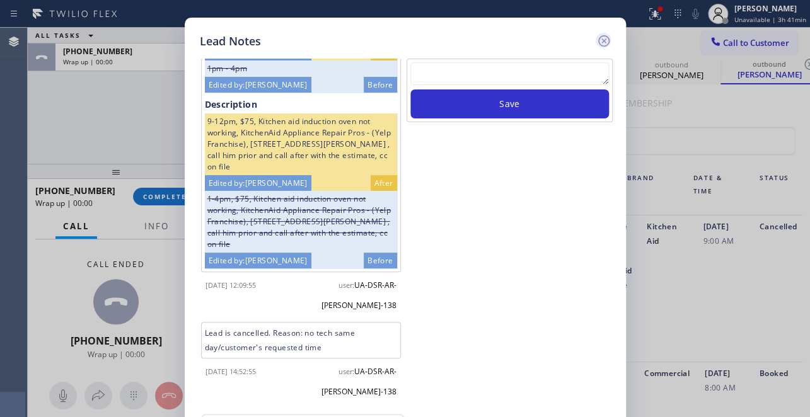
click at [598, 42] on icon at bounding box center [603, 40] width 11 height 11
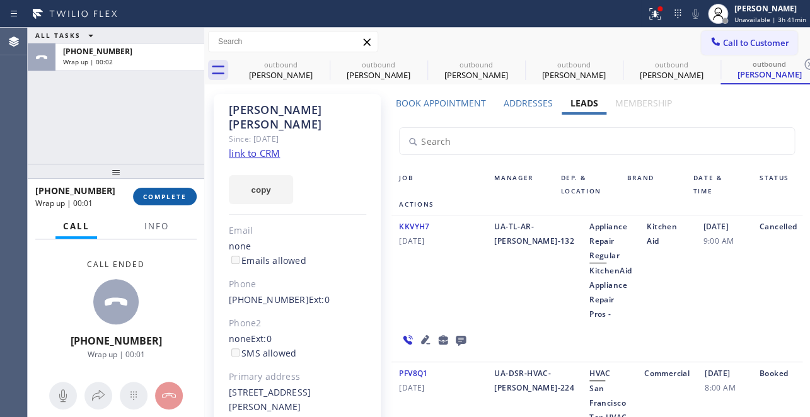
click at [142, 194] on button "COMPLETE" at bounding box center [165, 197] width 64 height 18
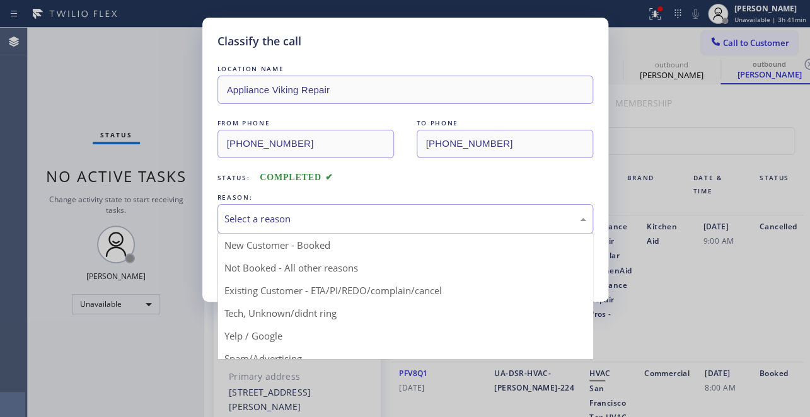
click at [232, 212] on div "Select a reason" at bounding box center [406, 219] width 362 height 15
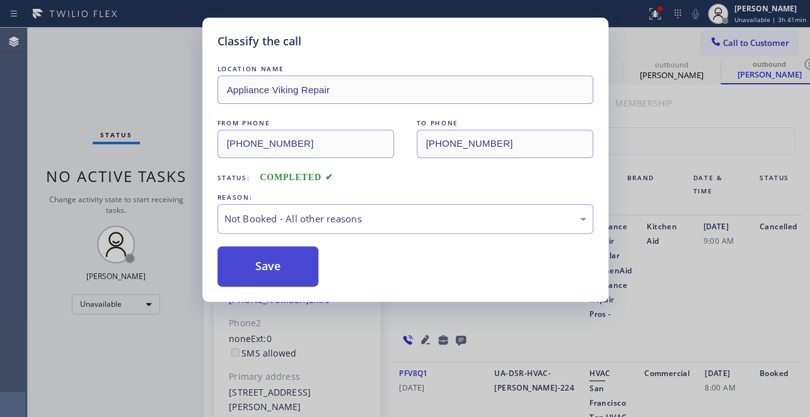
click at [252, 271] on button "Save" at bounding box center [269, 267] width 102 height 40
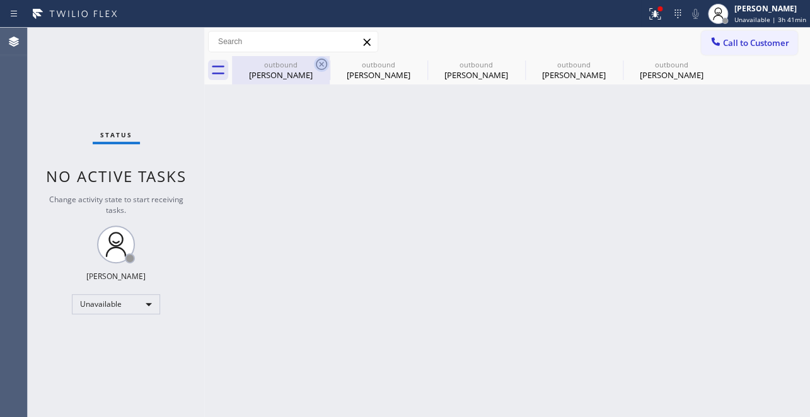
click at [315, 58] on icon at bounding box center [321, 64] width 15 height 15
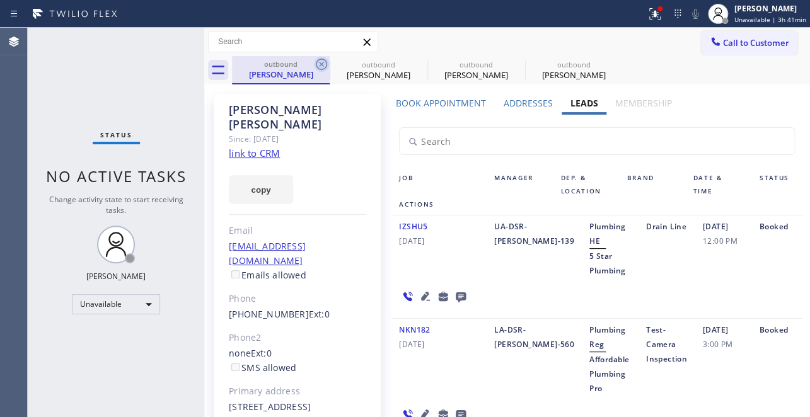
click at [321, 61] on icon at bounding box center [321, 64] width 15 height 15
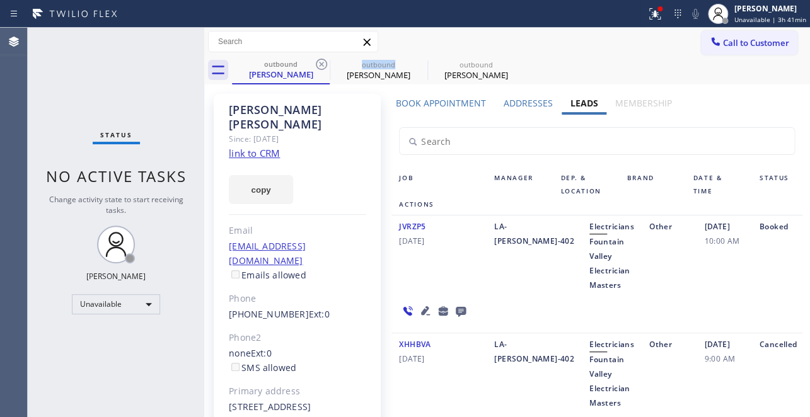
click at [321, 61] on icon at bounding box center [321, 64] width 15 height 15
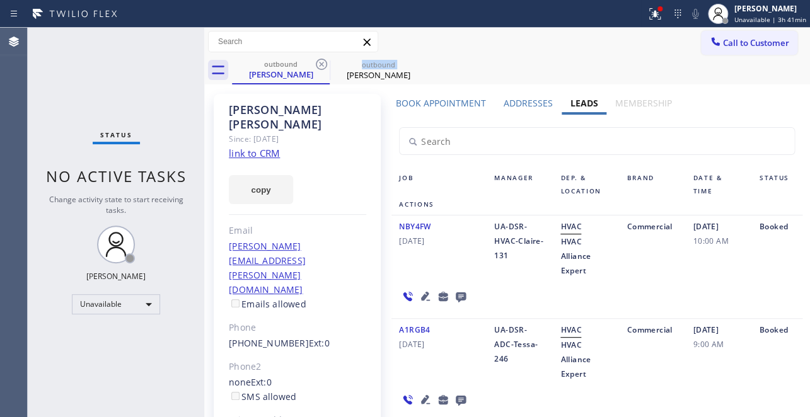
click at [321, 61] on icon at bounding box center [321, 64] width 15 height 15
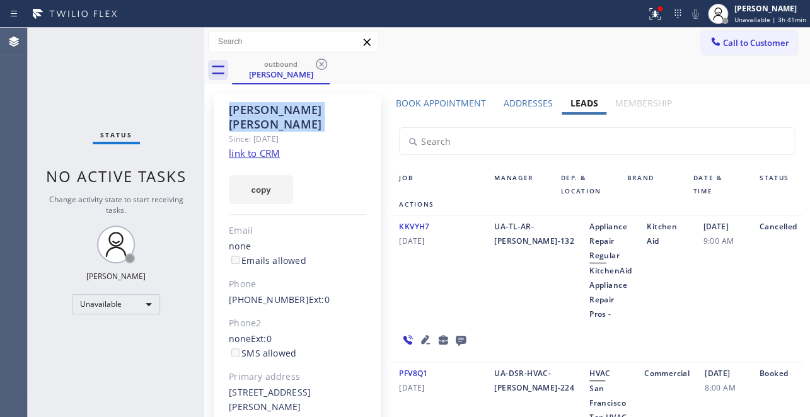
click at [321, 61] on icon at bounding box center [321, 64] width 15 height 15
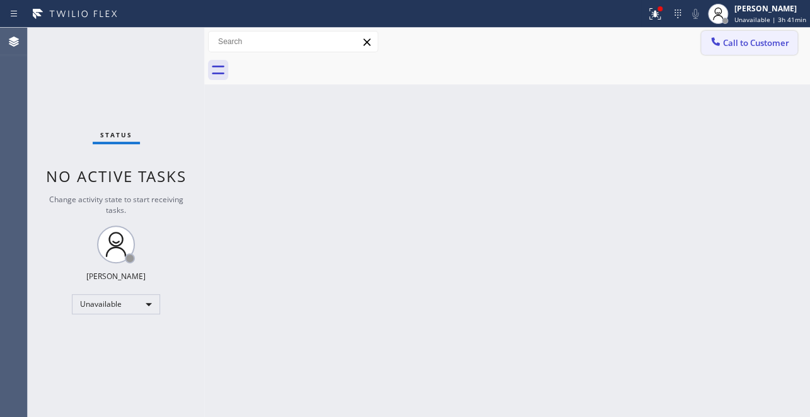
click at [716, 38] on icon at bounding box center [715, 41] width 13 height 13
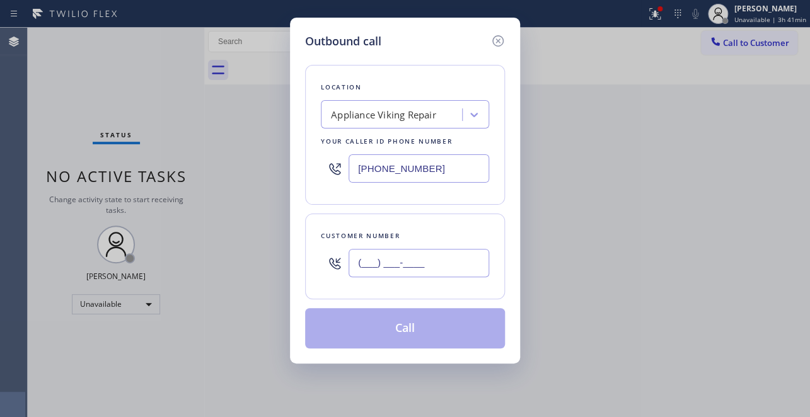
click at [400, 267] on input "(___) ___-____" at bounding box center [419, 263] width 141 height 28
paste input "310) 504-5070"
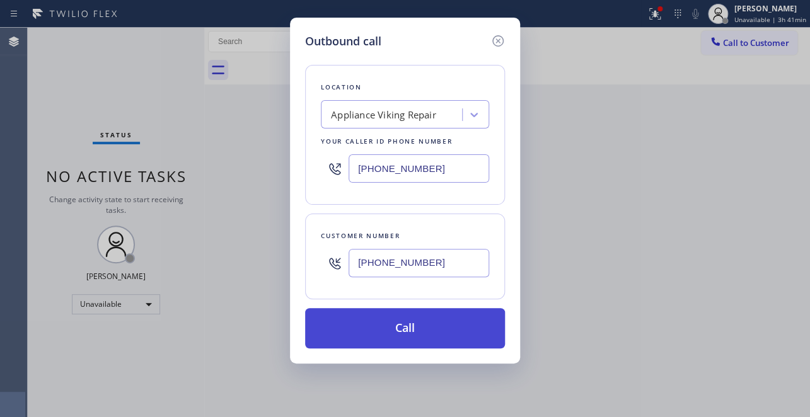
type input "[PHONE_NUMBER]"
click at [425, 335] on button "Call" at bounding box center [405, 328] width 200 height 40
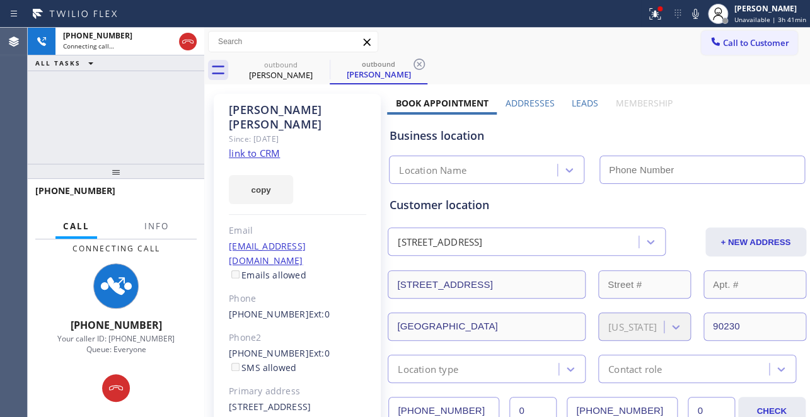
type input "[PHONE_NUMBER]"
click at [583, 102] on label "Leads" at bounding box center [585, 103] width 26 height 12
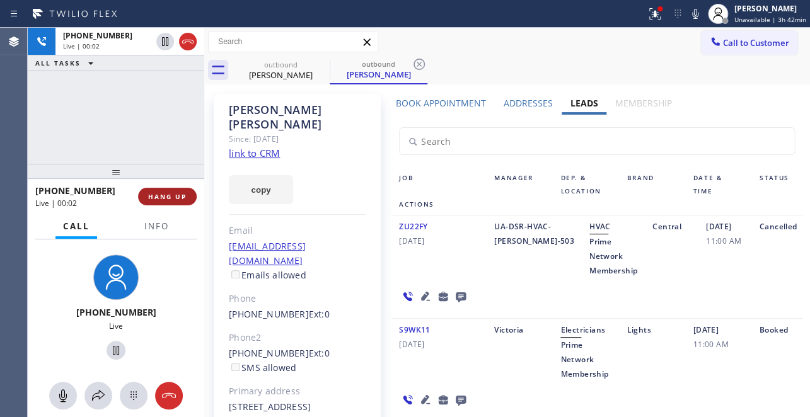
click at [189, 203] on button "HANG UP" at bounding box center [167, 197] width 59 height 18
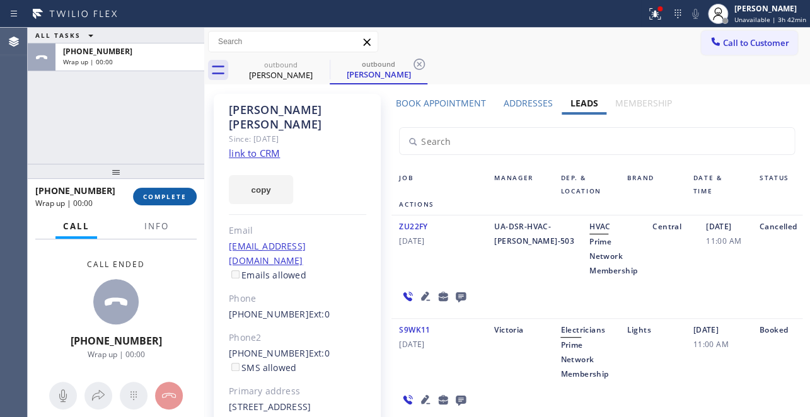
click at [170, 196] on span "COMPLETE" at bounding box center [165, 196] width 44 height 9
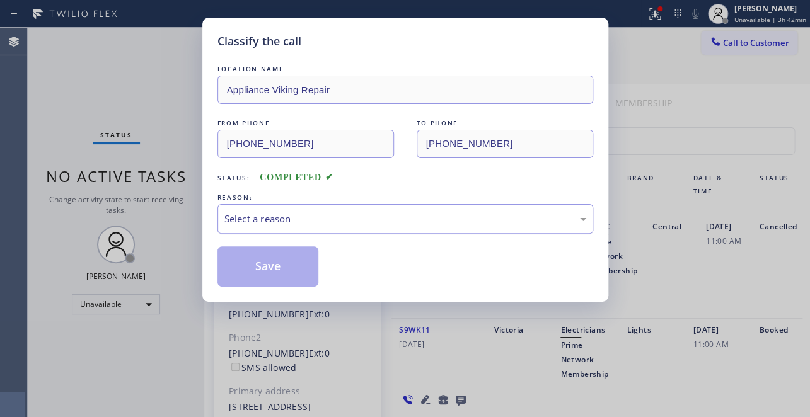
click at [372, 216] on div "Select a reason" at bounding box center [406, 219] width 362 height 15
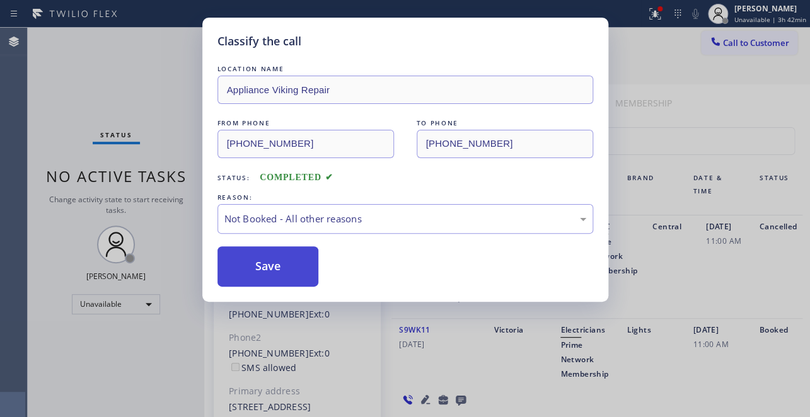
click at [227, 267] on button "Save" at bounding box center [269, 267] width 102 height 40
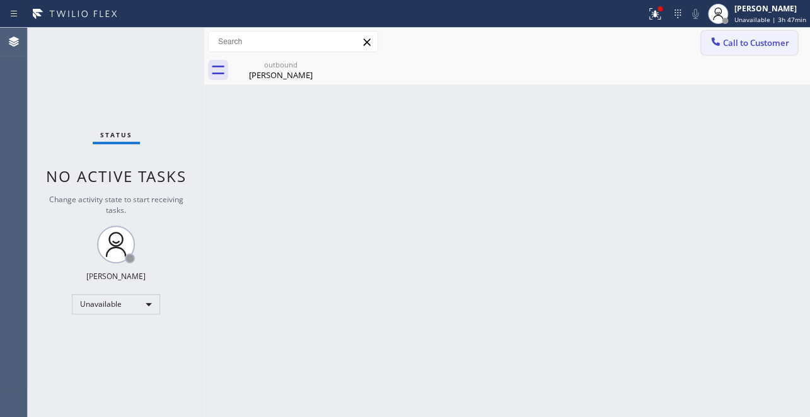
click at [754, 49] on button "Call to Customer" at bounding box center [749, 43] width 96 height 24
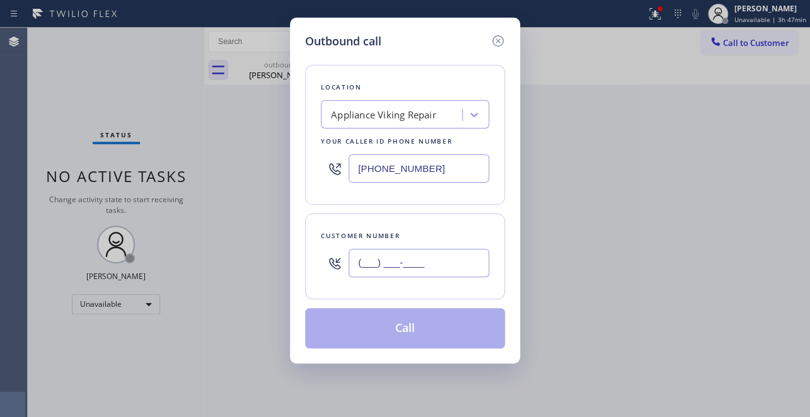
click at [382, 255] on input "(___) ___-____" at bounding box center [419, 263] width 141 height 28
paste input "480) 480-4146"
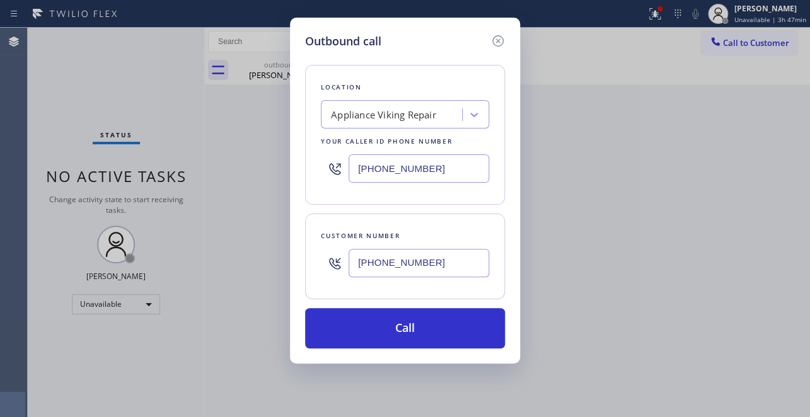
type input "[PHONE_NUMBER]"
drag, startPoint x: 434, startPoint y: 164, endPoint x: 303, endPoint y: 165, distance: 130.5
click at [303, 165] on div "Outbound call Location Appliance Viking Repair Your caller id phone number [PHO…" at bounding box center [405, 191] width 230 height 346
paste input "480) 339-0090"
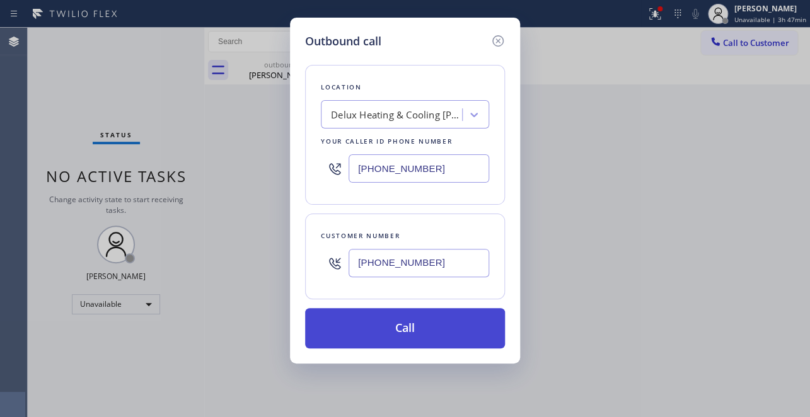
type input "[PHONE_NUMBER]"
click at [424, 319] on button "Call" at bounding box center [405, 328] width 200 height 40
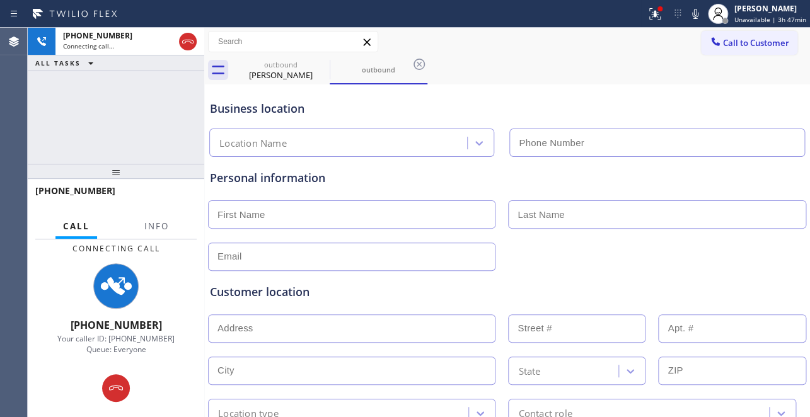
type input "[PHONE_NUMBER]"
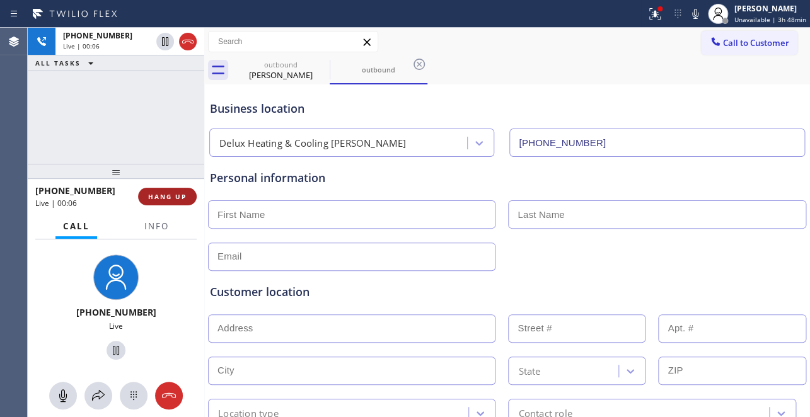
click at [169, 197] on span "HANG UP" at bounding box center [167, 196] width 38 height 9
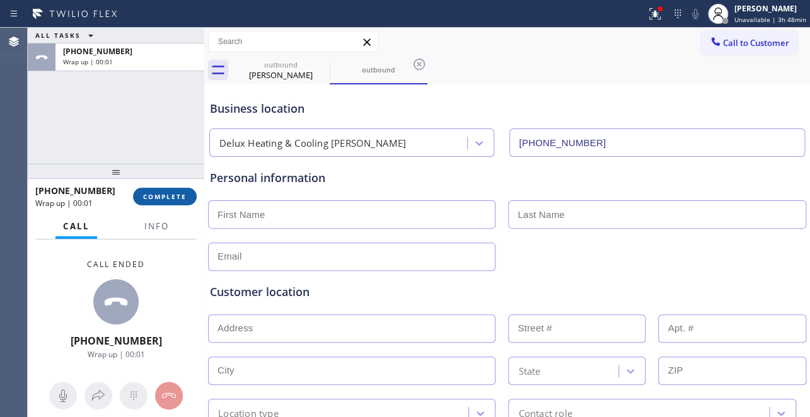
click at [167, 194] on span "COMPLETE" at bounding box center [165, 196] width 44 height 9
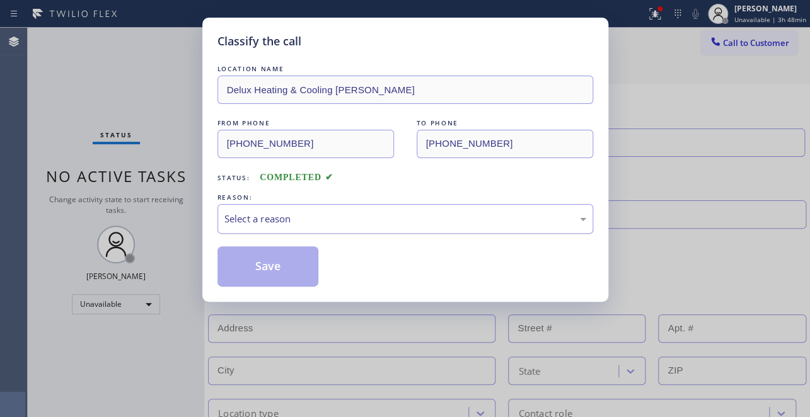
click at [256, 214] on div "Select a reason" at bounding box center [406, 219] width 362 height 15
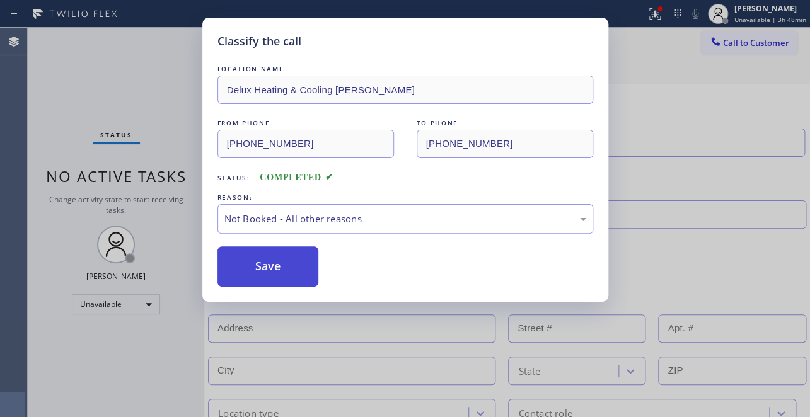
click at [256, 258] on button "Save" at bounding box center [269, 267] width 102 height 40
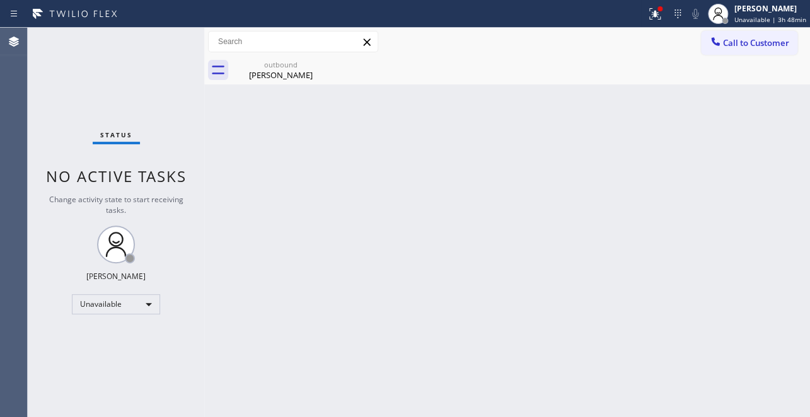
drag, startPoint x: 719, startPoint y: 50, endPoint x: 654, endPoint y: 51, distance: 65.0
click at [719, 50] on button "Call to Customer" at bounding box center [749, 43] width 96 height 24
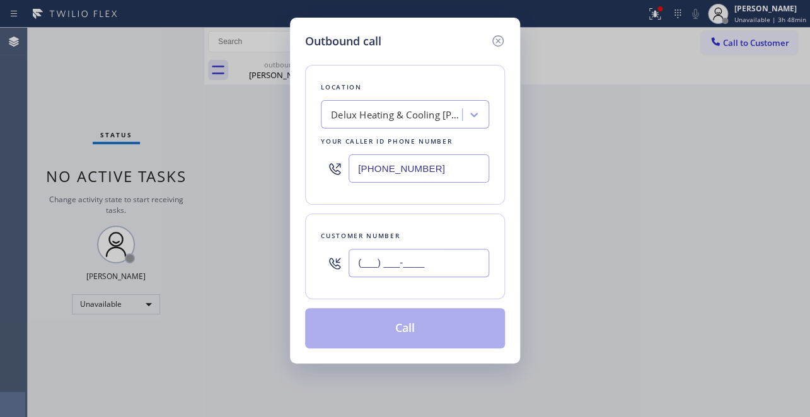
click at [383, 266] on input "(___) ___-____" at bounding box center [419, 263] width 141 height 28
paste input "747) 727-6103"
type input "[PHONE_NUMBER]"
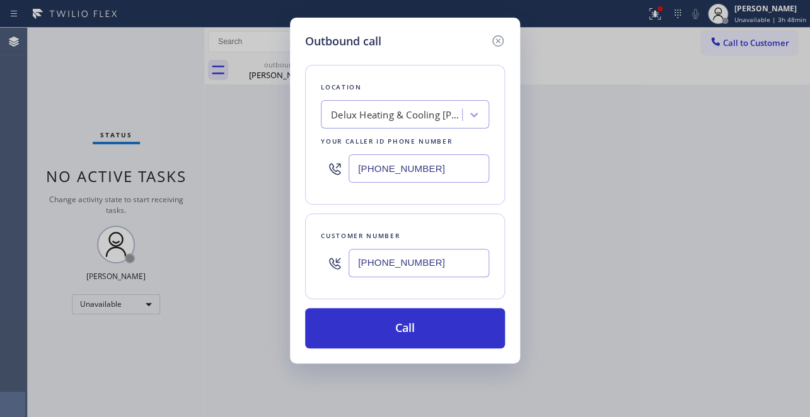
drag, startPoint x: 441, startPoint y: 170, endPoint x: 228, endPoint y: 172, distance: 213.2
click at [228, 172] on div "Outbound call Location Delux Heating & Cooling [PERSON_NAME] Your caller id pho…" at bounding box center [405, 208] width 810 height 417
paste input "747) 239-4863"
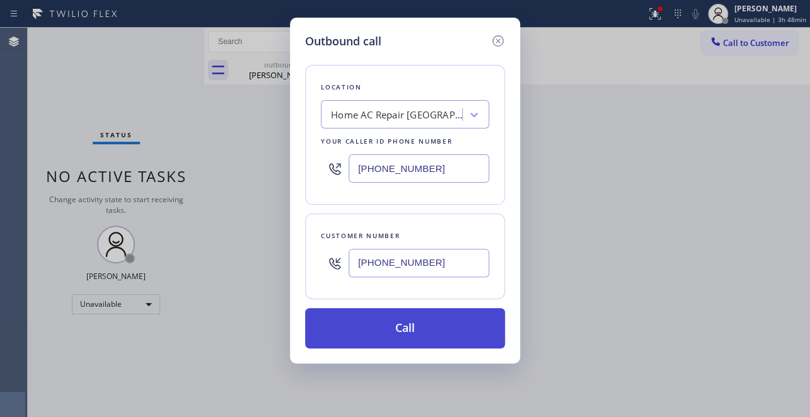
type input "[PHONE_NUMBER]"
click at [410, 328] on button "Call" at bounding box center [405, 328] width 200 height 40
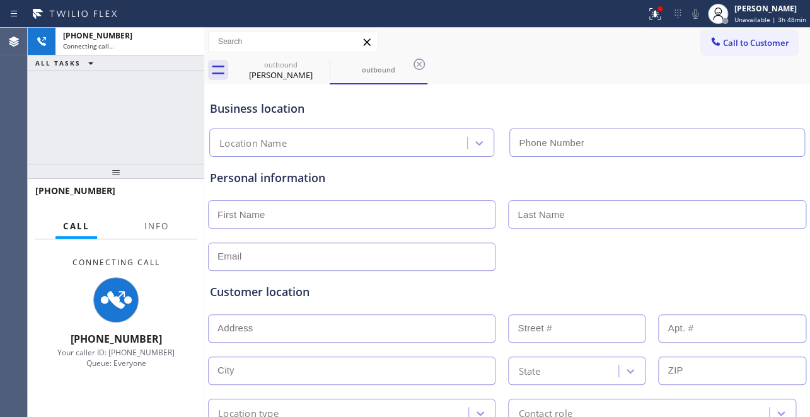
type input "[PHONE_NUMBER]"
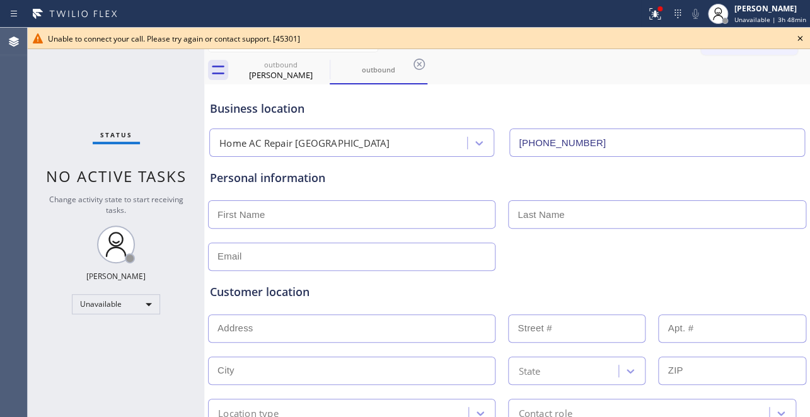
click at [803, 37] on icon at bounding box center [800, 38] width 15 height 15
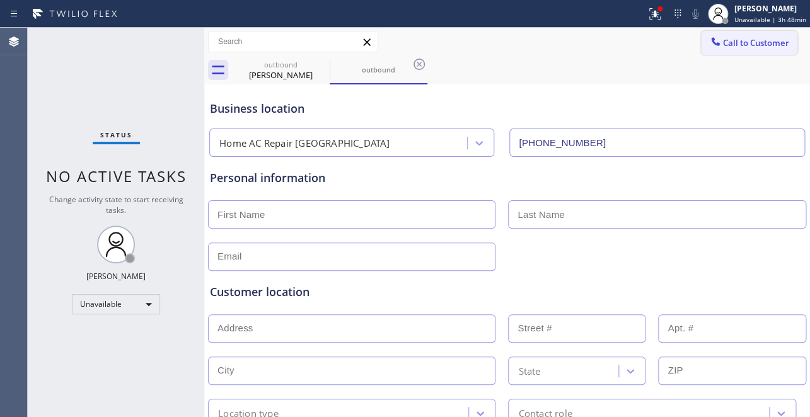
click at [751, 47] on span "Call to Customer" at bounding box center [756, 42] width 66 height 11
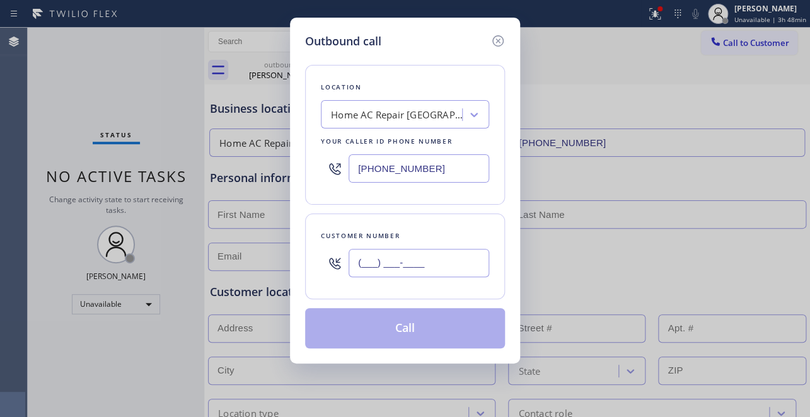
click at [358, 265] on input "(___) ___-____" at bounding box center [419, 263] width 141 height 28
paste input "747) 727-6103"
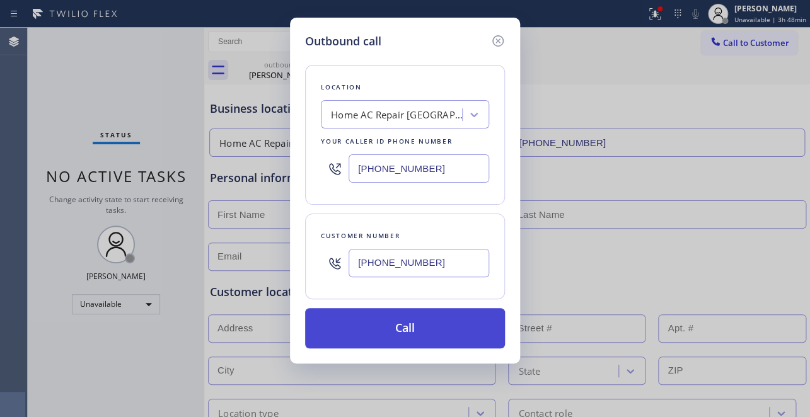
type input "[PHONE_NUMBER]"
click at [407, 321] on button "Call" at bounding box center [405, 328] width 200 height 40
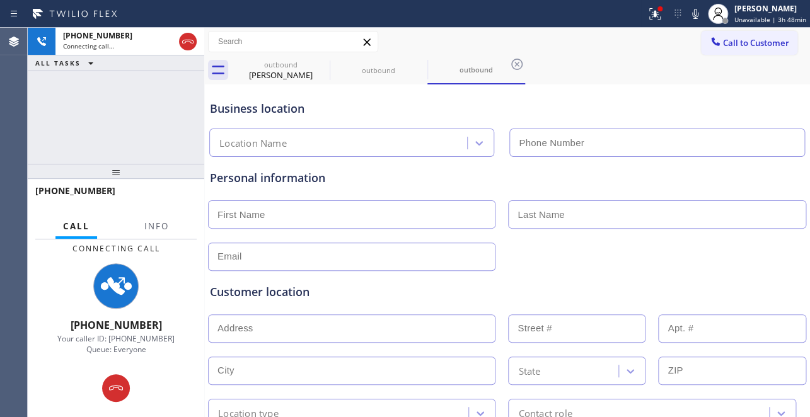
type input "[PHONE_NUMBER]"
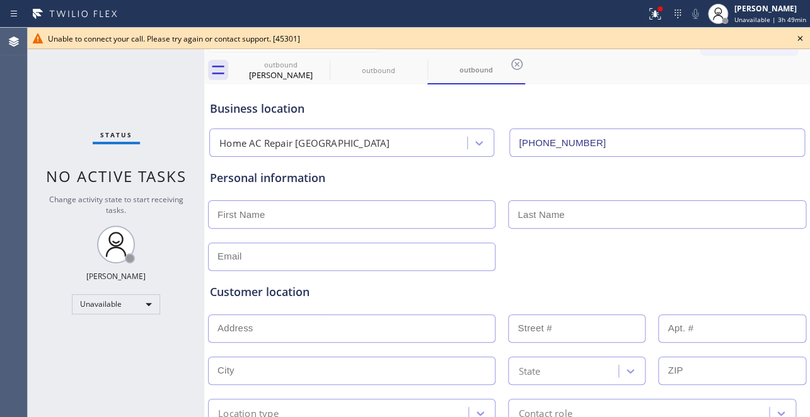
click at [798, 35] on icon at bounding box center [800, 38] width 15 height 15
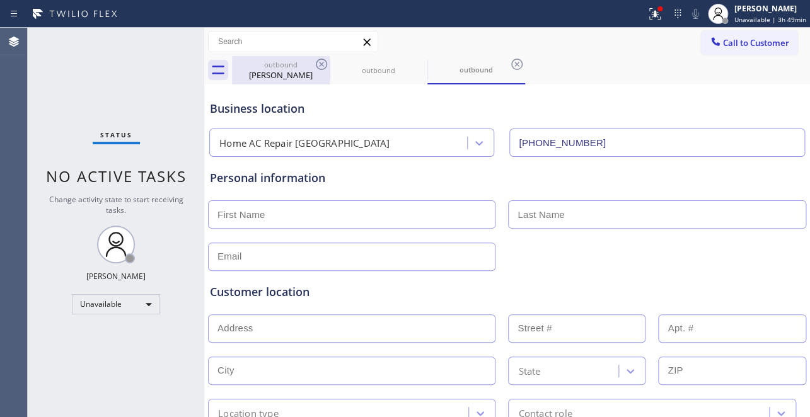
click at [288, 78] on div "[PERSON_NAME]" at bounding box center [280, 74] width 95 height 11
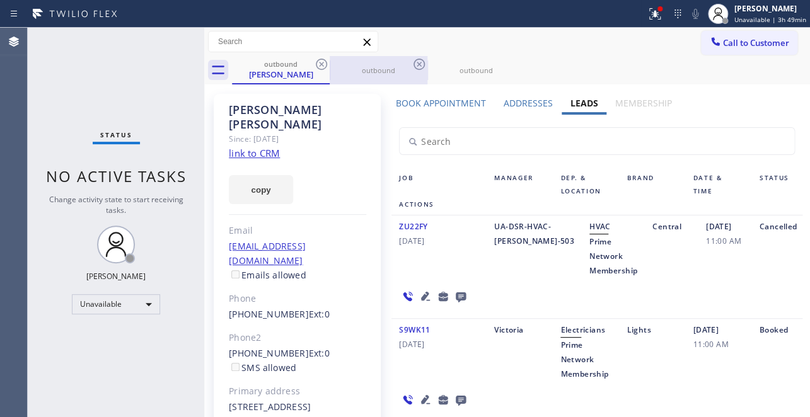
click at [371, 69] on div "outbound" at bounding box center [378, 70] width 95 height 9
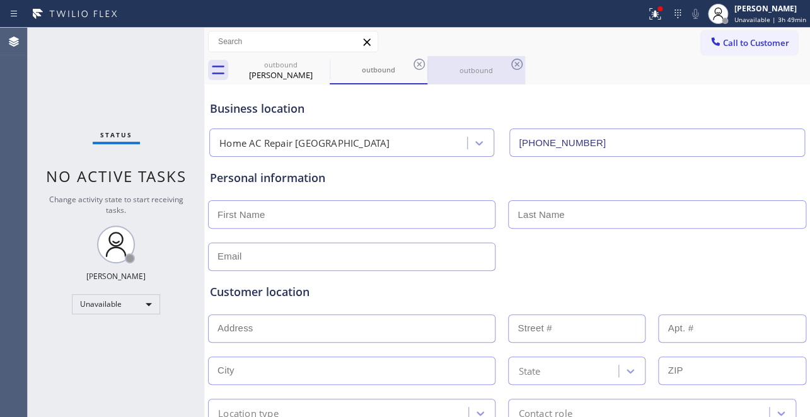
click at [474, 68] on div "outbound" at bounding box center [476, 70] width 95 height 9
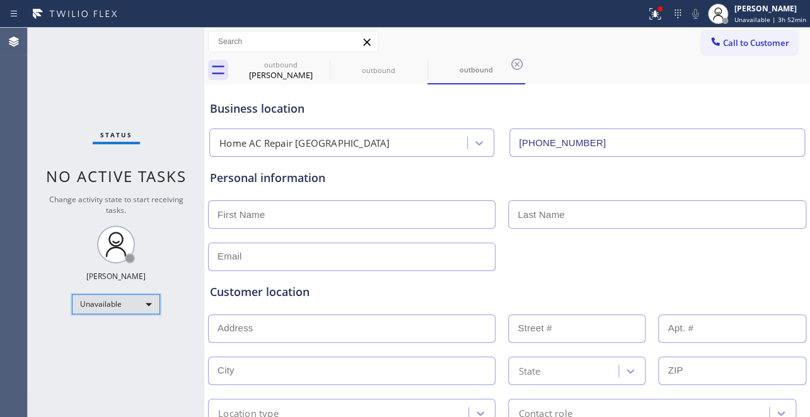
click at [133, 305] on div "Unavailable" at bounding box center [116, 305] width 88 height 20
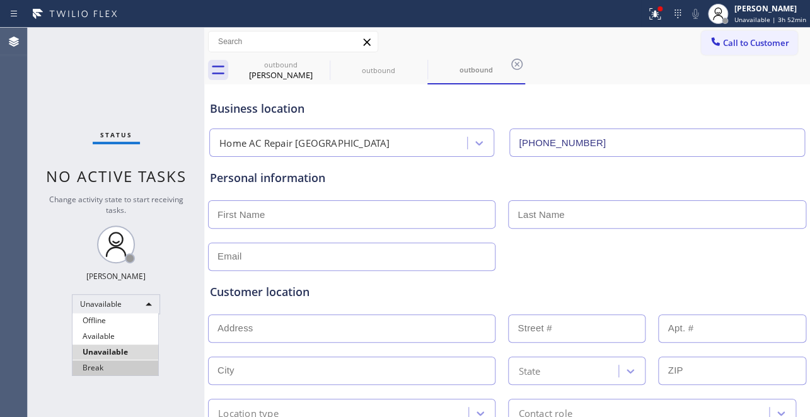
click at [102, 368] on li "Break" at bounding box center [116, 368] width 86 height 15
